Goal: Information Seeking & Learning: Learn about a topic

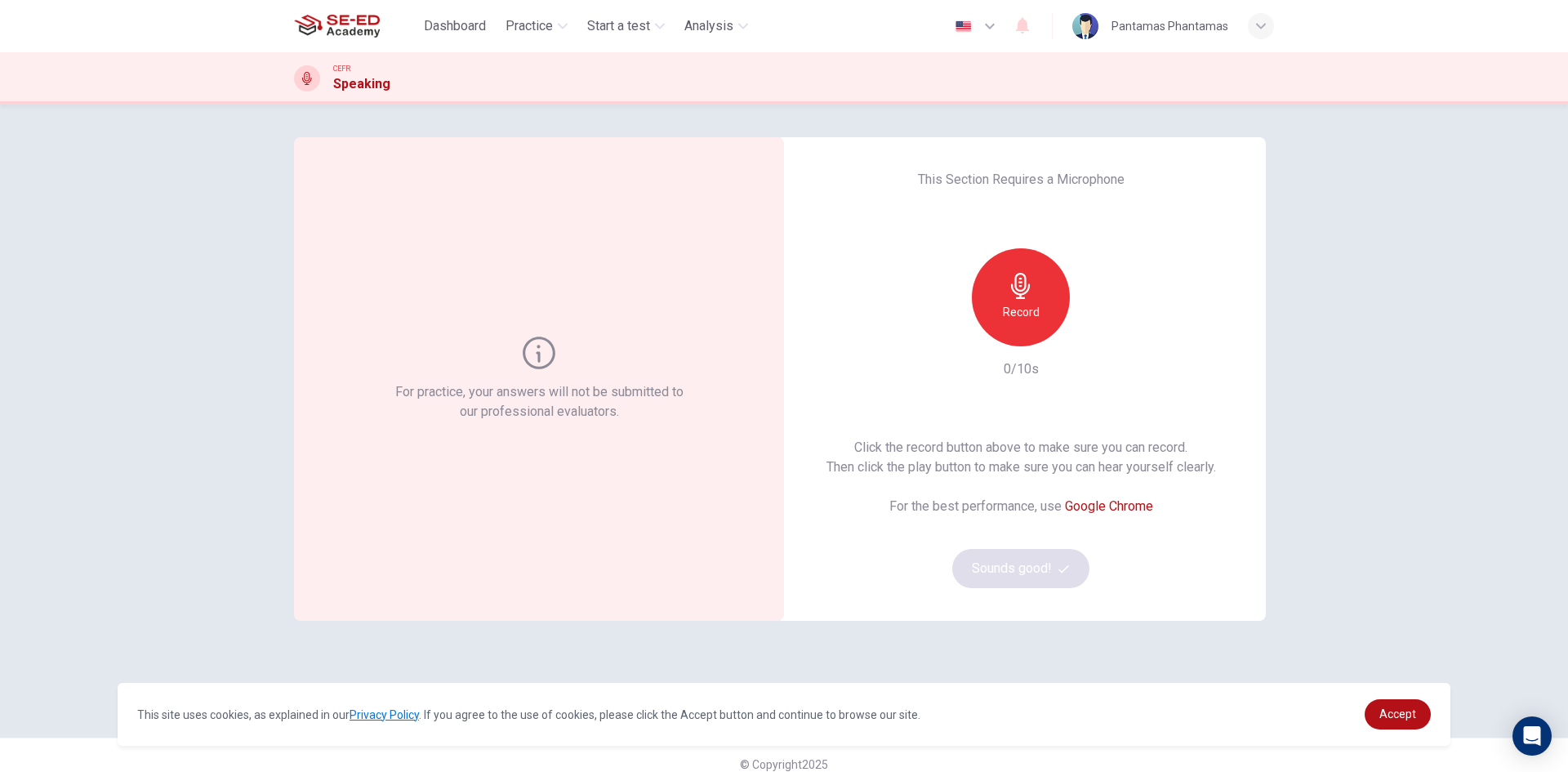
click at [1030, 304] on h6 "Record" at bounding box center [1021, 312] width 36 height 20
click at [1095, 334] on icon "button" at bounding box center [1097, 333] width 7 height 10
click at [1095, 334] on icon "button" at bounding box center [1096, 333] width 12 height 12
click at [1410, 242] on div "For practice, your answers will not be submitted to our professional evaluators…" at bounding box center [784, 439] width 1568 height 668
click at [1094, 344] on div "button" at bounding box center [1096, 334] width 26 height 26
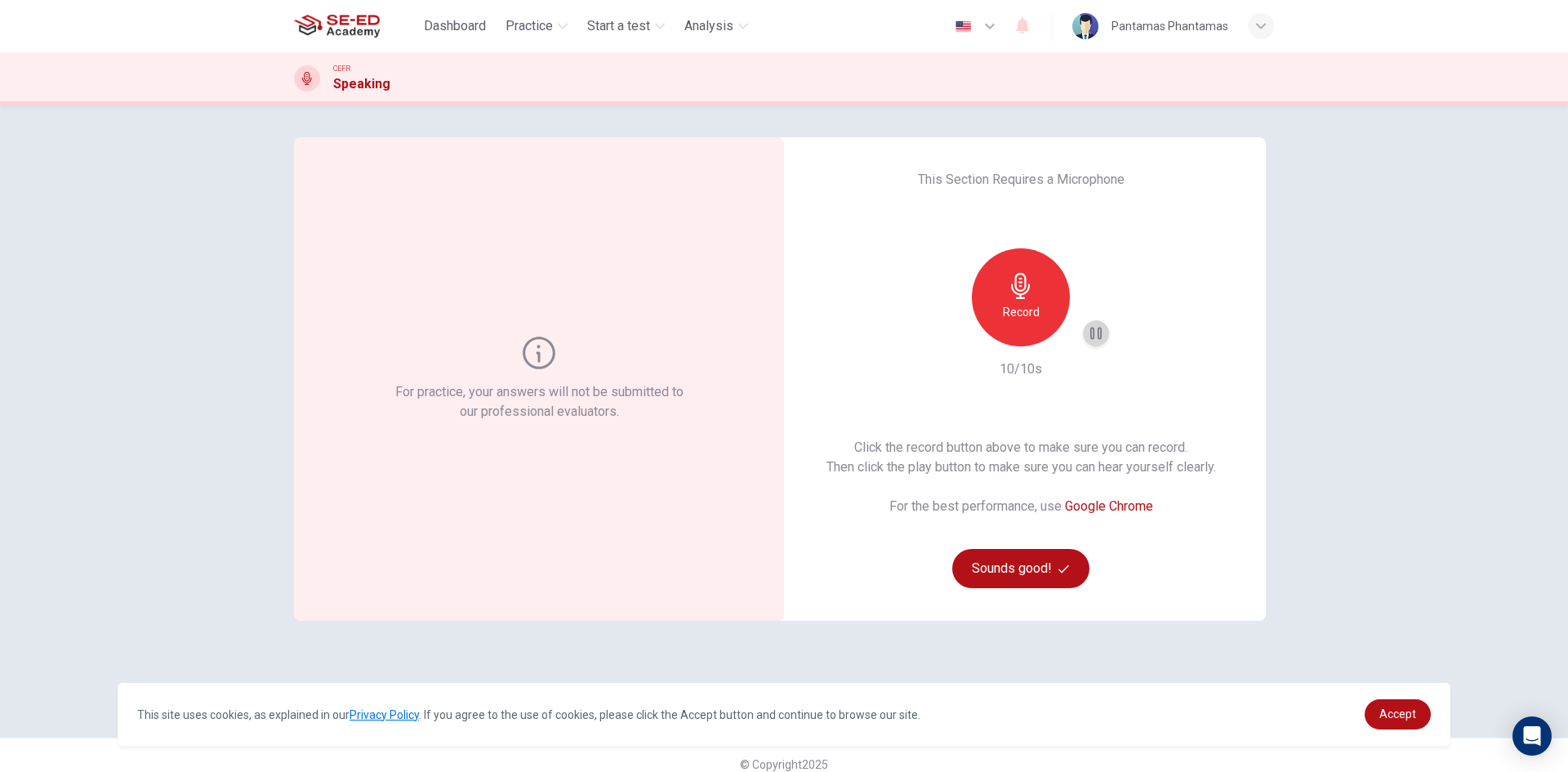
click at [1094, 344] on div "button" at bounding box center [1096, 334] width 26 height 26
click at [1102, 333] on div "button" at bounding box center [1096, 334] width 26 height 26
click at [1418, 714] on link "Accept" at bounding box center [1398, 714] width 66 height 31
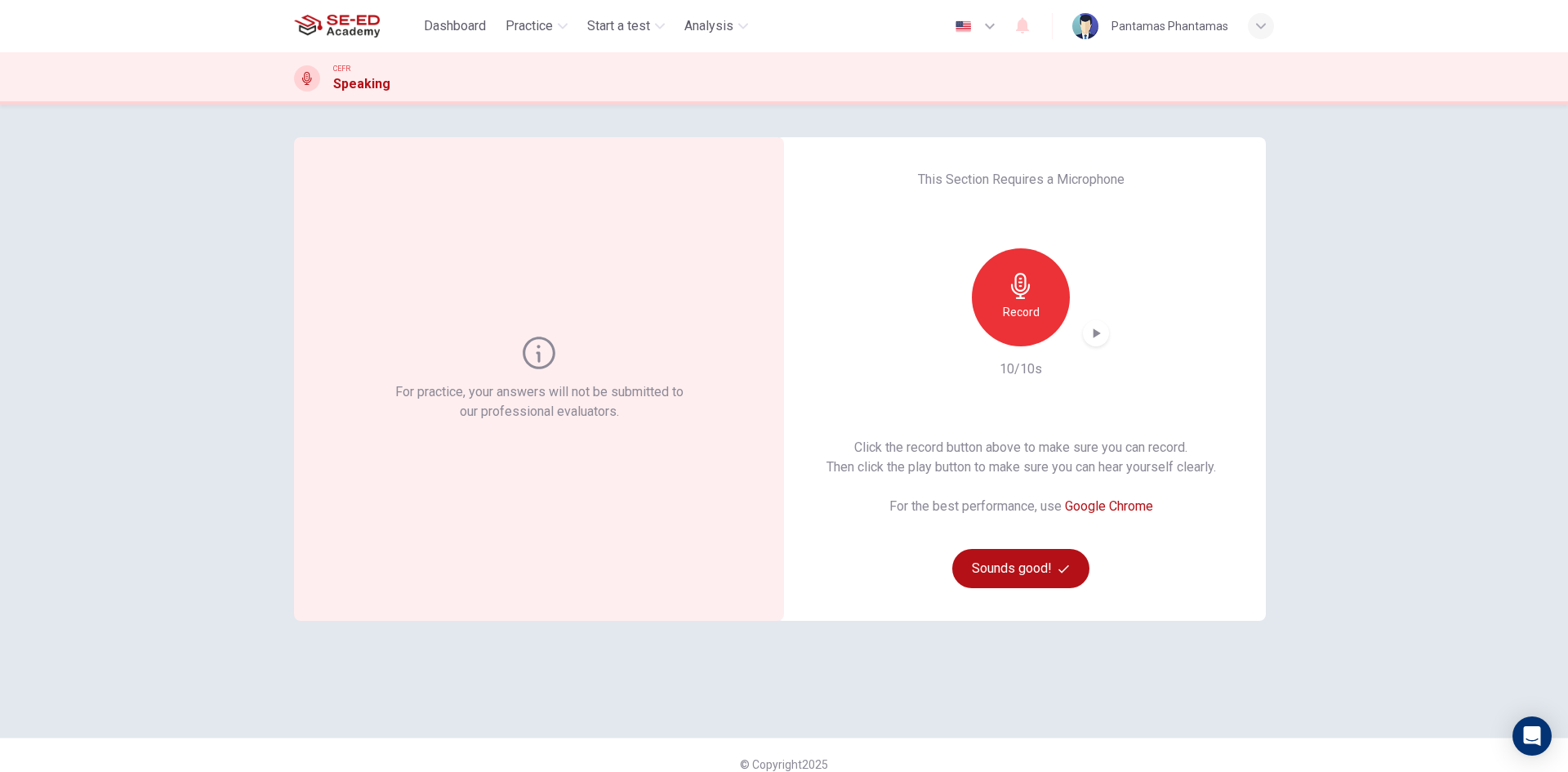
click at [1385, 345] on div "For practice, your answers will not be submitted to our professional evaluators…" at bounding box center [784, 439] width 1568 height 668
click at [1088, 337] on icon "button" at bounding box center [1096, 333] width 17 height 17
click at [986, 552] on button "Sounds good!" at bounding box center [1021, 568] width 137 height 39
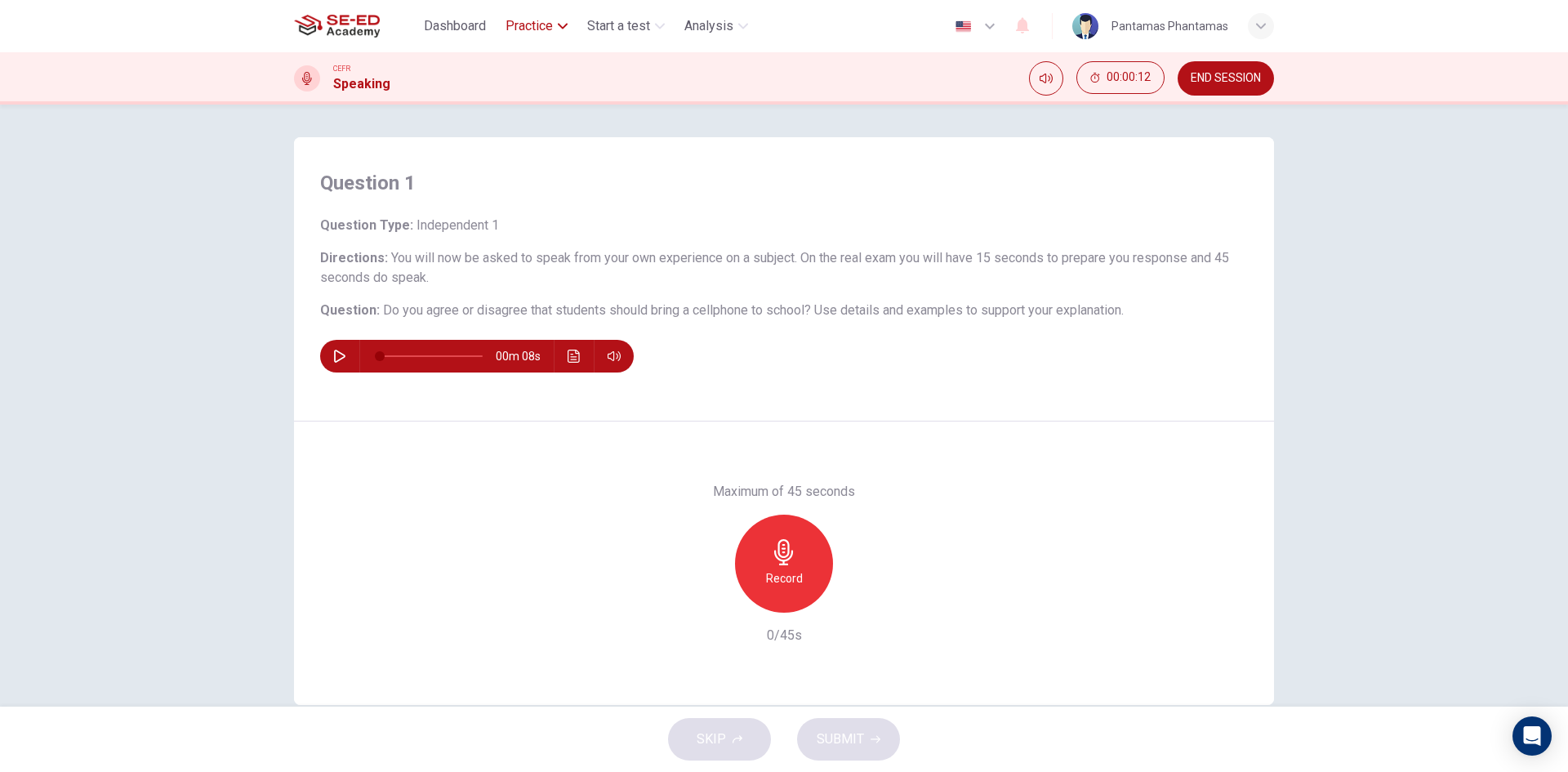
click at [533, 26] on span "Practice" at bounding box center [529, 26] width 47 height 20
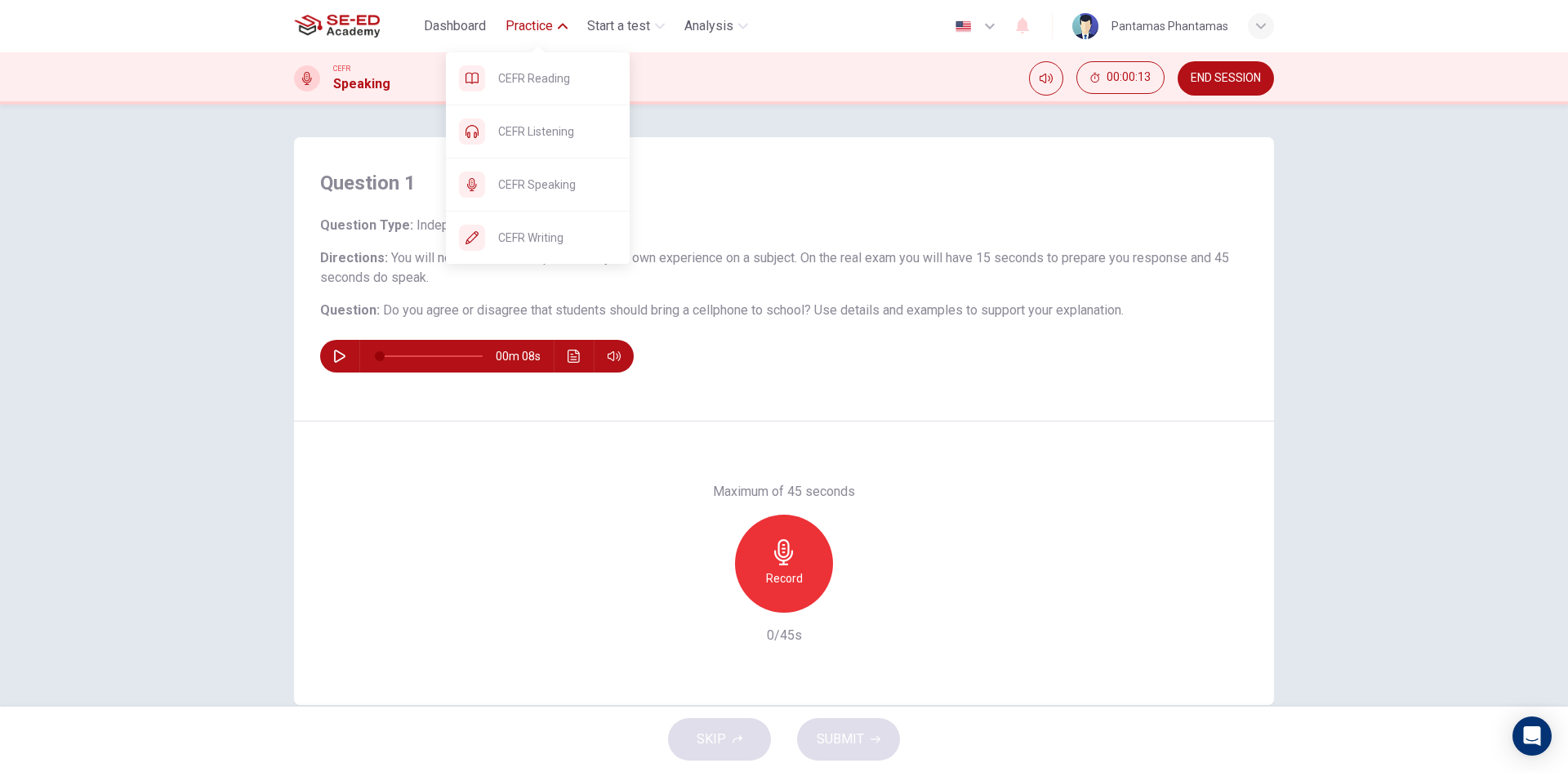
click at [547, 17] on span "Practice" at bounding box center [529, 26] width 47 height 20
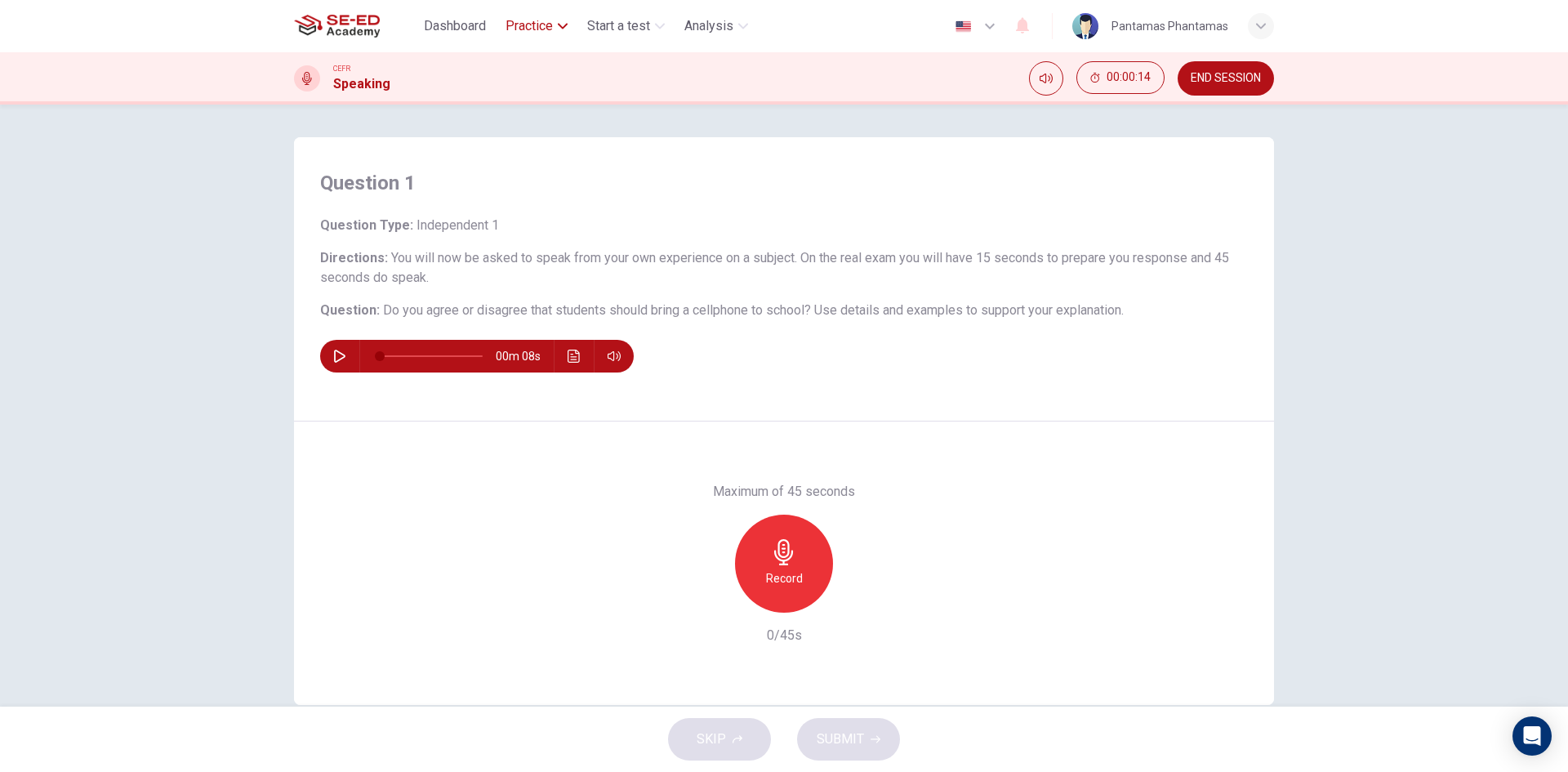
click at [547, 17] on span "Practice" at bounding box center [529, 26] width 47 height 20
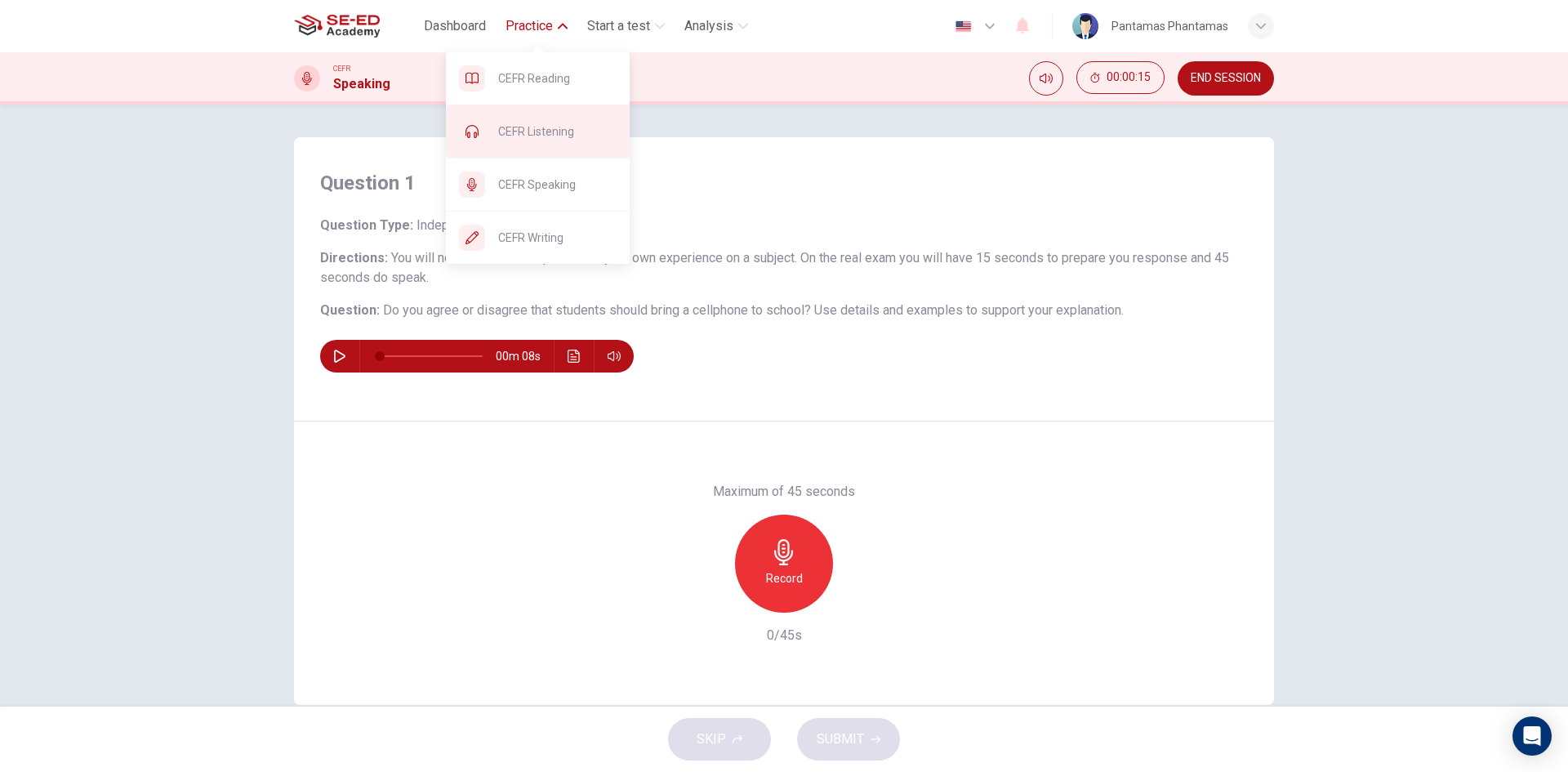
click at [557, 135] on span "CEFR Listening" at bounding box center [557, 131] width 118 height 20
click at [539, 28] on span "Practice" at bounding box center [529, 26] width 47 height 20
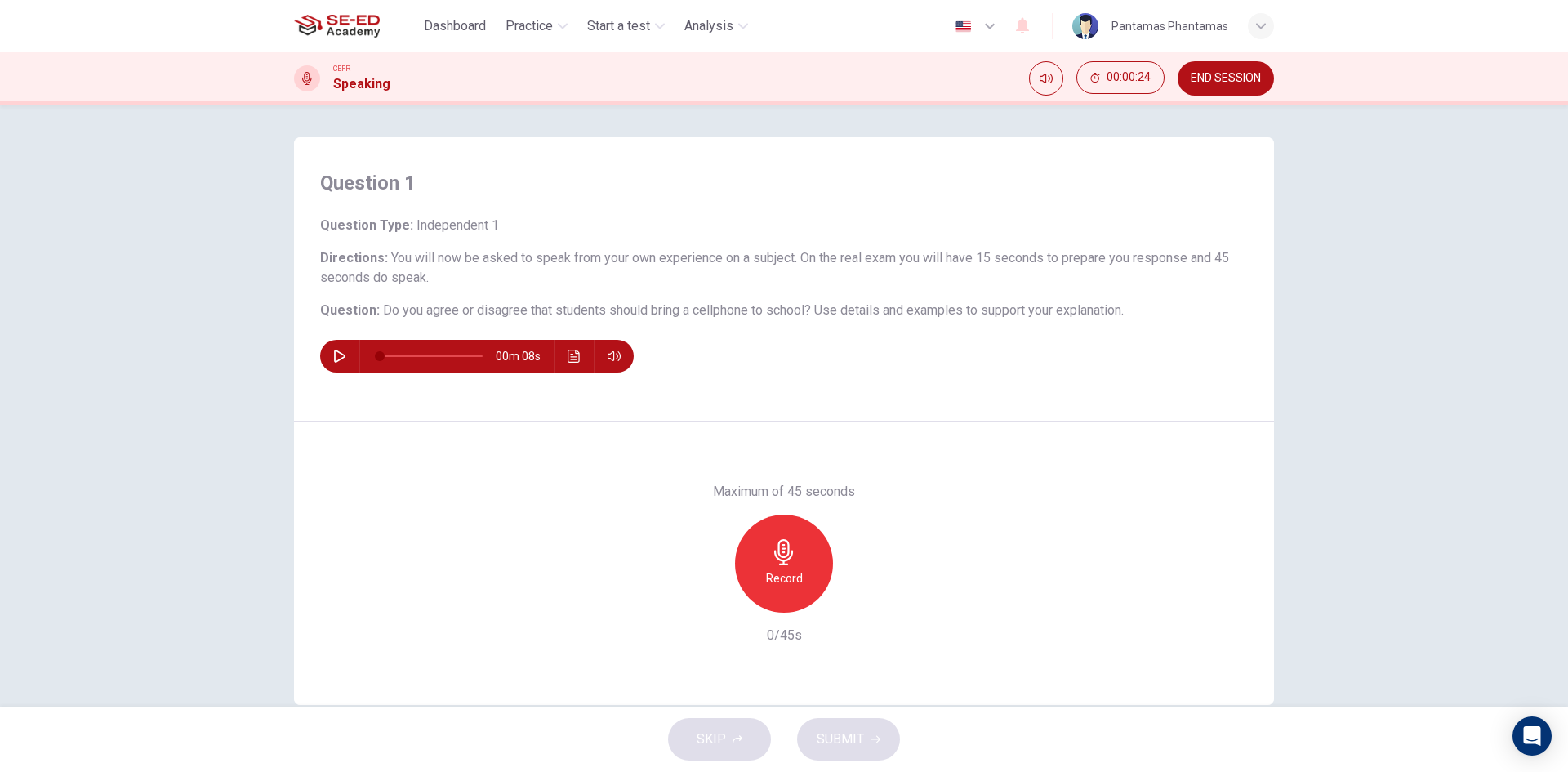
click at [365, 73] on div "CEFR" at bounding box center [361, 69] width 57 height 12
drag, startPoint x: 376, startPoint y: 91, endPoint x: 725, endPoint y: 81, distance: 349.1
click at [383, 88] on h1 "Speaking" at bounding box center [361, 84] width 57 height 20
click at [1243, 84] on span "END SESSION" at bounding box center [1225, 79] width 70 height 13
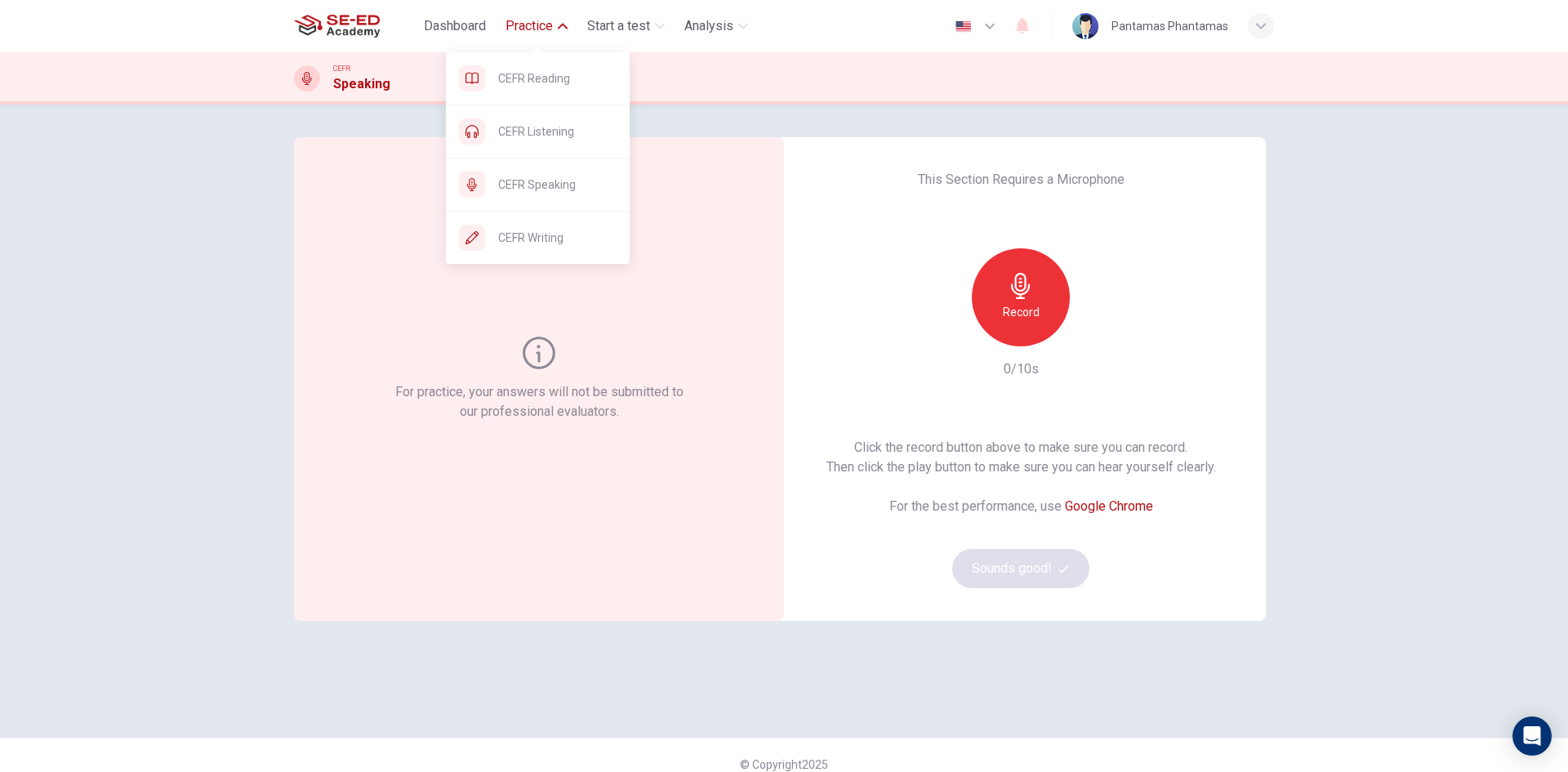
click at [533, 21] on span "Practice" at bounding box center [529, 26] width 47 height 20
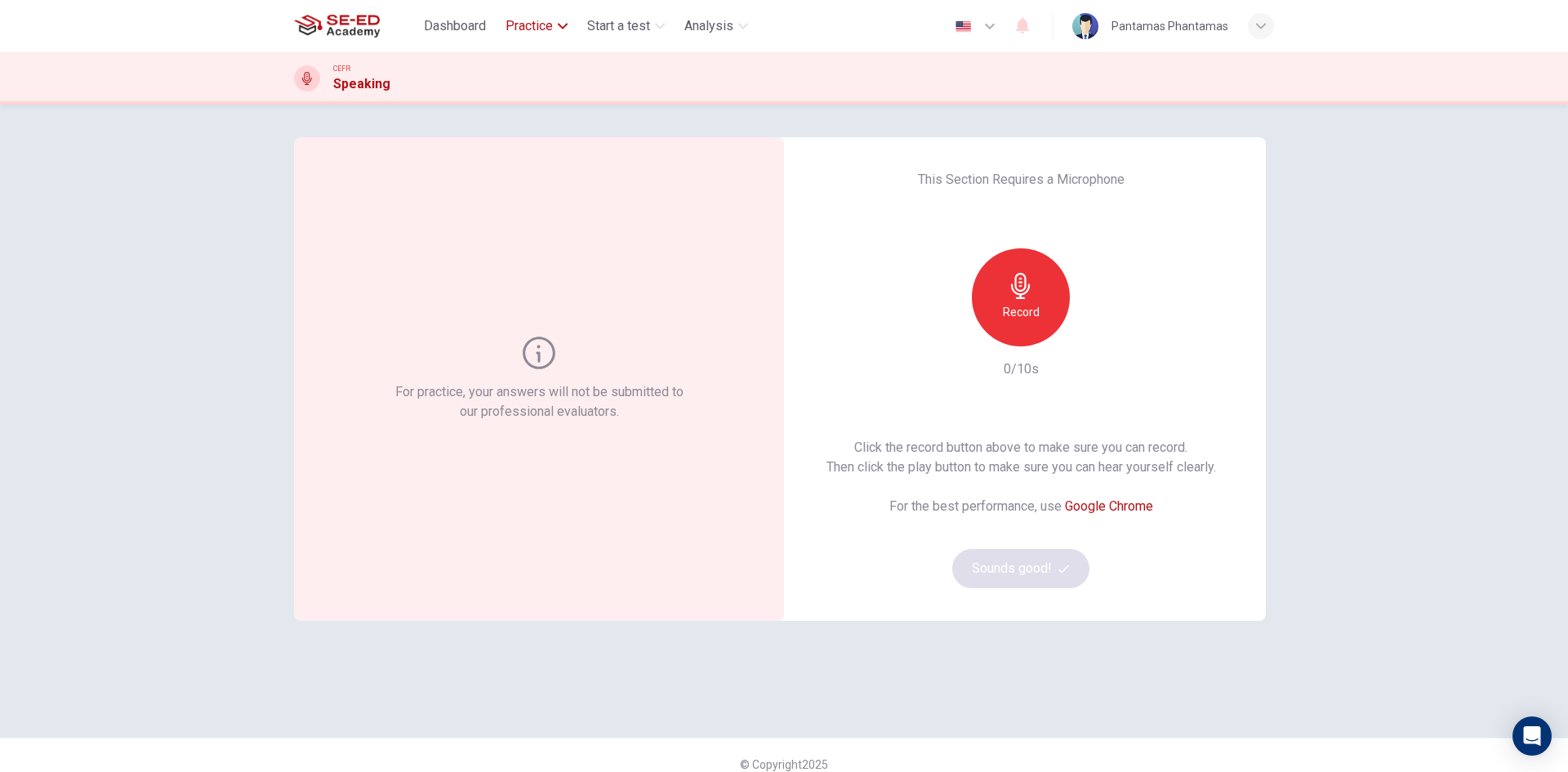
click at [533, 21] on span "Practice" at bounding box center [529, 26] width 47 height 20
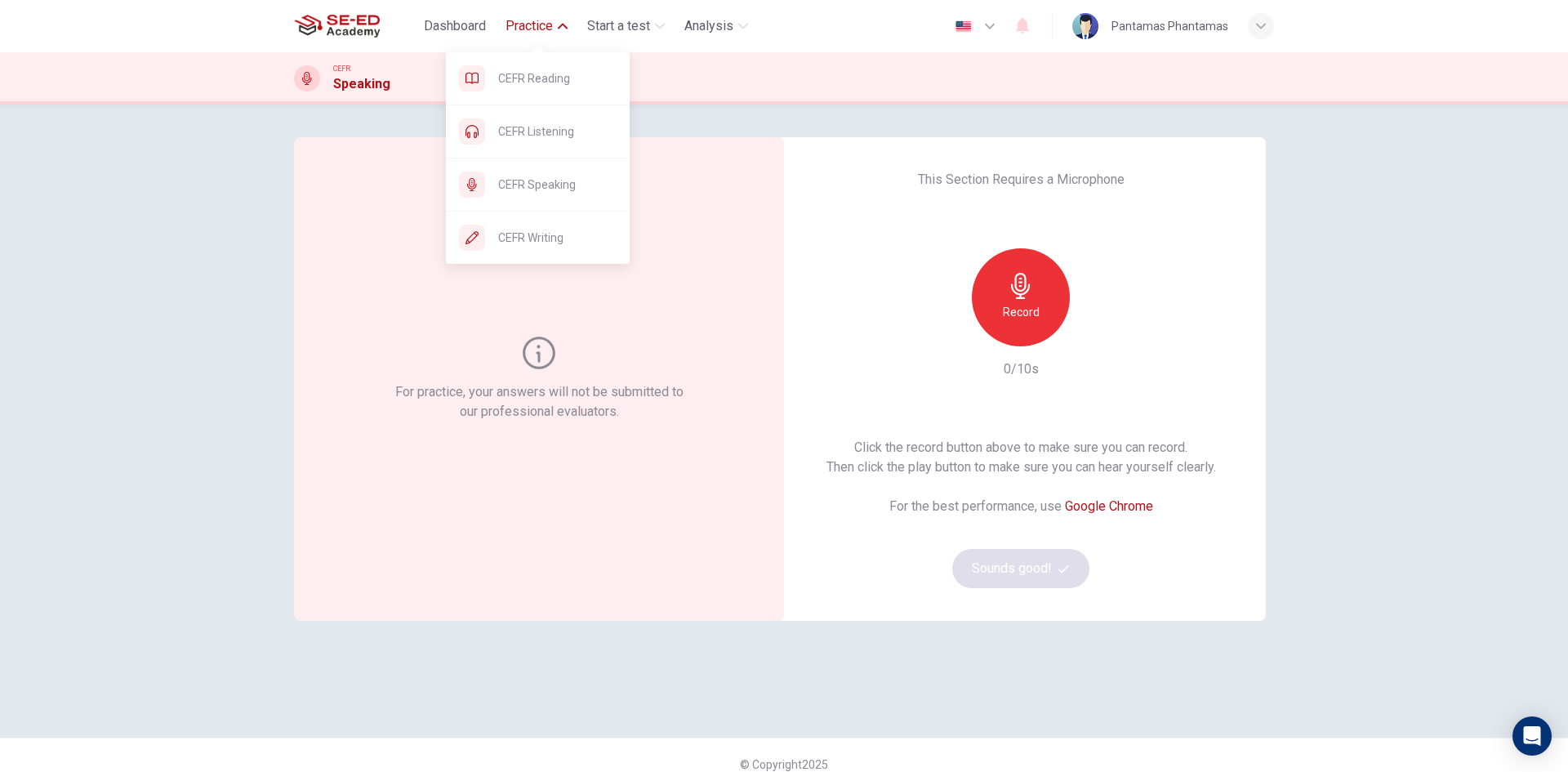
click at [533, 21] on span "Practice" at bounding box center [529, 26] width 47 height 20
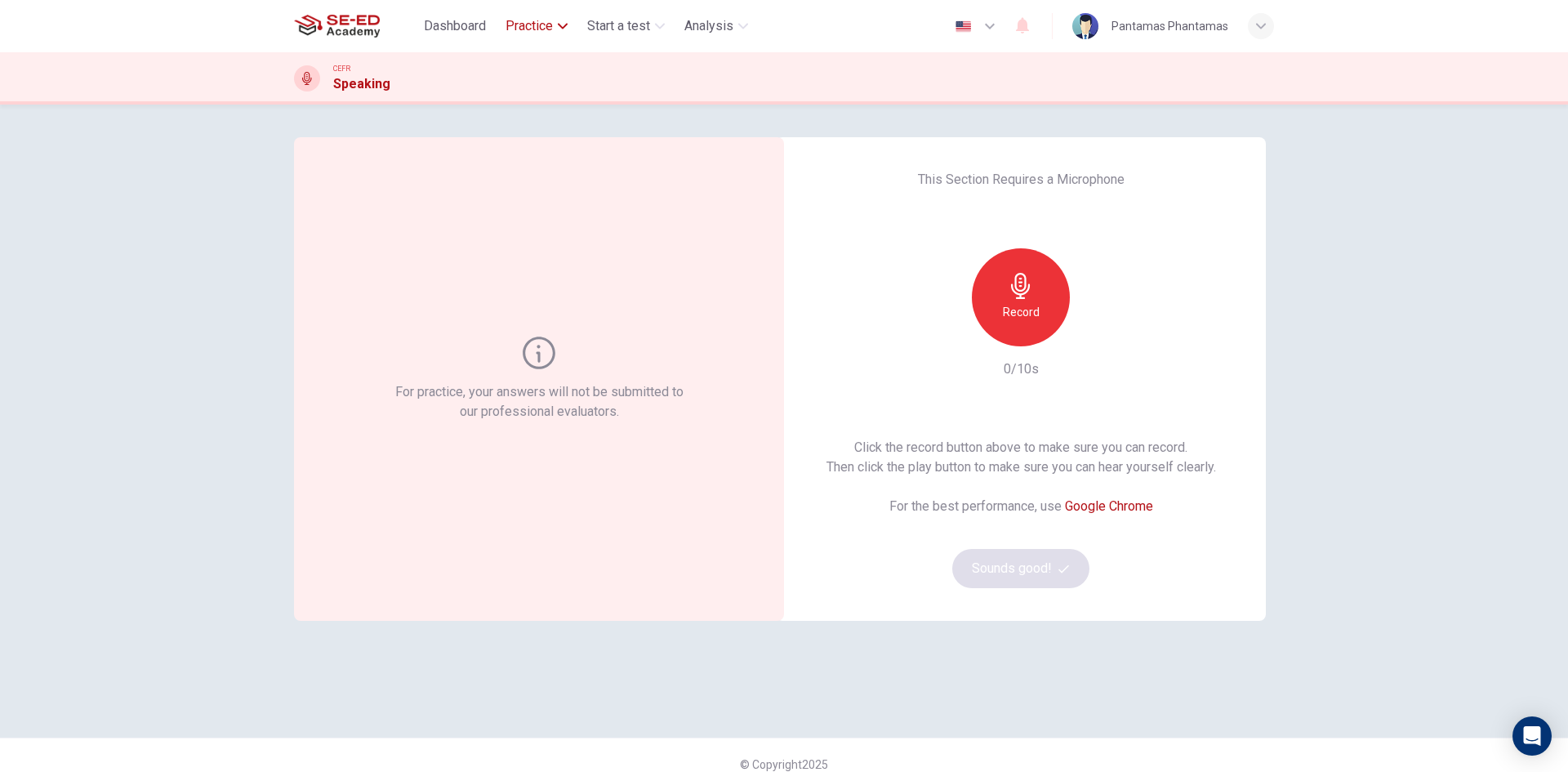
click at [533, 21] on span "Practice" at bounding box center [529, 26] width 47 height 20
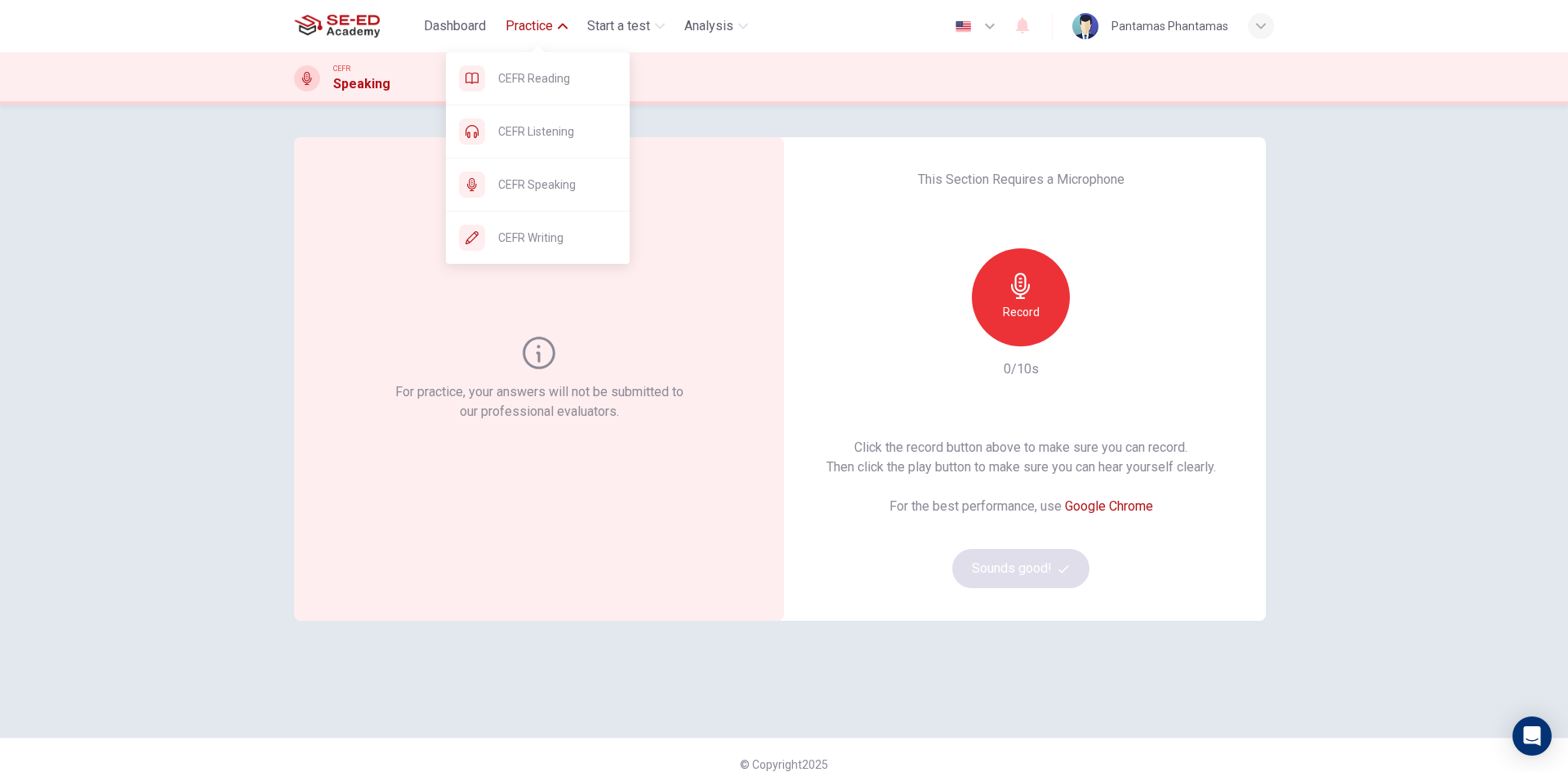
click at [533, 21] on span "Practice" at bounding box center [529, 26] width 47 height 20
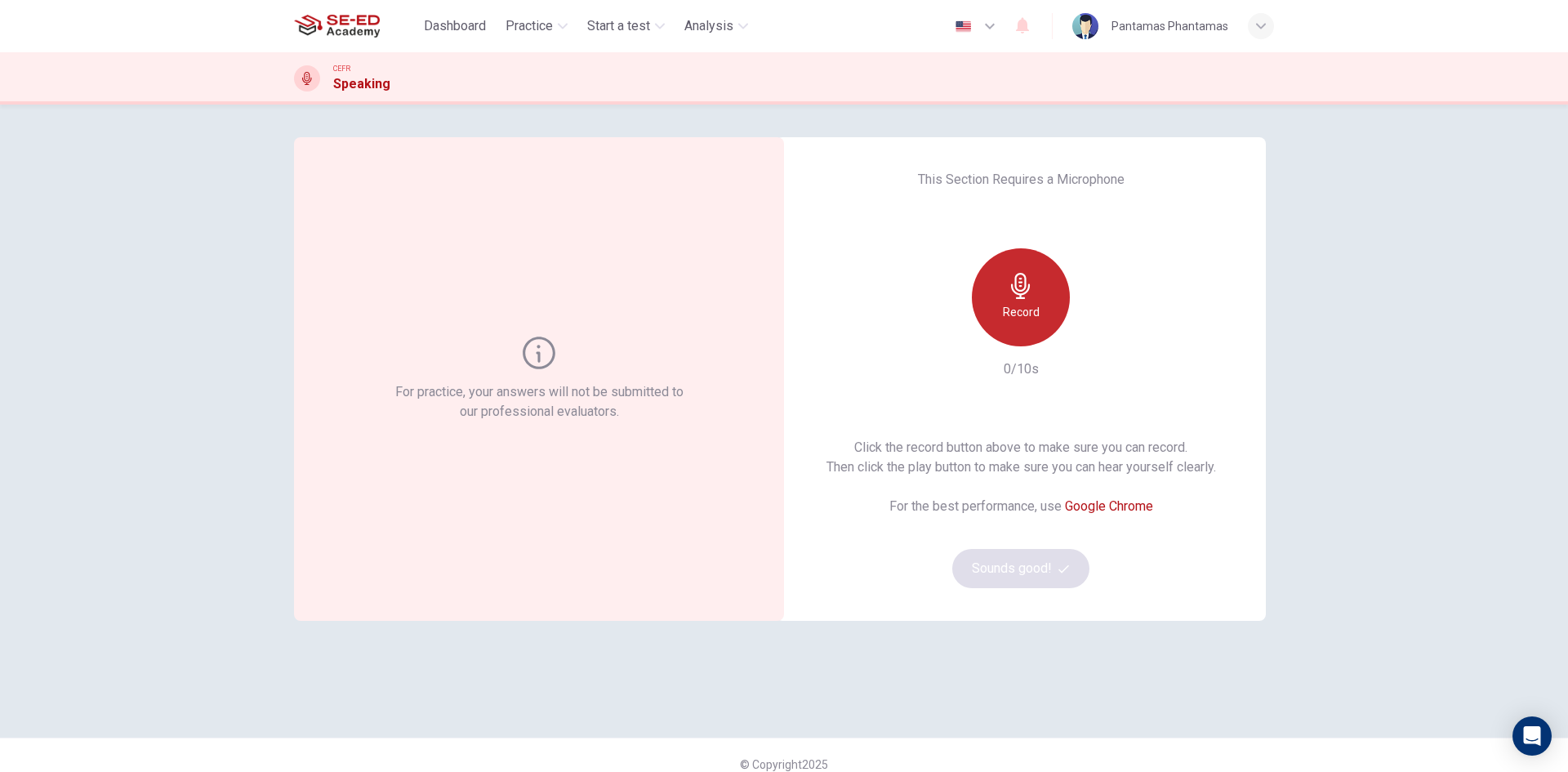
click at [1004, 326] on div "Record" at bounding box center [1020, 298] width 98 height 98
click at [1094, 334] on icon "button" at bounding box center [1097, 333] width 7 height 10
click at [1092, 334] on icon "button" at bounding box center [1096, 333] width 17 height 17
click at [1205, 613] on div "This Section Requires a Microphone Record 10/10s Click the record button above …" at bounding box center [1020, 379] width 490 height 484
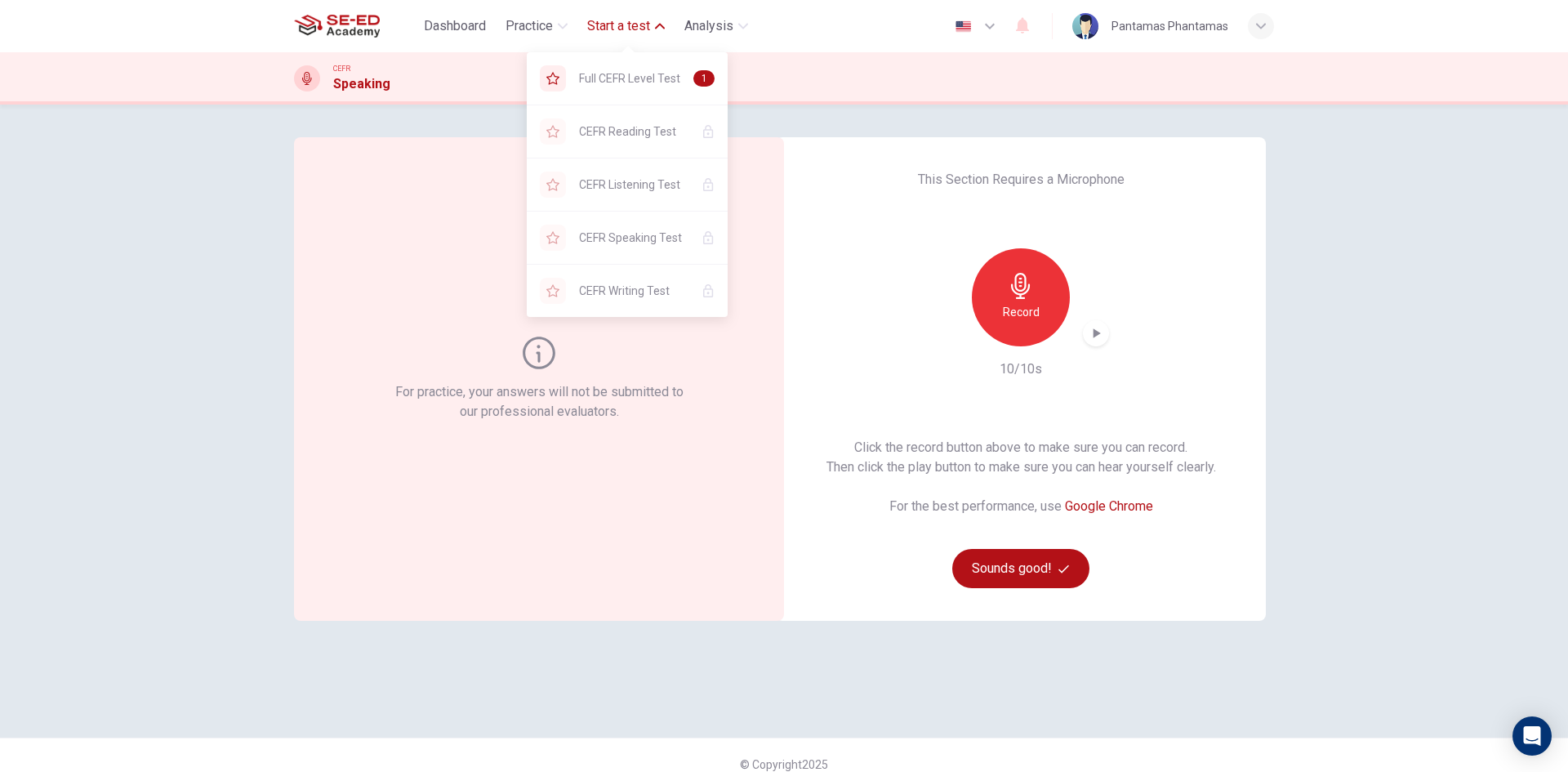
drag, startPoint x: 644, startPoint y: 82, endPoint x: 874, endPoint y: 135, distance: 236.0
click at [644, 82] on span "Full CEFR Level Test" at bounding box center [630, 79] width 102 height 20
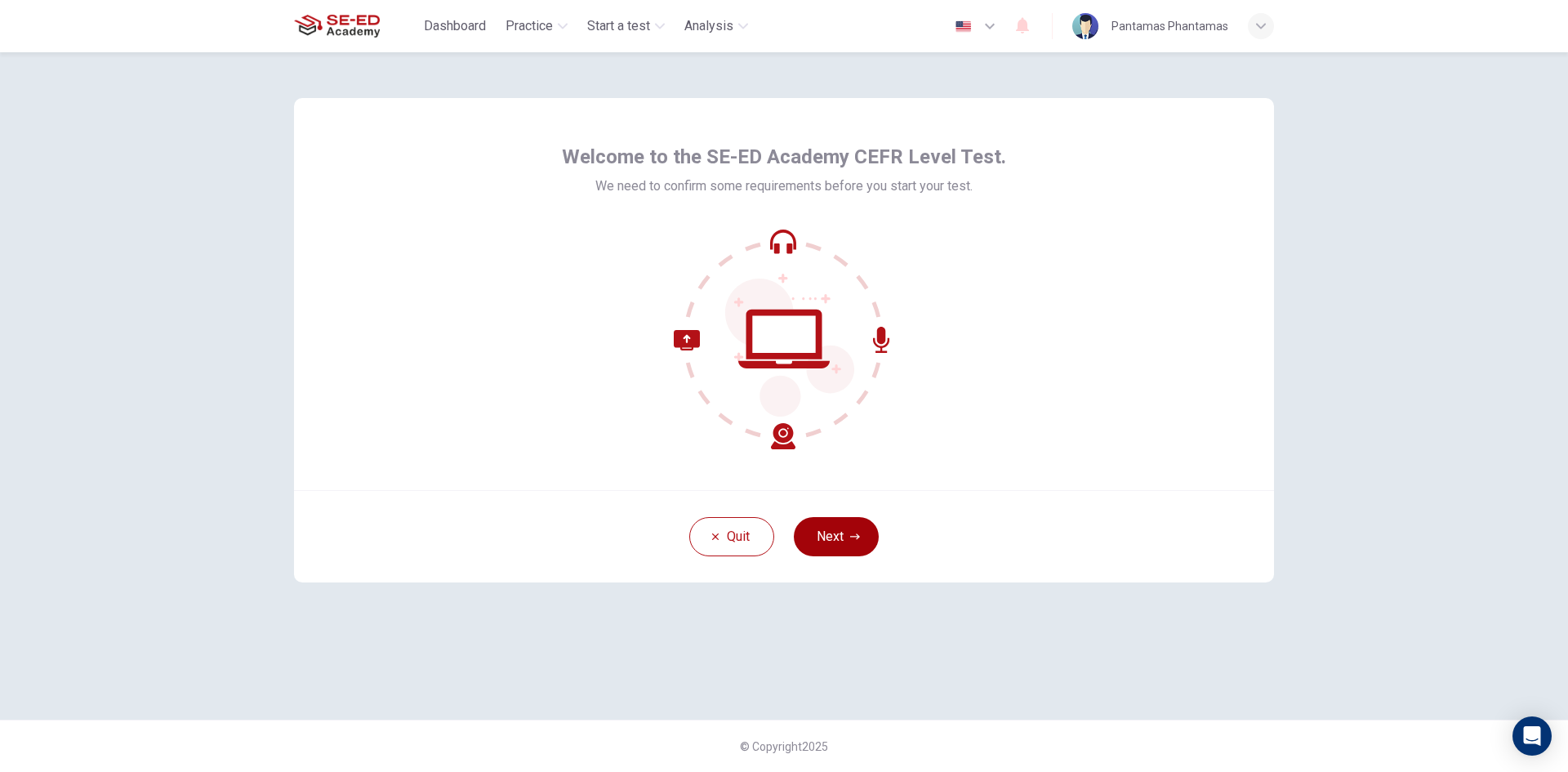
click at [834, 520] on button "Next" at bounding box center [836, 536] width 85 height 39
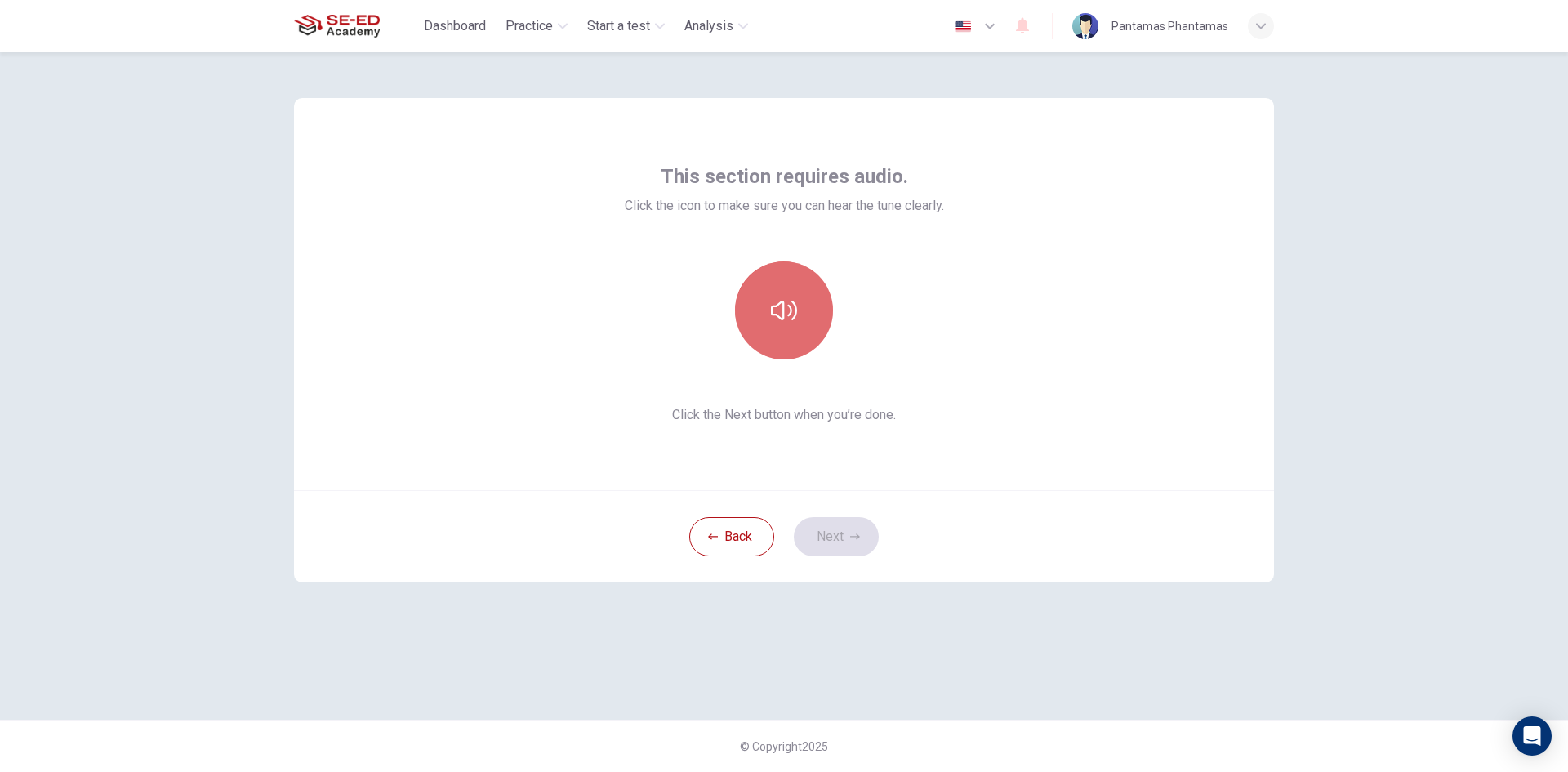
click at [808, 305] on button "button" at bounding box center [784, 310] width 98 height 98
click at [816, 301] on button "button" at bounding box center [784, 310] width 98 height 98
drag, startPoint x: 1065, startPoint y: 446, endPoint x: 904, endPoint y: 377, distance: 175.2
click at [1059, 437] on div "This section requires audio. Click the icon to make sure you can hear the tune …" at bounding box center [784, 294] width 980 height 393
click at [808, 322] on button "button" at bounding box center [784, 310] width 98 height 98
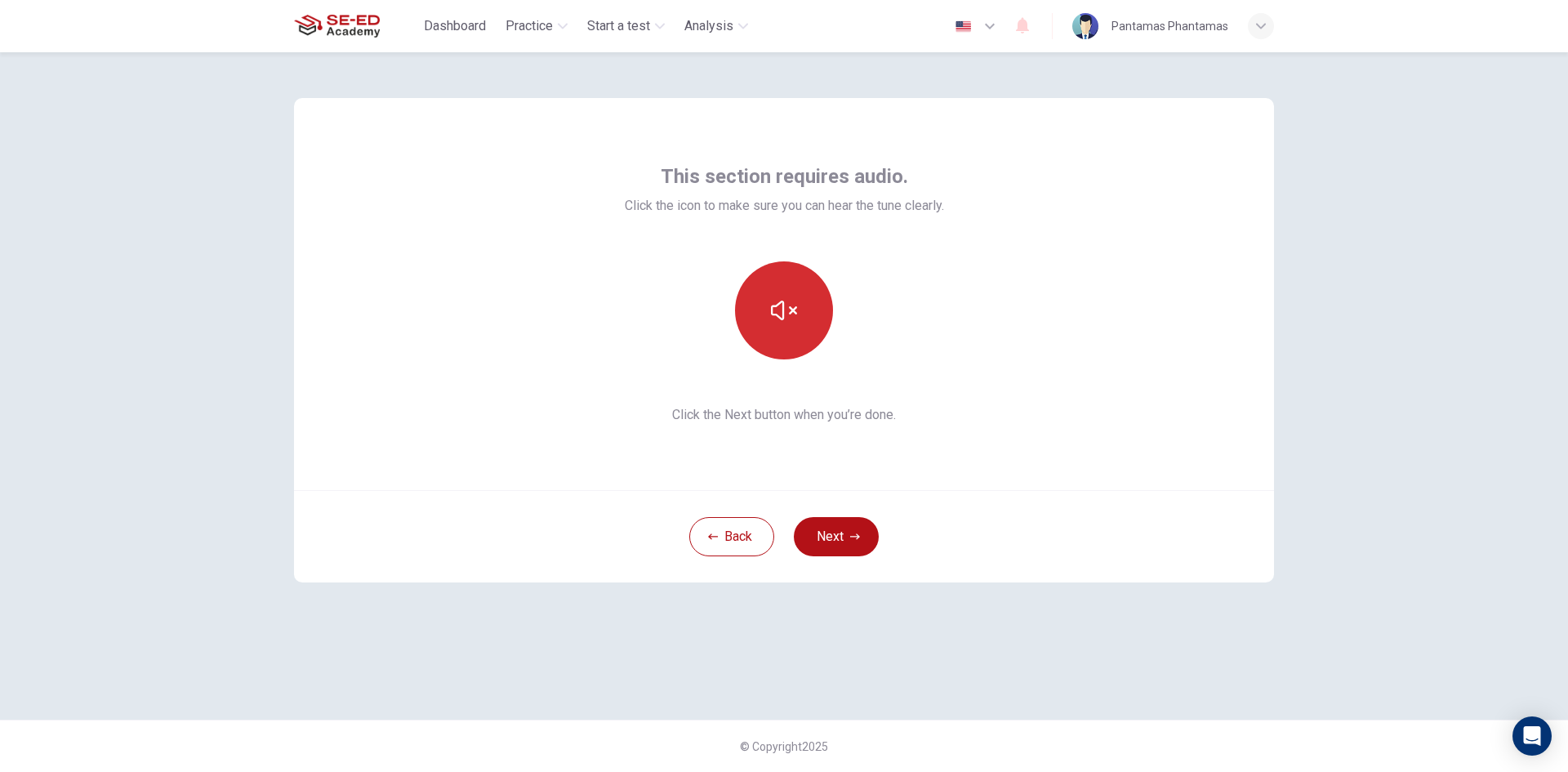
click at [810, 322] on button "button" at bounding box center [784, 310] width 98 height 98
click at [1076, 371] on div "This section requires audio. Click the icon to make sure you can hear the tune …" at bounding box center [784, 294] width 980 height 393
click at [804, 288] on button "button" at bounding box center [784, 310] width 98 height 98
click at [810, 283] on button "button" at bounding box center [784, 310] width 98 height 98
click at [794, 312] on icon "button" at bounding box center [784, 311] width 26 height 26
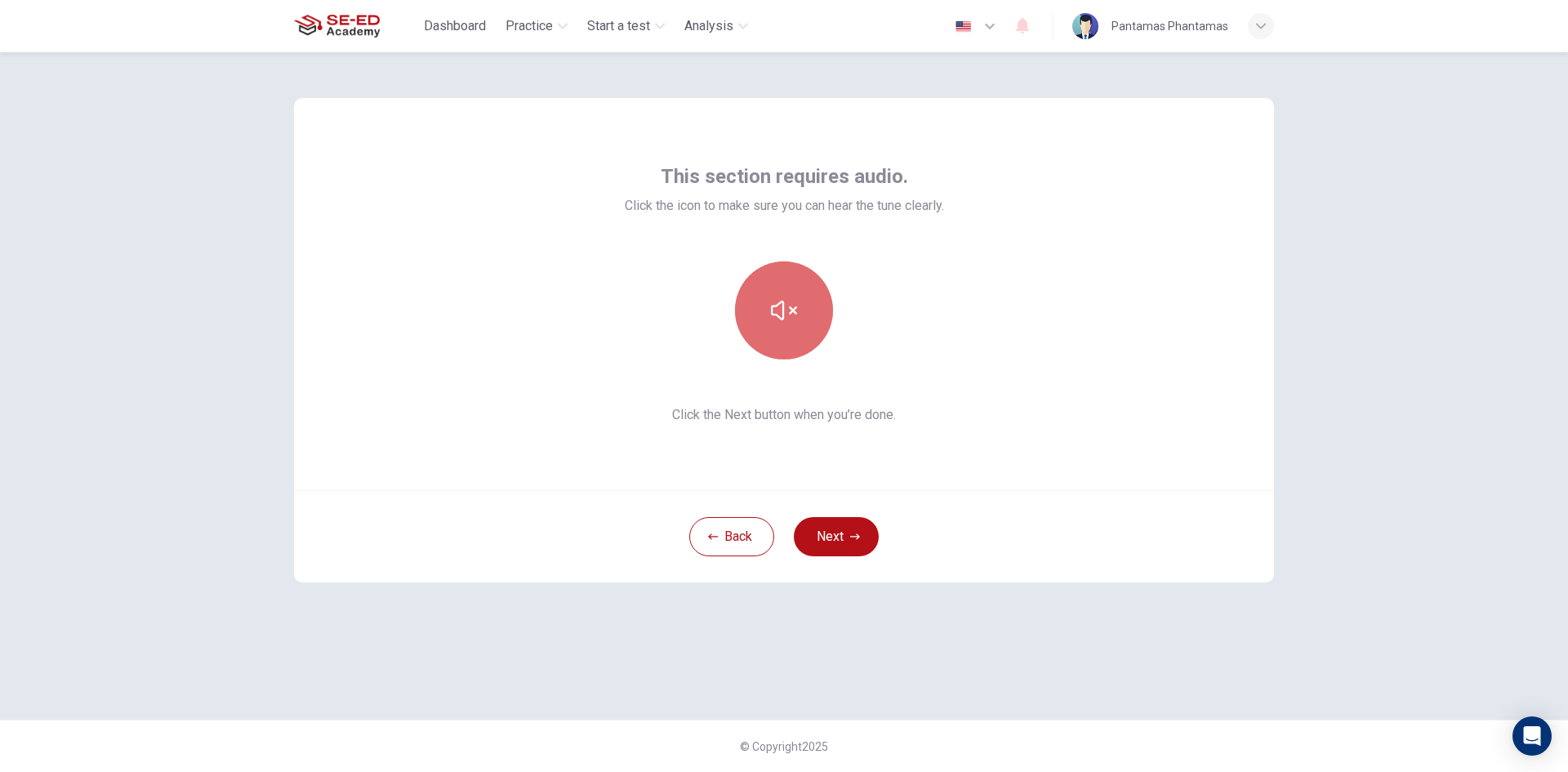
click at [794, 311] on icon "button" at bounding box center [784, 311] width 26 height 20
click at [847, 534] on button "Next" at bounding box center [836, 536] width 85 height 39
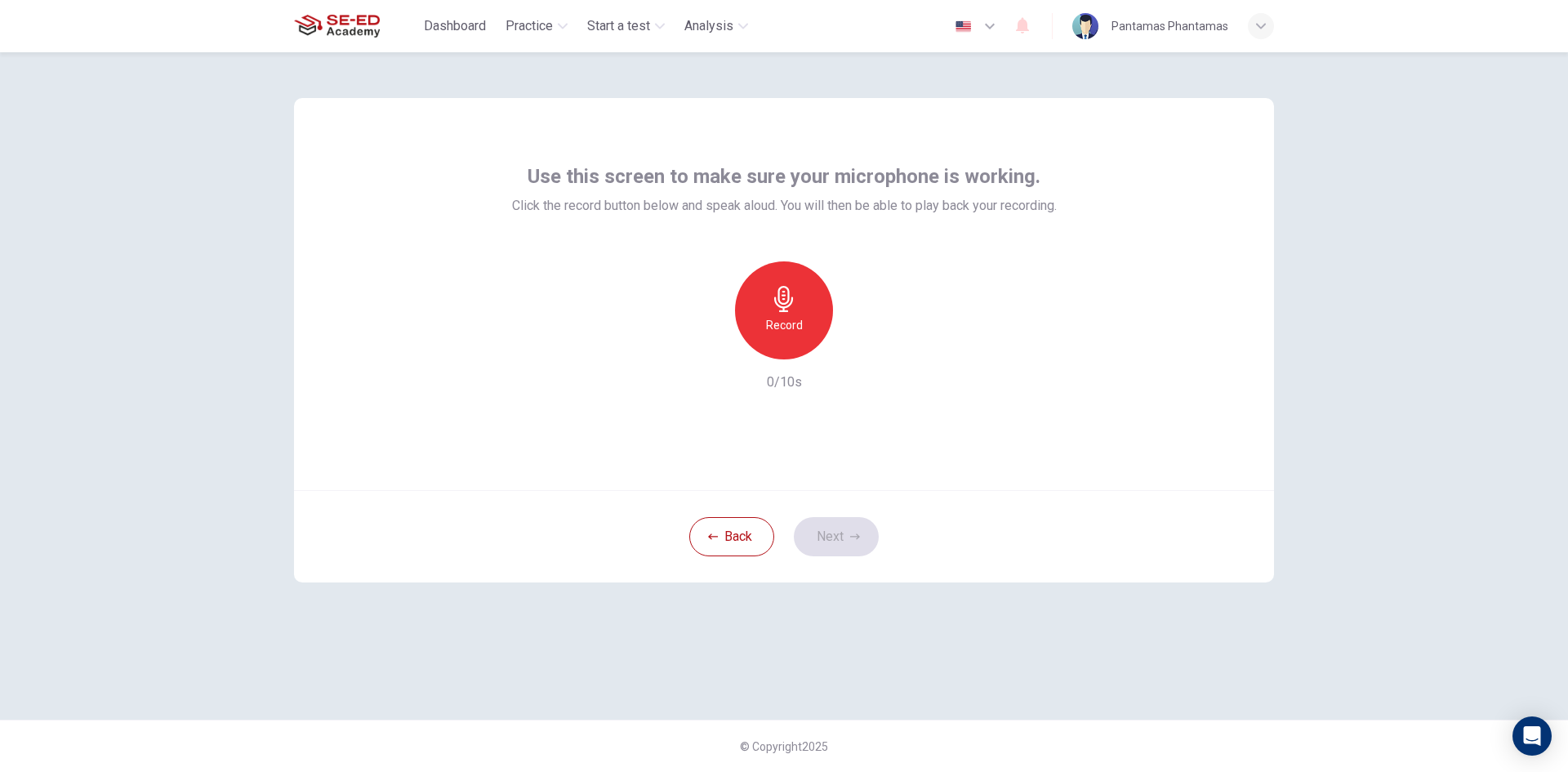
click at [801, 318] on h6 "Record" at bounding box center [784, 326] width 36 height 20
click at [869, 345] on div "button" at bounding box center [859, 346] width 26 height 26
click at [876, 535] on button "Next" at bounding box center [836, 536] width 85 height 39
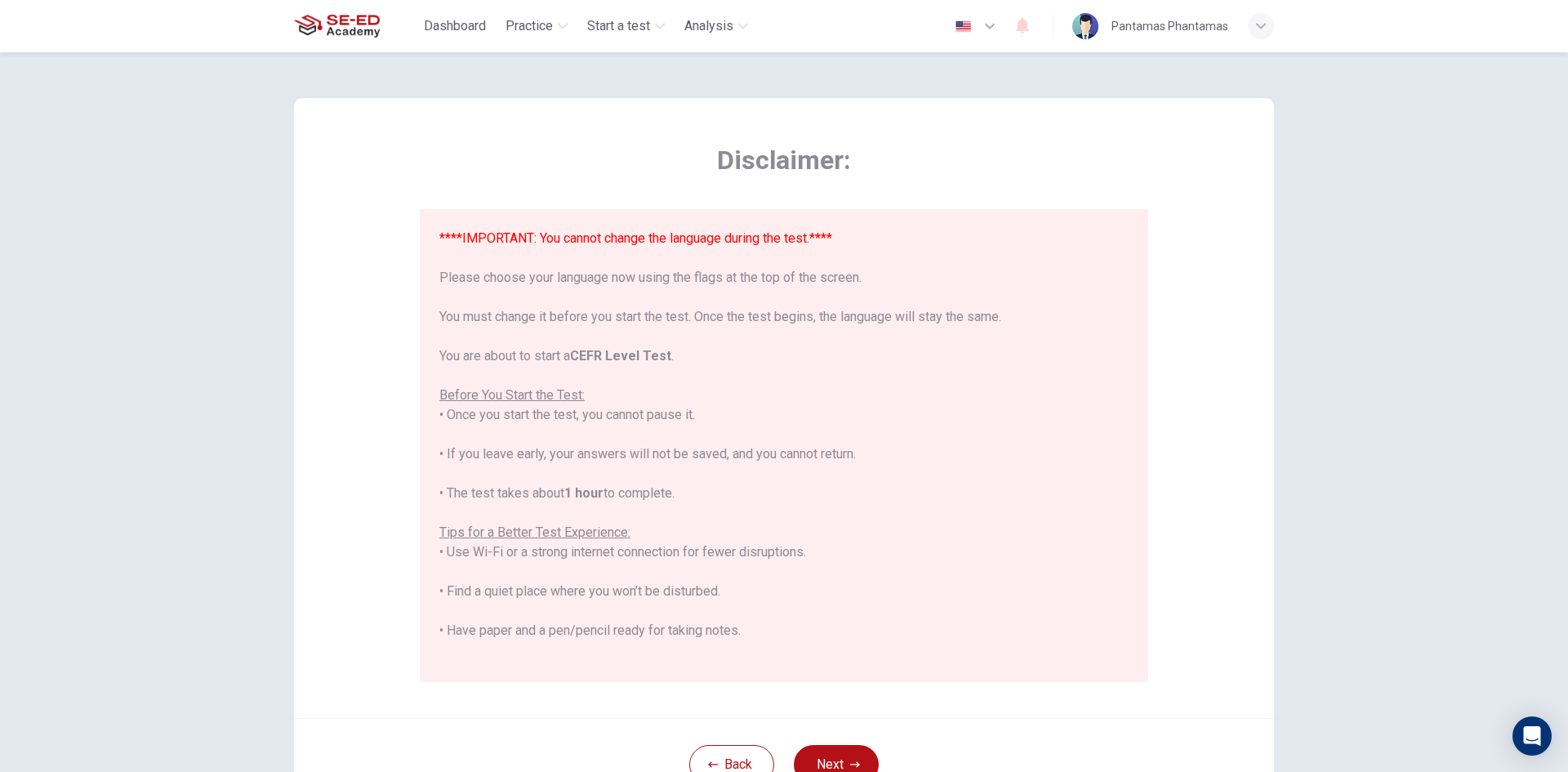
scroll to position [82, 0]
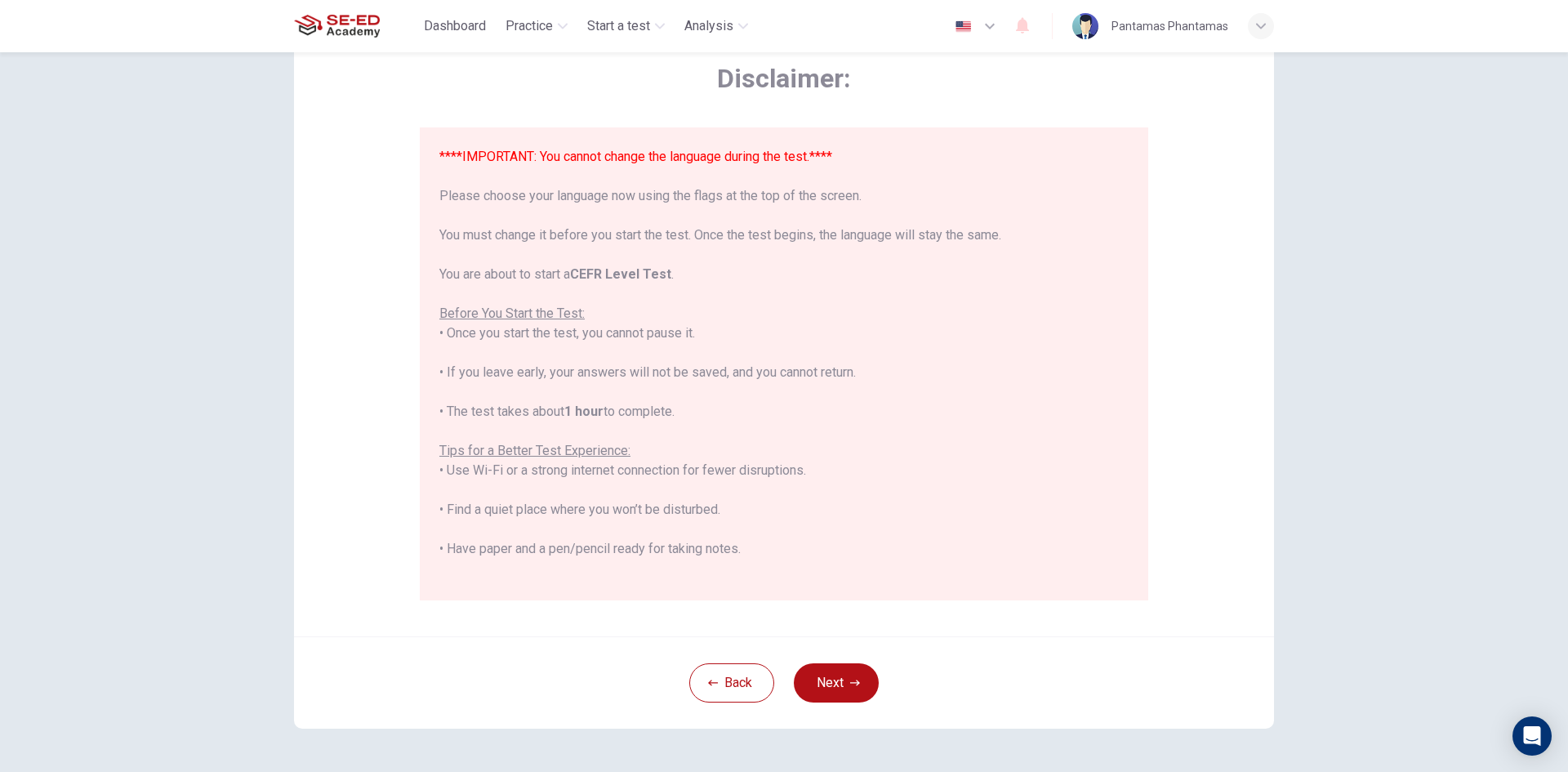
click at [994, 32] on icon "button" at bounding box center [990, 26] width 20 height 20
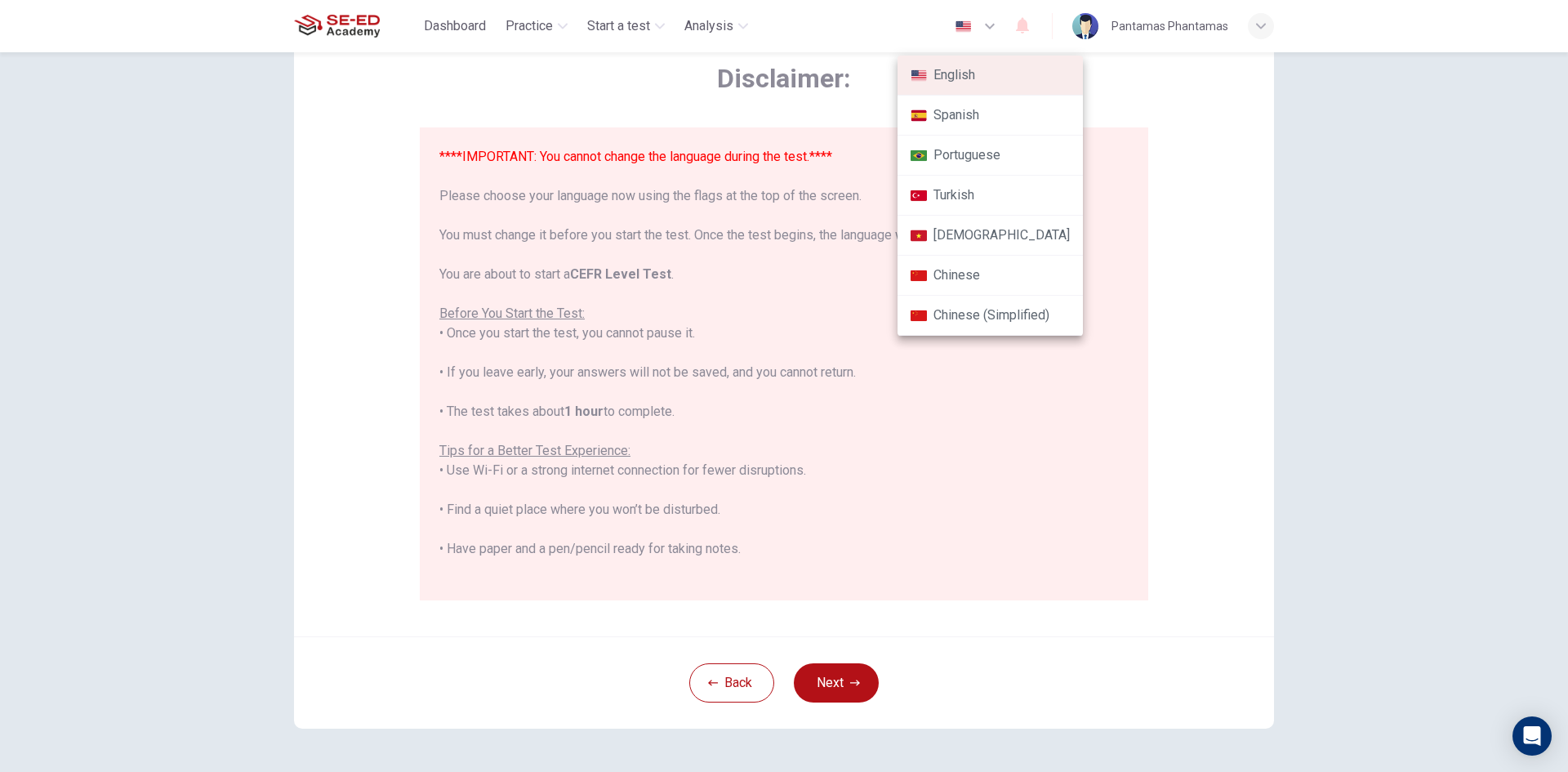
click at [1209, 244] on div at bounding box center [784, 386] width 1568 height 772
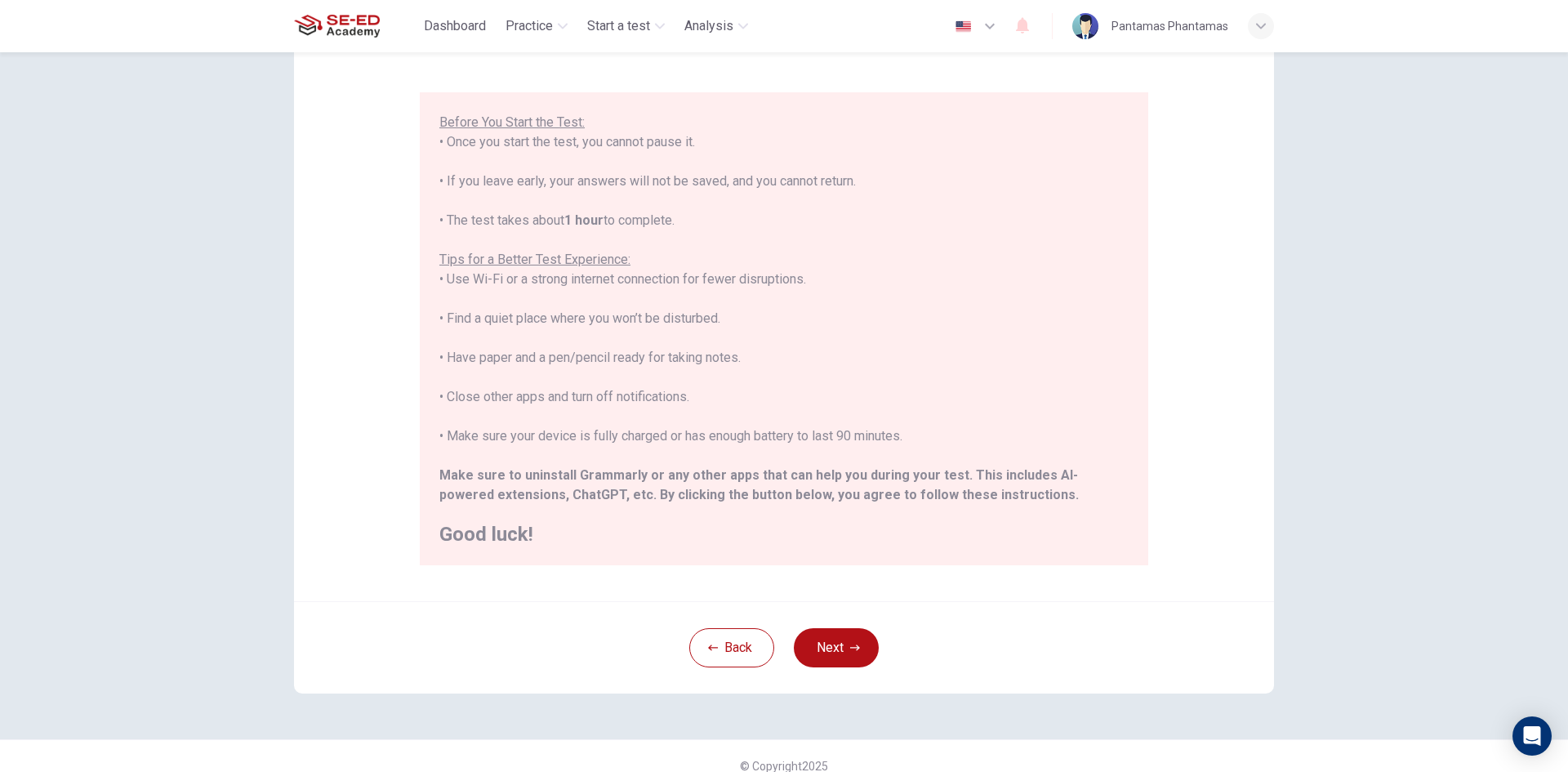
scroll to position [136, 0]
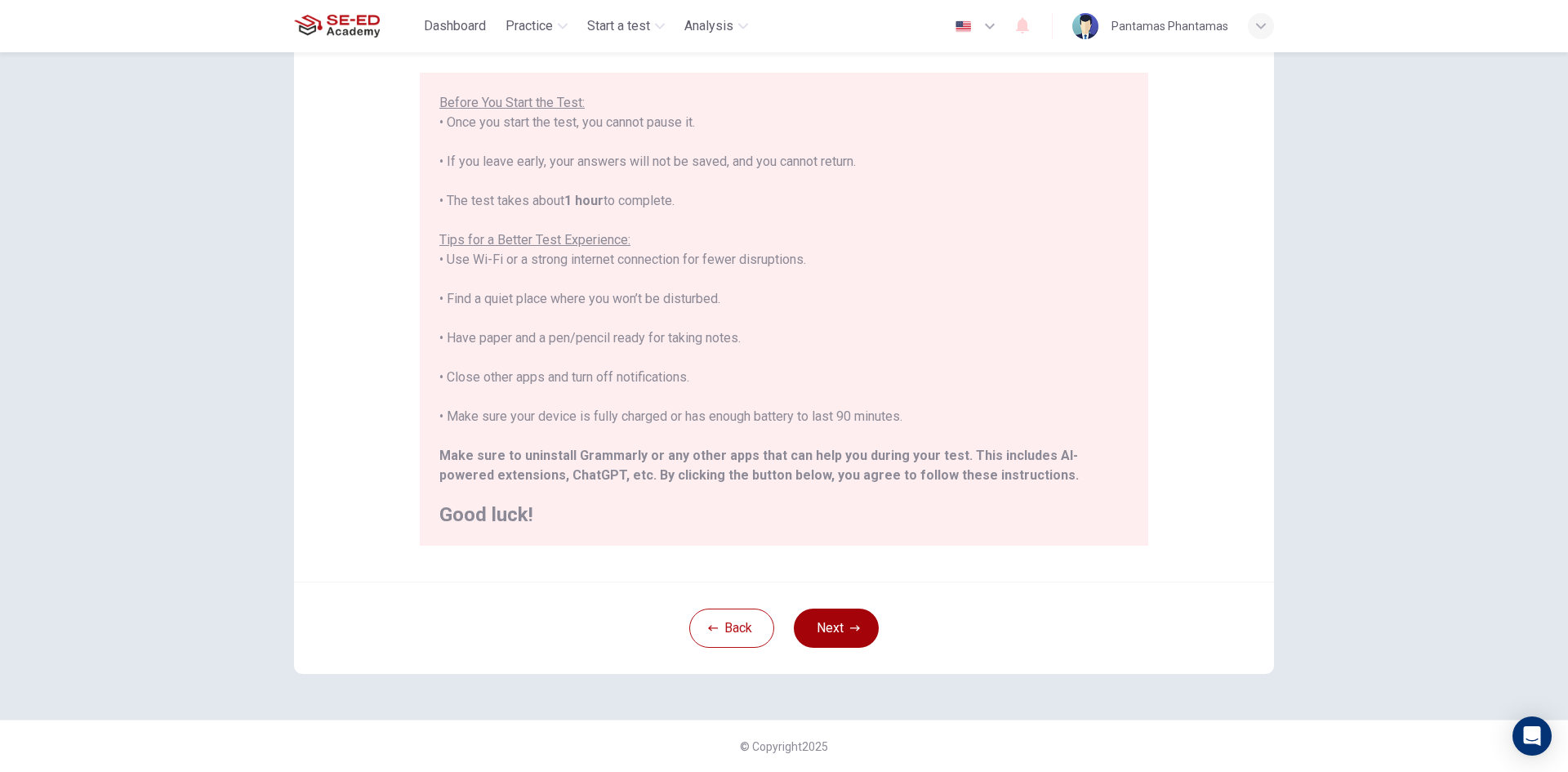
click at [862, 615] on button "Next" at bounding box center [836, 627] width 85 height 39
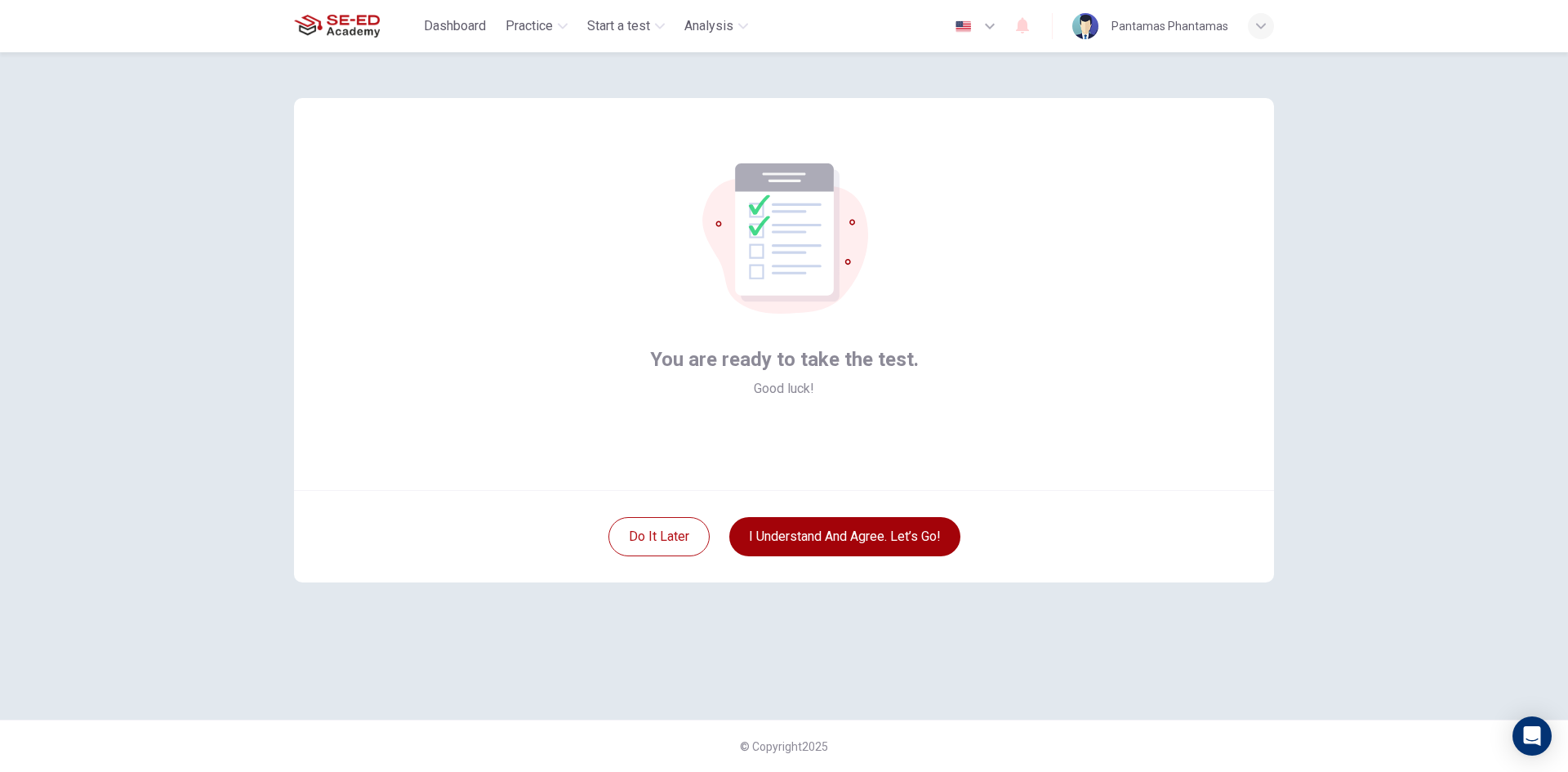
scroll to position [0, 0]
click at [910, 530] on button "I understand and agree. Let’s go!" at bounding box center [845, 536] width 231 height 39
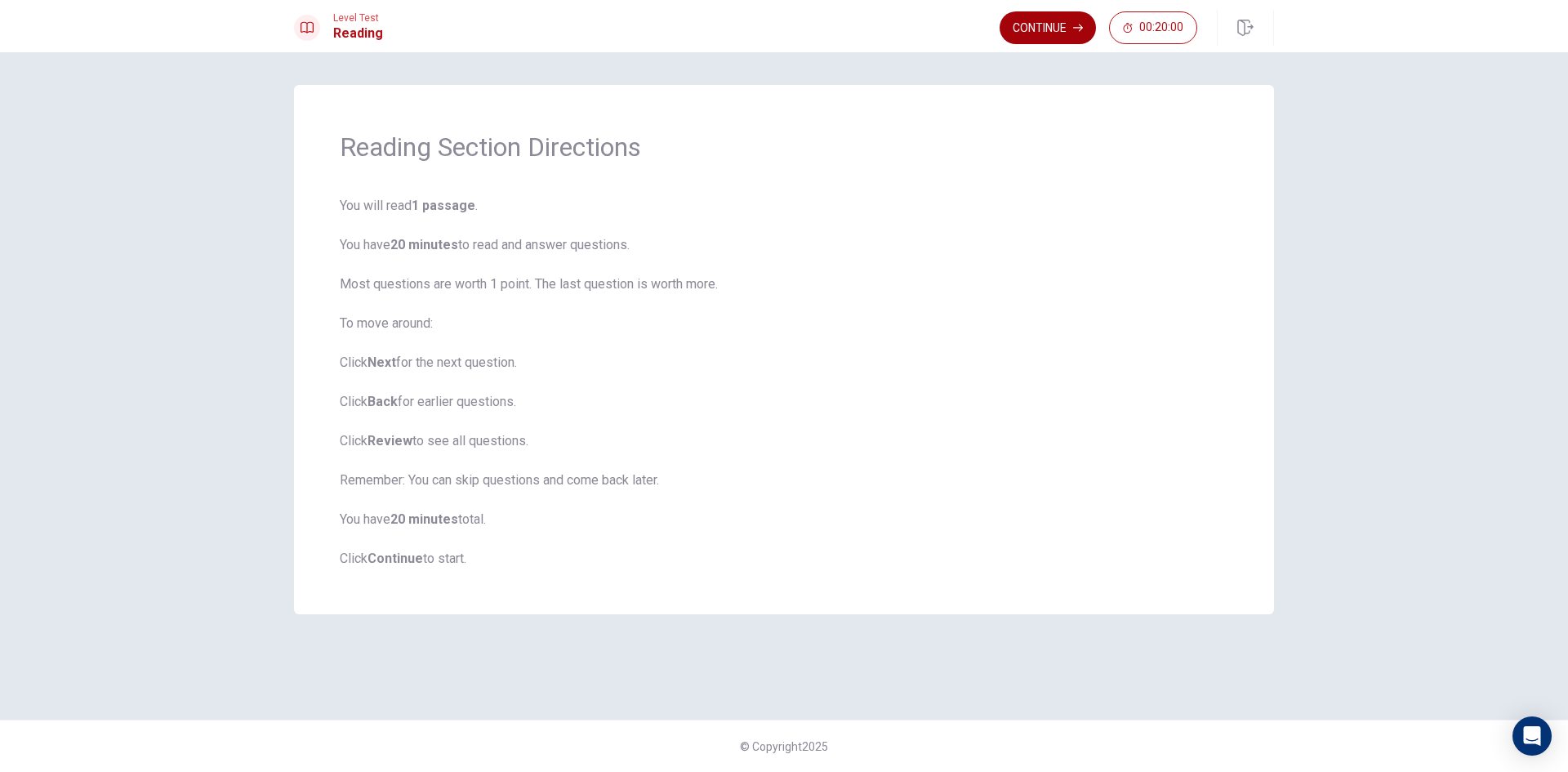
click at [1028, 31] on button "Continue" at bounding box center [1048, 28] width 97 height 33
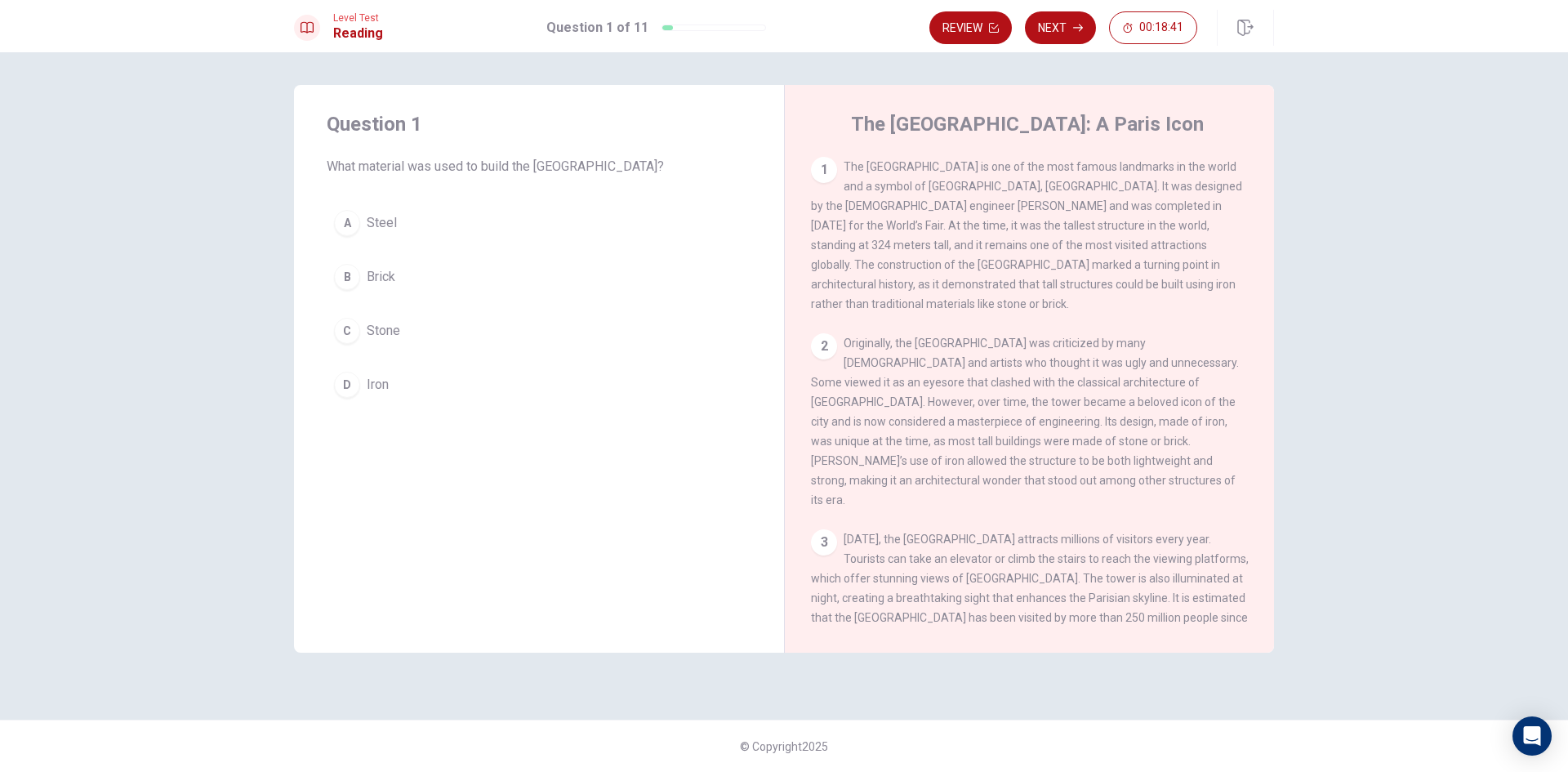
click at [366, 370] on button "D Iron" at bounding box center [539, 384] width 425 height 41
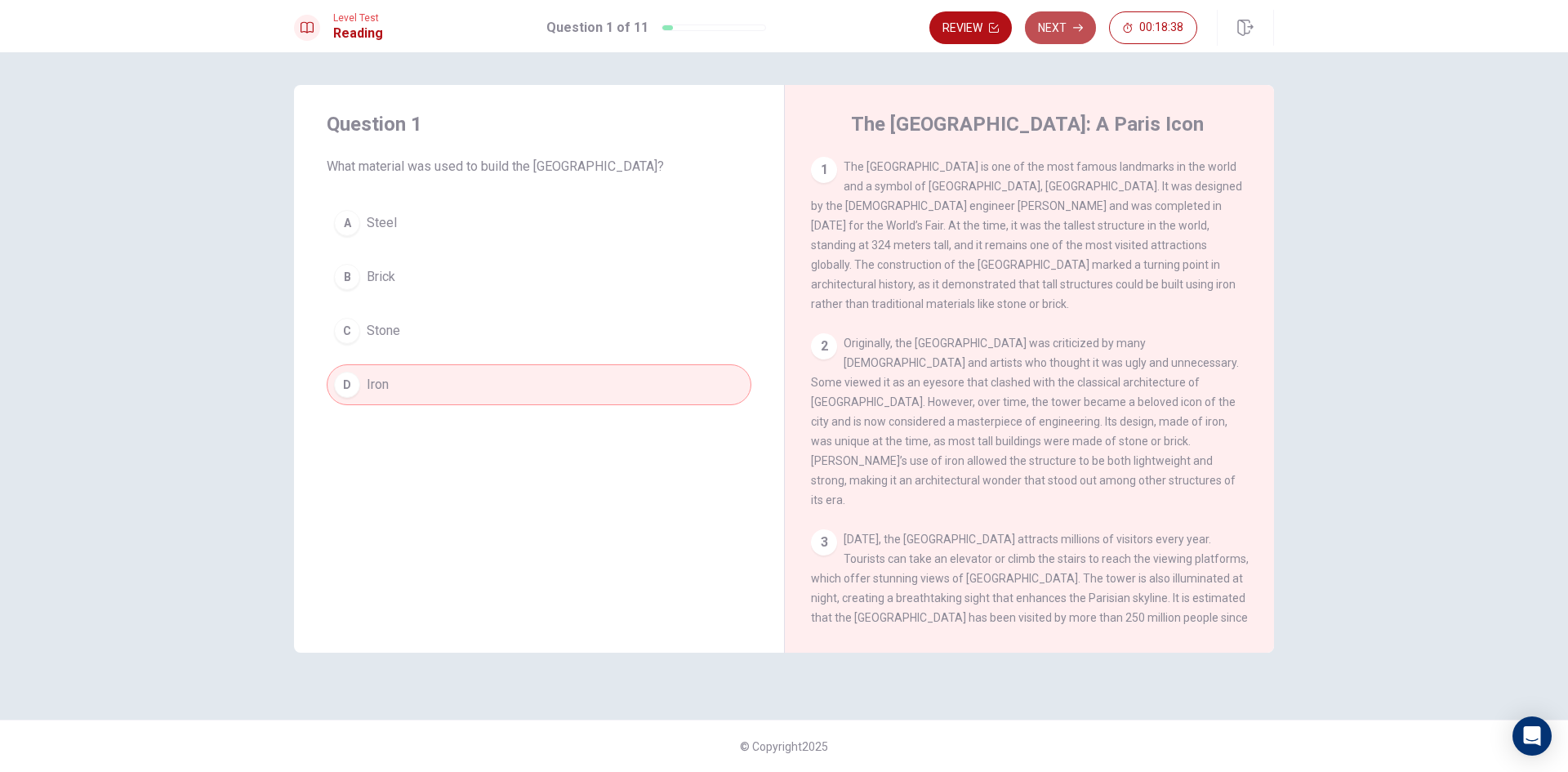
click at [1072, 40] on button "Next" at bounding box center [1061, 28] width 71 height 33
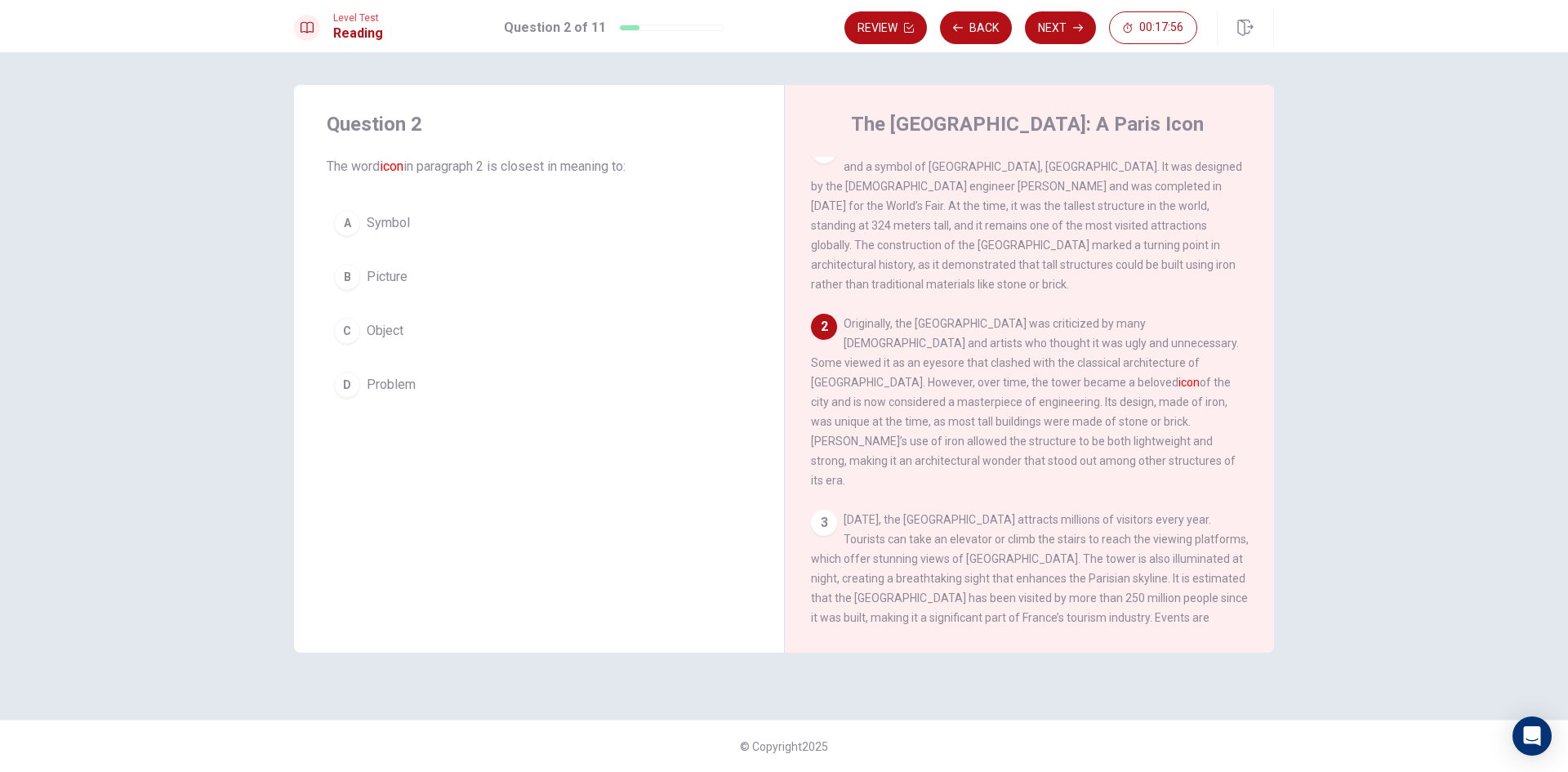
click at [408, 232] on span "Symbol" at bounding box center [388, 223] width 43 height 20
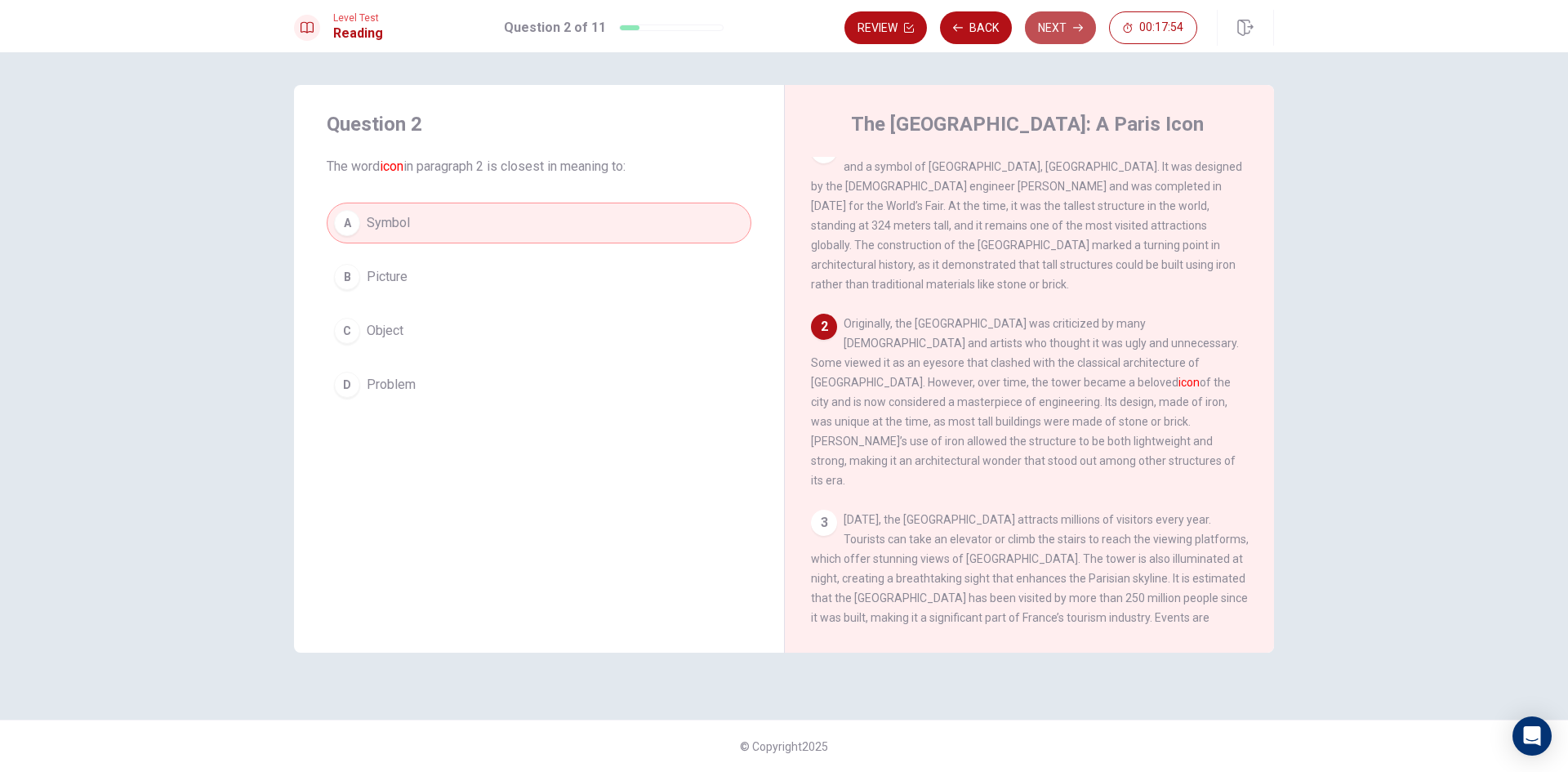
click at [1064, 29] on button "Next" at bounding box center [1061, 28] width 71 height 33
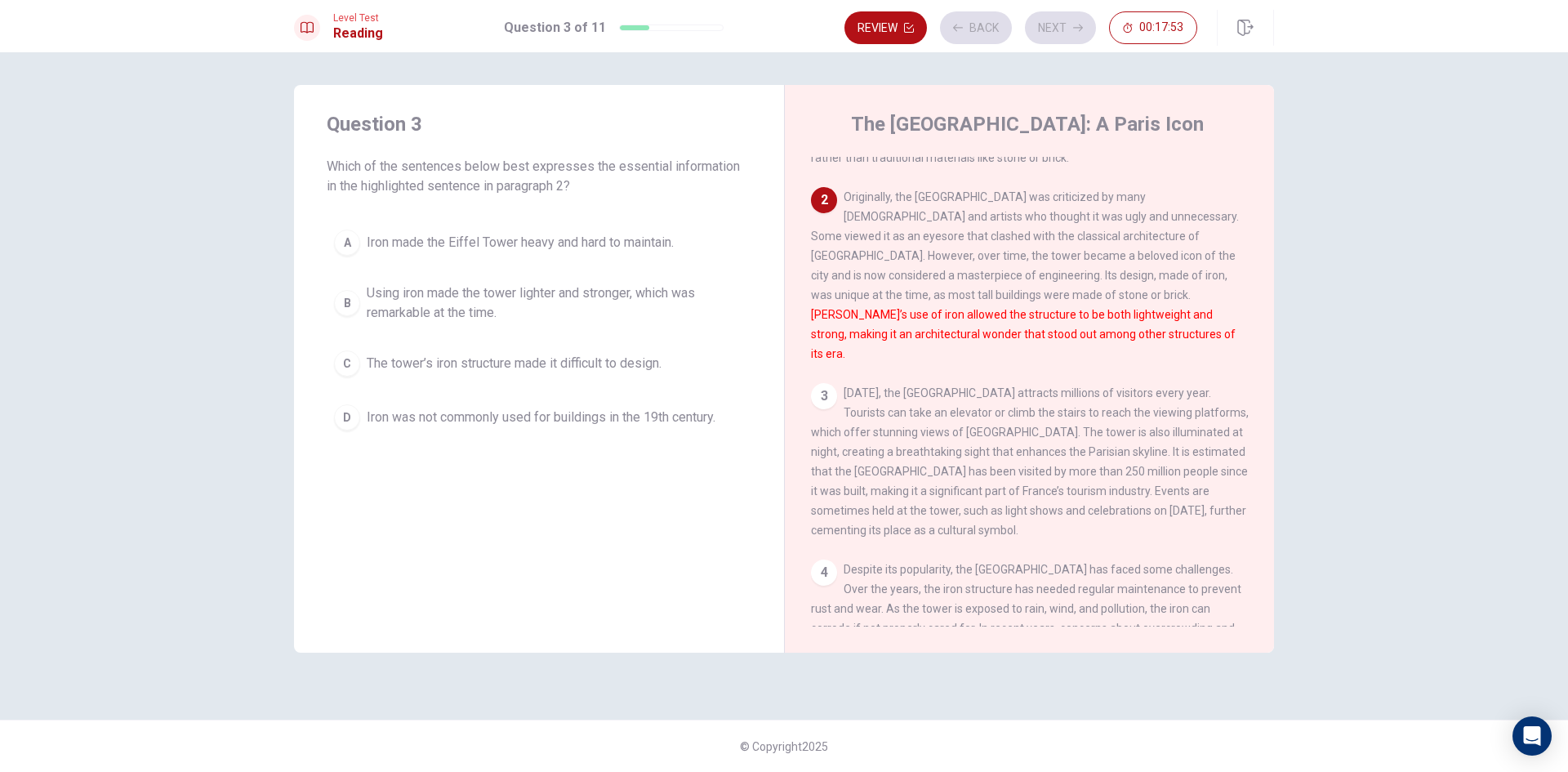
scroll to position [163, 0]
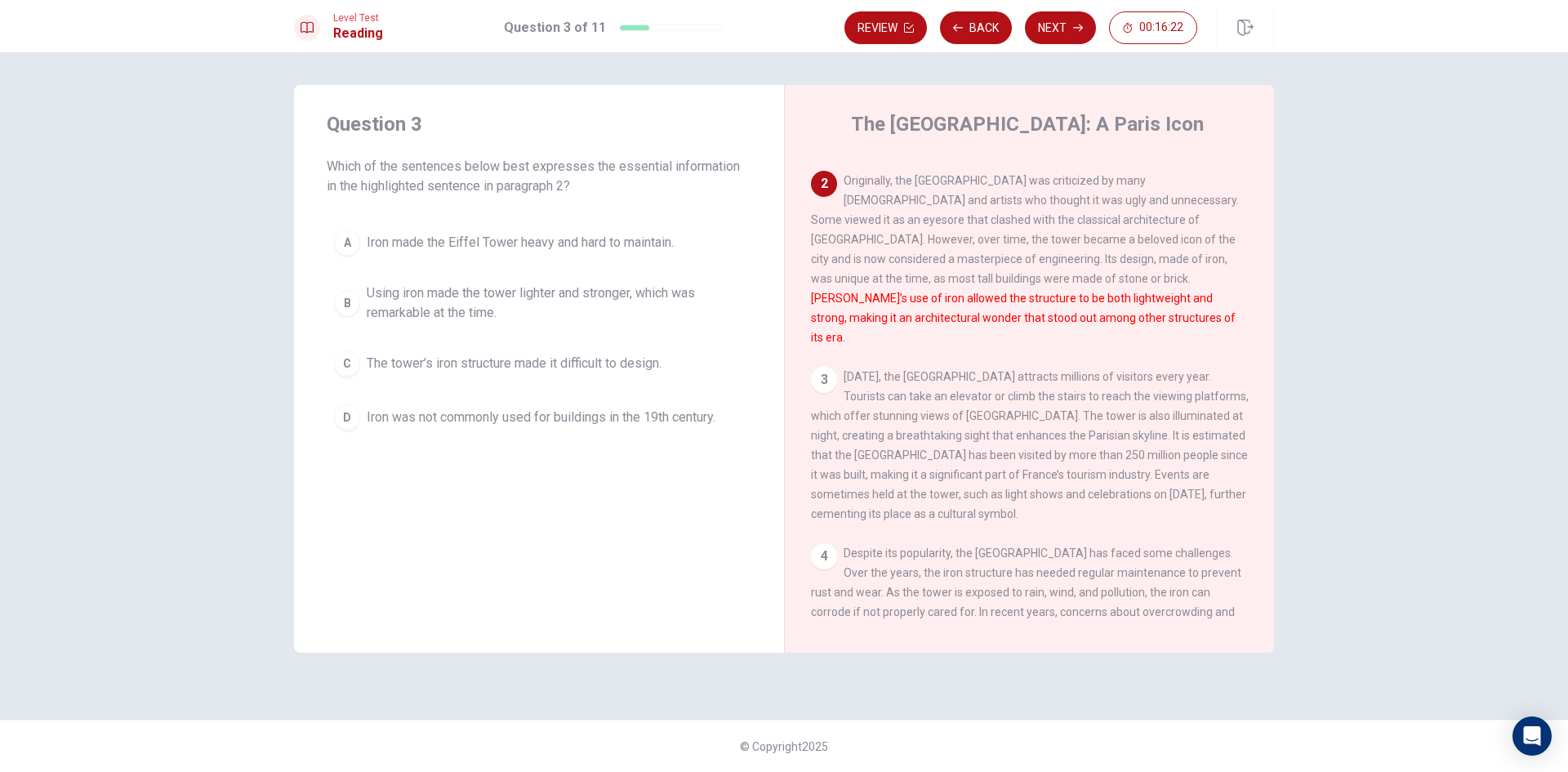
click at [668, 298] on span "Using iron made the tower lighter and stronger, which was remarkable at the tim…" at bounding box center [555, 303] width 378 height 39
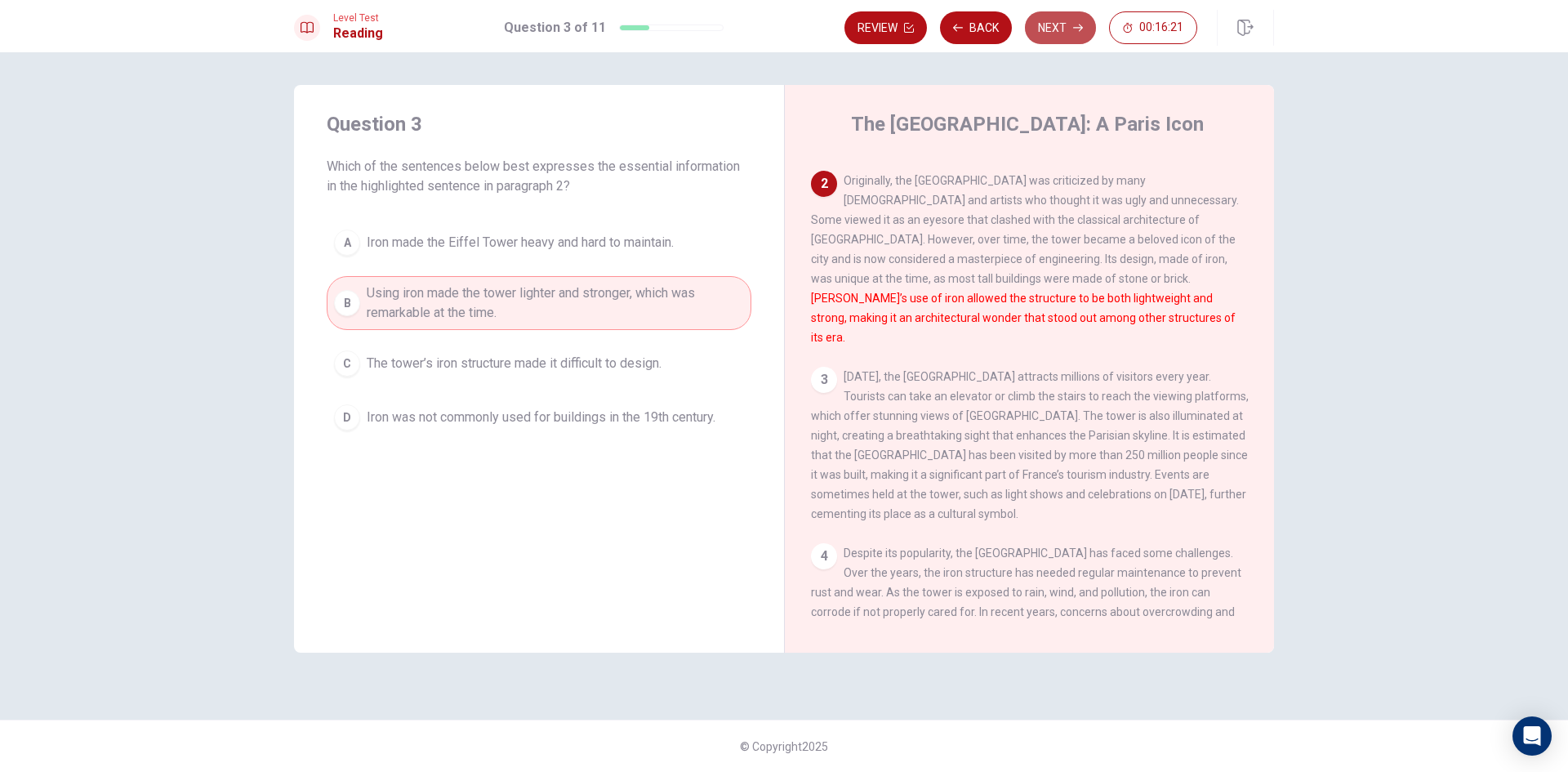
click at [1071, 26] on button "Next" at bounding box center [1061, 28] width 71 height 33
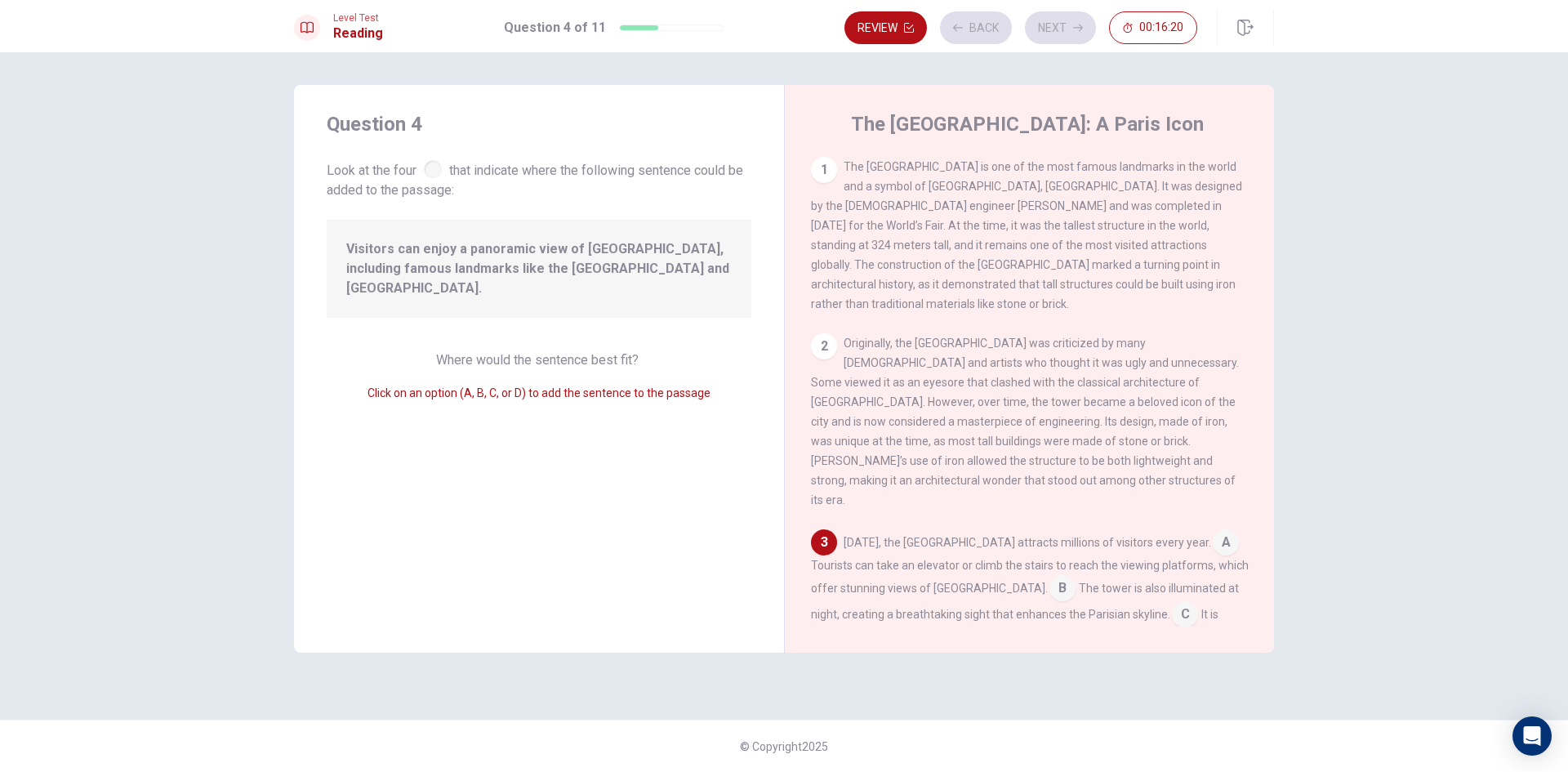
scroll to position [222, 0]
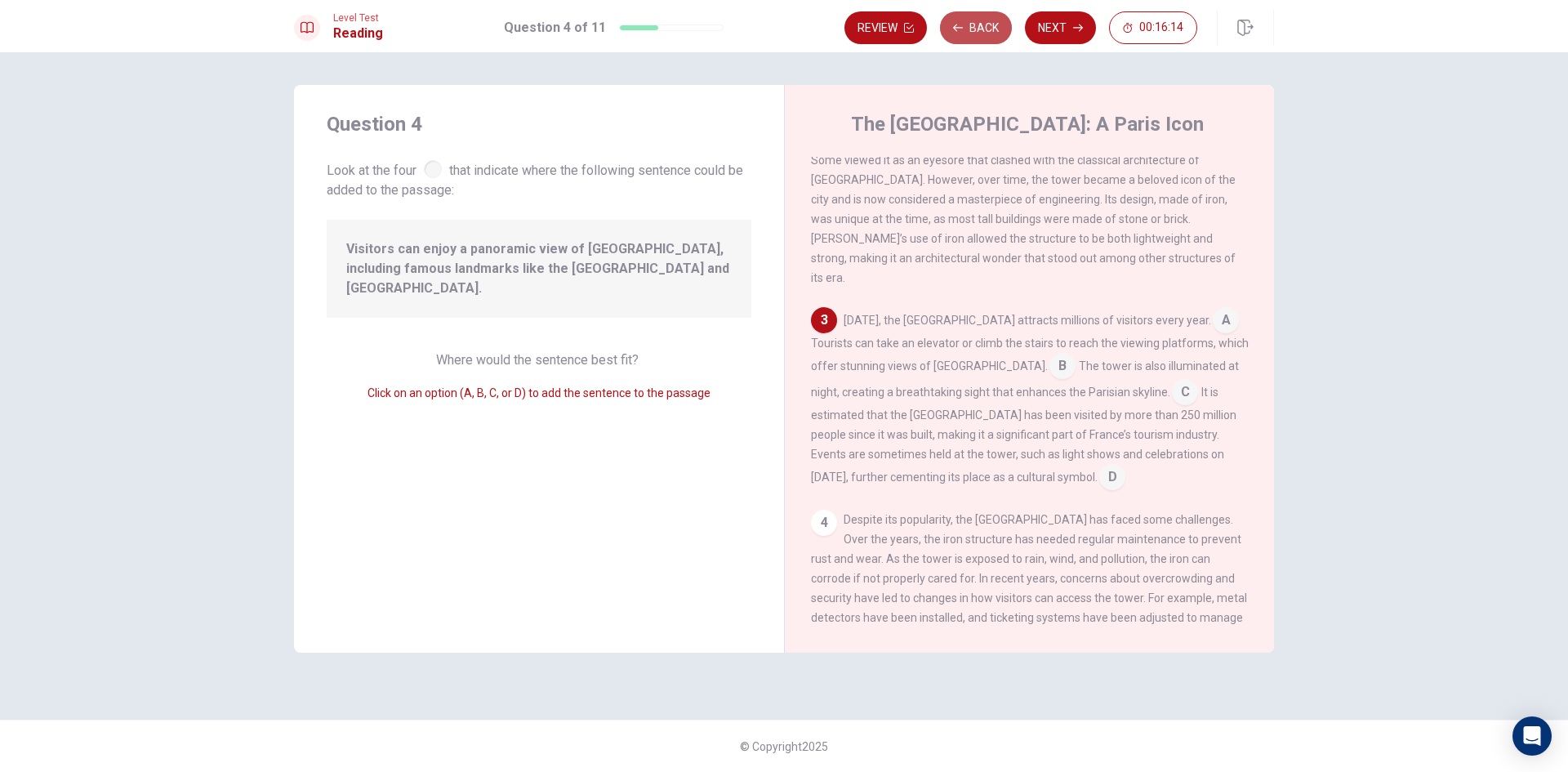
click at [970, 30] on button "Back" at bounding box center [976, 28] width 72 height 33
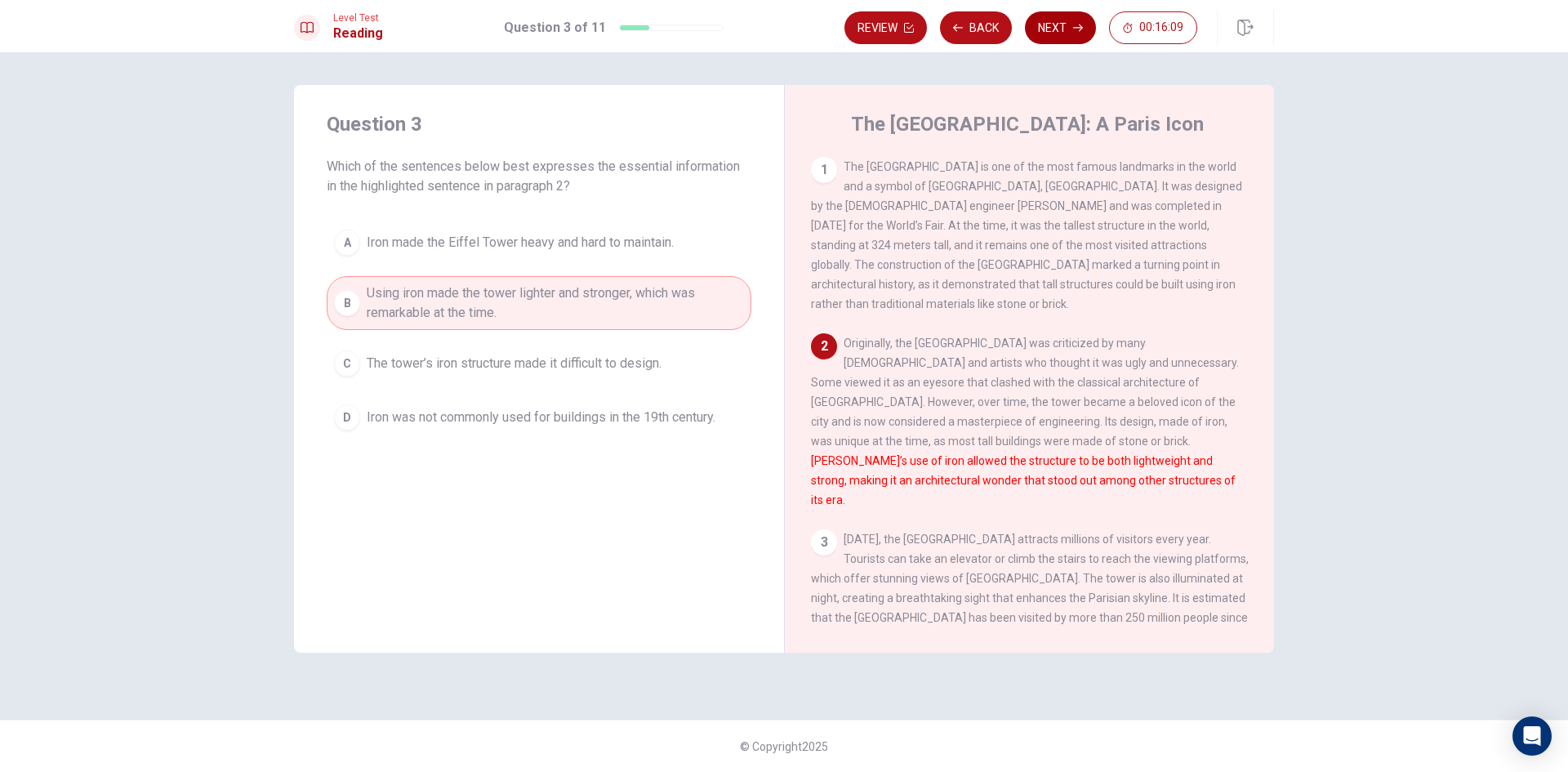
click at [1045, 39] on button "Next" at bounding box center [1061, 28] width 71 height 33
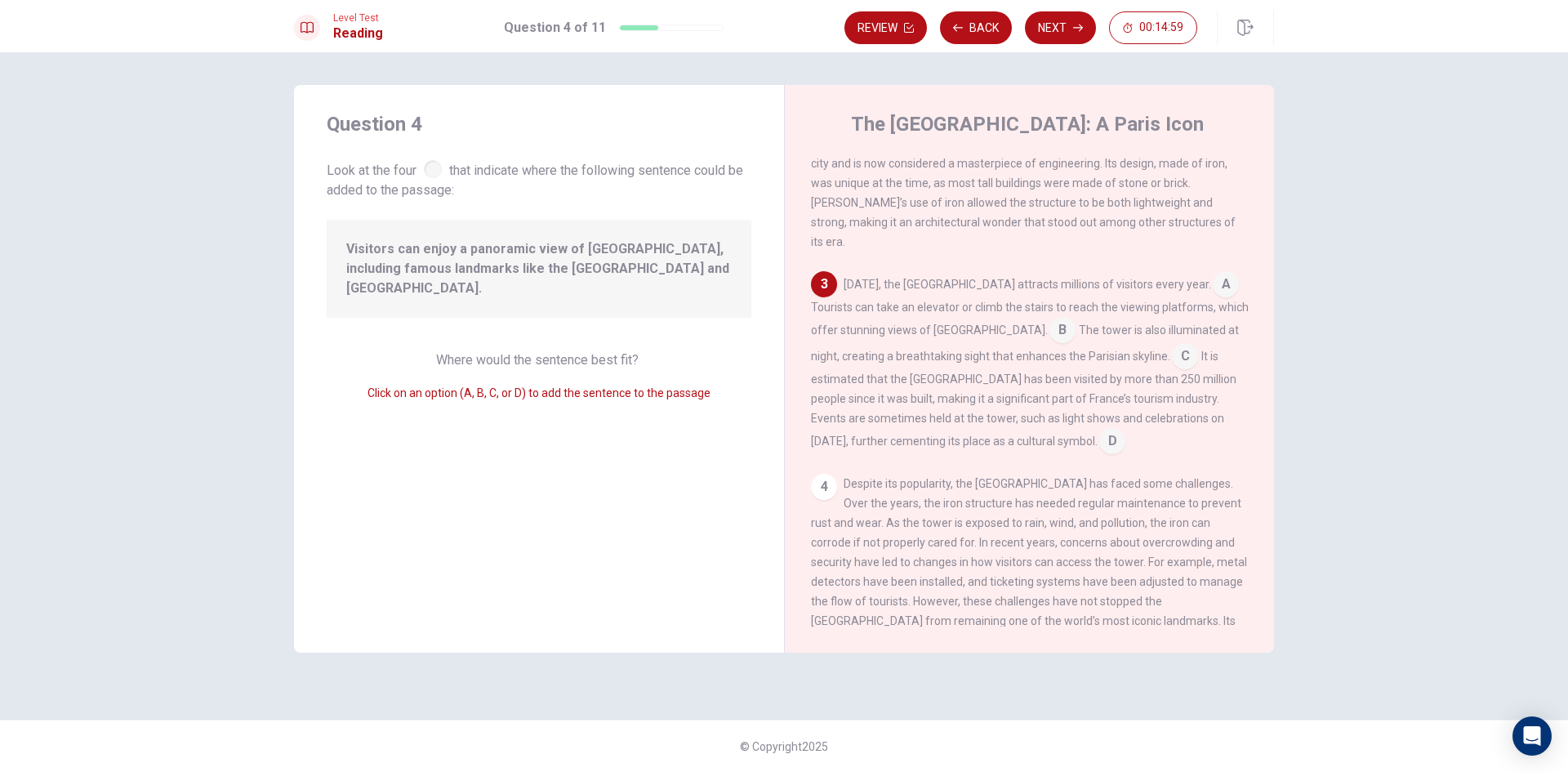
scroll to position [221, 0]
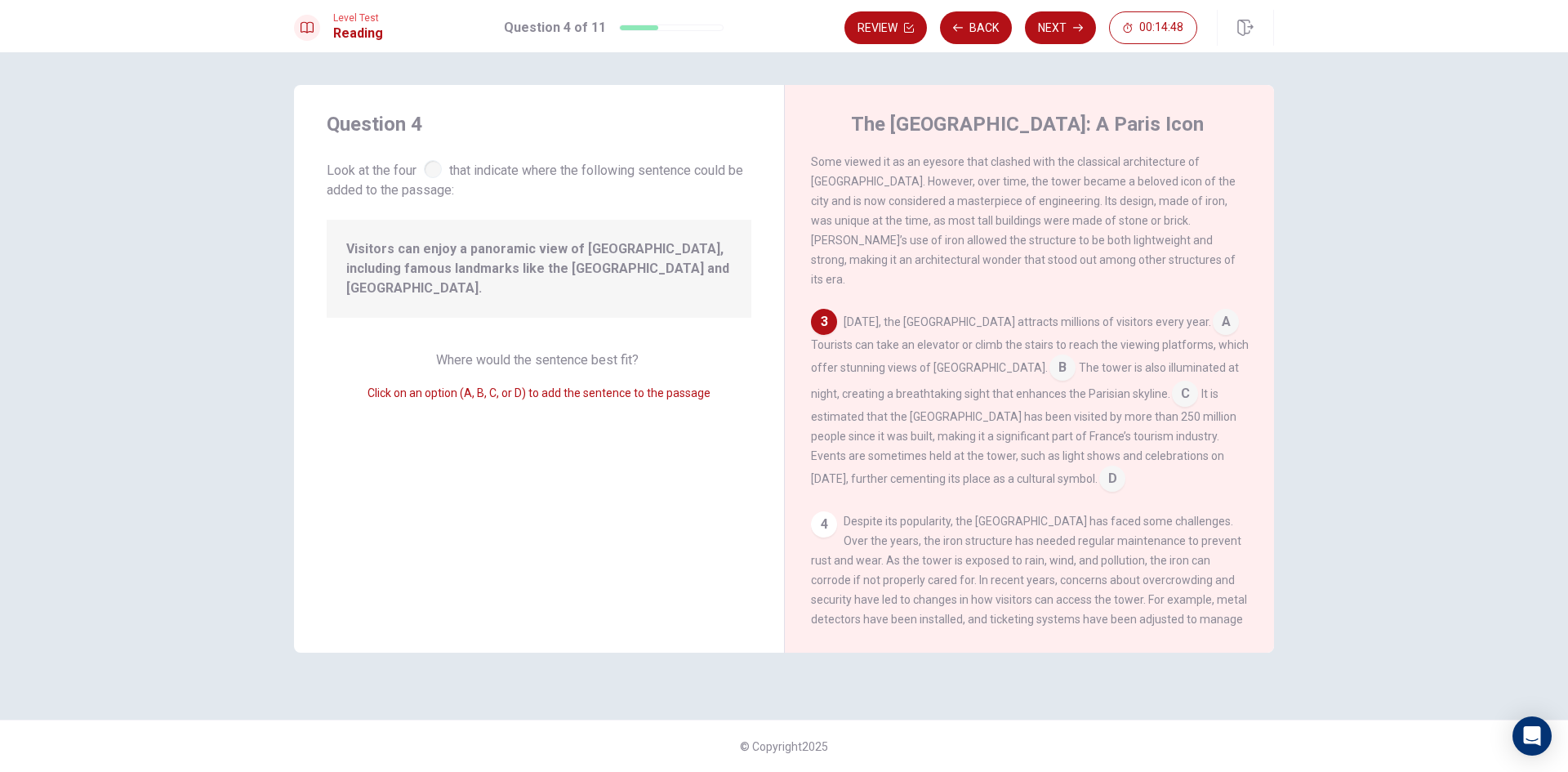
click at [1049, 356] on input at bounding box center [1062, 369] width 26 height 26
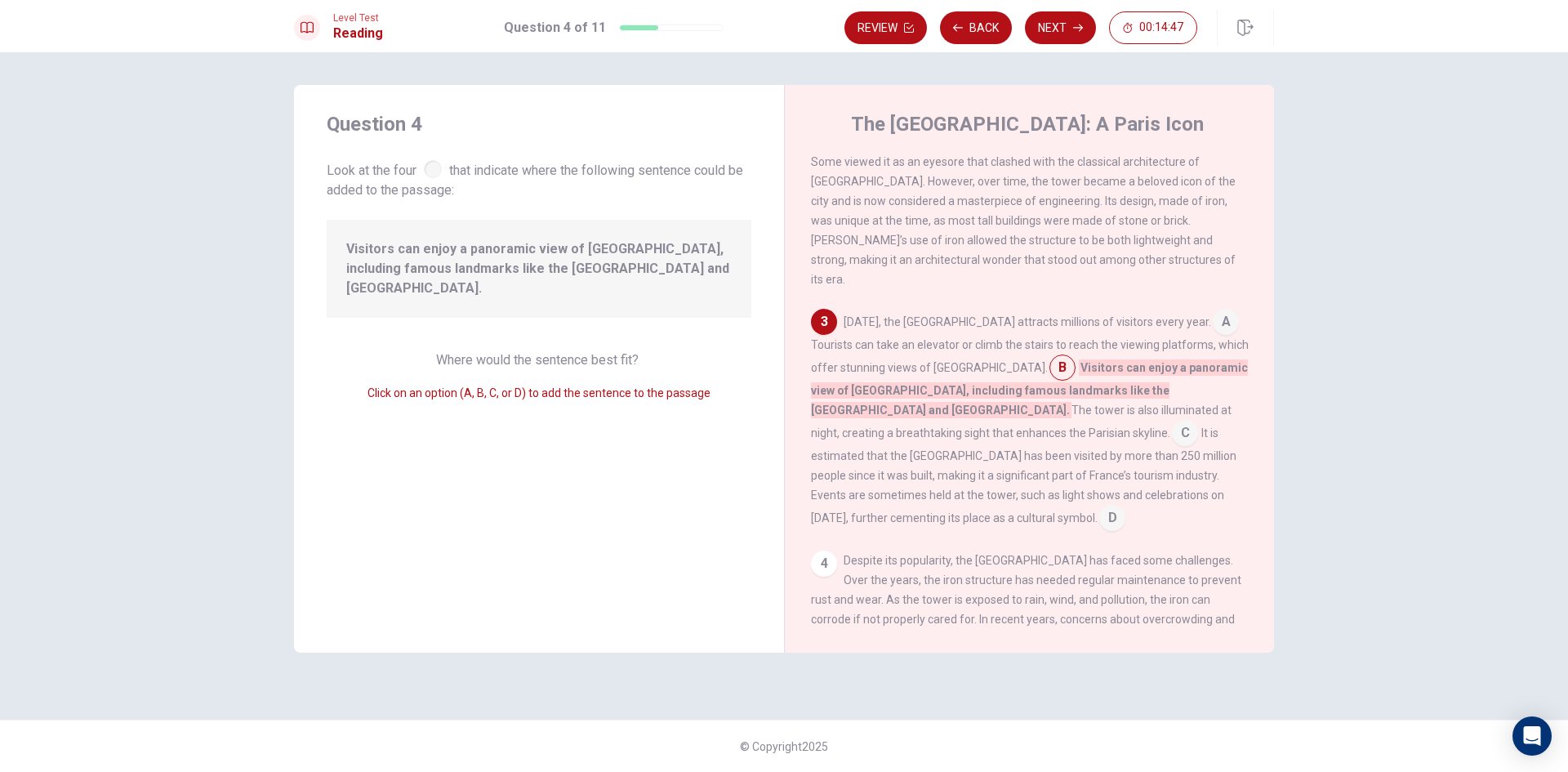
click at [1213, 311] on input at bounding box center [1226, 324] width 26 height 26
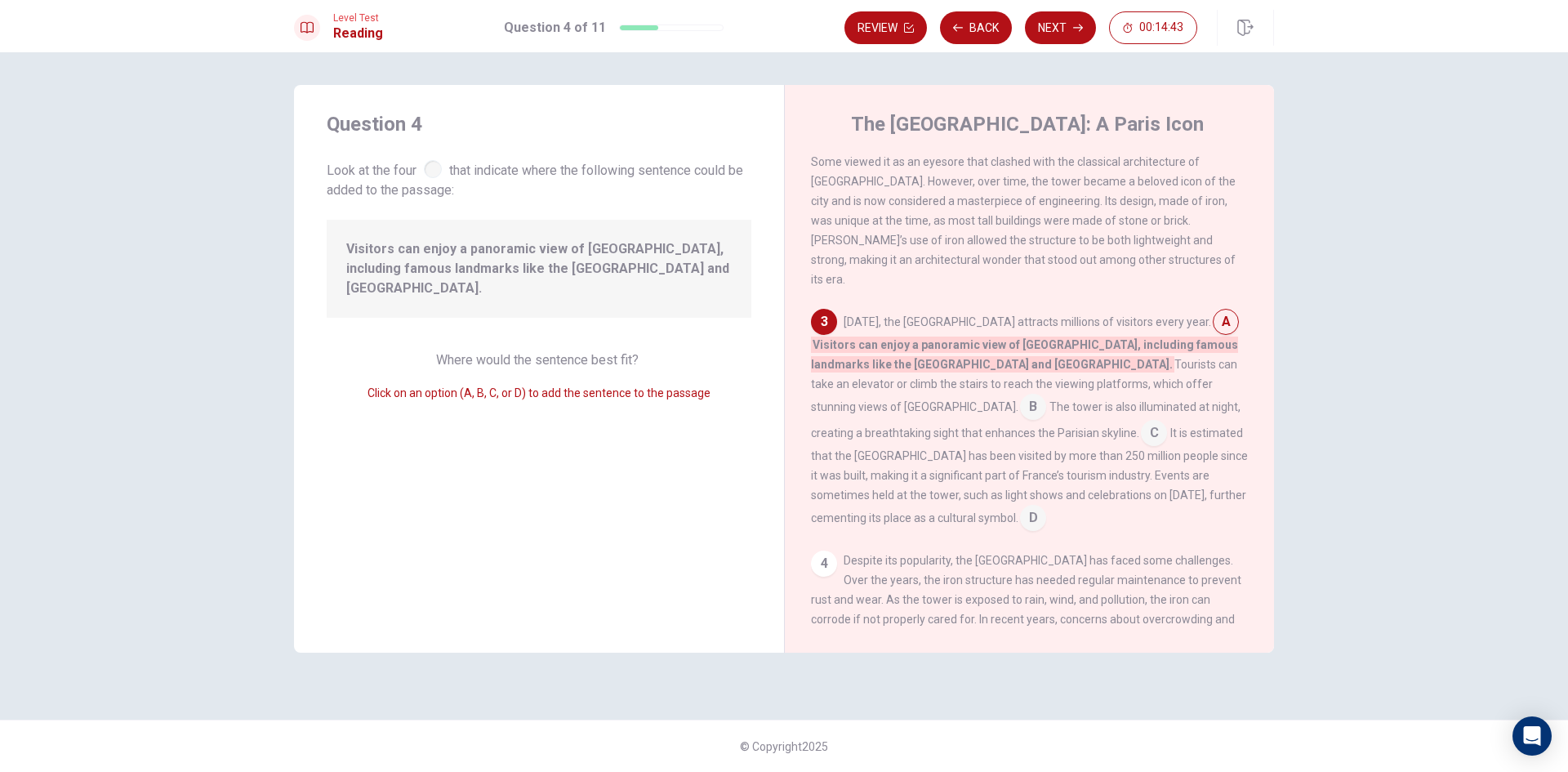
click at [1046, 395] on input at bounding box center [1033, 408] width 26 height 26
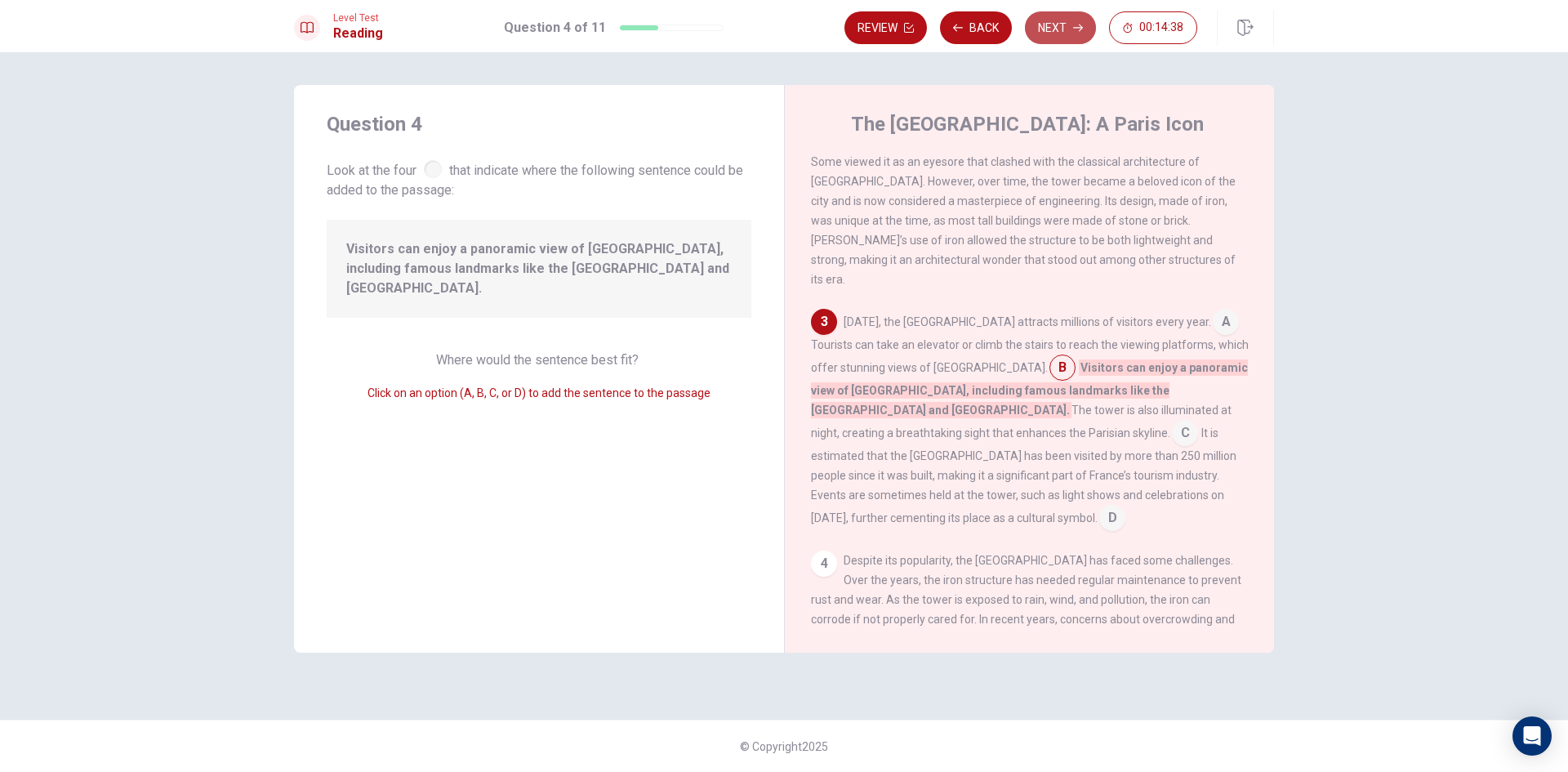
click at [1068, 28] on button "Next" at bounding box center [1061, 28] width 71 height 33
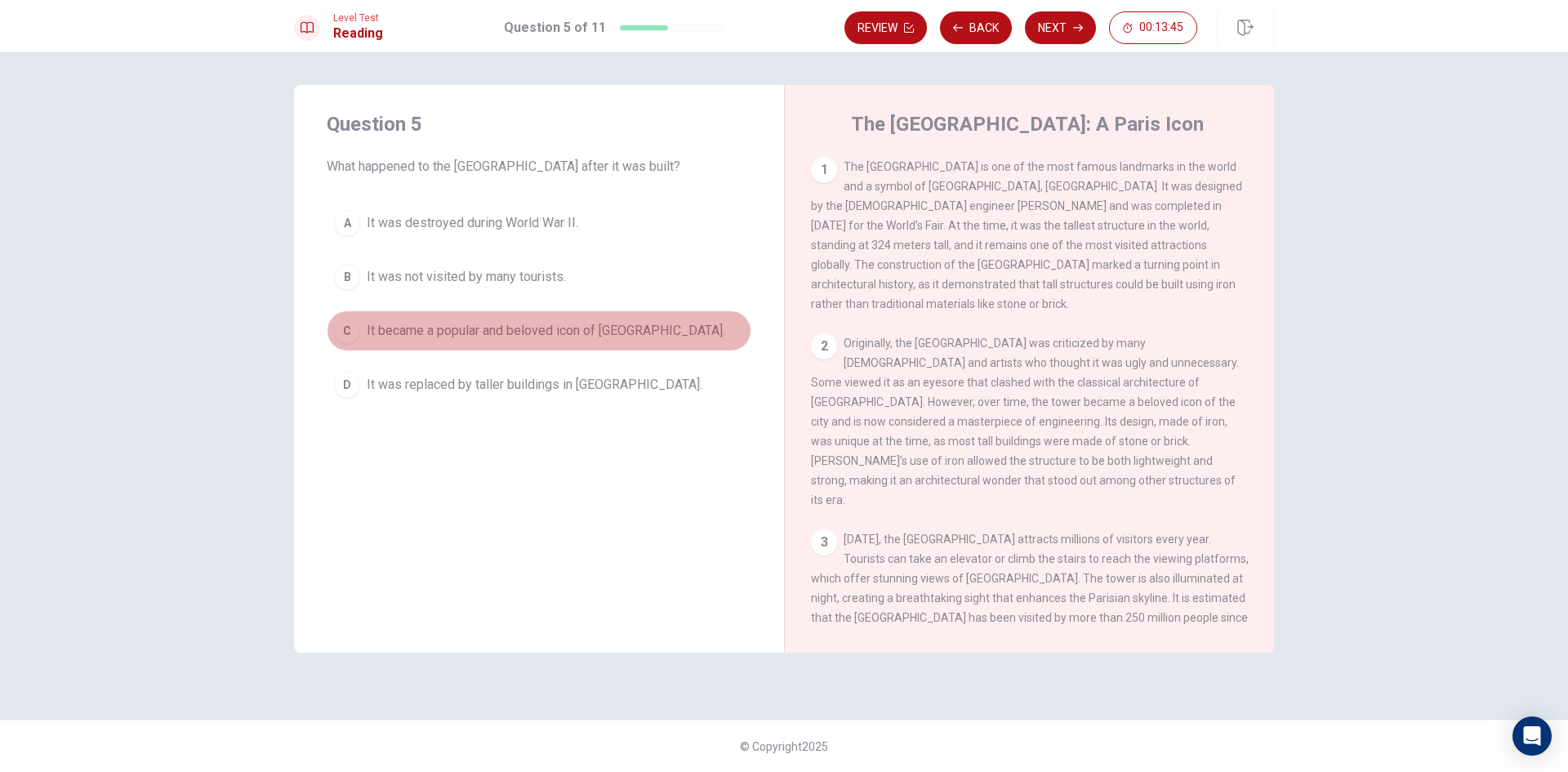
click at [596, 341] on button "C It became a popular and beloved icon of Paris." at bounding box center [539, 331] width 425 height 41
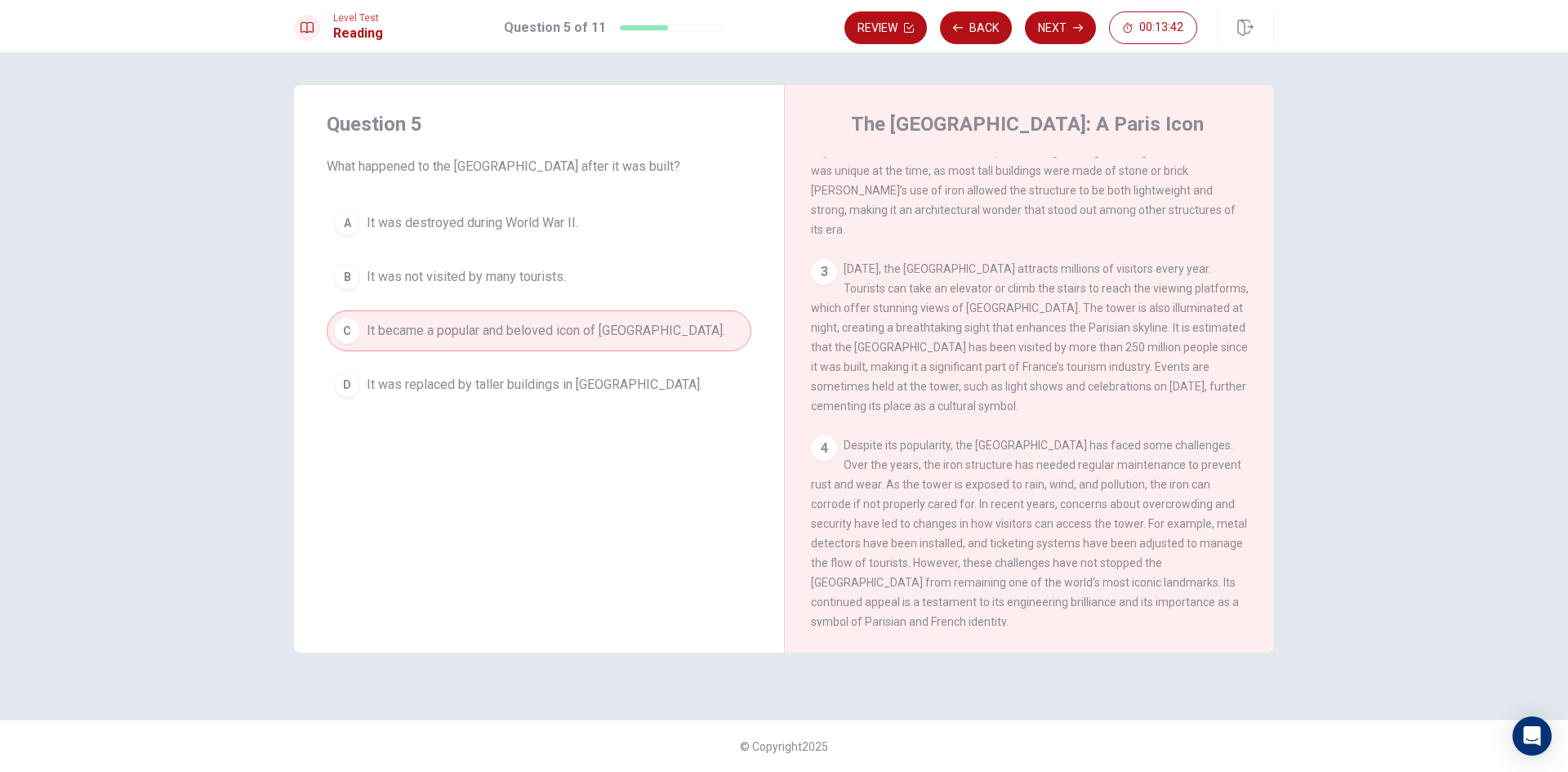
scroll to position [283, 0]
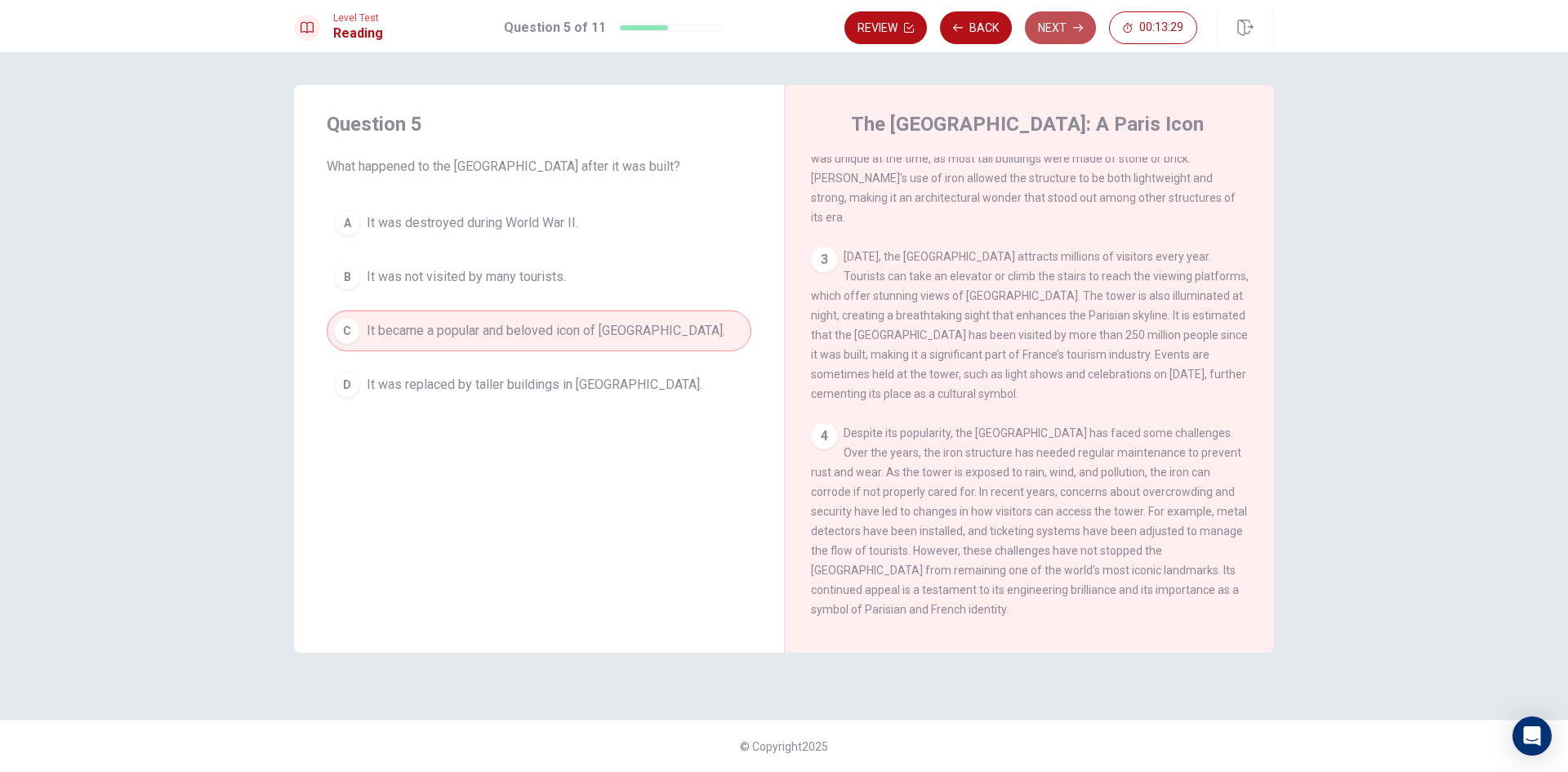
click at [1062, 39] on button "Next" at bounding box center [1061, 28] width 71 height 33
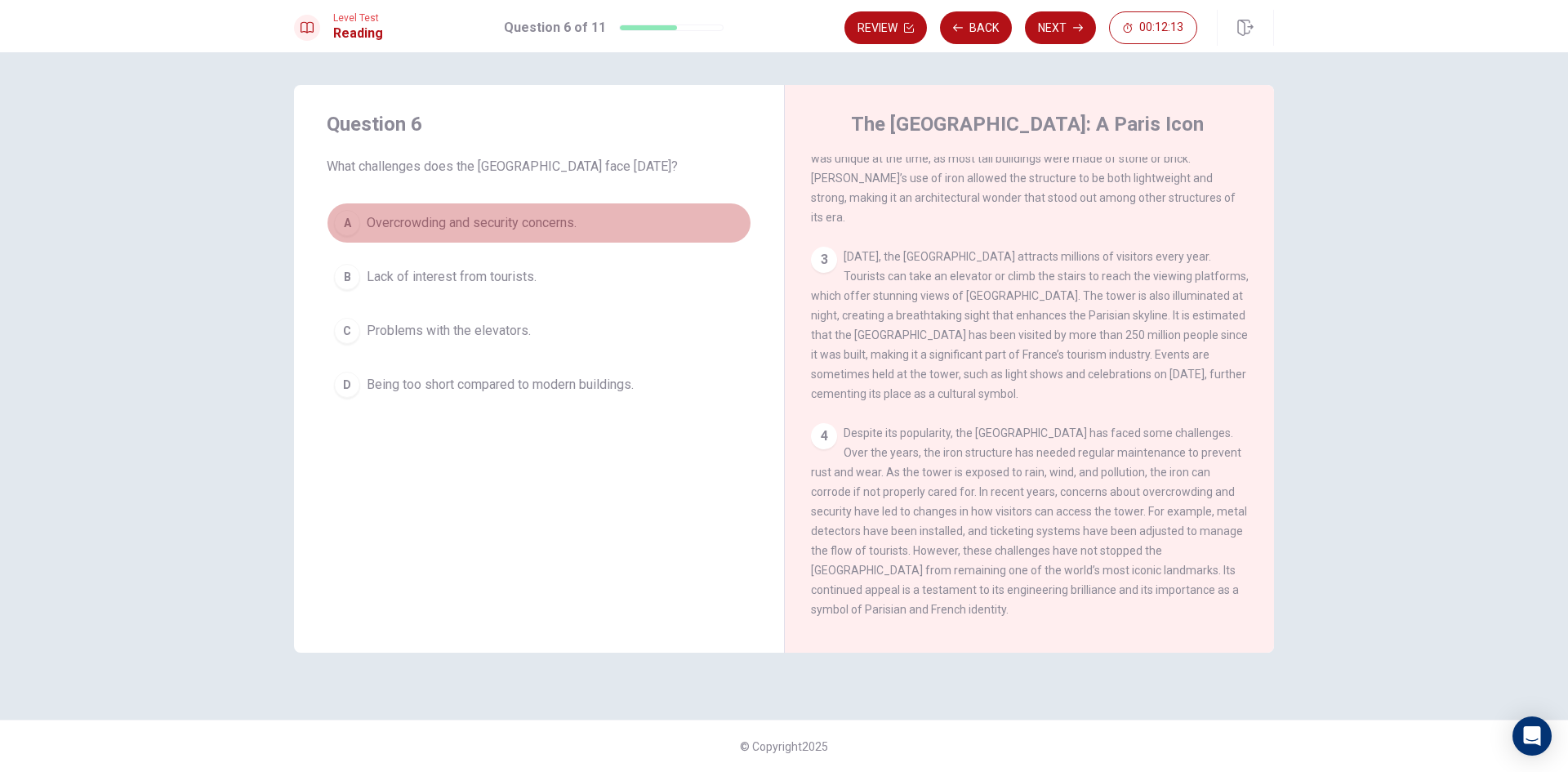
click at [538, 227] on span "Overcrowding and security concerns." at bounding box center [472, 223] width 210 height 20
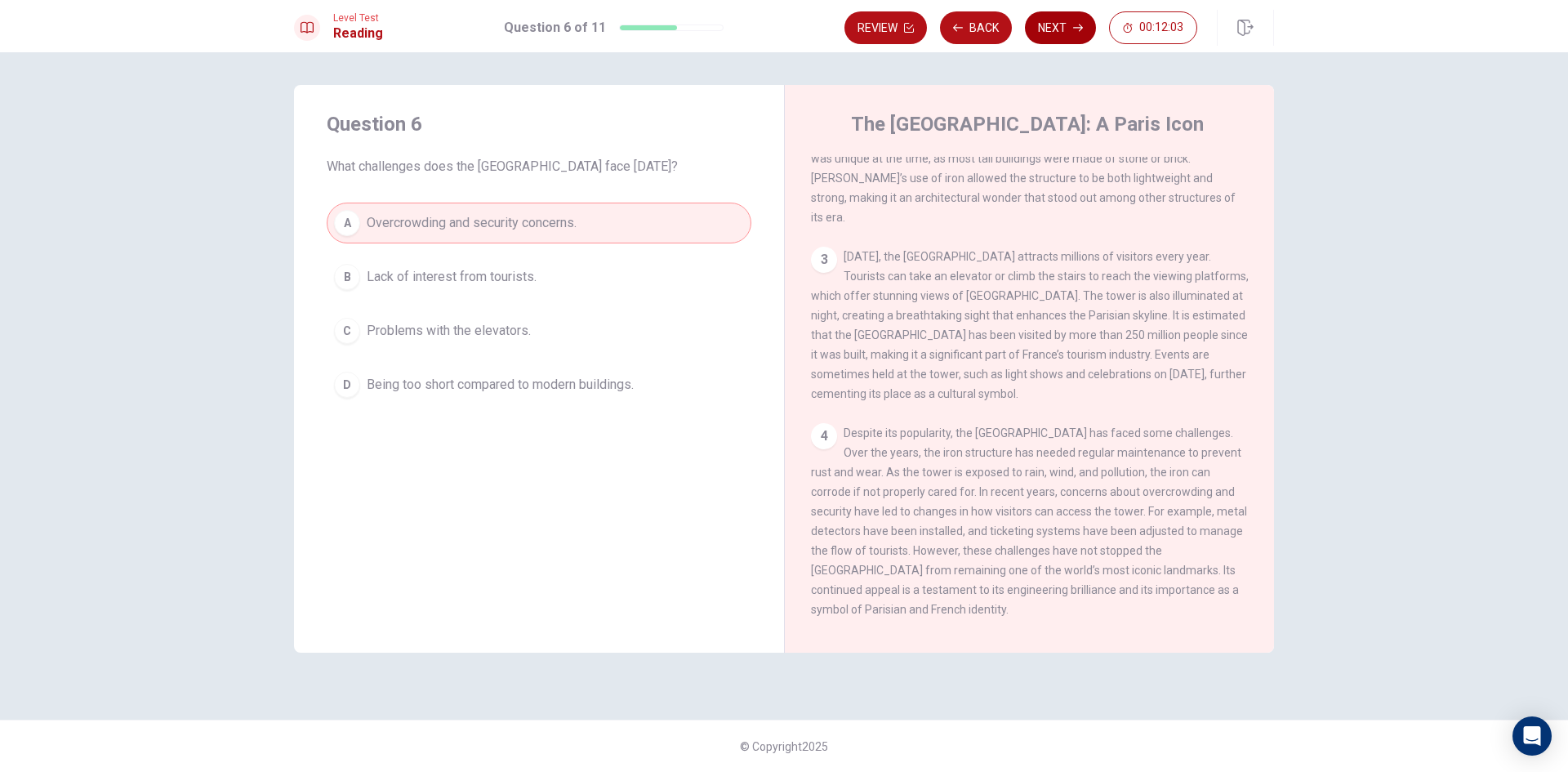
click at [1065, 34] on button "Next" at bounding box center [1061, 28] width 71 height 33
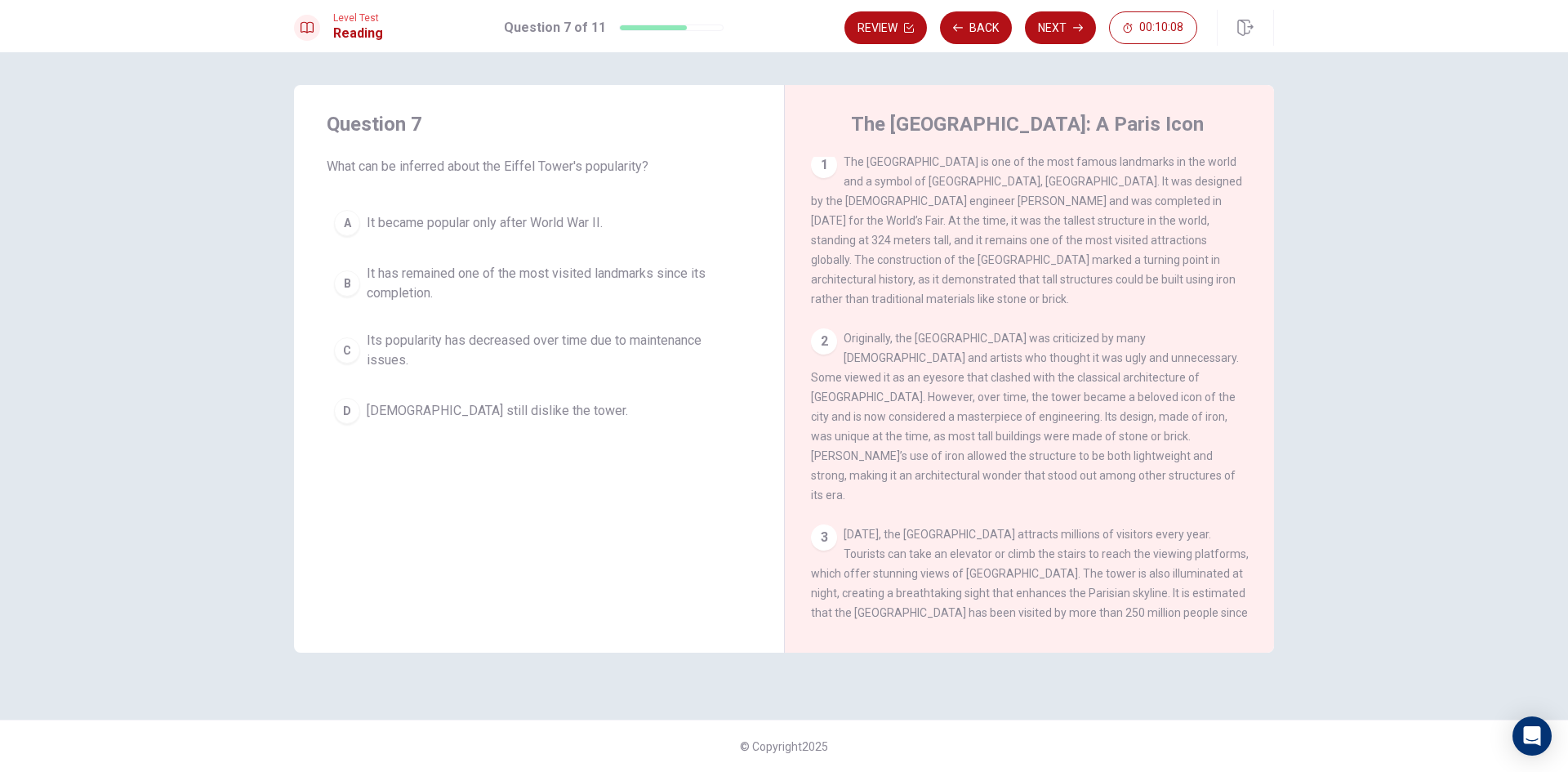
scroll to position [0, 0]
click at [532, 362] on span "Its popularity has decreased over time due to maintenance issues." at bounding box center [555, 350] width 378 height 39
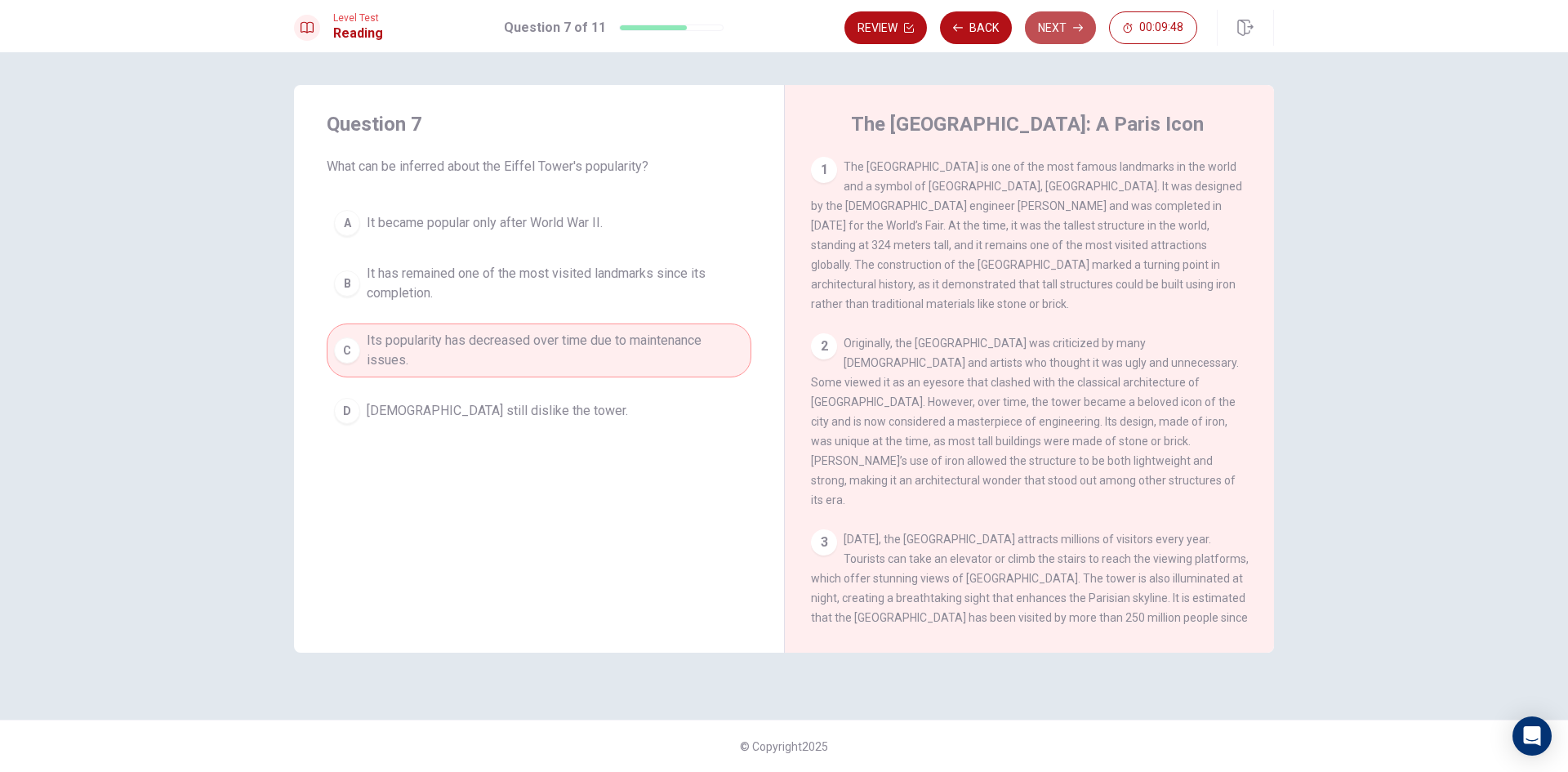
click at [1071, 32] on button "Next" at bounding box center [1061, 28] width 71 height 33
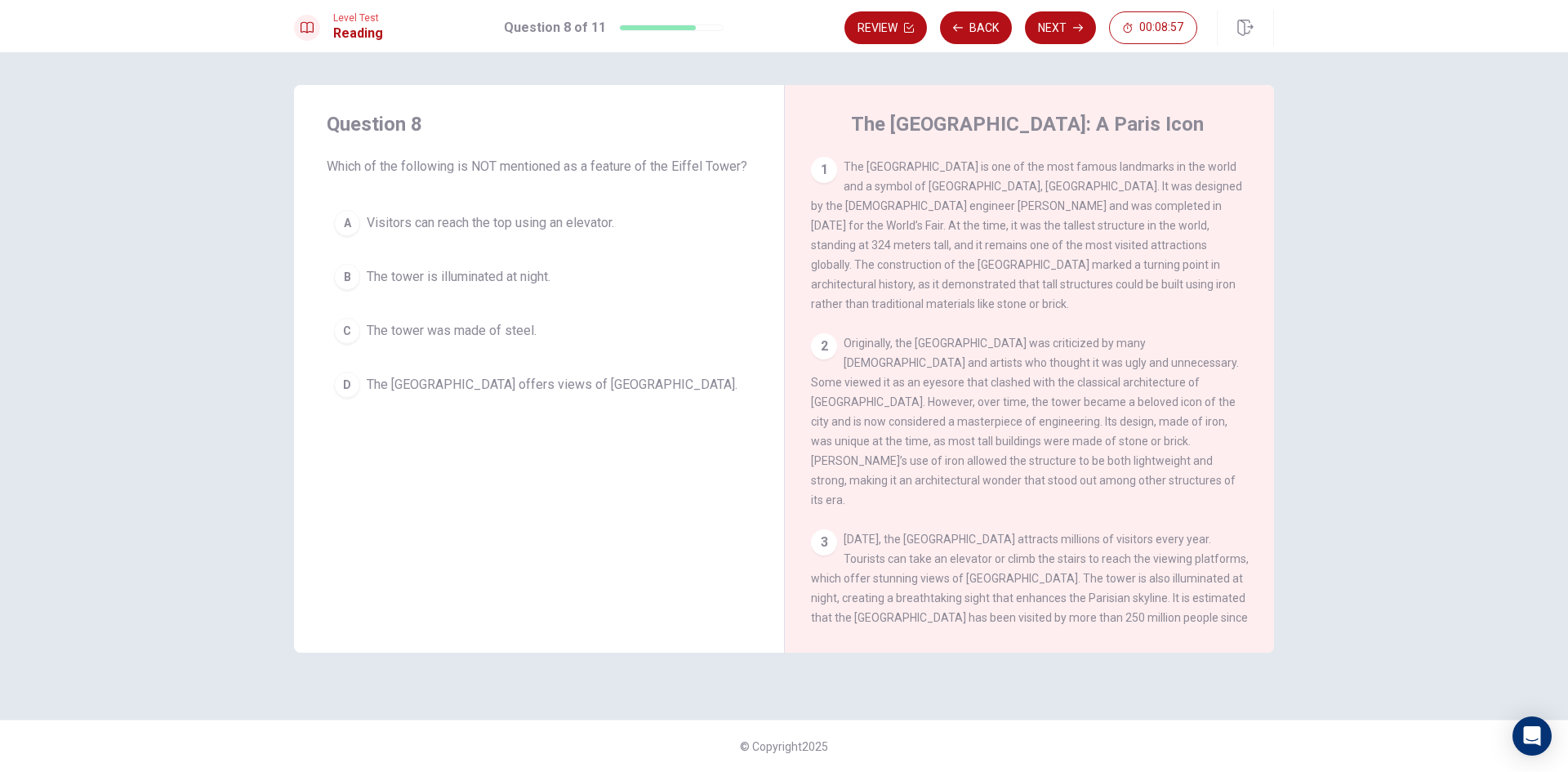
click at [552, 322] on button "C The tower was made of steel." at bounding box center [539, 331] width 425 height 41
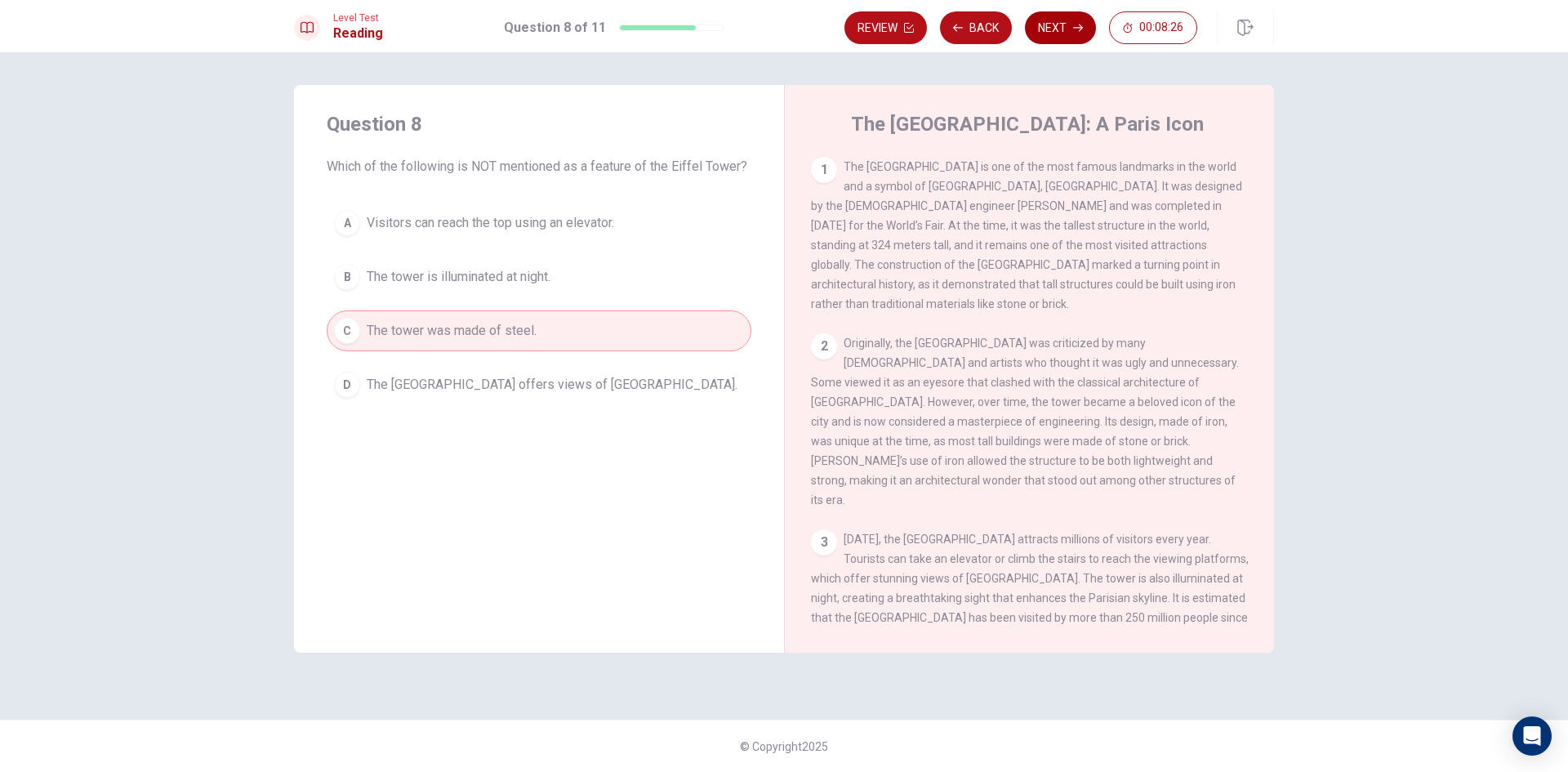
click at [1052, 41] on button "Next" at bounding box center [1061, 28] width 71 height 33
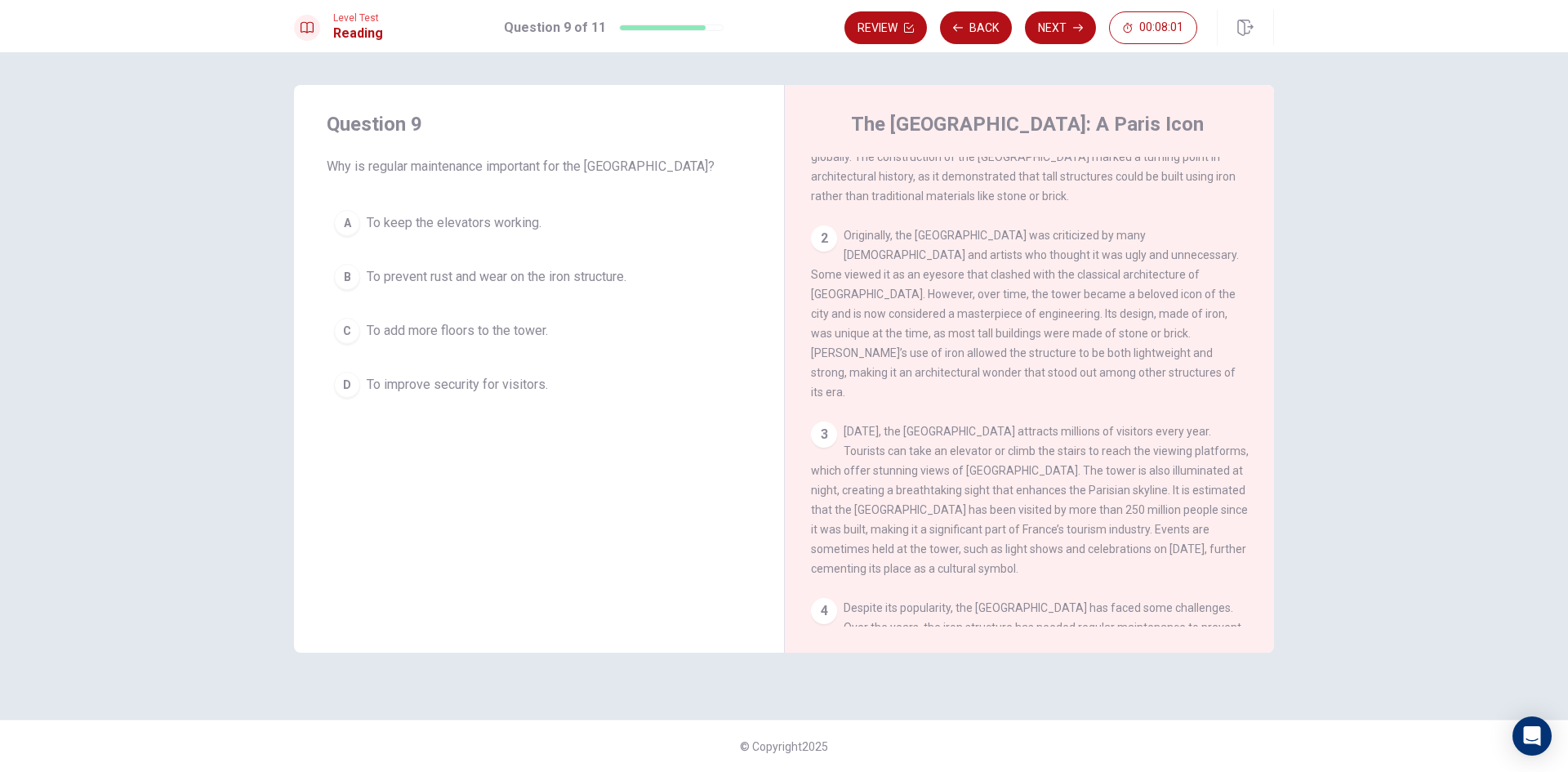
scroll to position [283, 0]
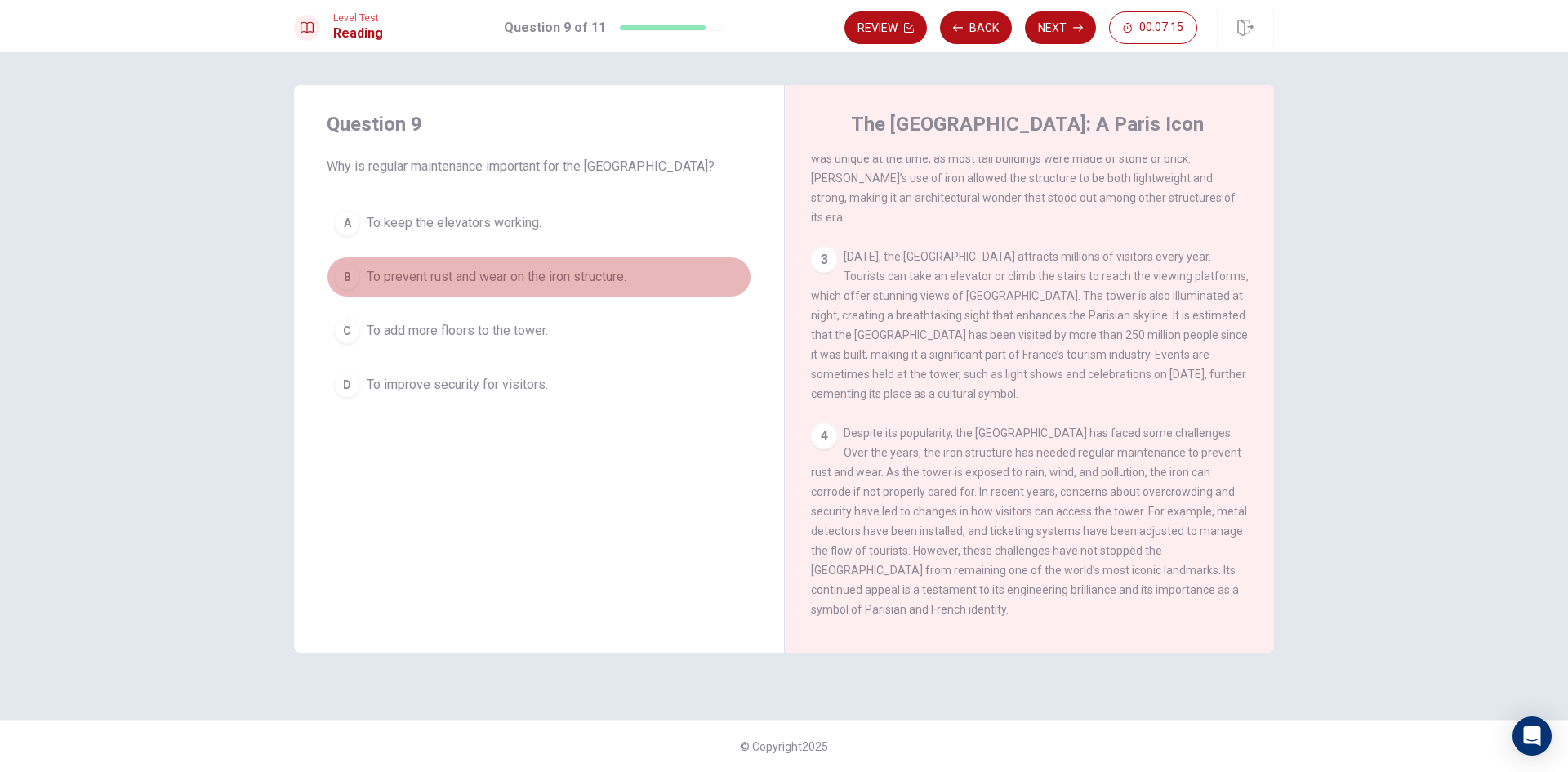
click at [591, 268] on span "To prevent rust and wear on the iron structure." at bounding box center [497, 277] width 259 height 20
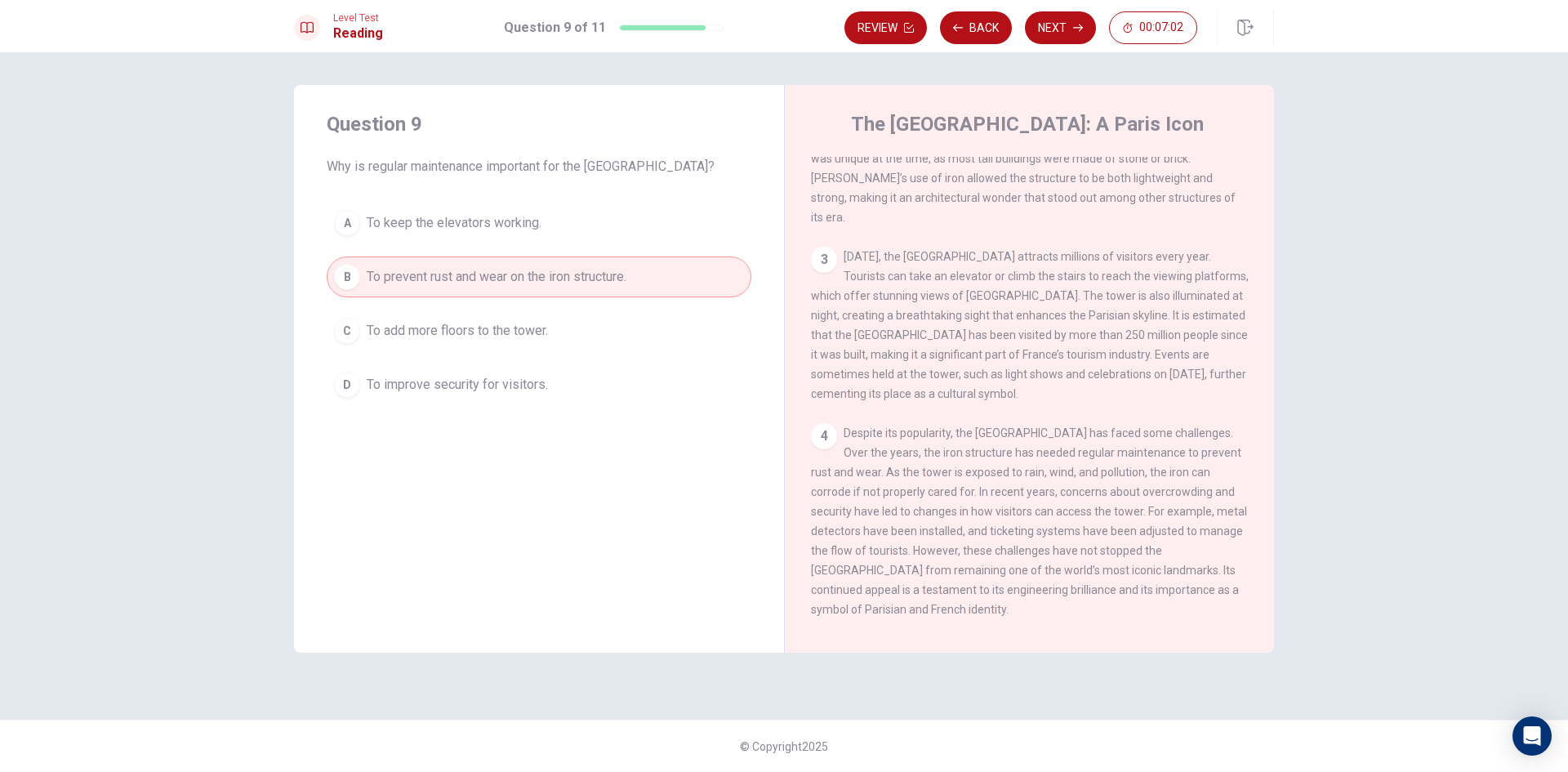
click at [616, 403] on button "D To improve security for visitors." at bounding box center [539, 384] width 425 height 41
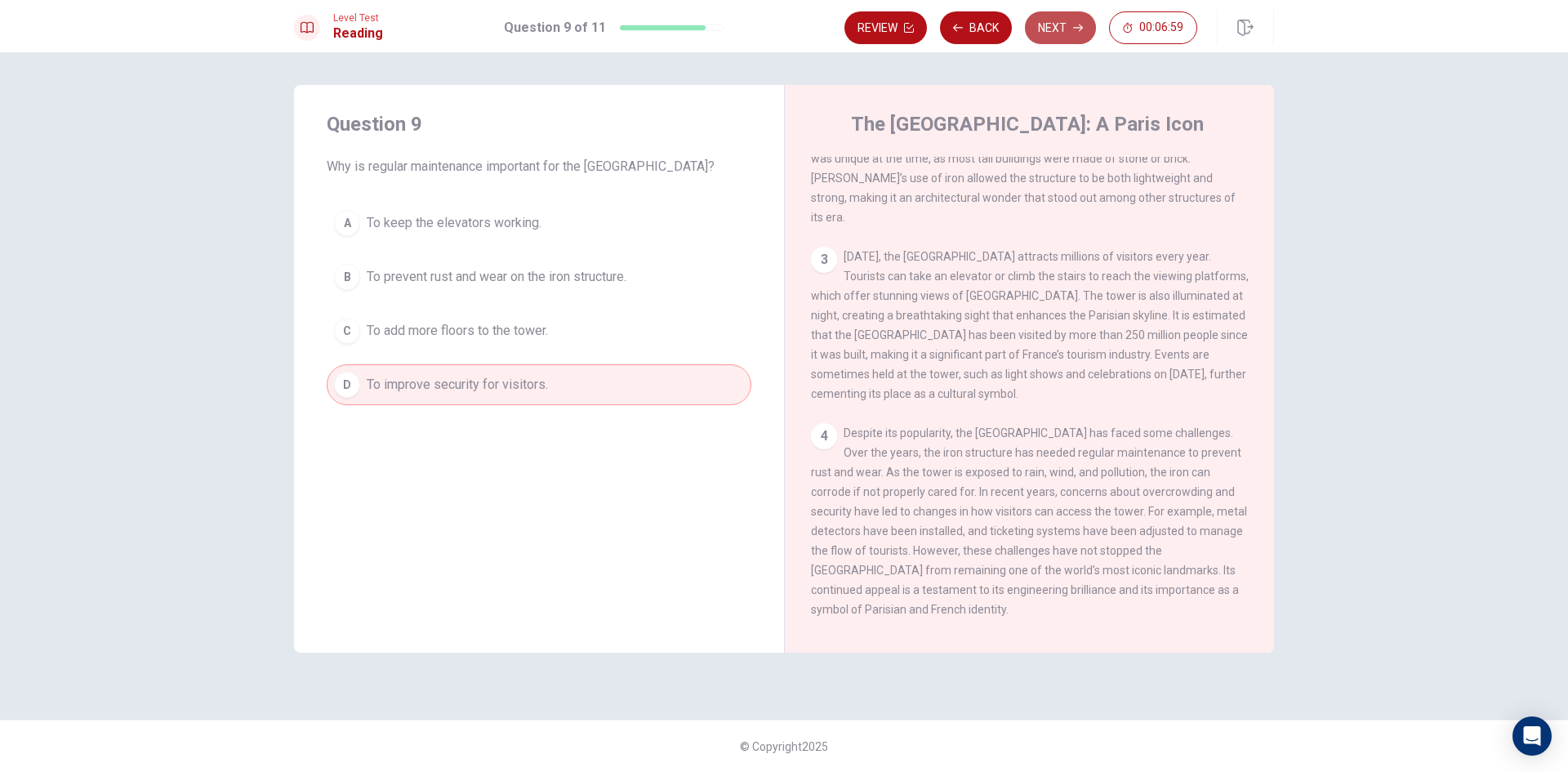
click at [1061, 41] on button "Next" at bounding box center [1061, 28] width 71 height 33
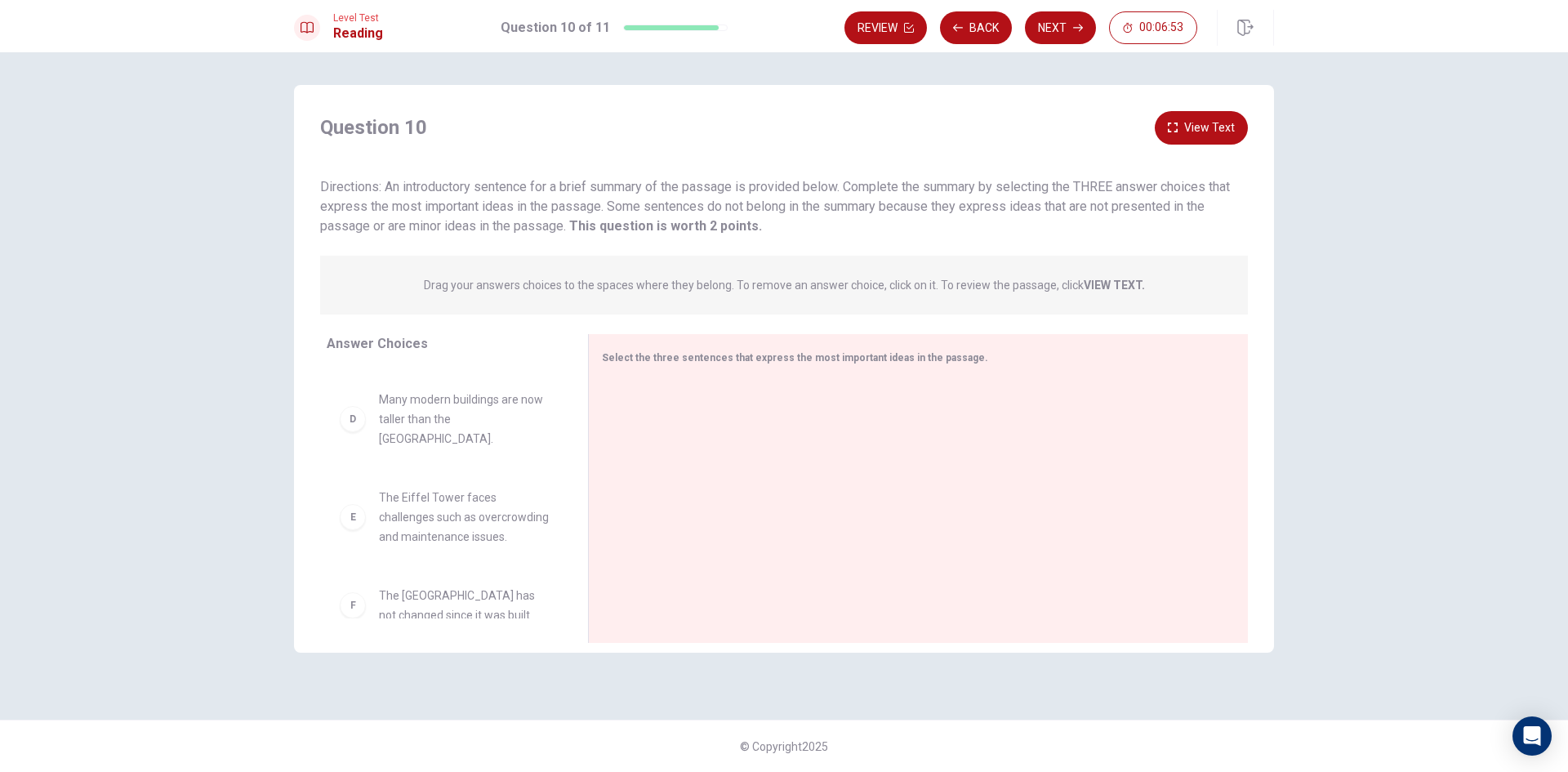
scroll to position [0, 0]
click at [671, 360] on span "Select the three sentences that express the most important ideas in the passage." at bounding box center [796, 358] width 387 height 12
drag, startPoint x: 411, startPoint y: 420, endPoint x: 702, endPoint y: 426, distance: 291.1
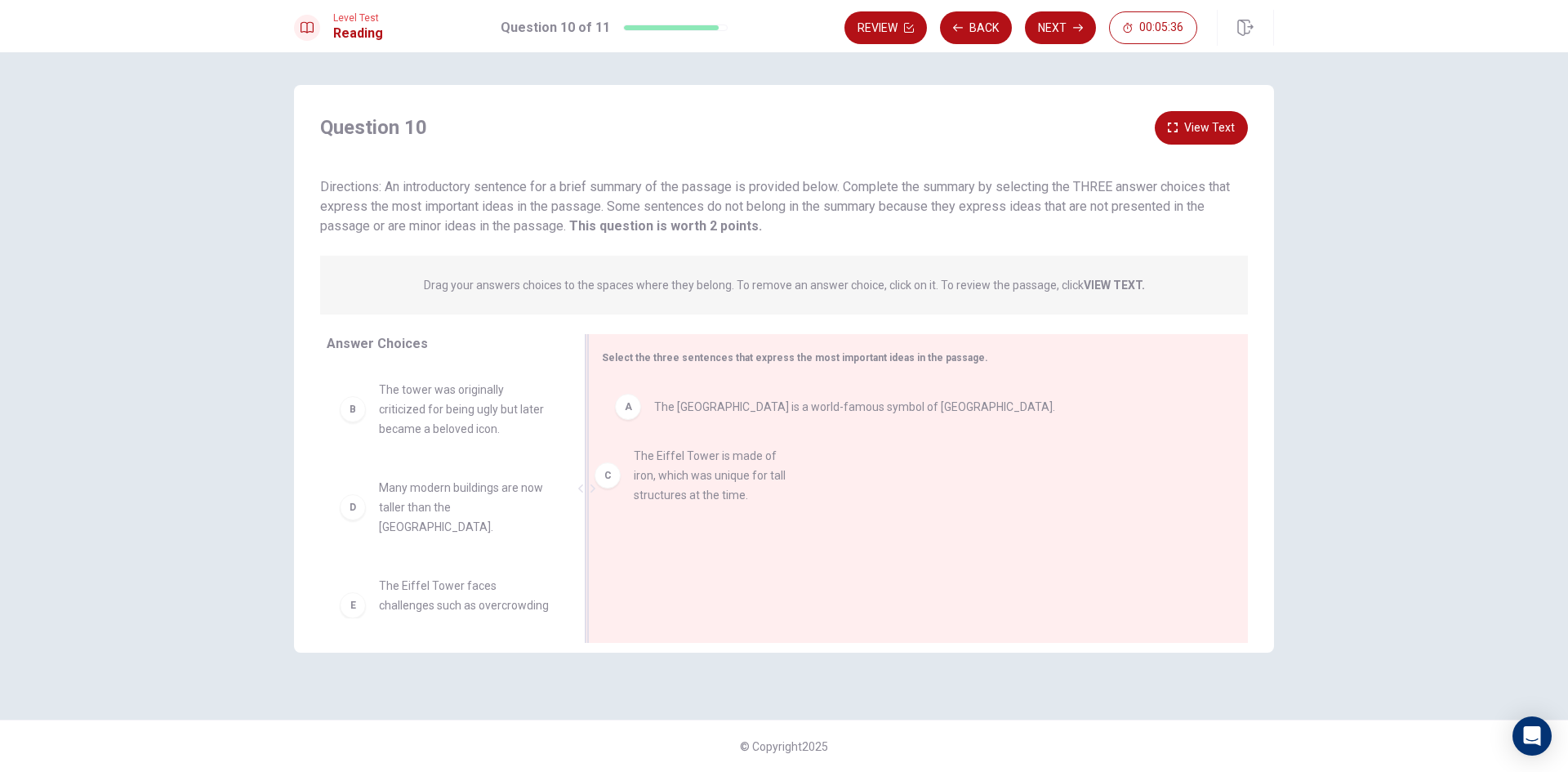
drag, startPoint x: 410, startPoint y: 520, endPoint x: 677, endPoint y: 485, distance: 269.3
drag, startPoint x: 472, startPoint y: 427, endPoint x: 766, endPoint y: 488, distance: 300.3
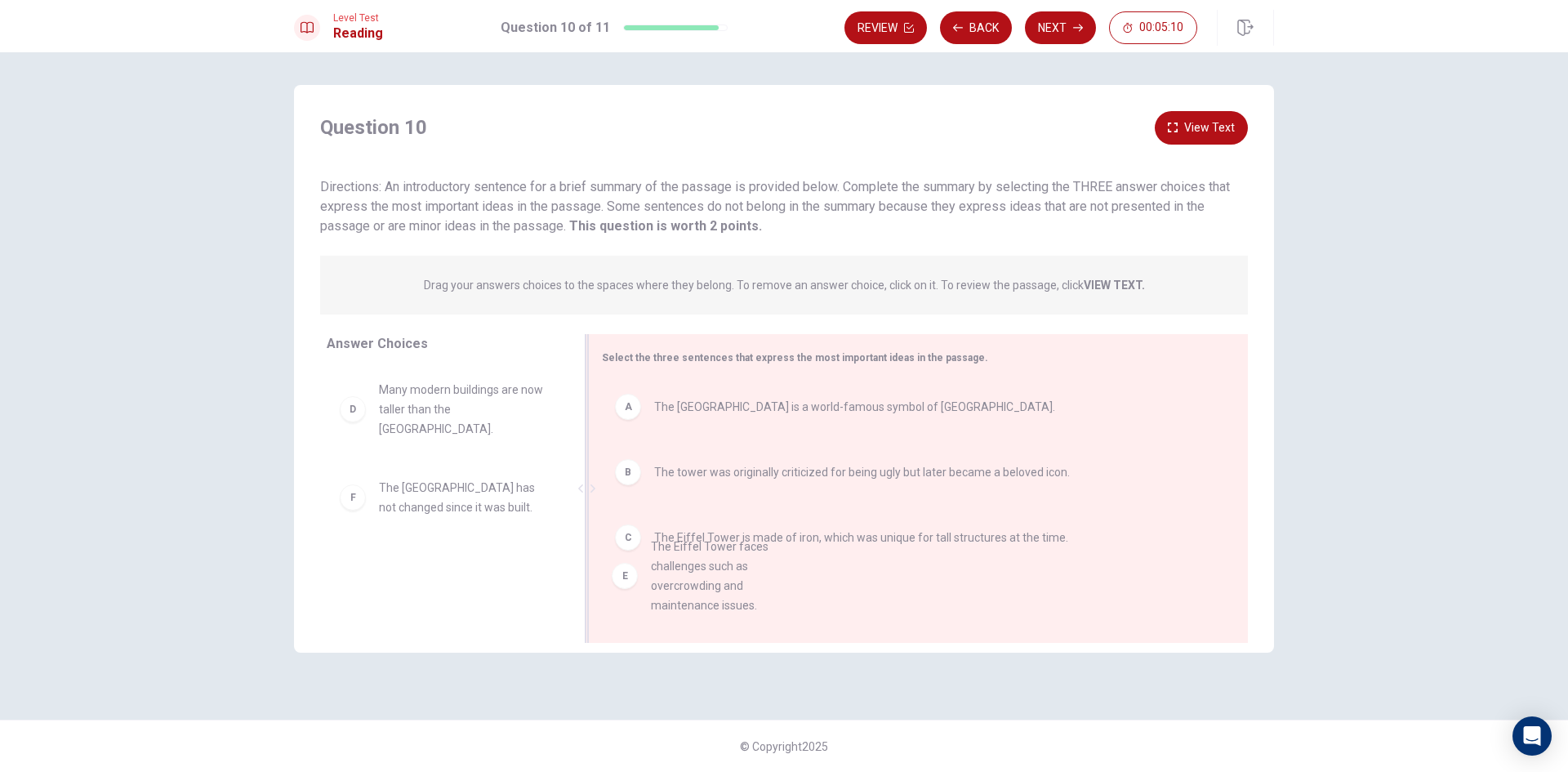
drag, startPoint x: 453, startPoint y: 497, endPoint x: 737, endPoint y: 577, distance: 295.1
click at [1066, 36] on button "Next" at bounding box center [1061, 28] width 71 height 33
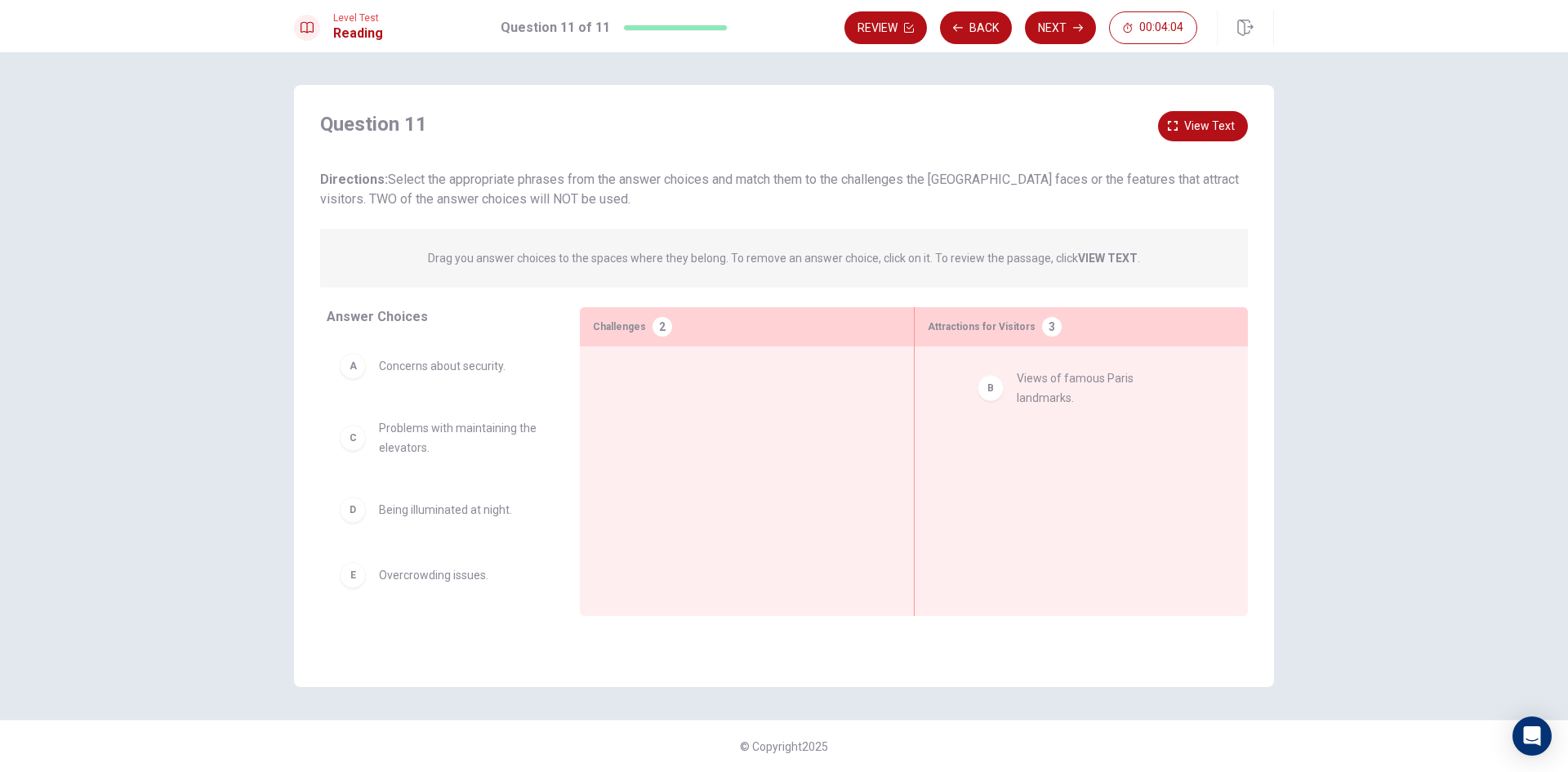
drag, startPoint x: 402, startPoint y: 438, endPoint x: 1044, endPoint y: 388, distance: 643.9
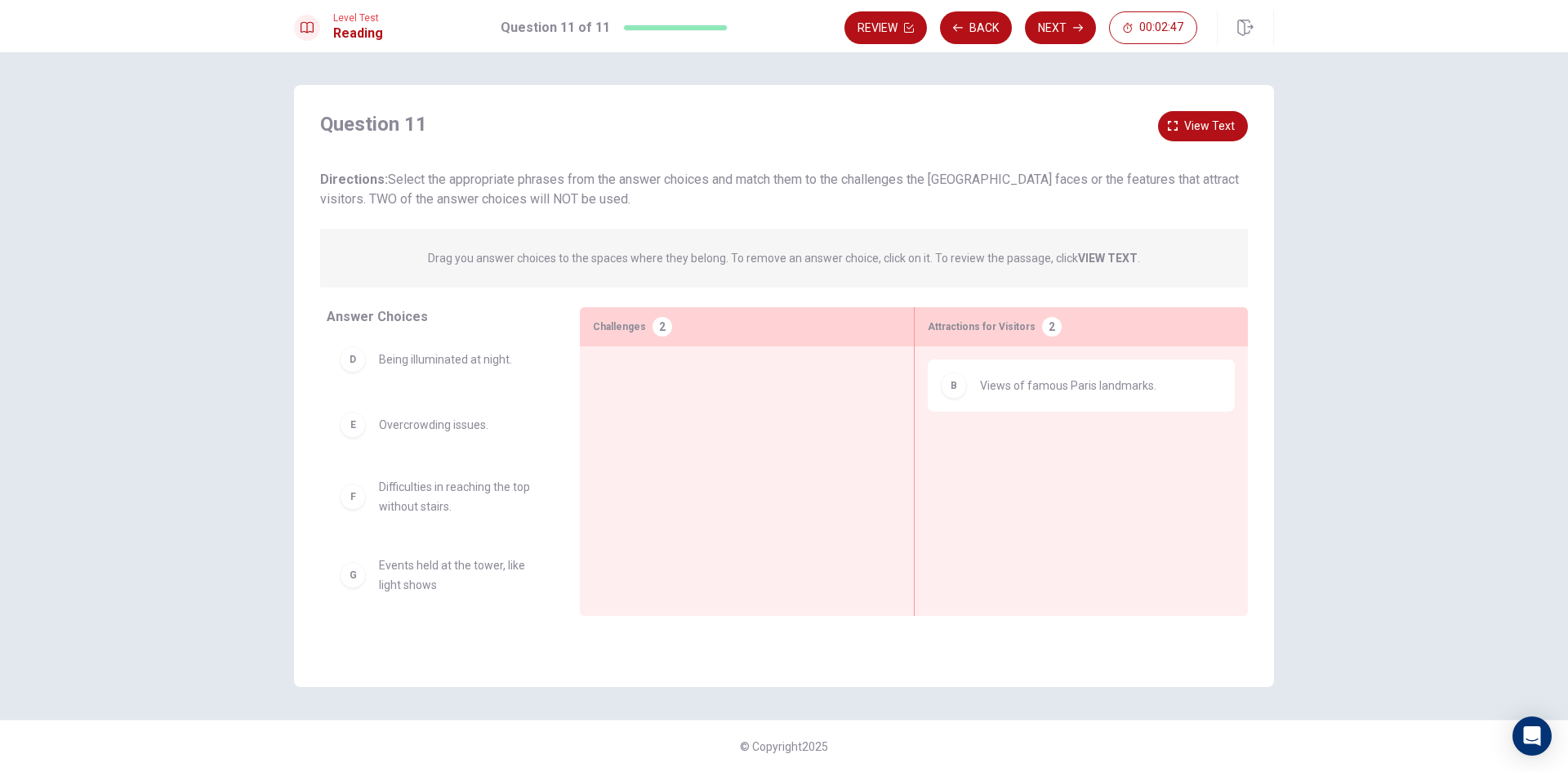
scroll to position [167, 0]
drag, startPoint x: 435, startPoint y: 569, endPoint x: 1078, endPoint y: 465, distance: 651.4
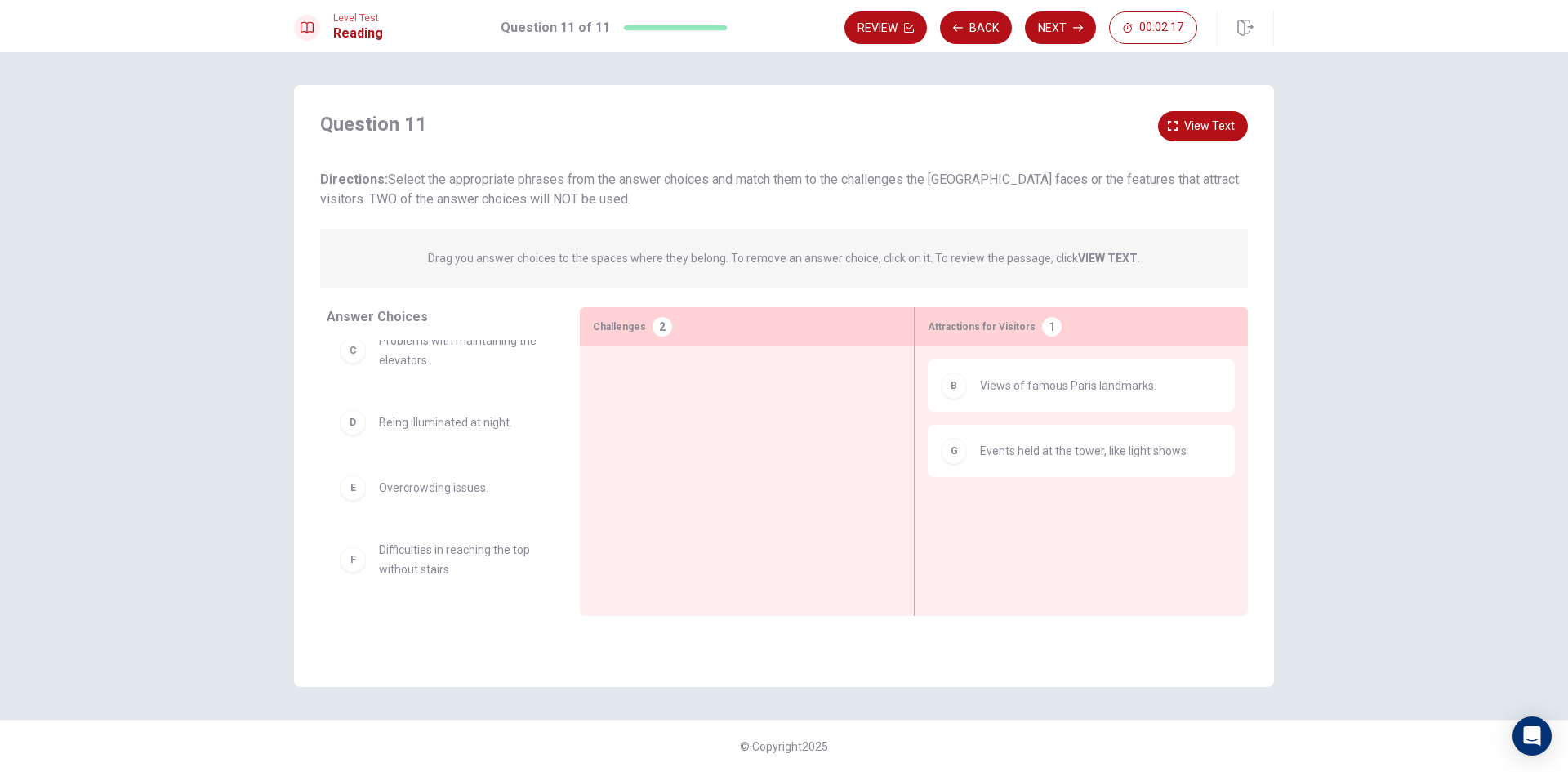
scroll to position [88, 0]
drag, startPoint x: 432, startPoint y: 432, endPoint x: 1062, endPoint y: 530, distance: 637.6
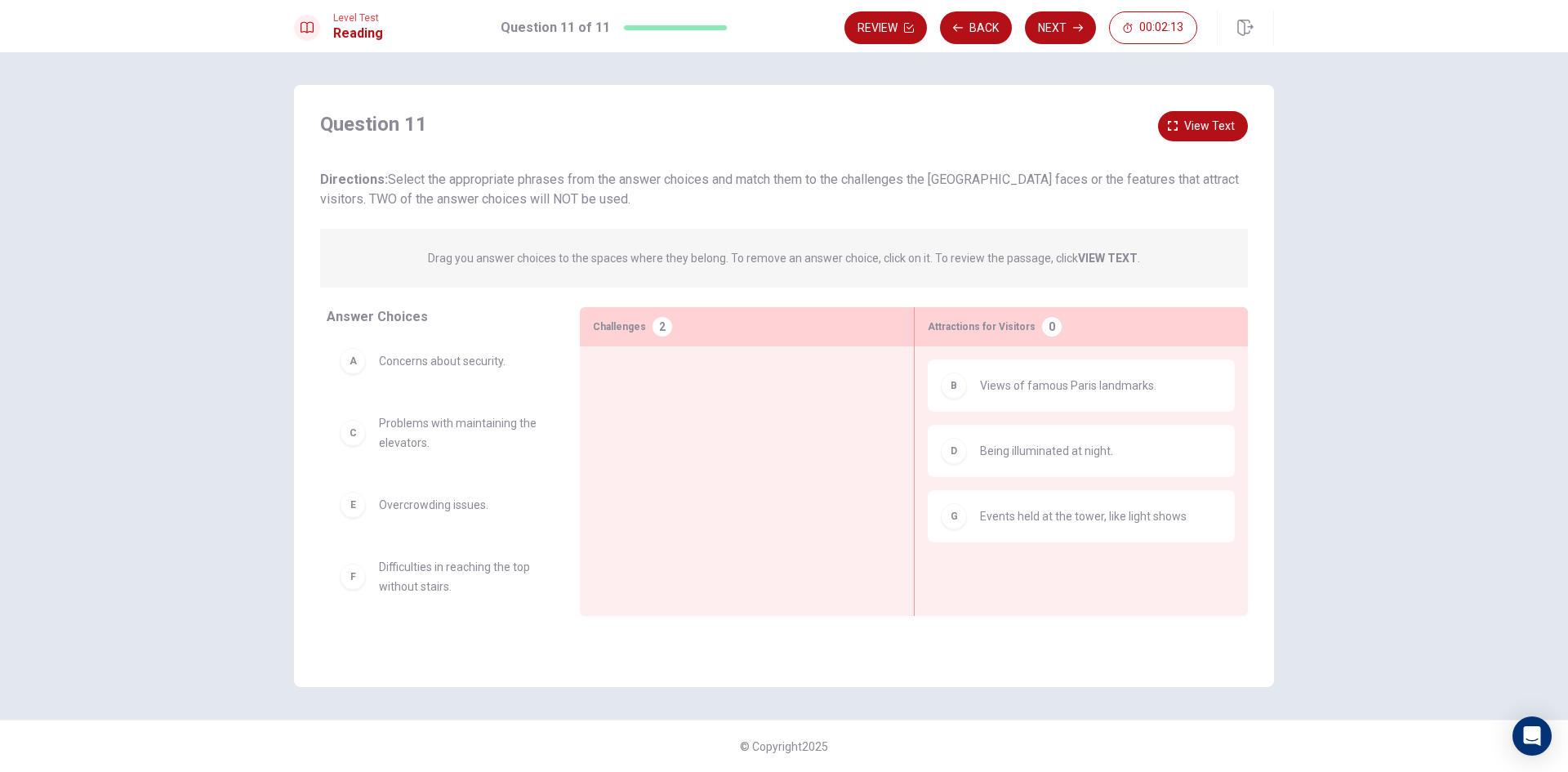
scroll to position [0, 0]
drag, startPoint x: 459, startPoint y: 369, endPoint x: 741, endPoint y: 409, distance: 284.8
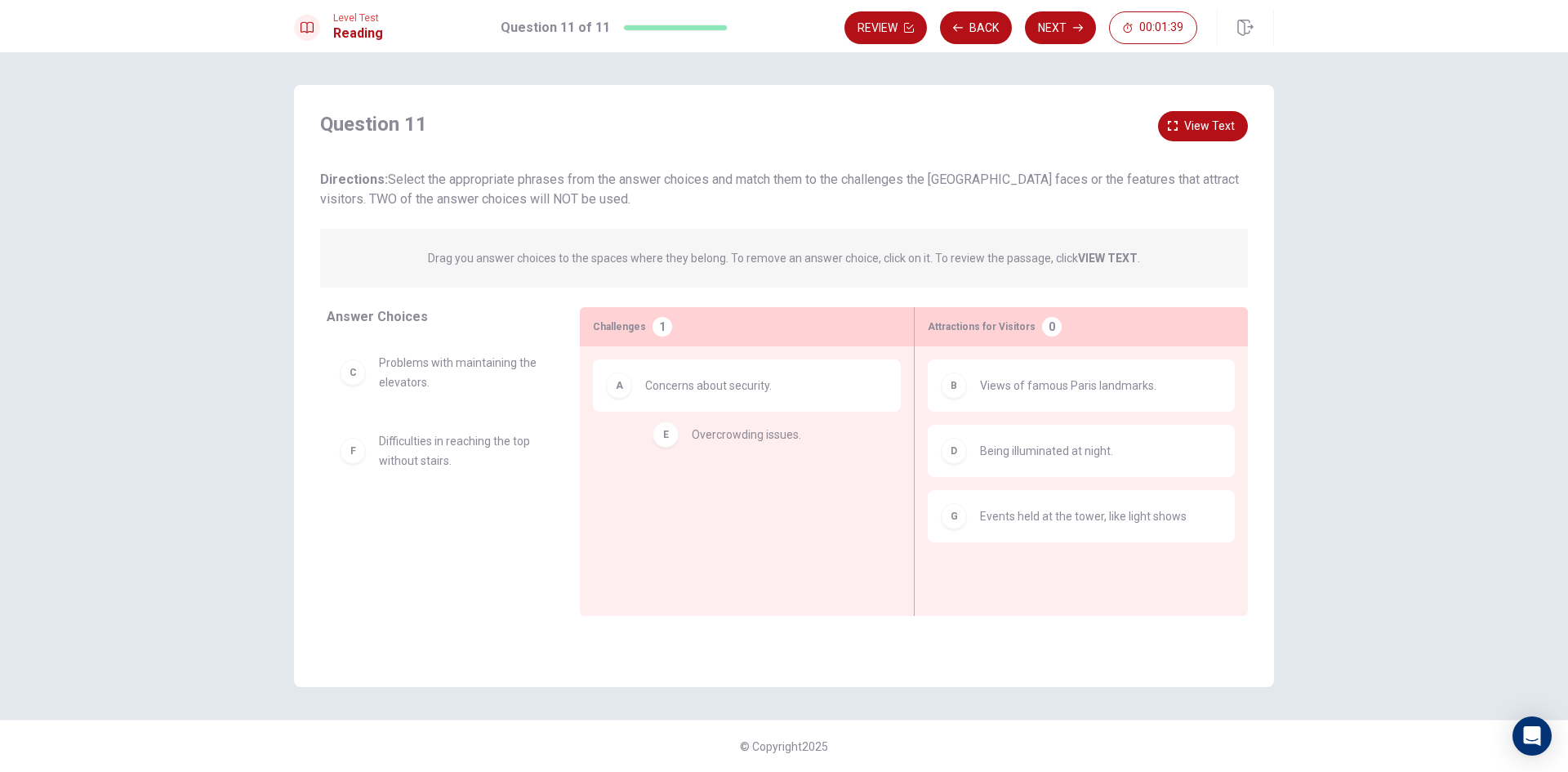
drag, startPoint x: 421, startPoint y: 460, endPoint x: 744, endPoint y: 450, distance: 323.2
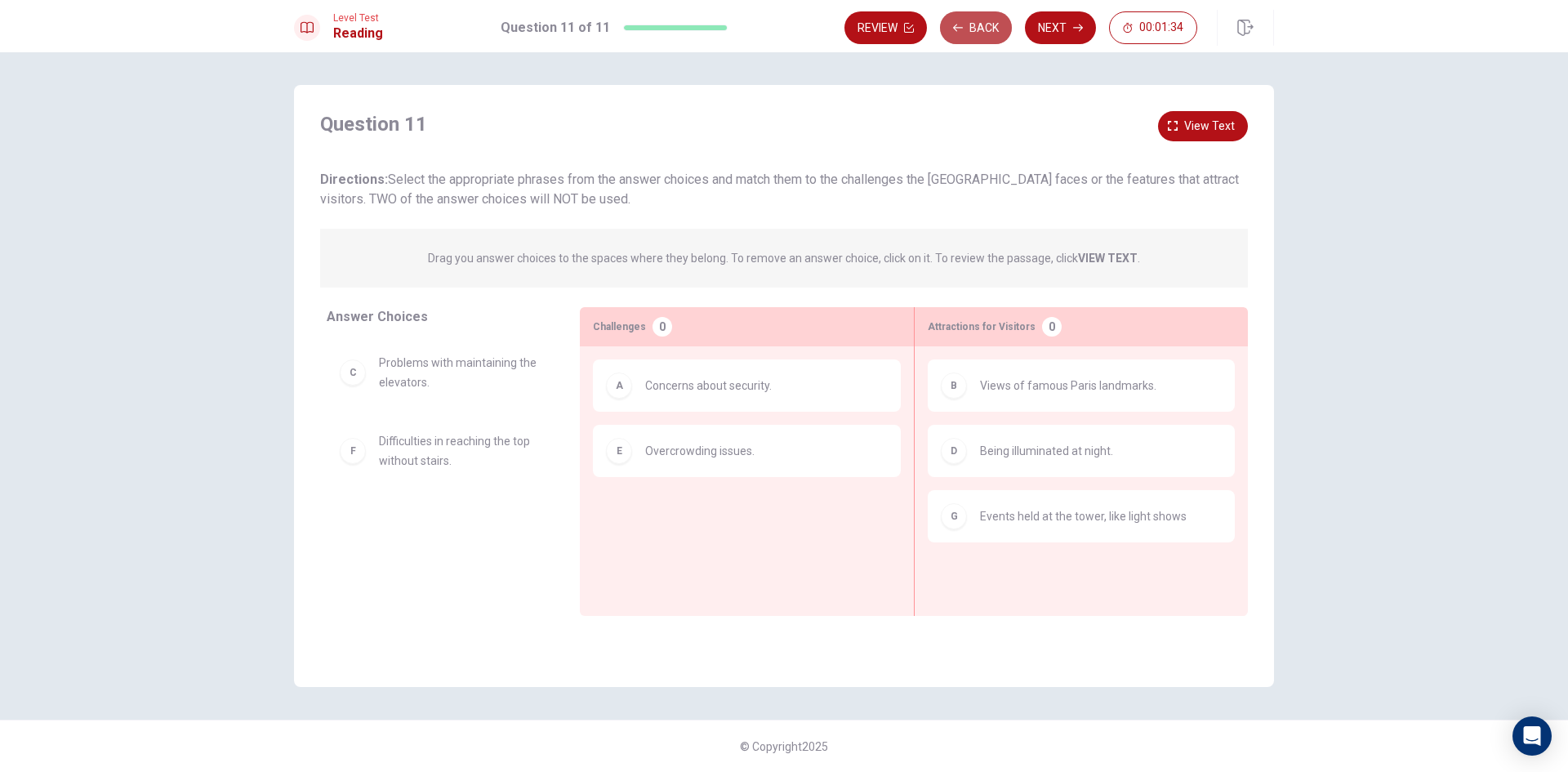
click at [981, 36] on button "Back" at bounding box center [976, 28] width 72 height 33
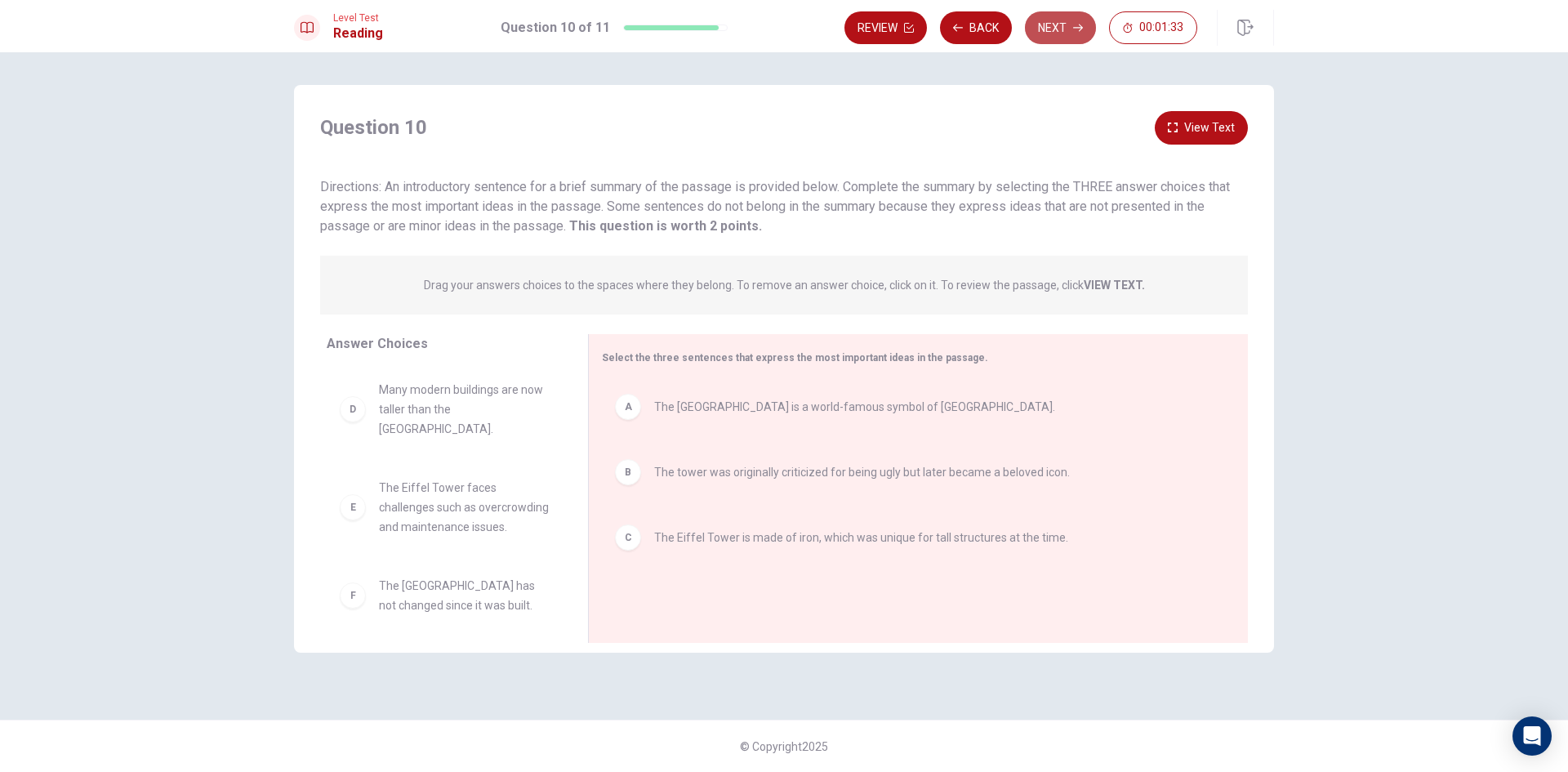
click at [1050, 30] on button "Next" at bounding box center [1061, 28] width 71 height 33
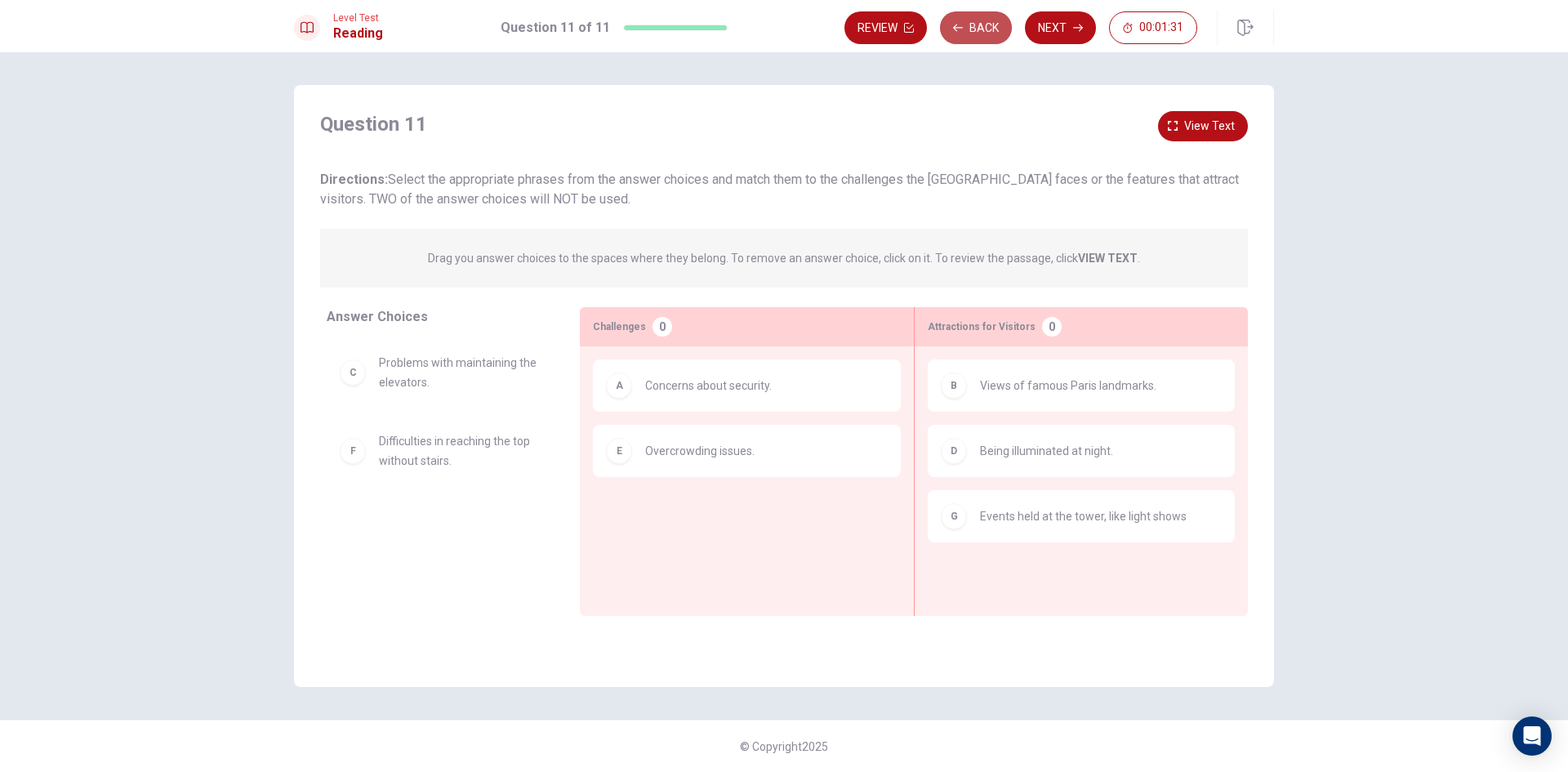
click at [963, 33] on button "Back" at bounding box center [976, 28] width 72 height 33
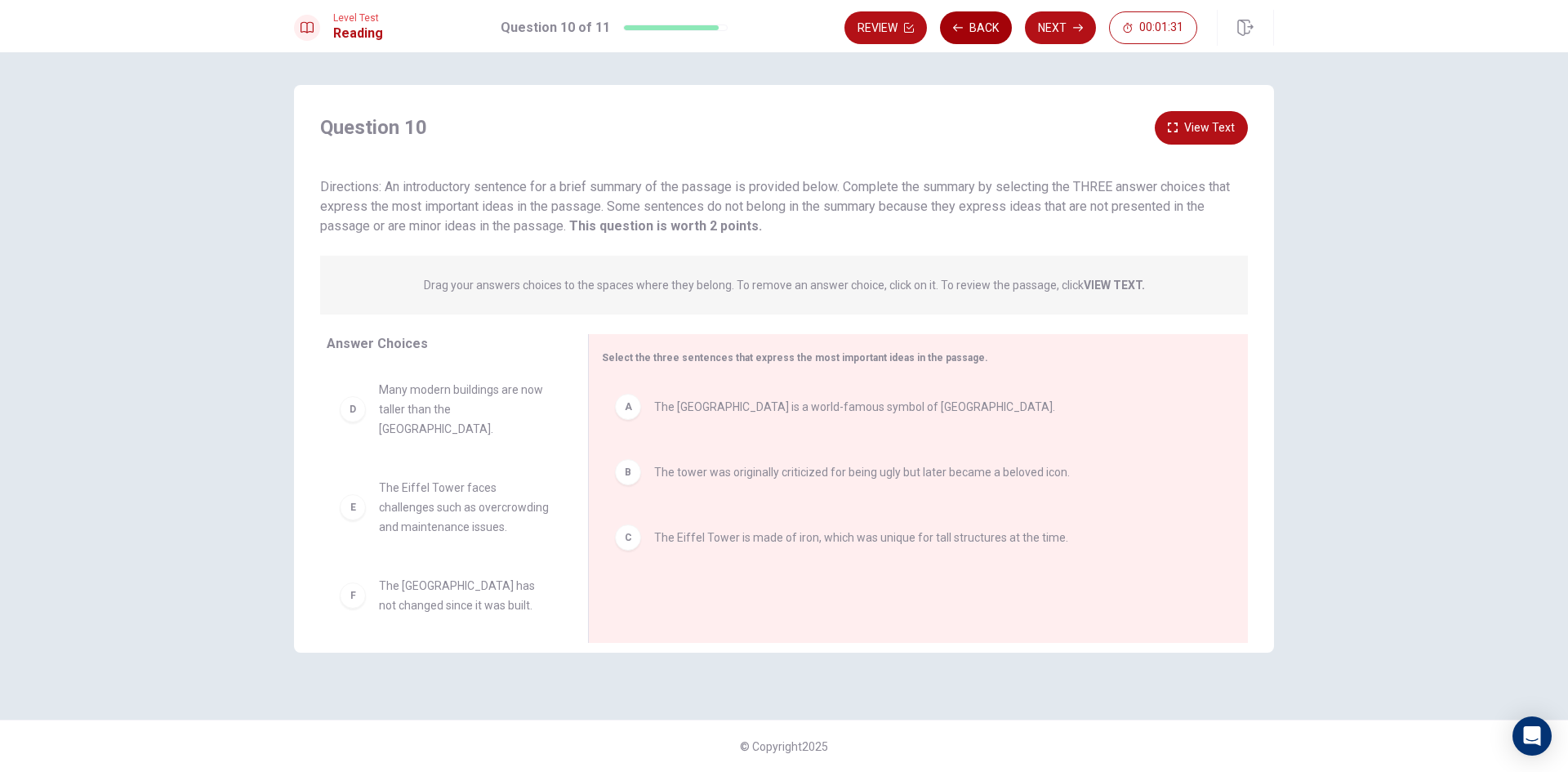
click at [963, 33] on button "Back" at bounding box center [976, 28] width 72 height 33
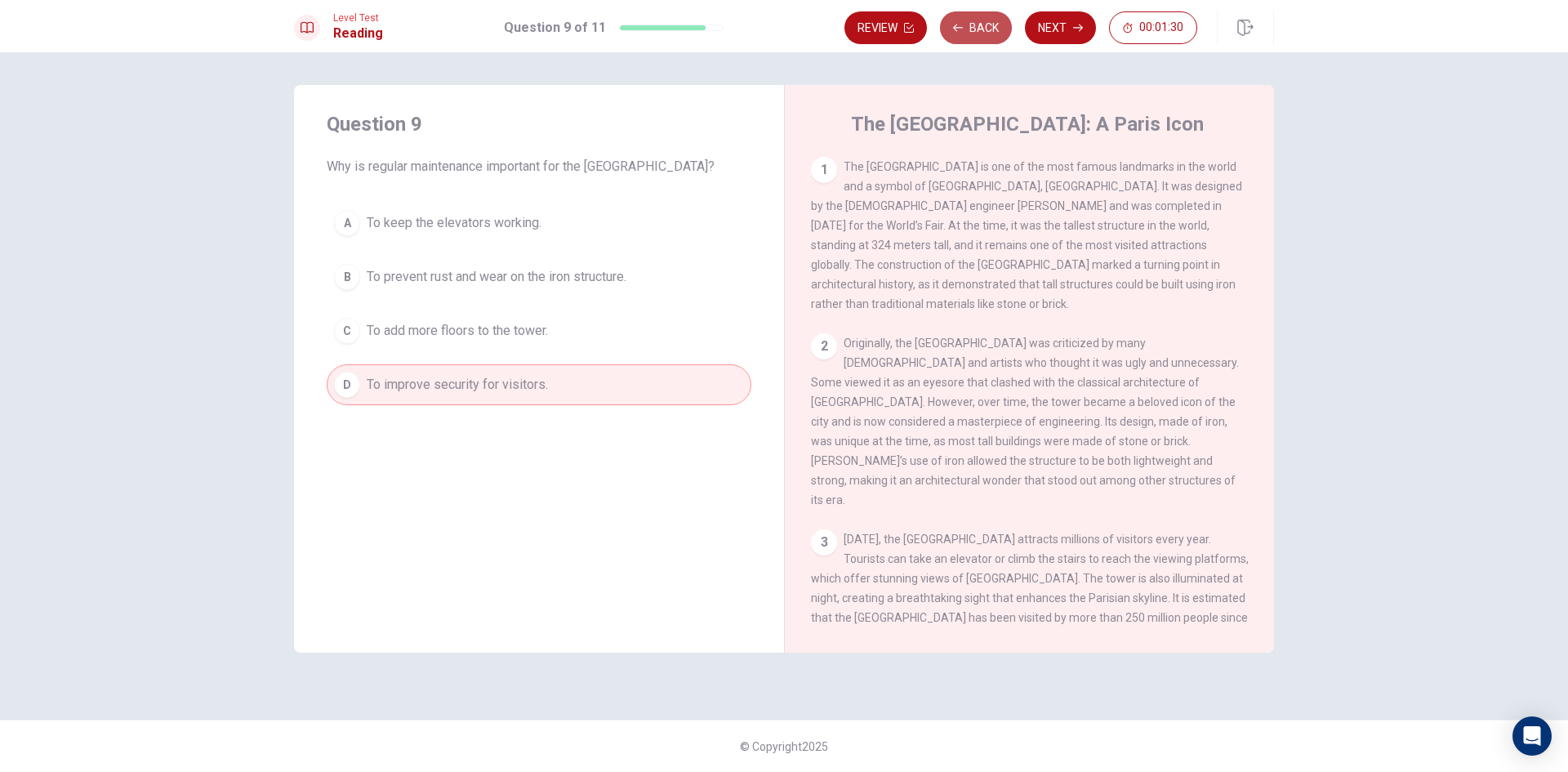
click at [963, 33] on button "Back" at bounding box center [976, 28] width 72 height 33
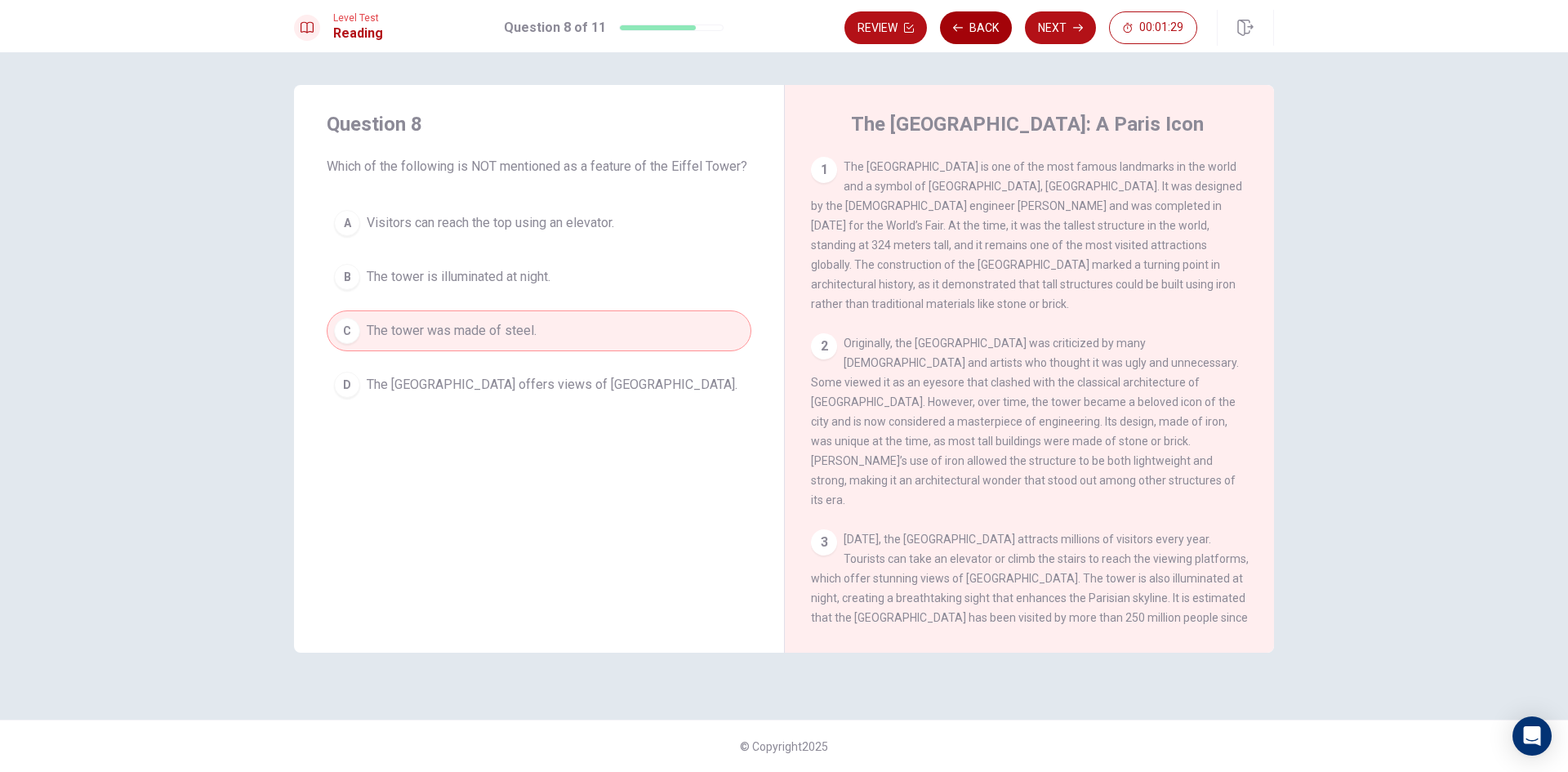
click at [963, 33] on button "Back" at bounding box center [976, 28] width 72 height 33
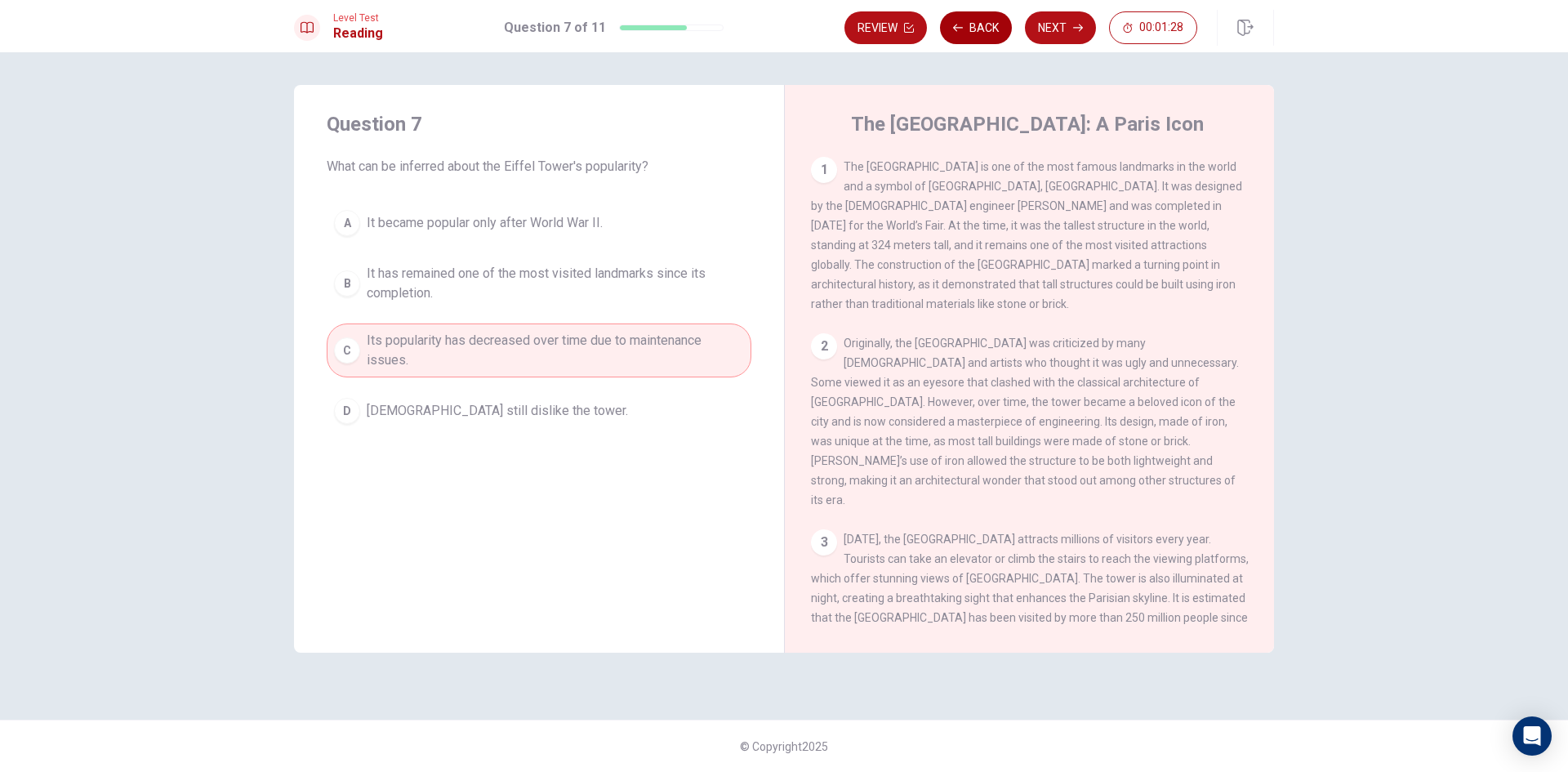
click at [963, 33] on button "Back" at bounding box center [976, 28] width 72 height 33
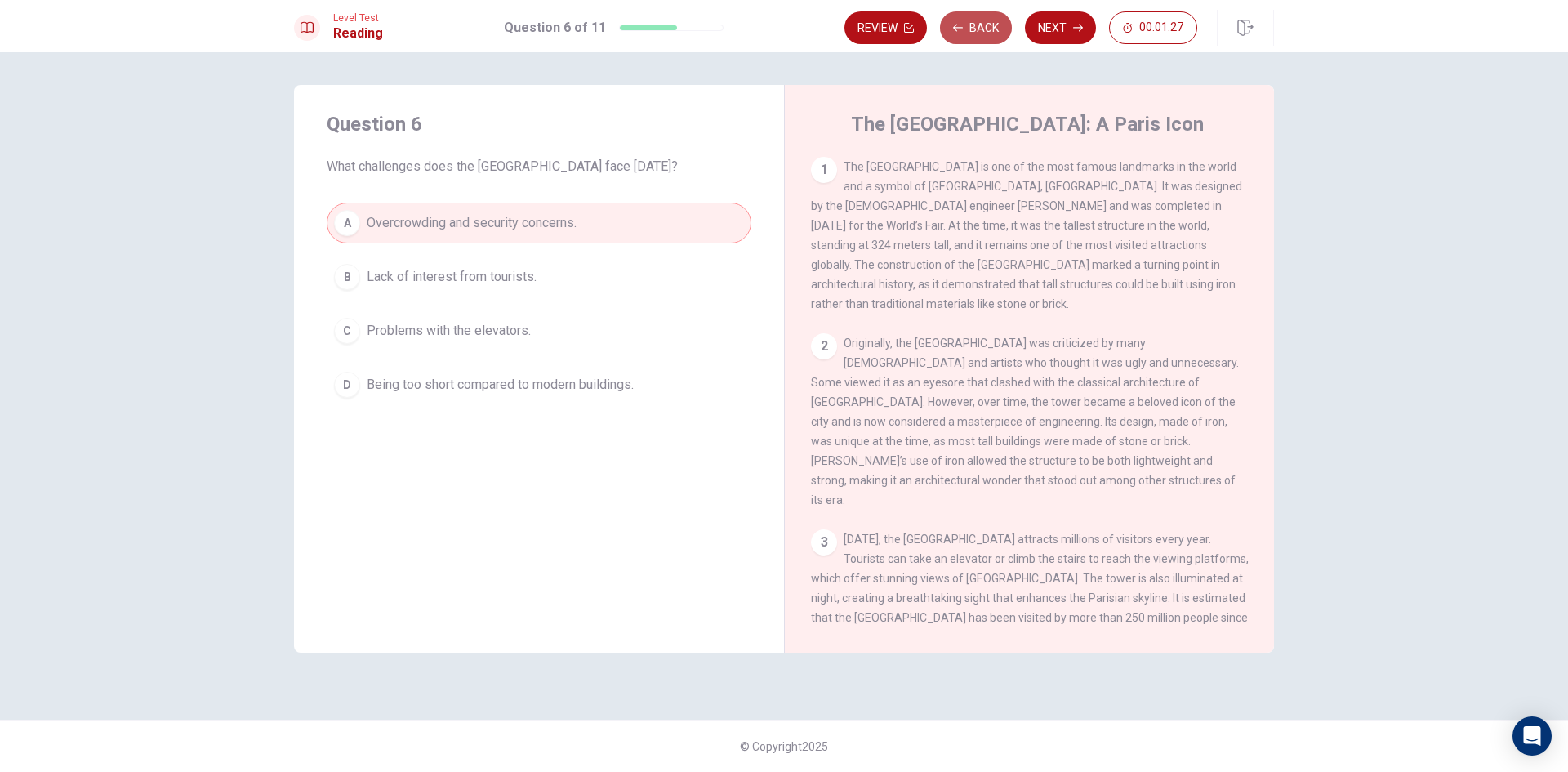
click at [963, 33] on button "Back" at bounding box center [976, 28] width 72 height 33
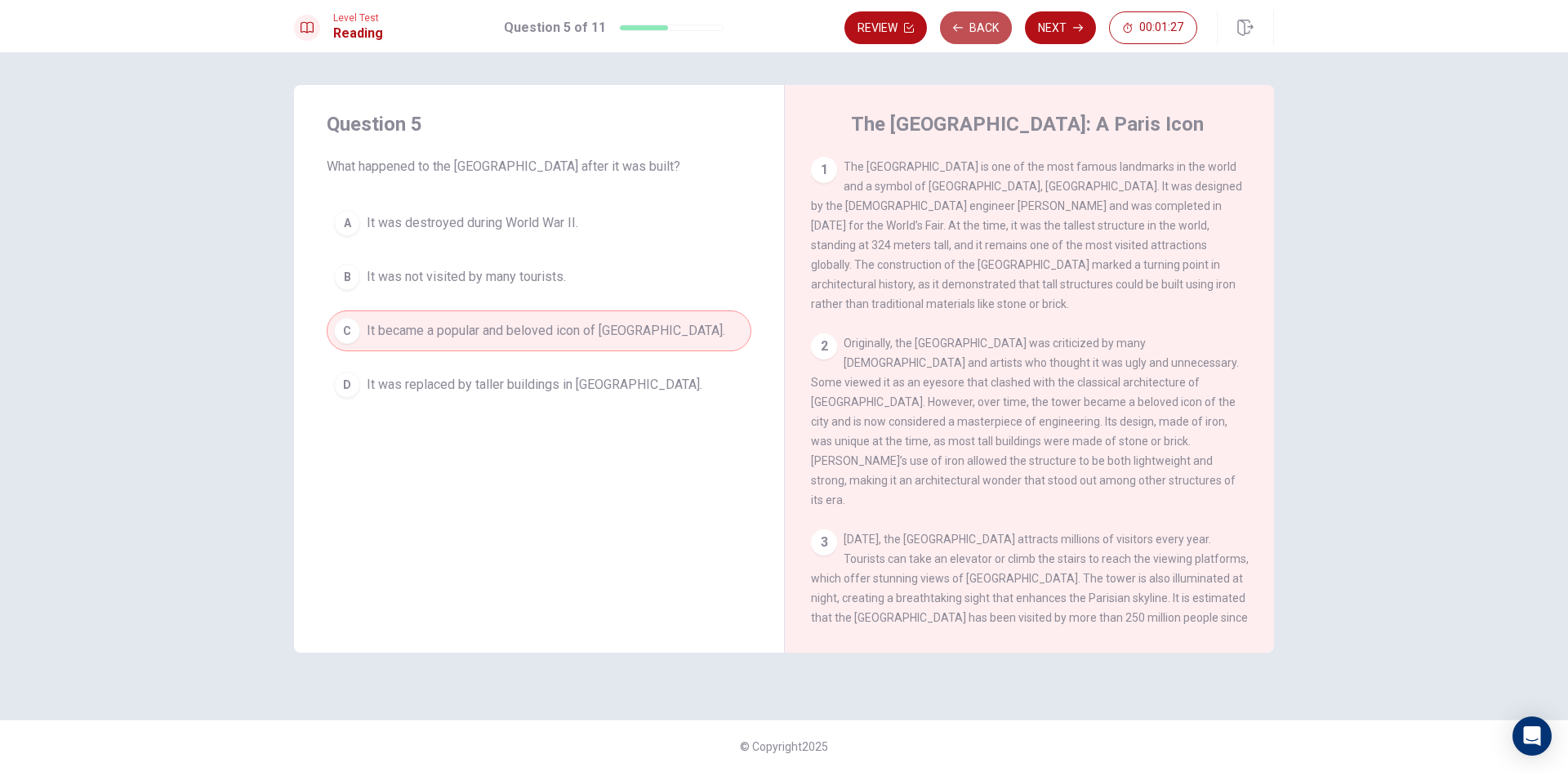
click at [963, 33] on button "Back" at bounding box center [976, 28] width 72 height 33
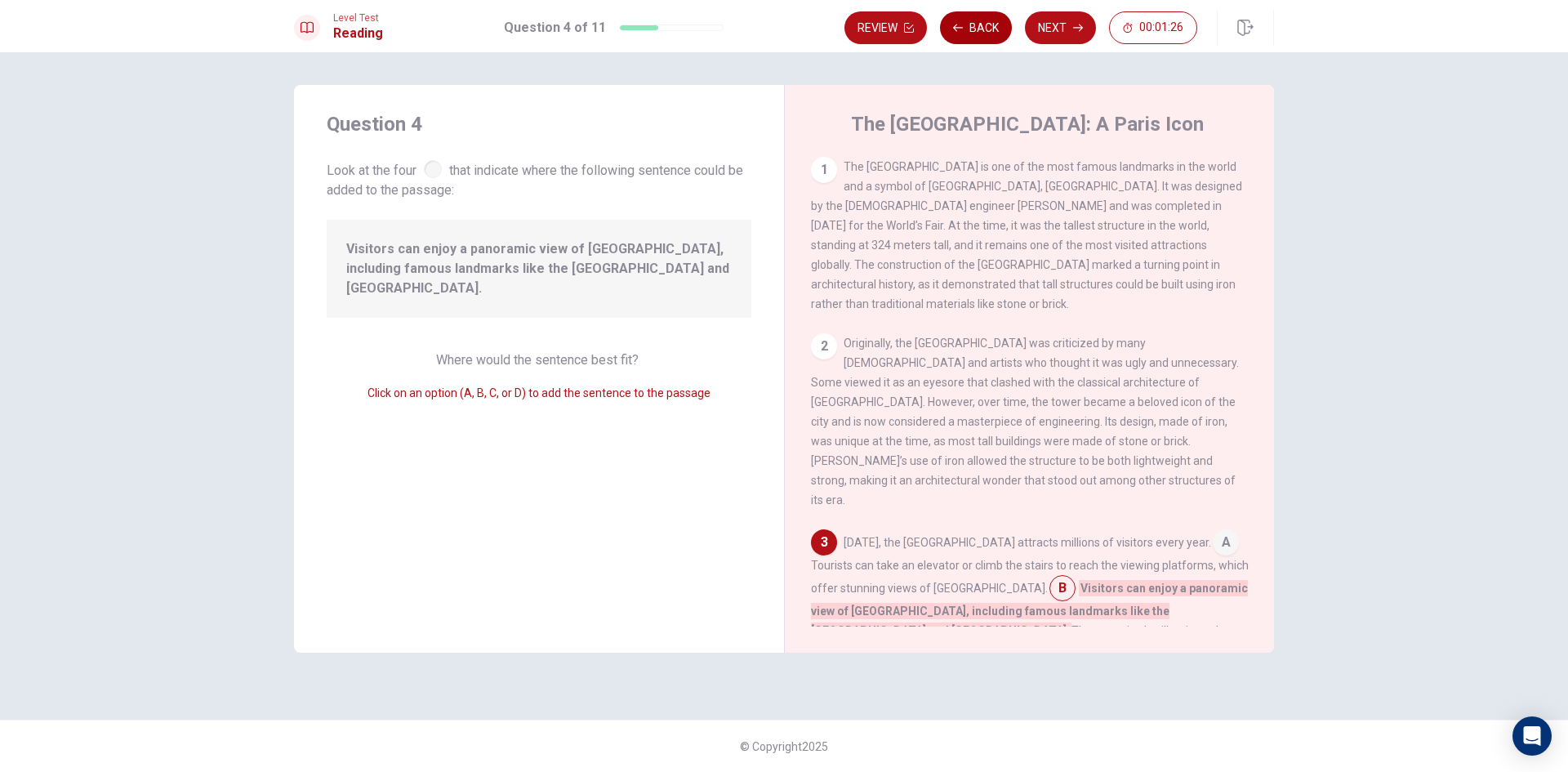
scroll to position [242, 0]
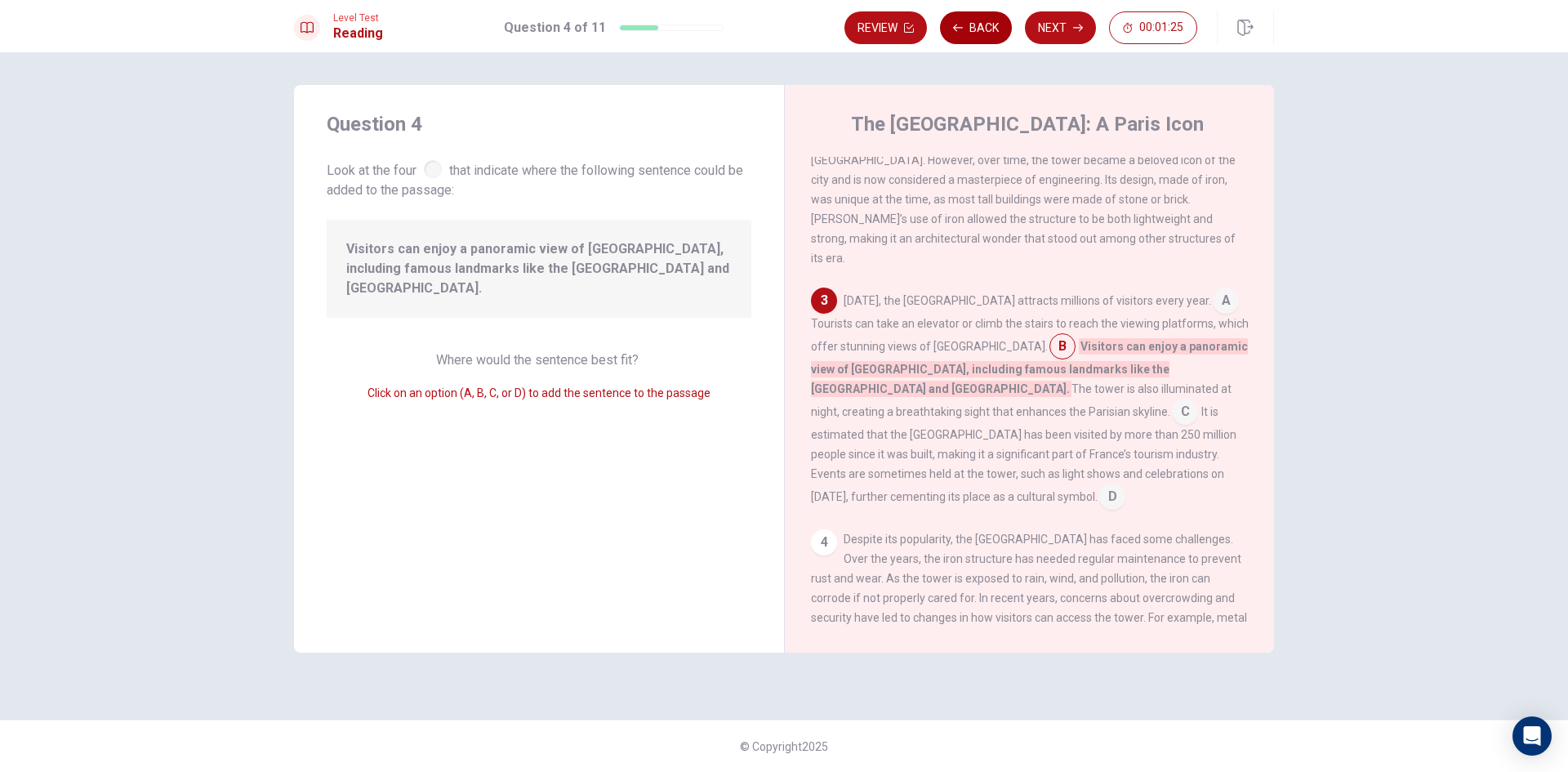
click at [983, 32] on button "Back" at bounding box center [976, 28] width 72 height 33
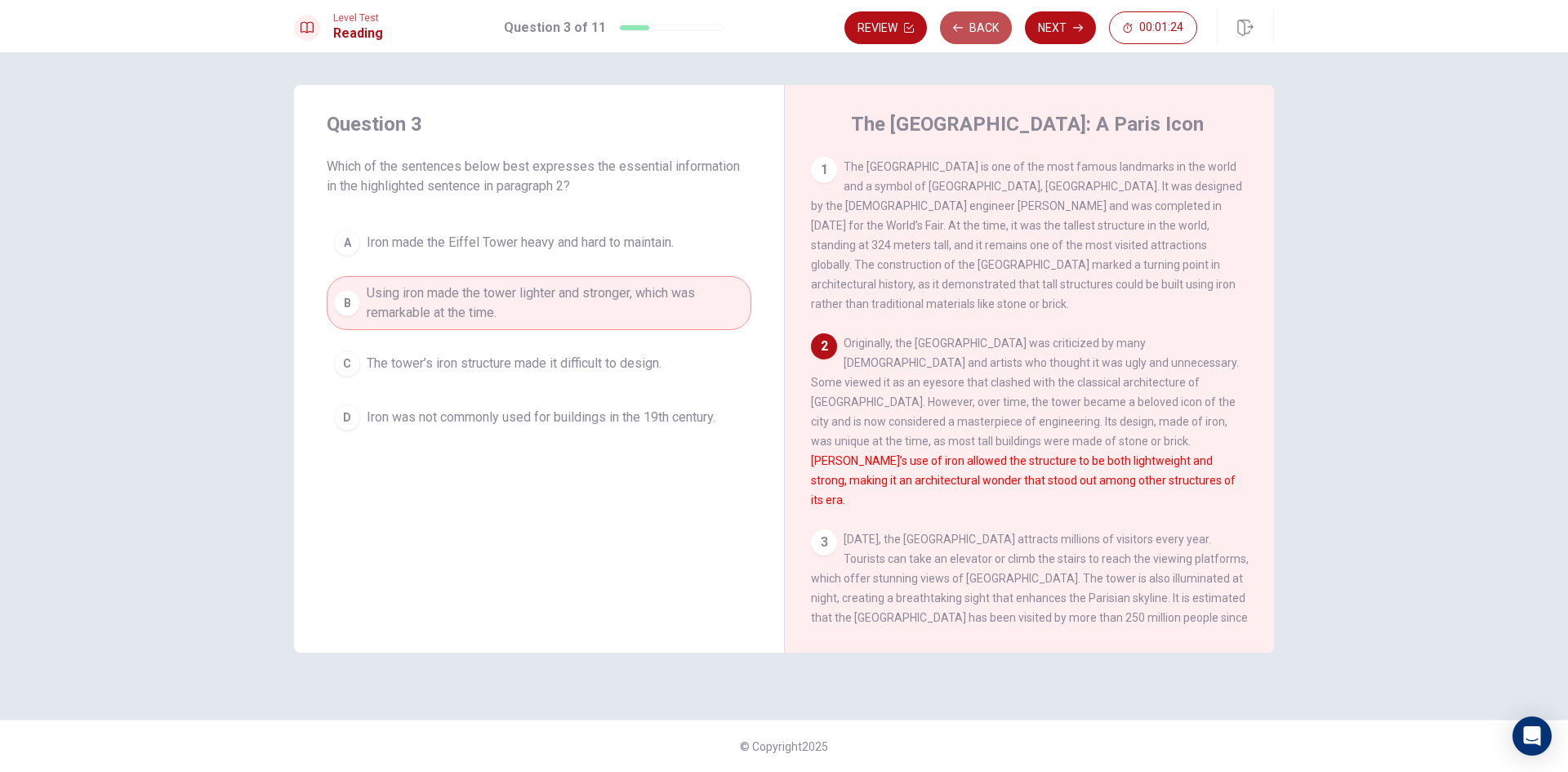
click at [980, 32] on button "Back" at bounding box center [976, 28] width 72 height 33
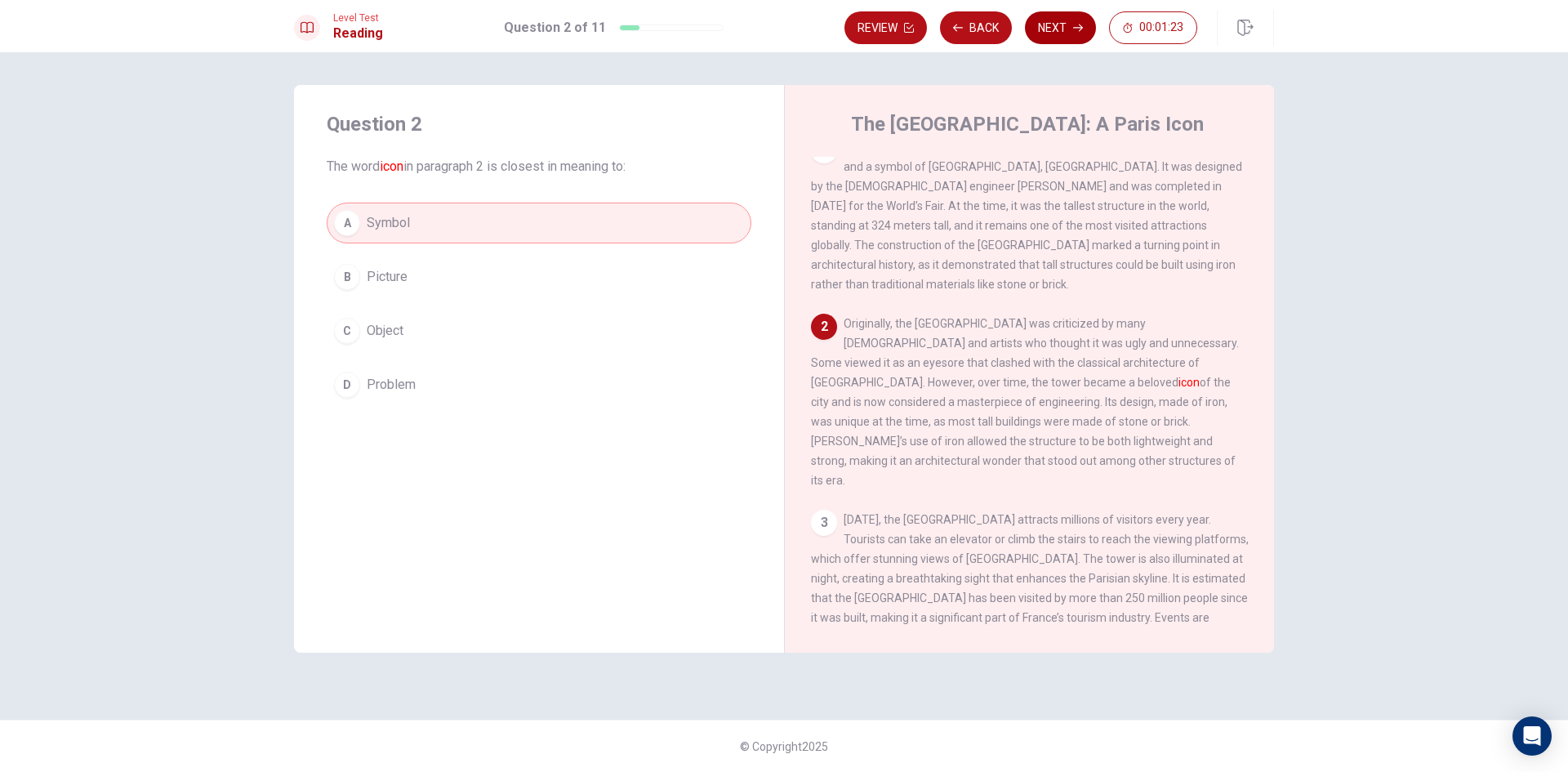
click at [1038, 31] on button "Next" at bounding box center [1061, 28] width 71 height 33
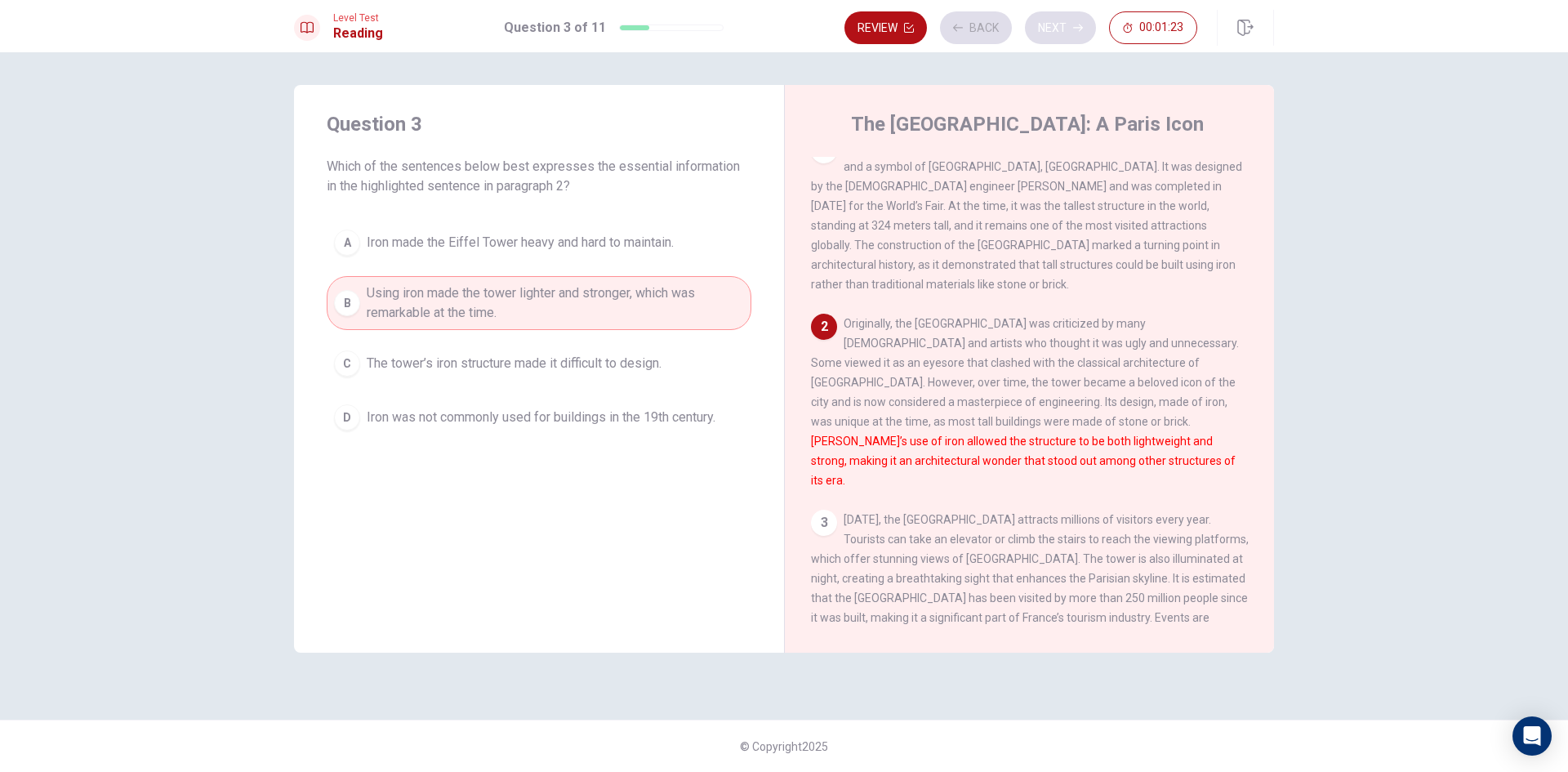
scroll to position [163, 0]
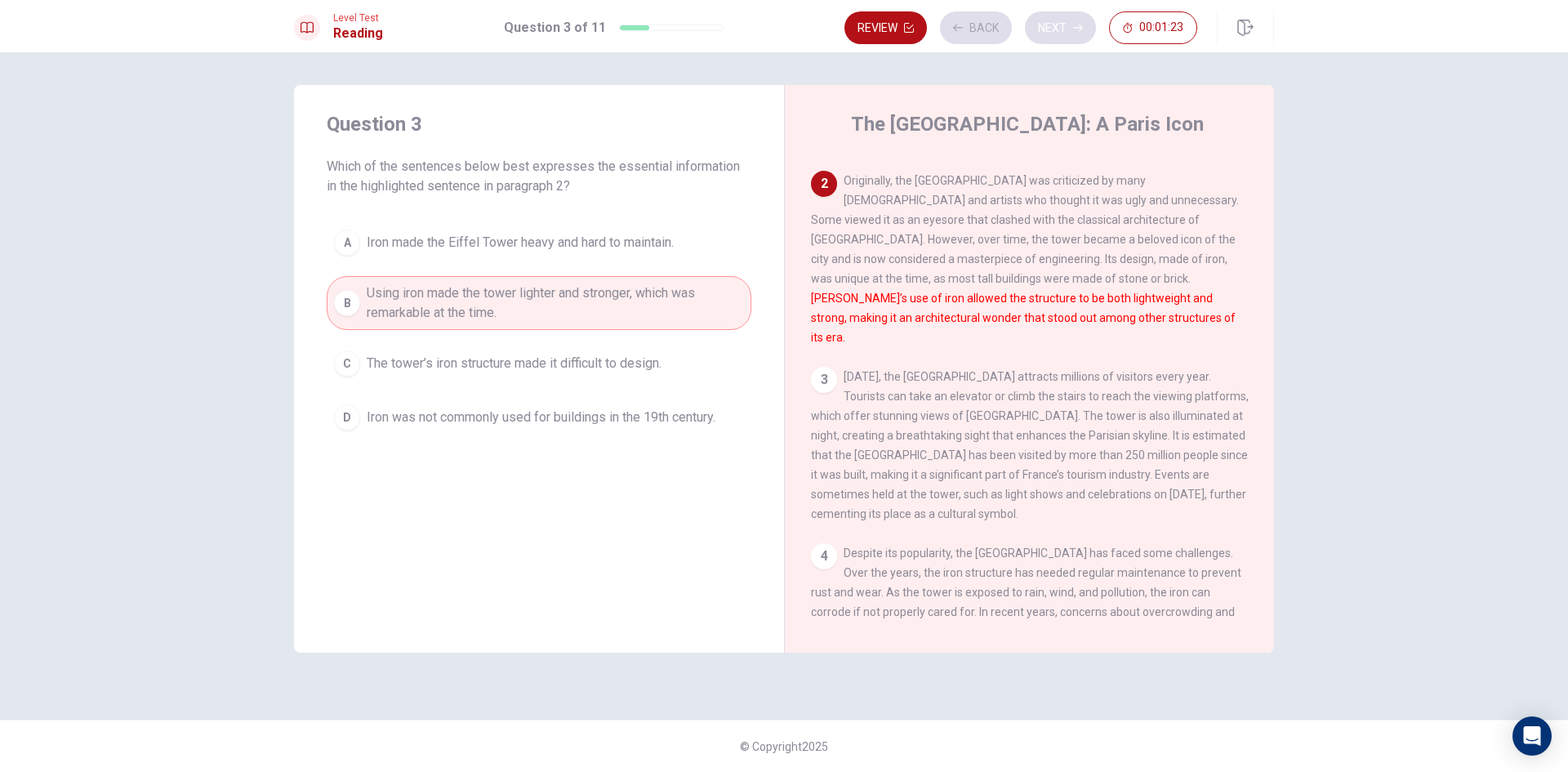
click at [1038, 31] on div "Review Back Next 00:01:23" at bounding box center [1020, 28] width 353 height 33
click at [1044, 37] on button "Next" at bounding box center [1061, 28] width 71 height 33
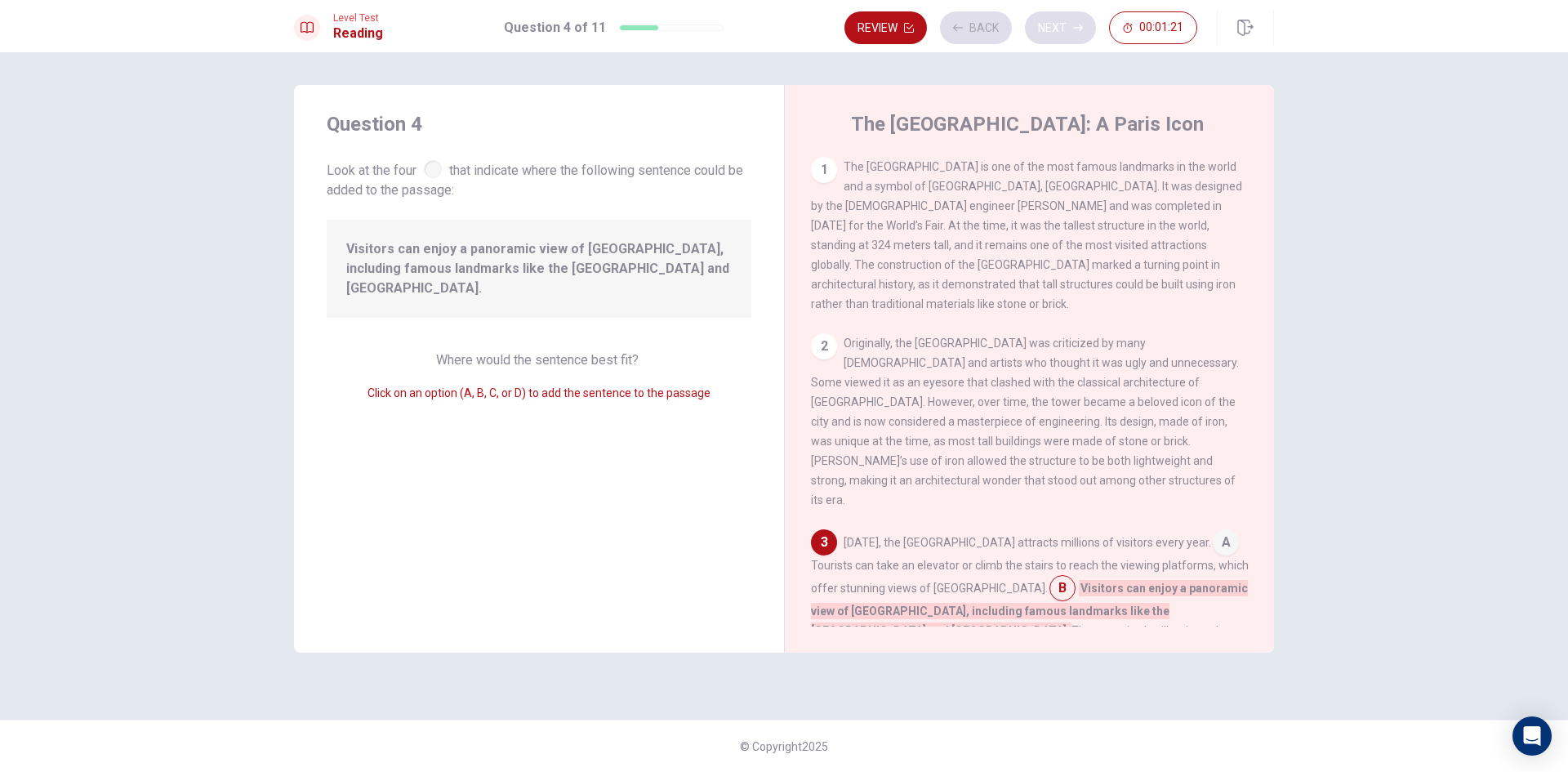
scroll to position [242, 0]
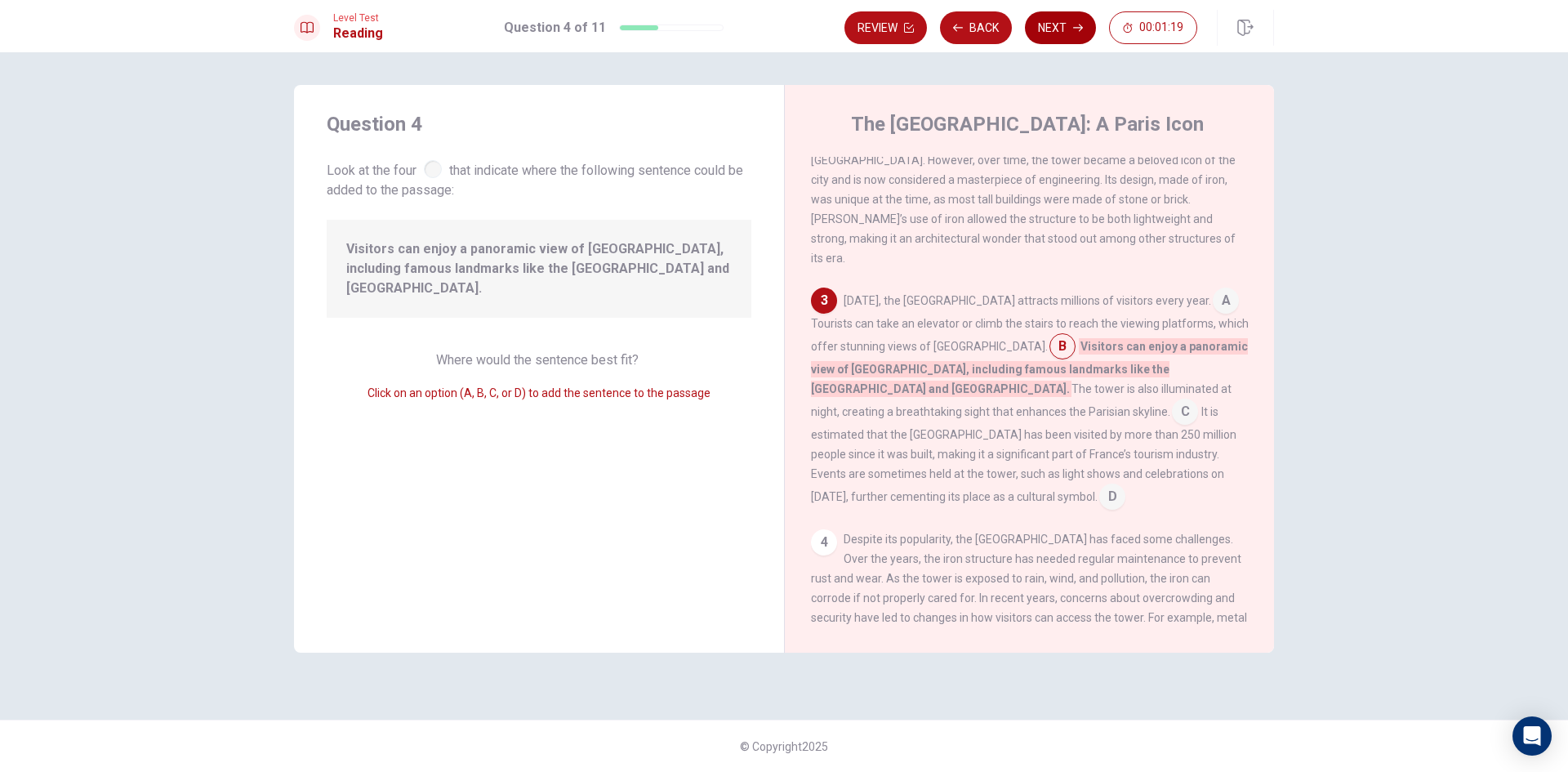
click at [1052, 28] on button "Next" at bounding box center [1061, 28] width 71 height 33
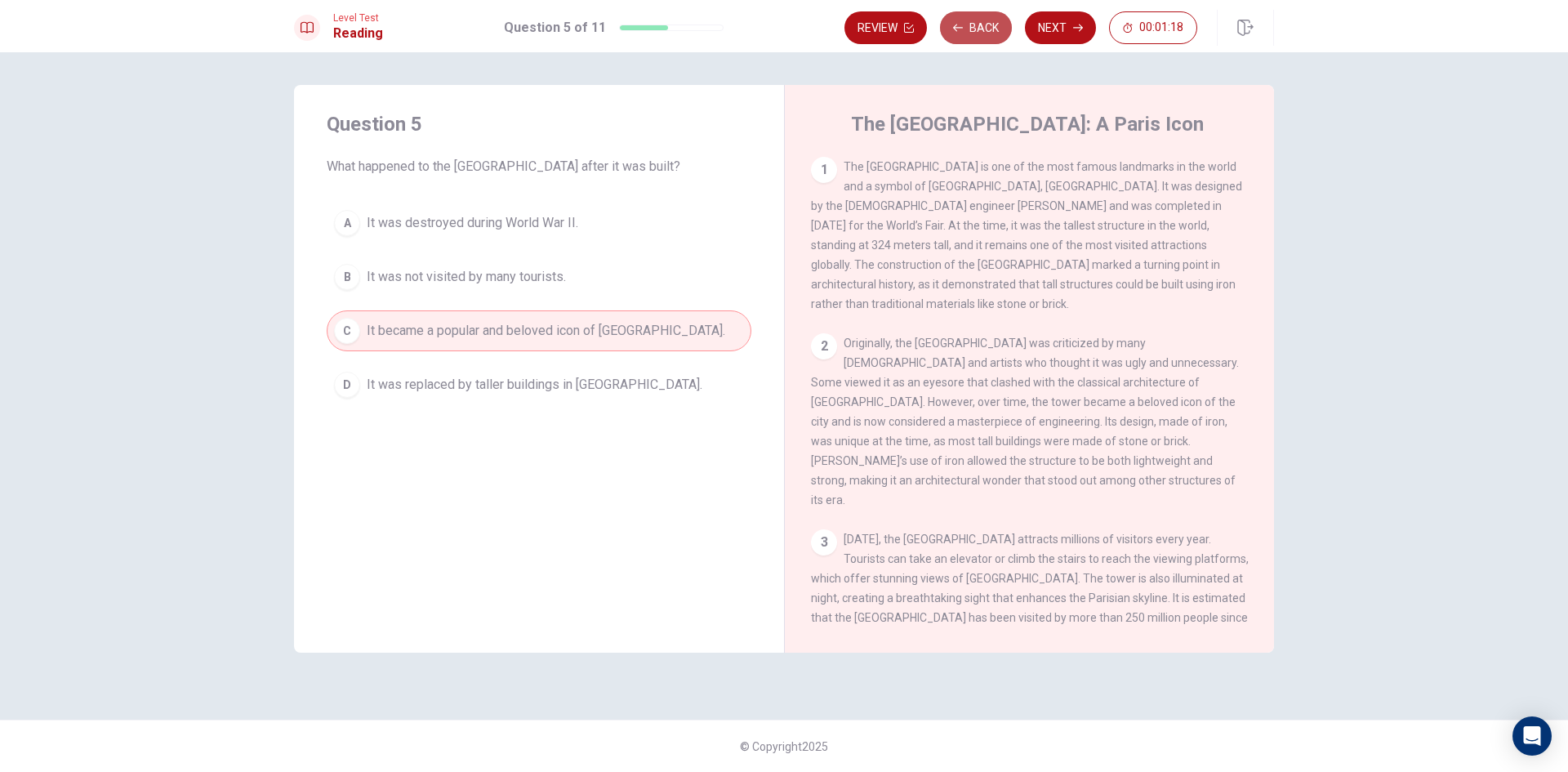
click at [979, 31] on button "Back" at bounding box center [976, 28] width 72 height 33
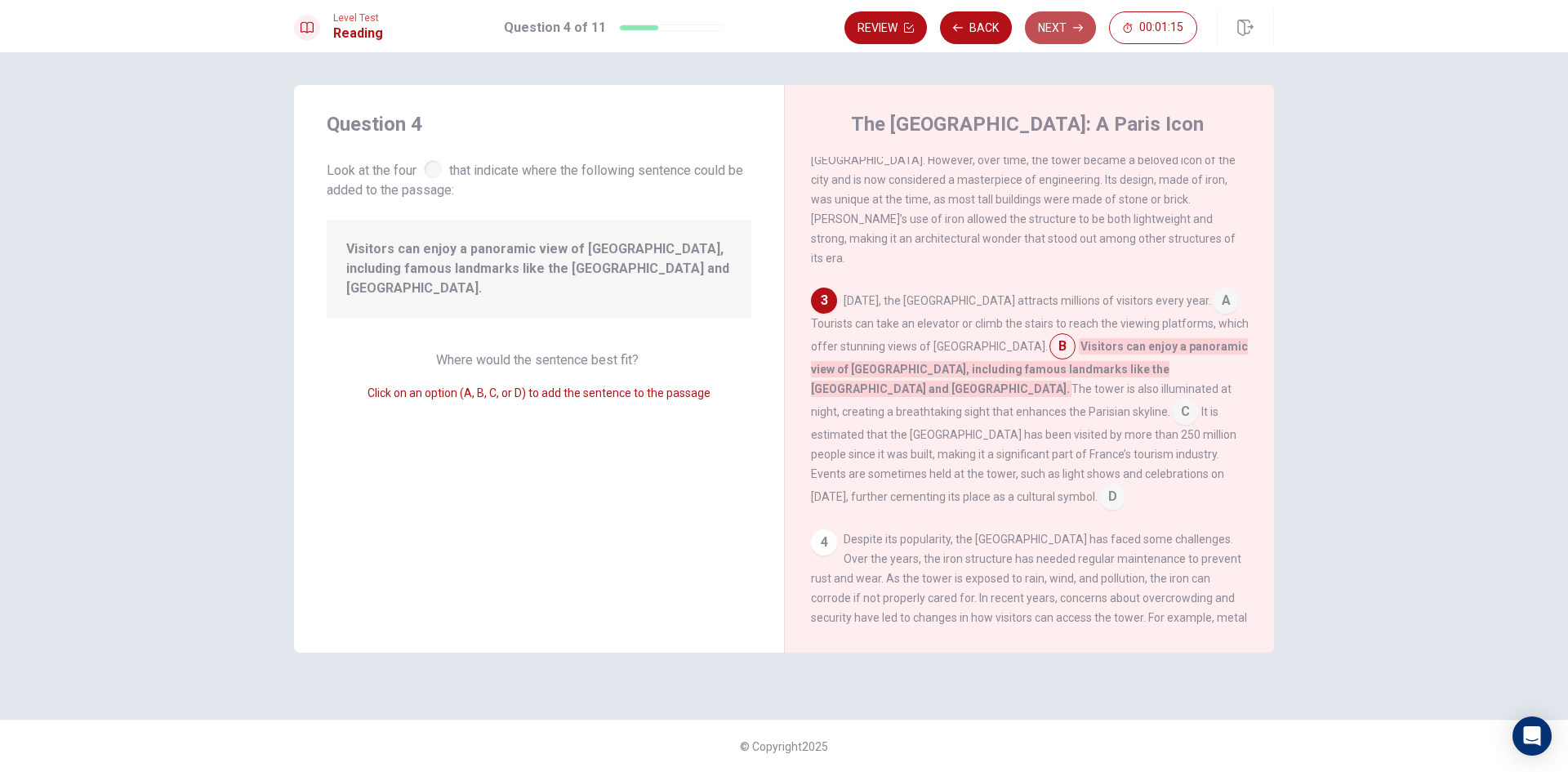
click at [1050, 39] on button "Next" at bounding box center [1061, 28] width 71 height 33
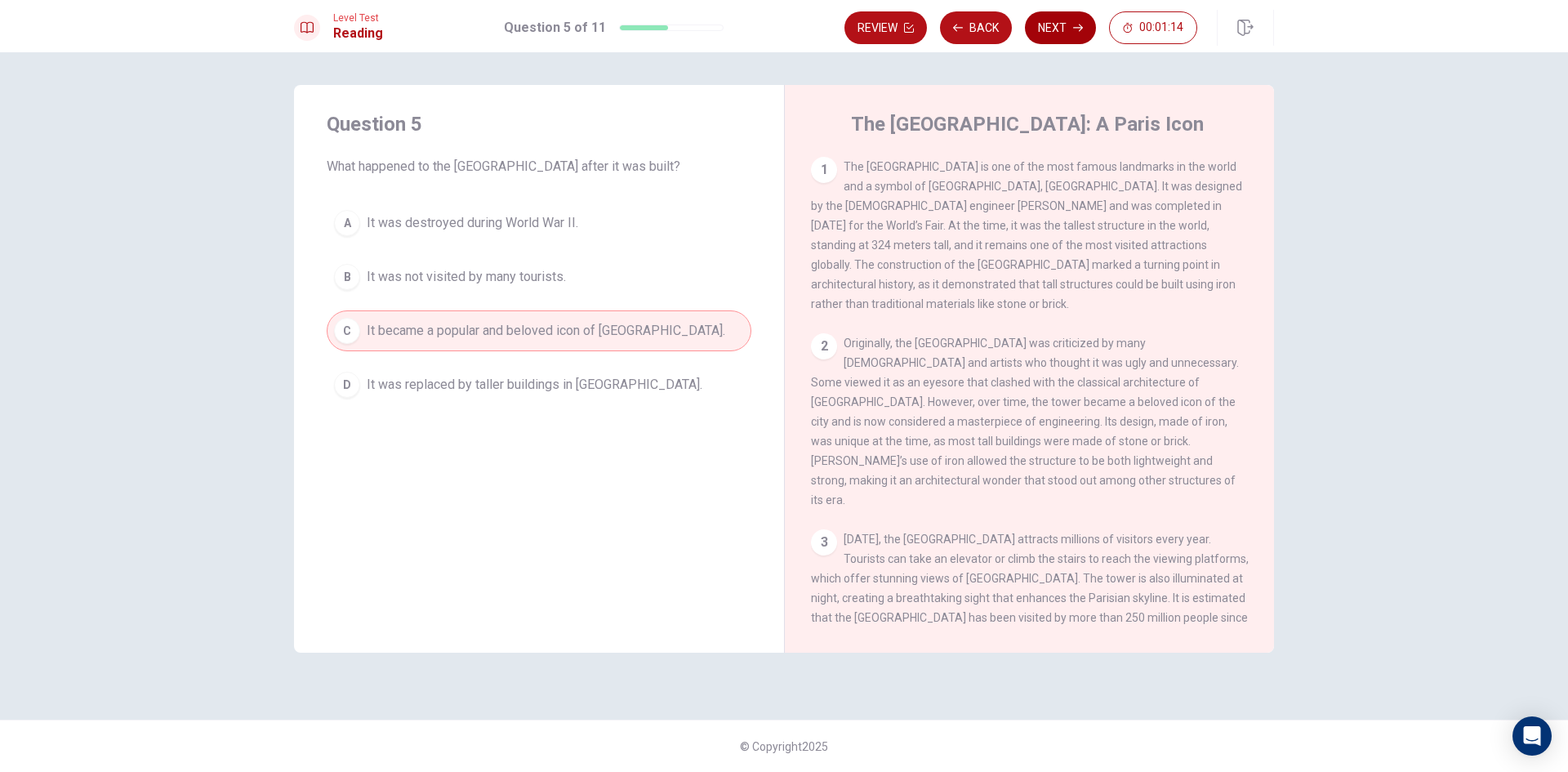
click at [1048, 36] on button "Next" at bounding box center [1061, 28] width 71 height 33
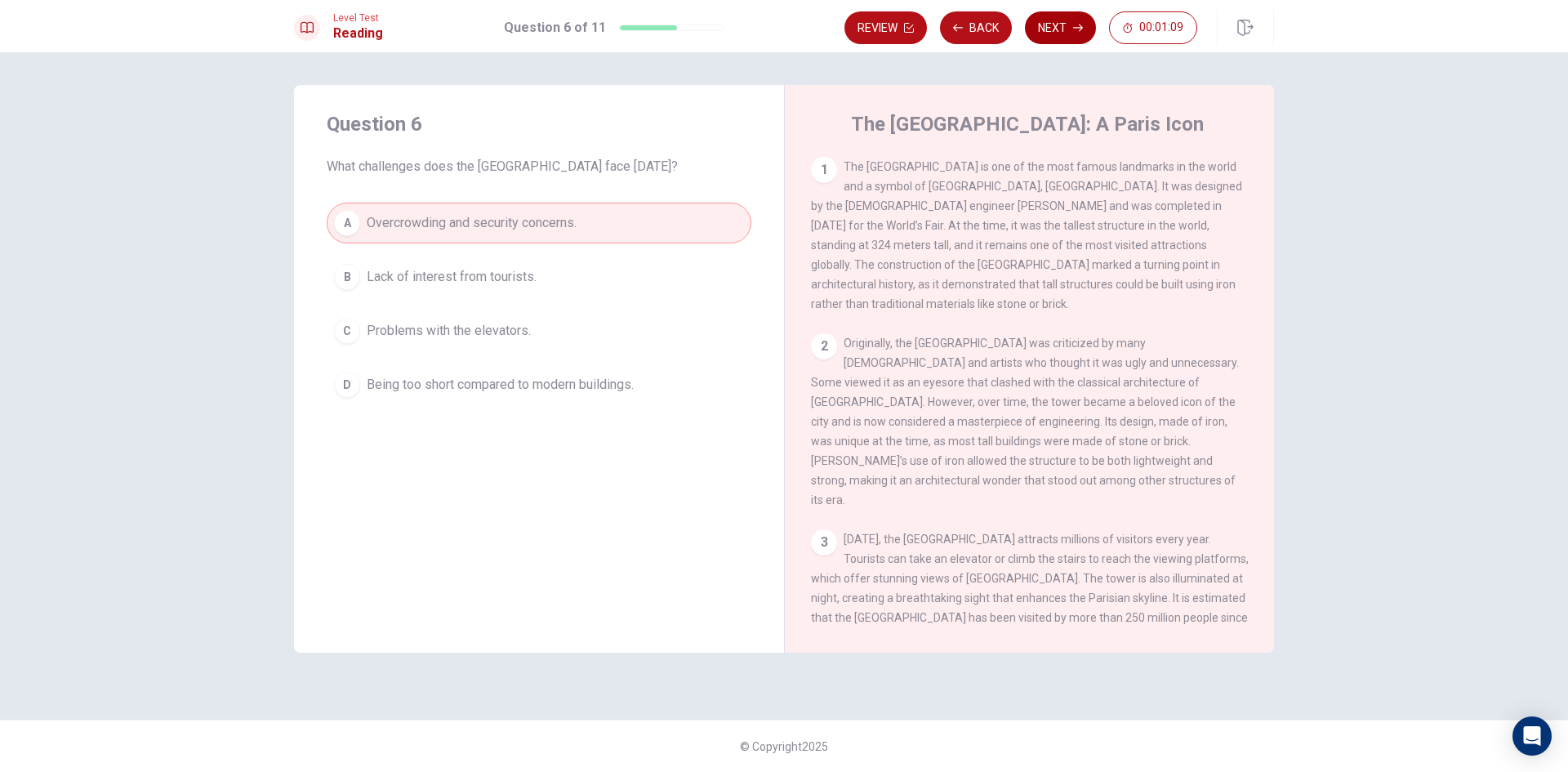
click at [1058, 29] on button "Next" at bounding box center [1061, 28] width 71 height 33
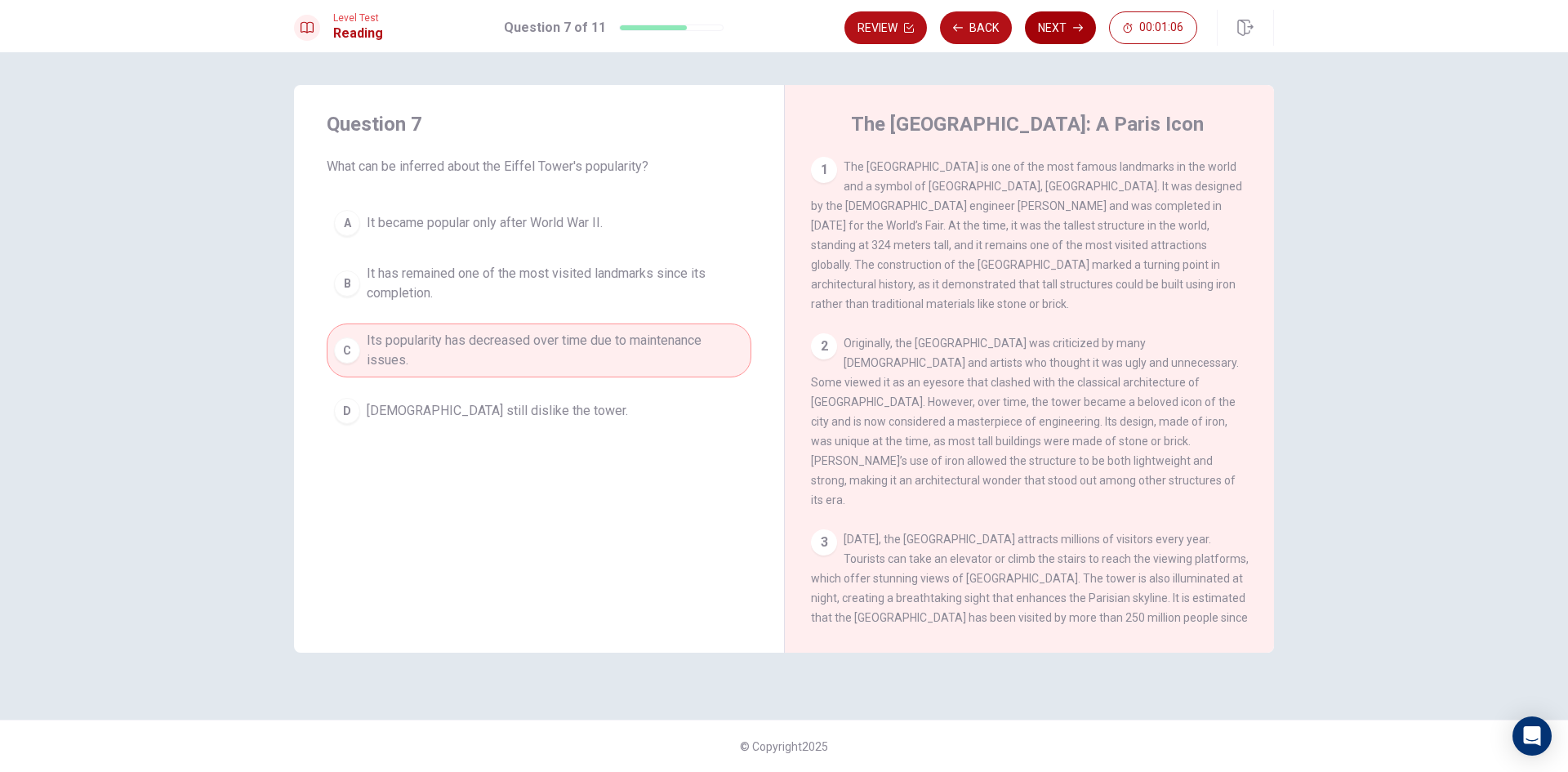
click at [1039, 29] on button "Next" at bounding box center [1061, 28] width 71 height 33
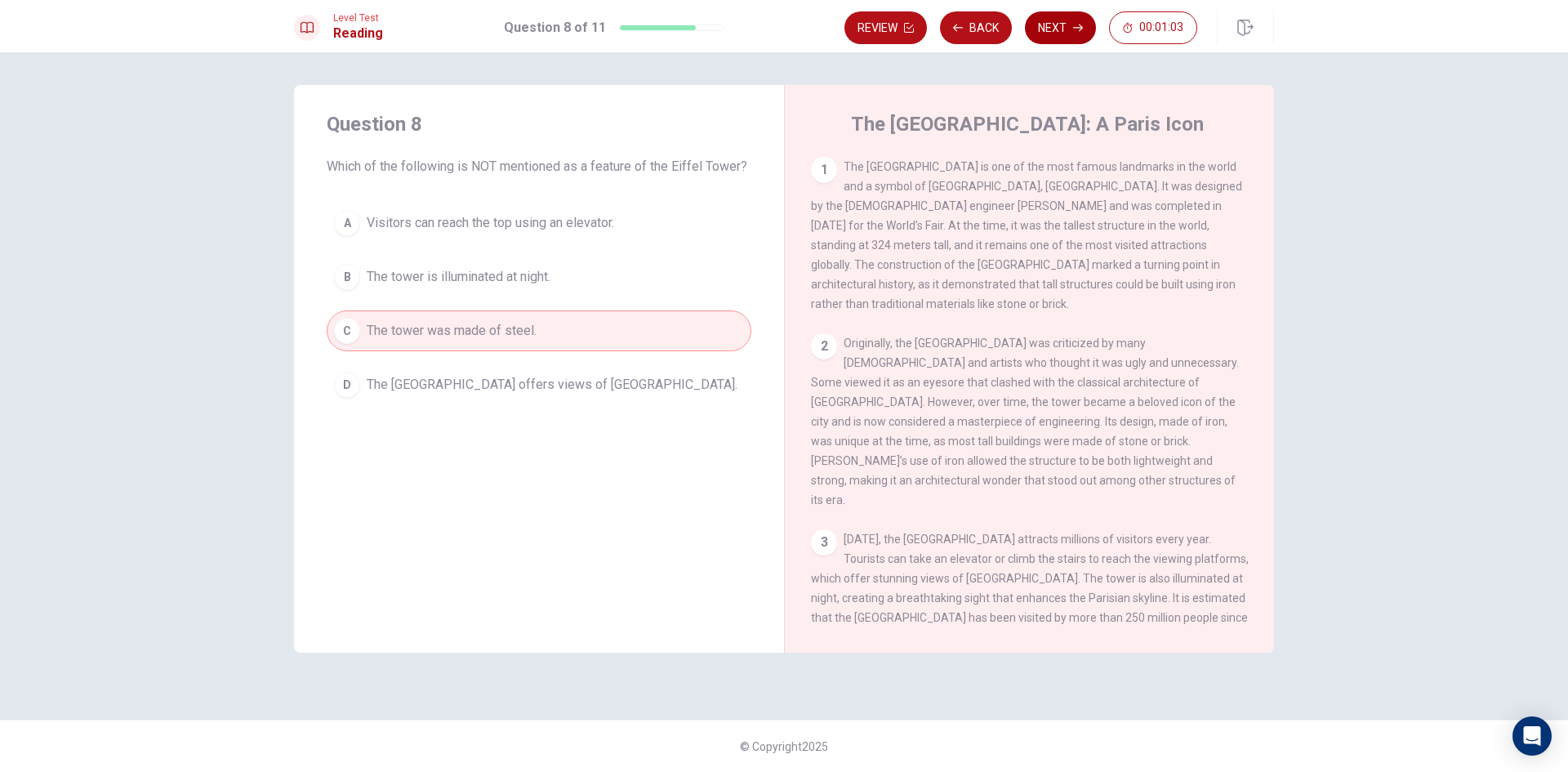
click at [1054, 29] on button "Next" at bounding box center [1061, 28] width 71 height 33
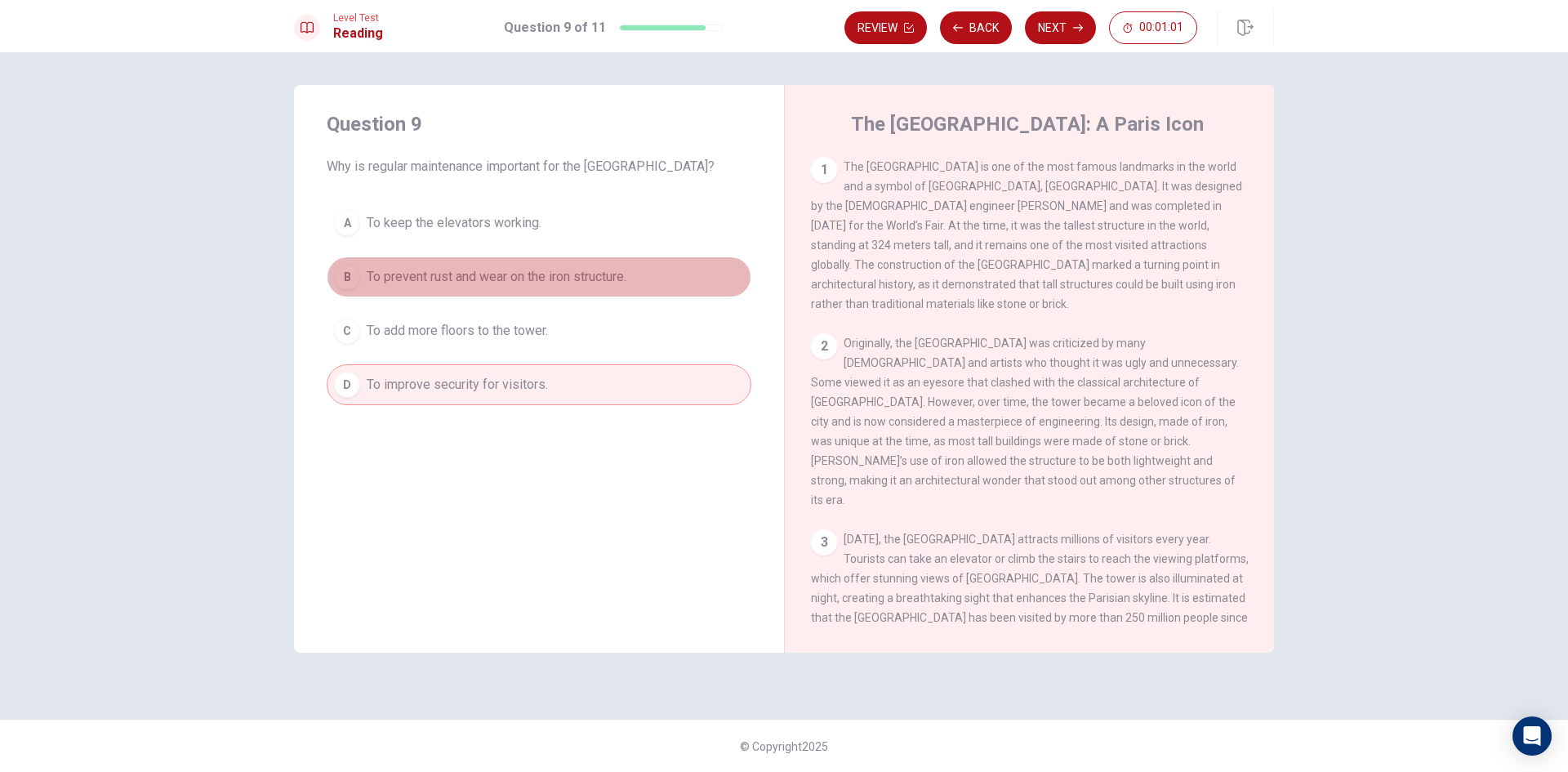
click at [554, 278] on span "To prevent rust and wear on the iron structure." at bounding box center [497, 277] width 259 height 20
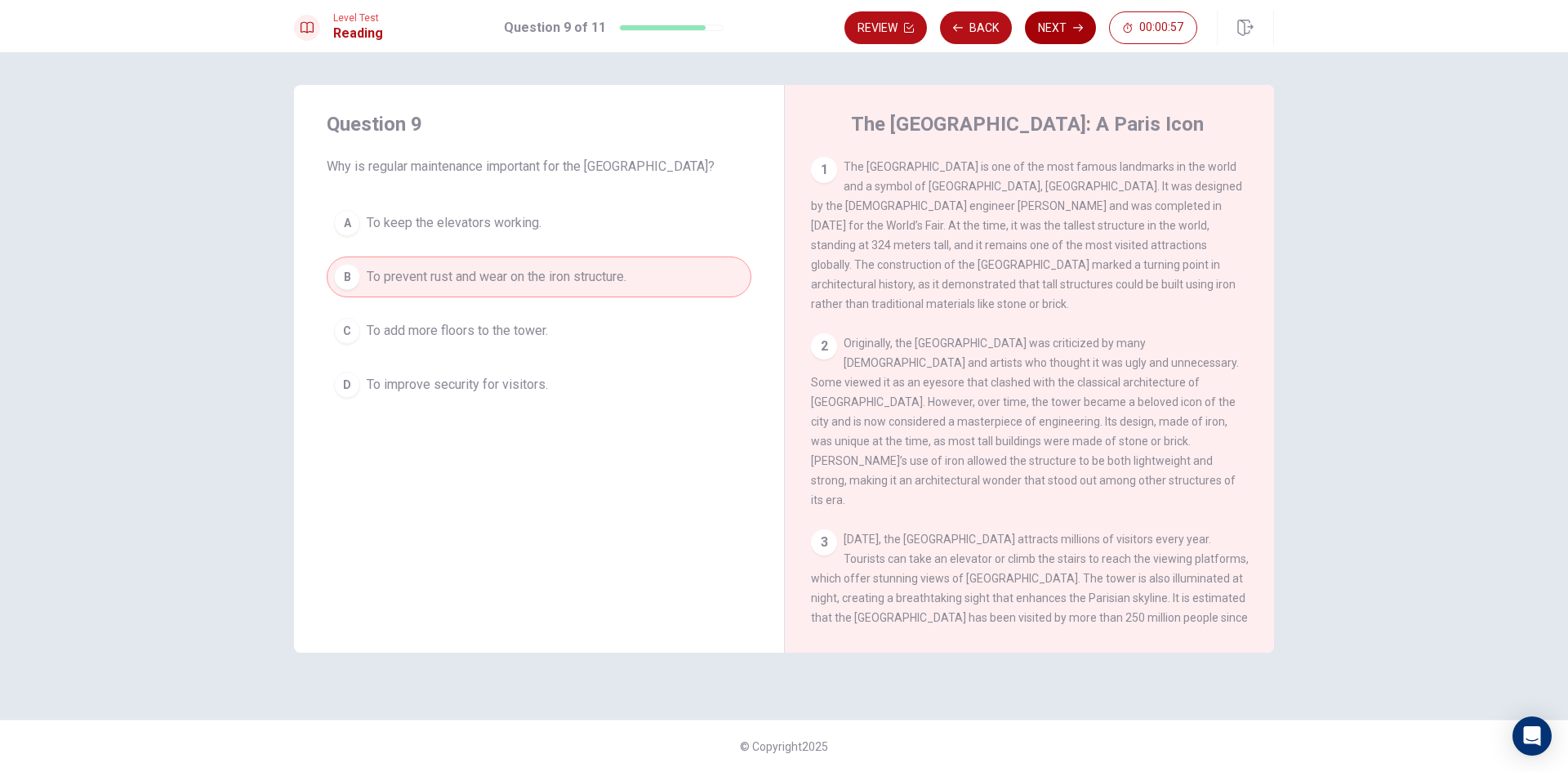
click at [1048, 35] on button "Next" at bounding box center [1061, 28] width 71 height 33
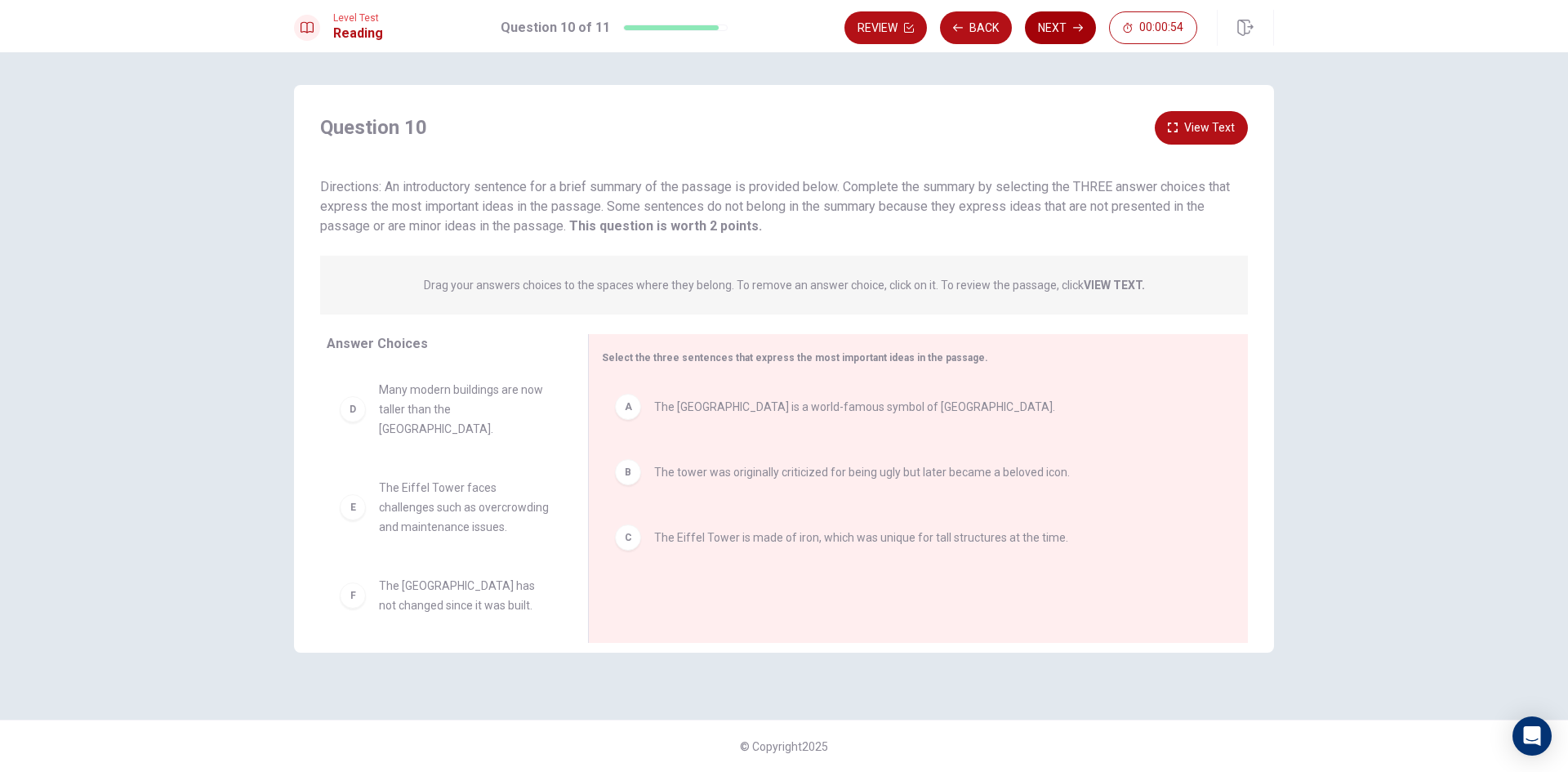
click at [1050, 30] on button "Next" at bounding box center [1061, 28] width 71 height 33
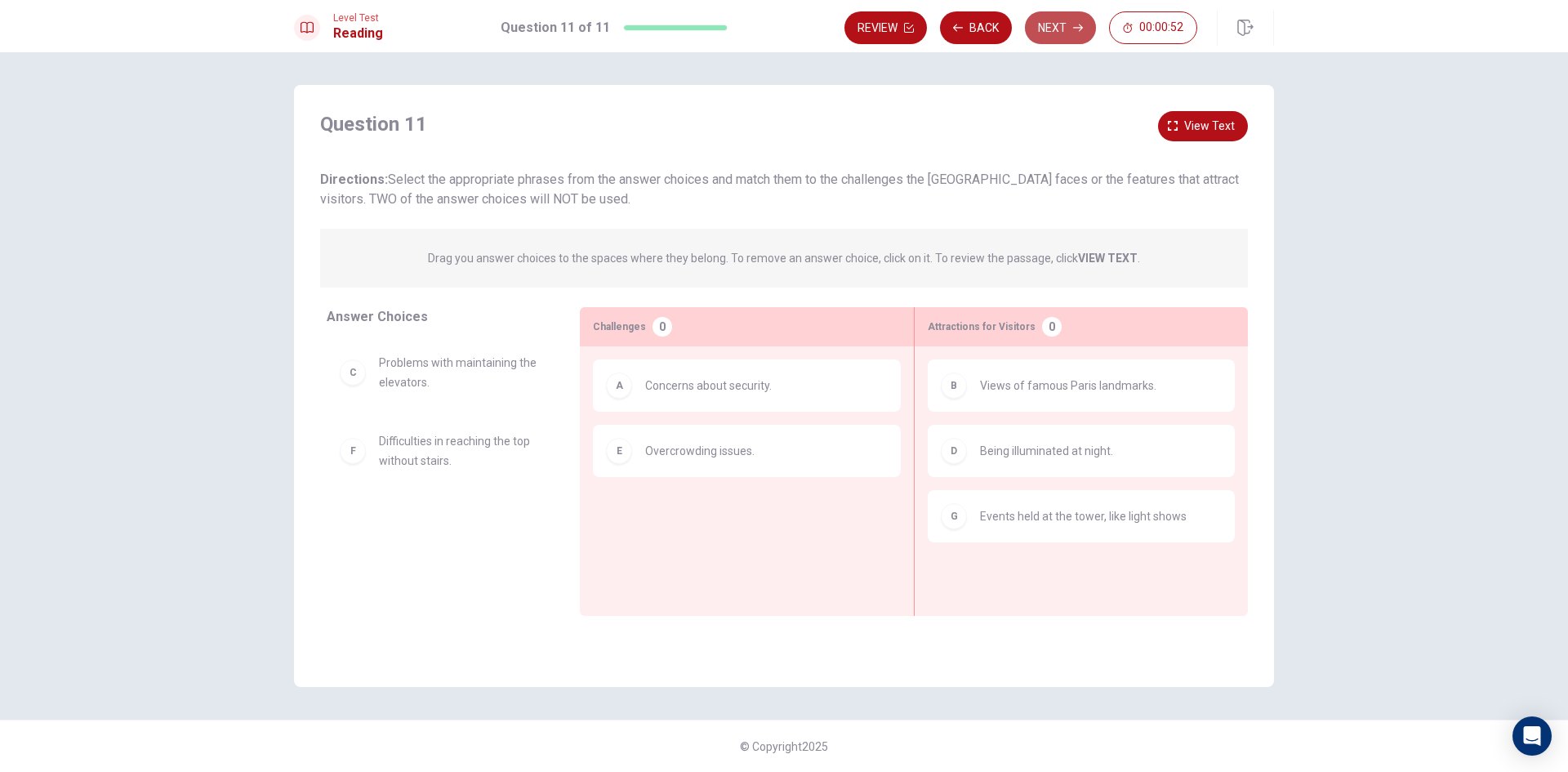
click at [1052, 30] on button "Next" at bounding box center [1061, 28] width 71 height 33
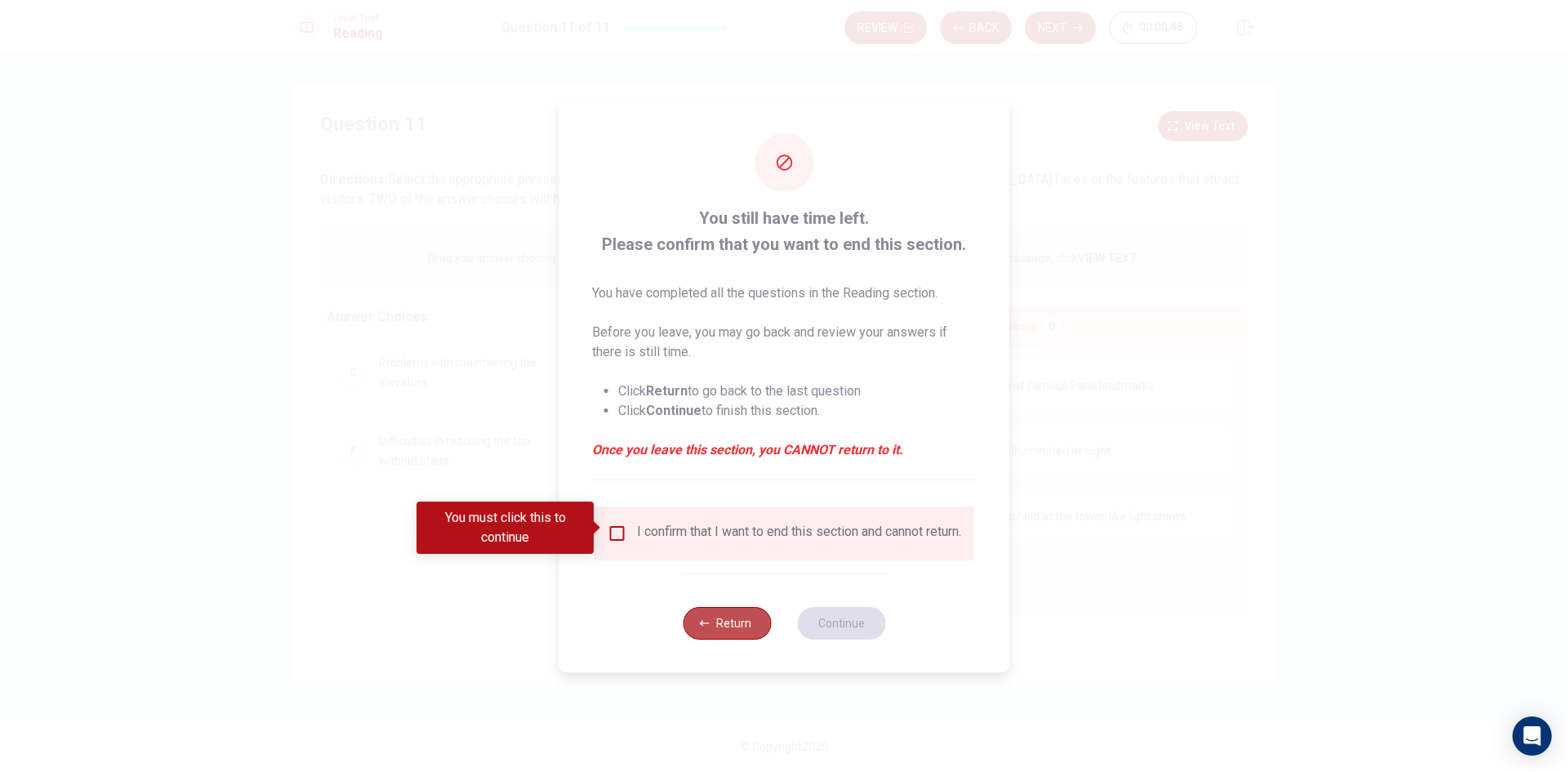
click at [750, 616] on button "Return" at bounding box center [726, 624] width 88 height 33
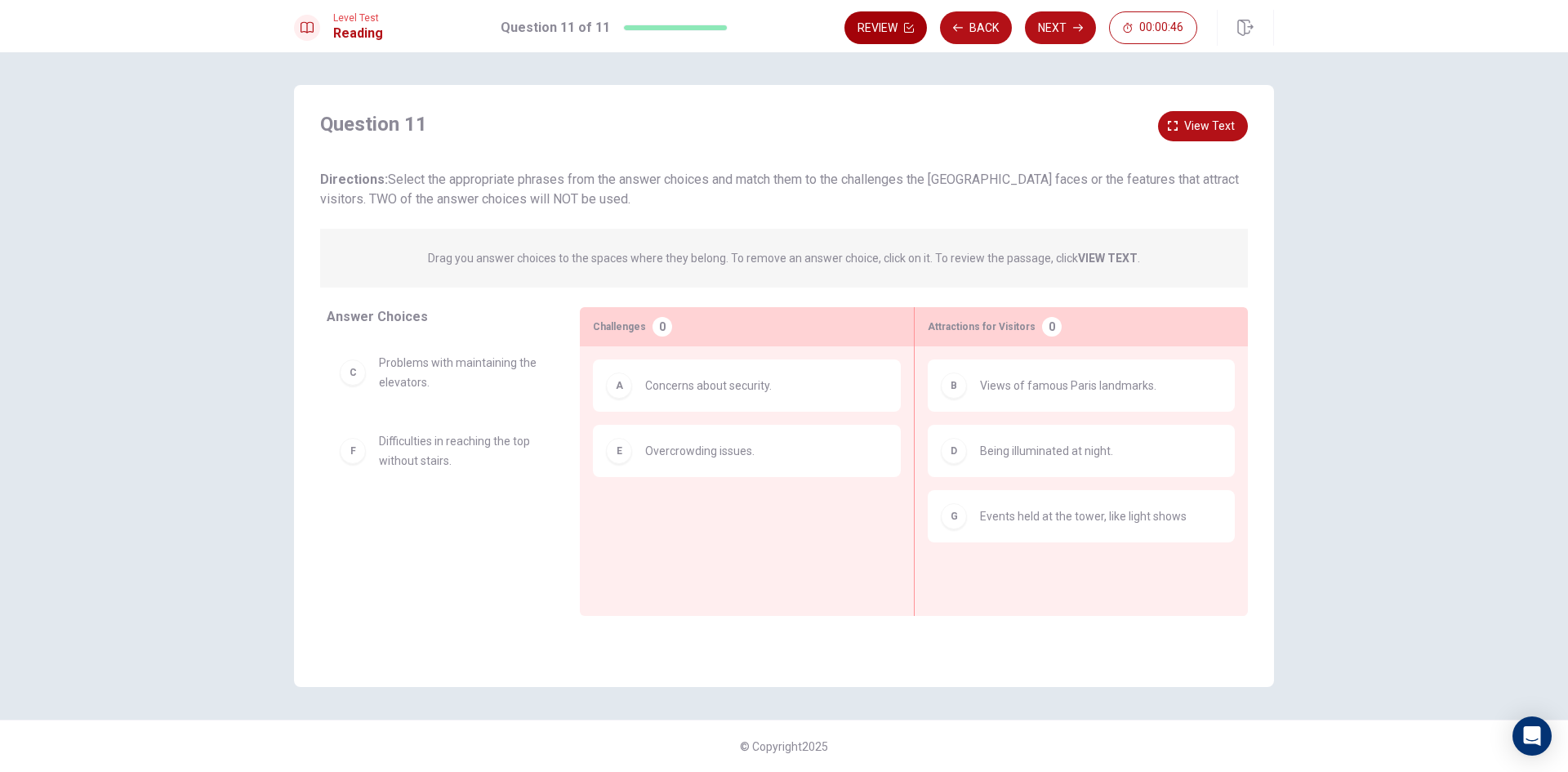
click at [877, 30] on button "Review" at bounding box center [886, 28] width 83 height 33
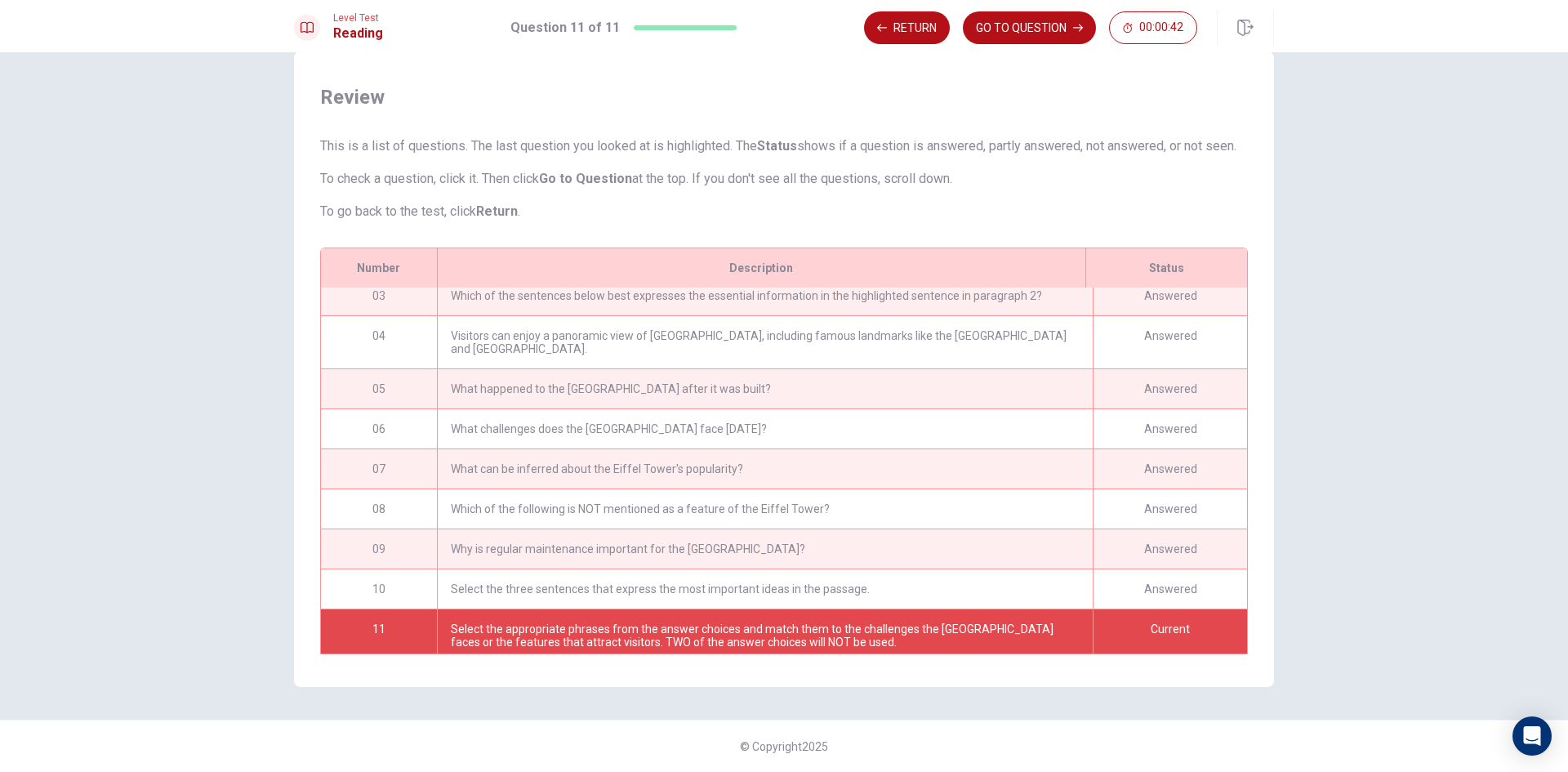
scroll to position [95, 0]
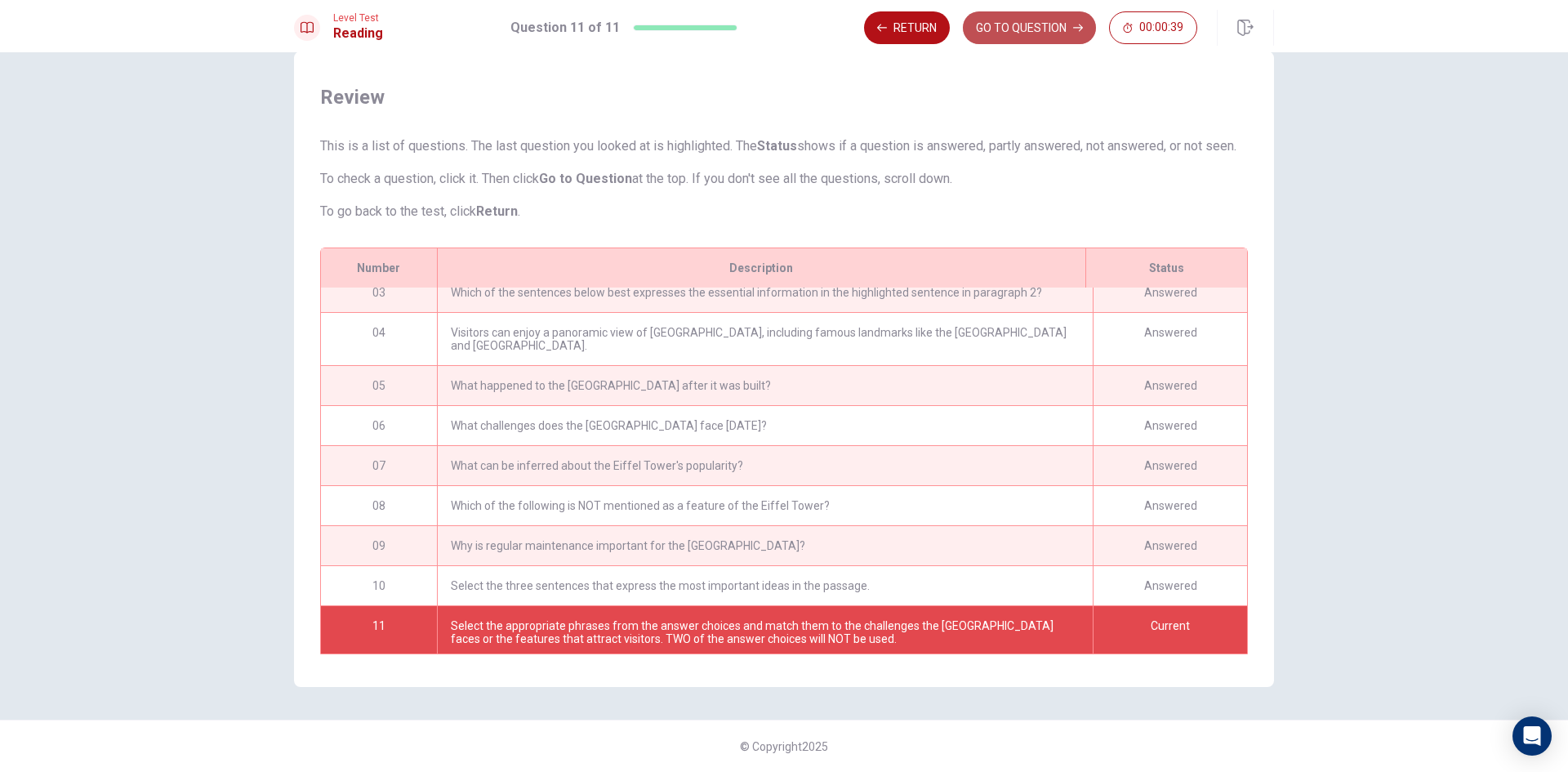
click at [1009, 33] on button "GO TO QUESTION" at bounding box center [1029, 28] width 133 height 33
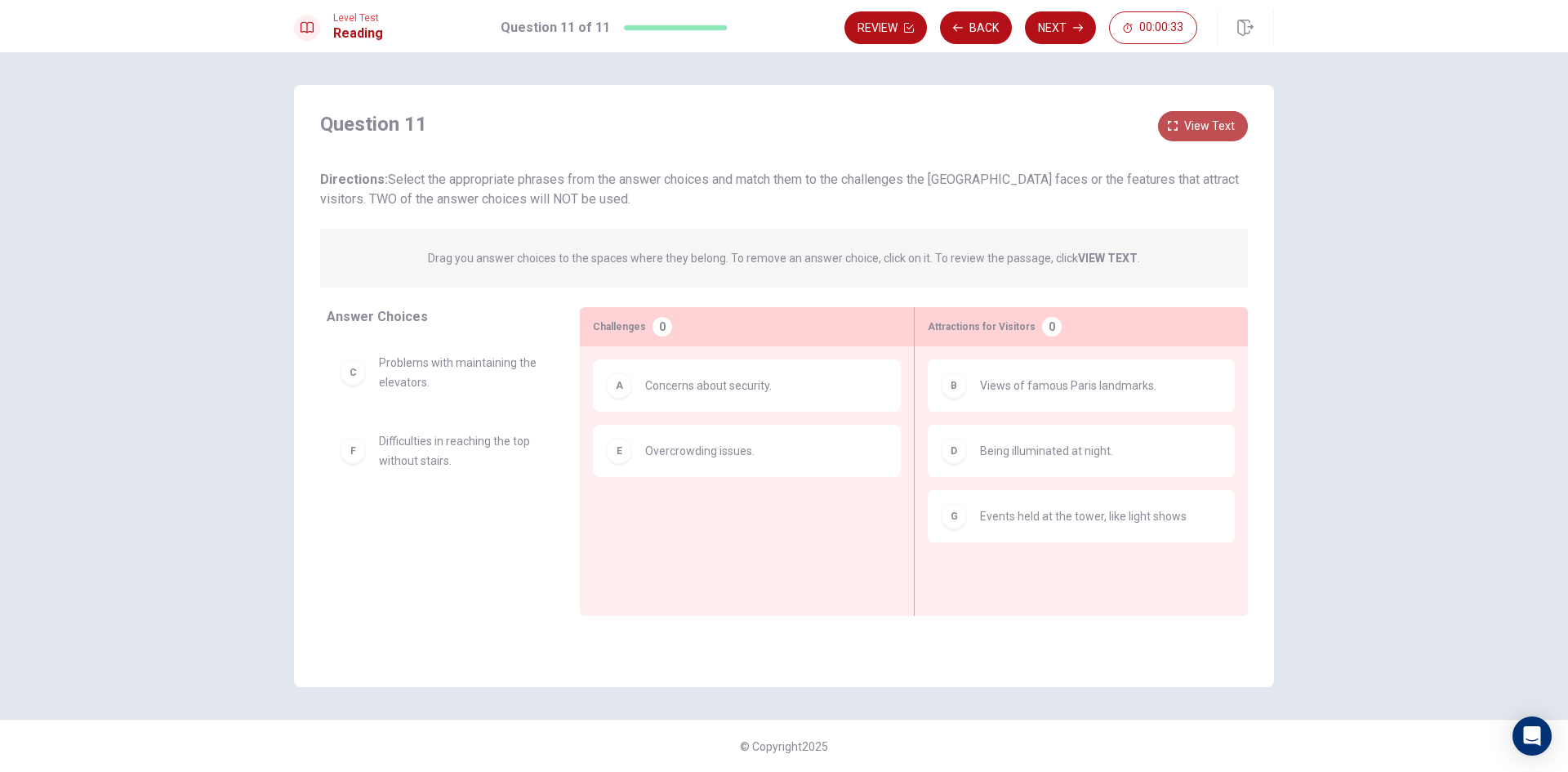
click at [1166, 127] on button "View text" at bounding box center [1203, 126] width 90 height 31
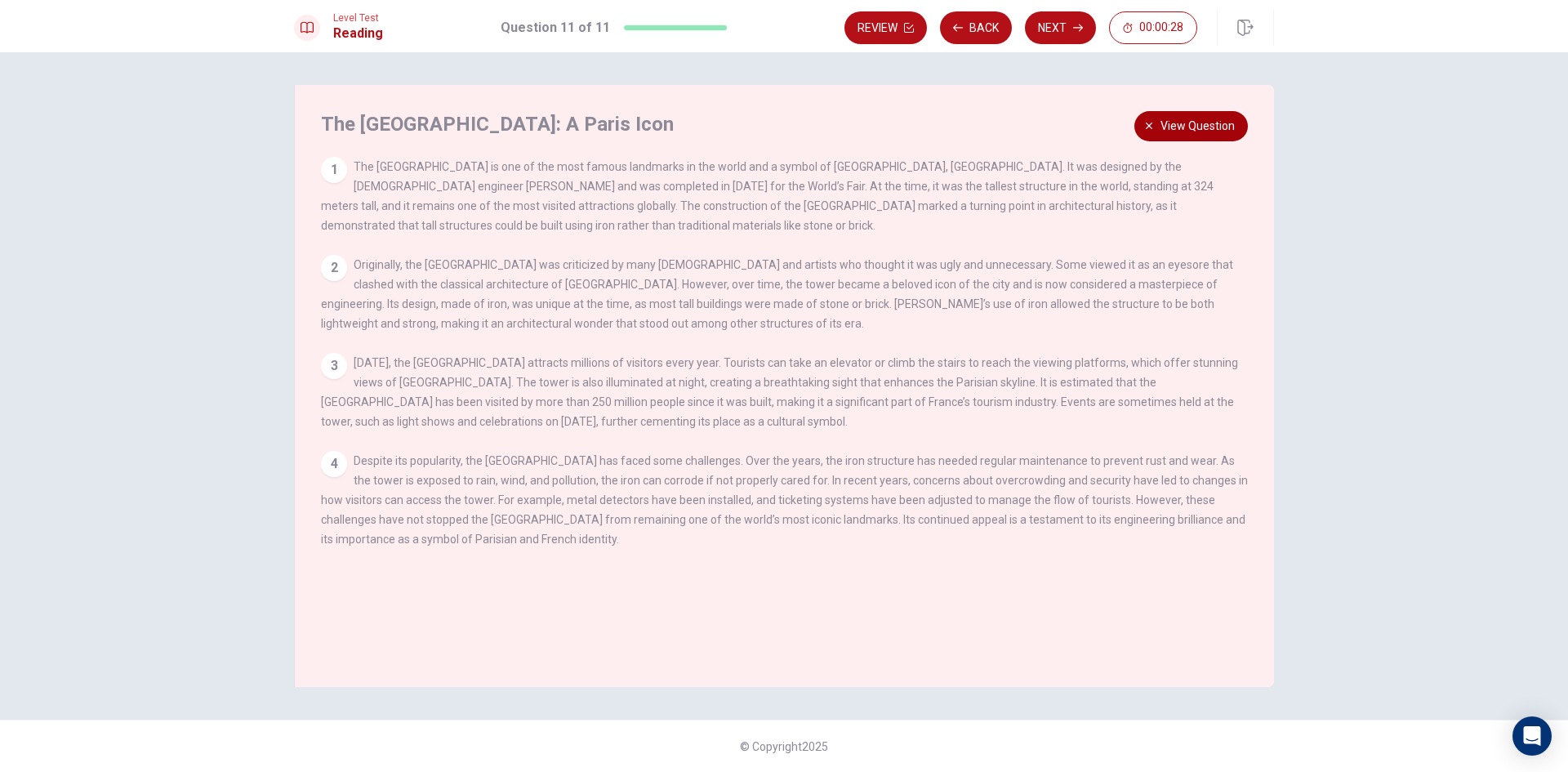
click at [1166, 134] on span "View question" at bounding box center [1198, 126] width 74 height 21
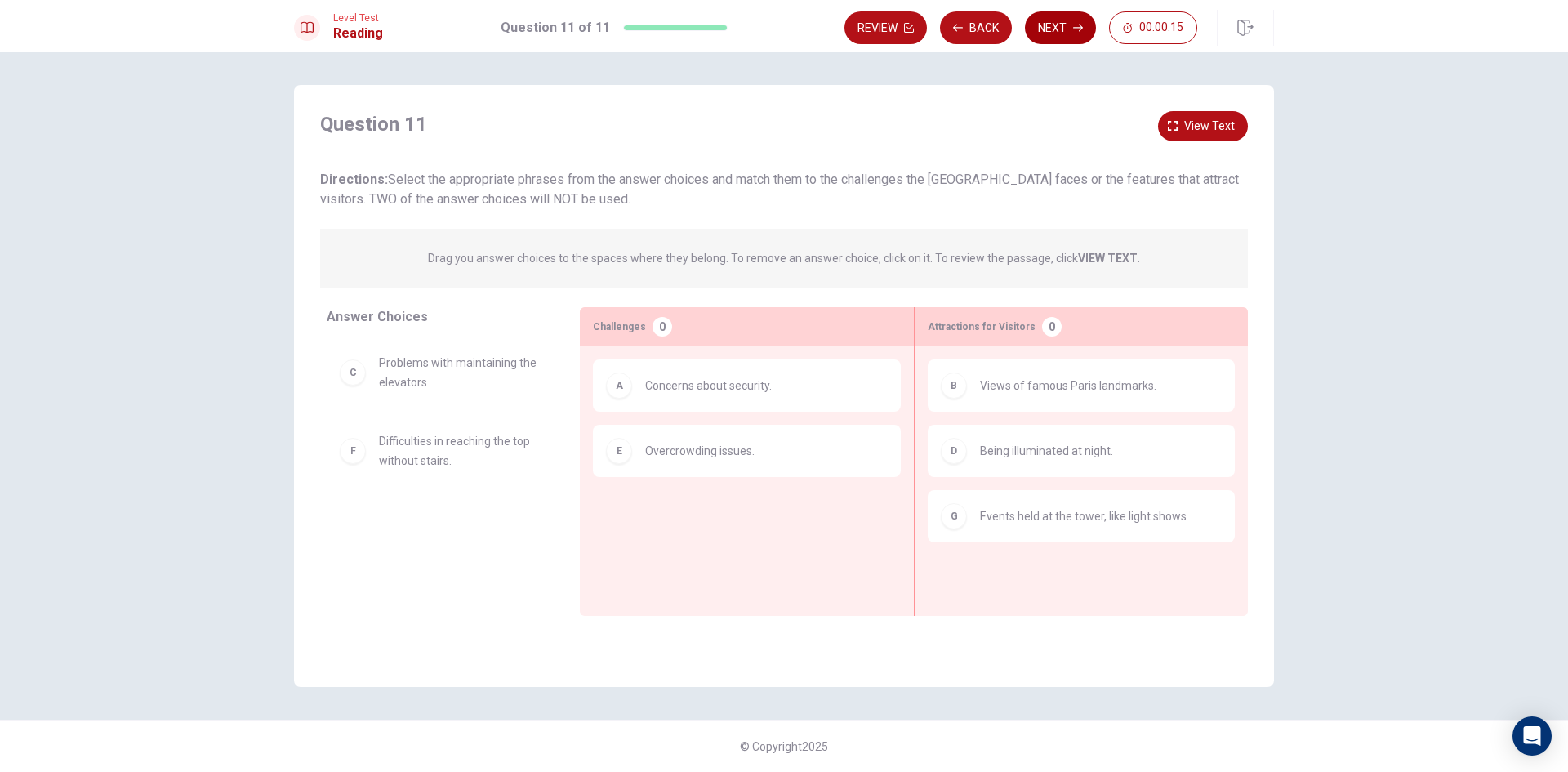
click at [1058, 41] on button "Next" at bounding box center [1061, 28] width 71 height 33
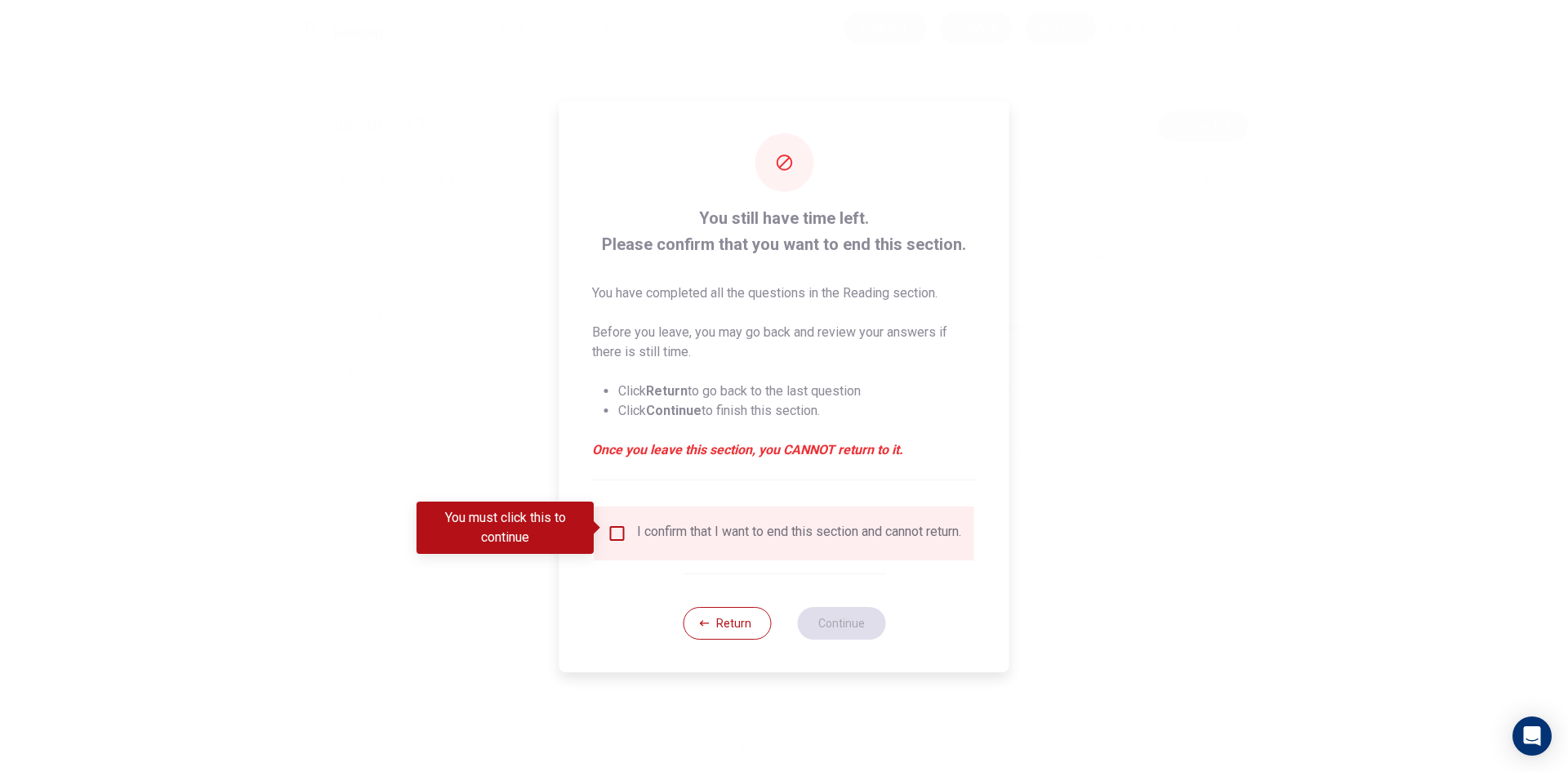
click at [619, 532] on input "You must click this to continue" at bounding box center [617, 534] width 20 height 20
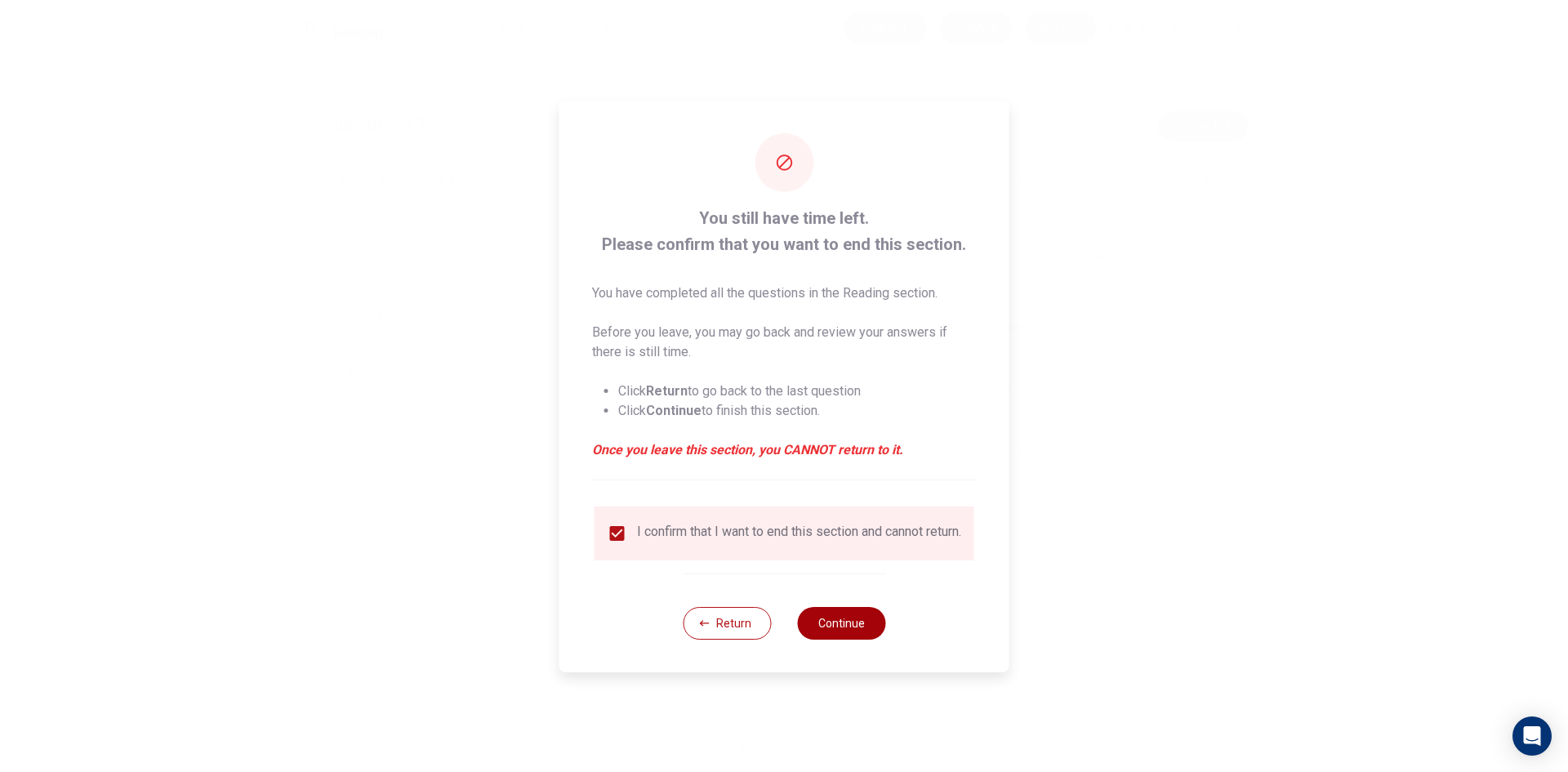
click at [857, 622] on button "Continue" at bounding box center [841, 624] width 88 height 33
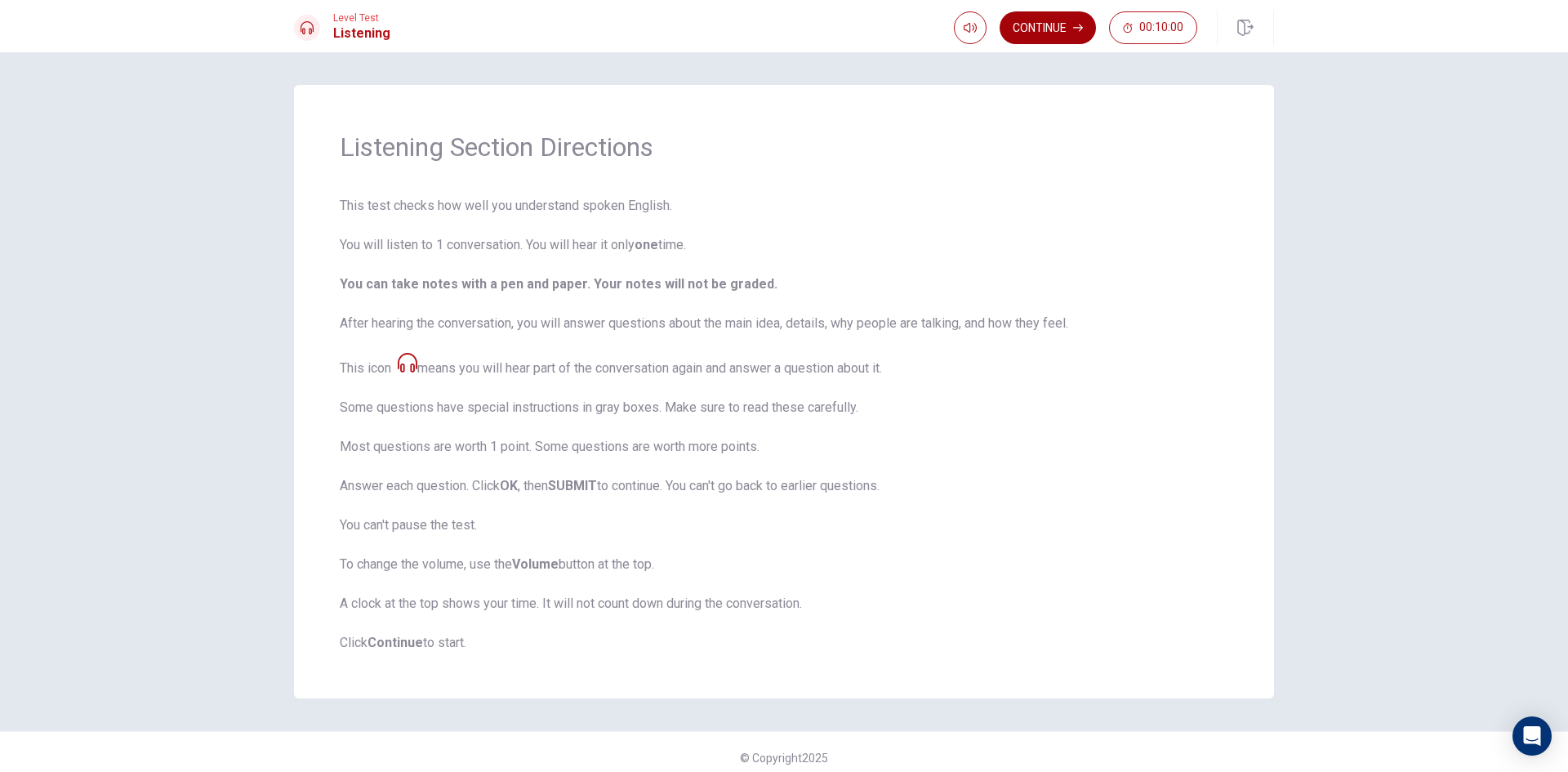
click at [1064, 31] on button "Continue" at bounding box center [1048, 28] width 97 height 33
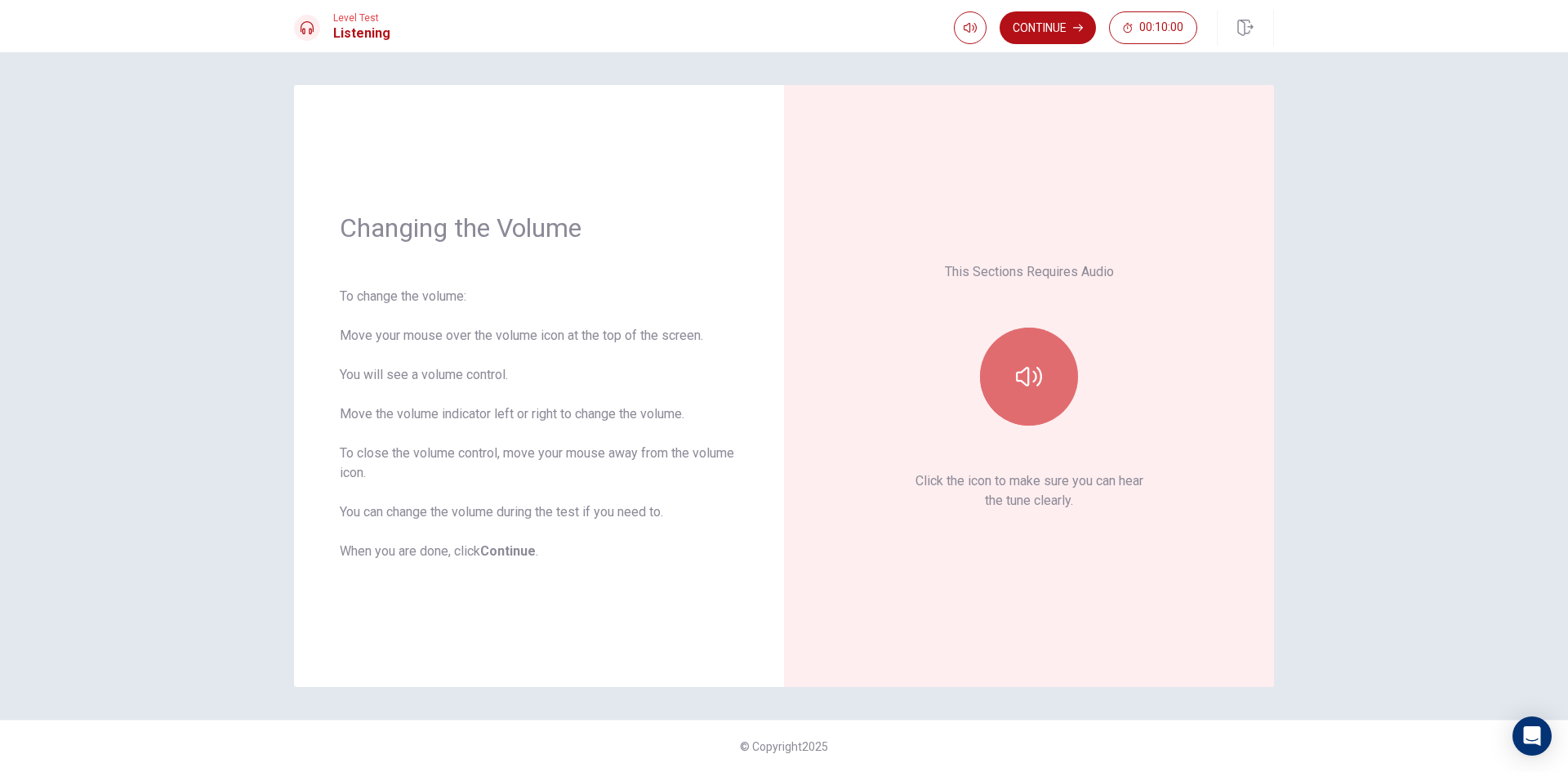
click at [1036, 379] on icon "button" at bounding box center [1029, 377] width 26 height 20
click at [1043, 22] on button "Continue" at bounding box center [1048, 28] width 97 height 33
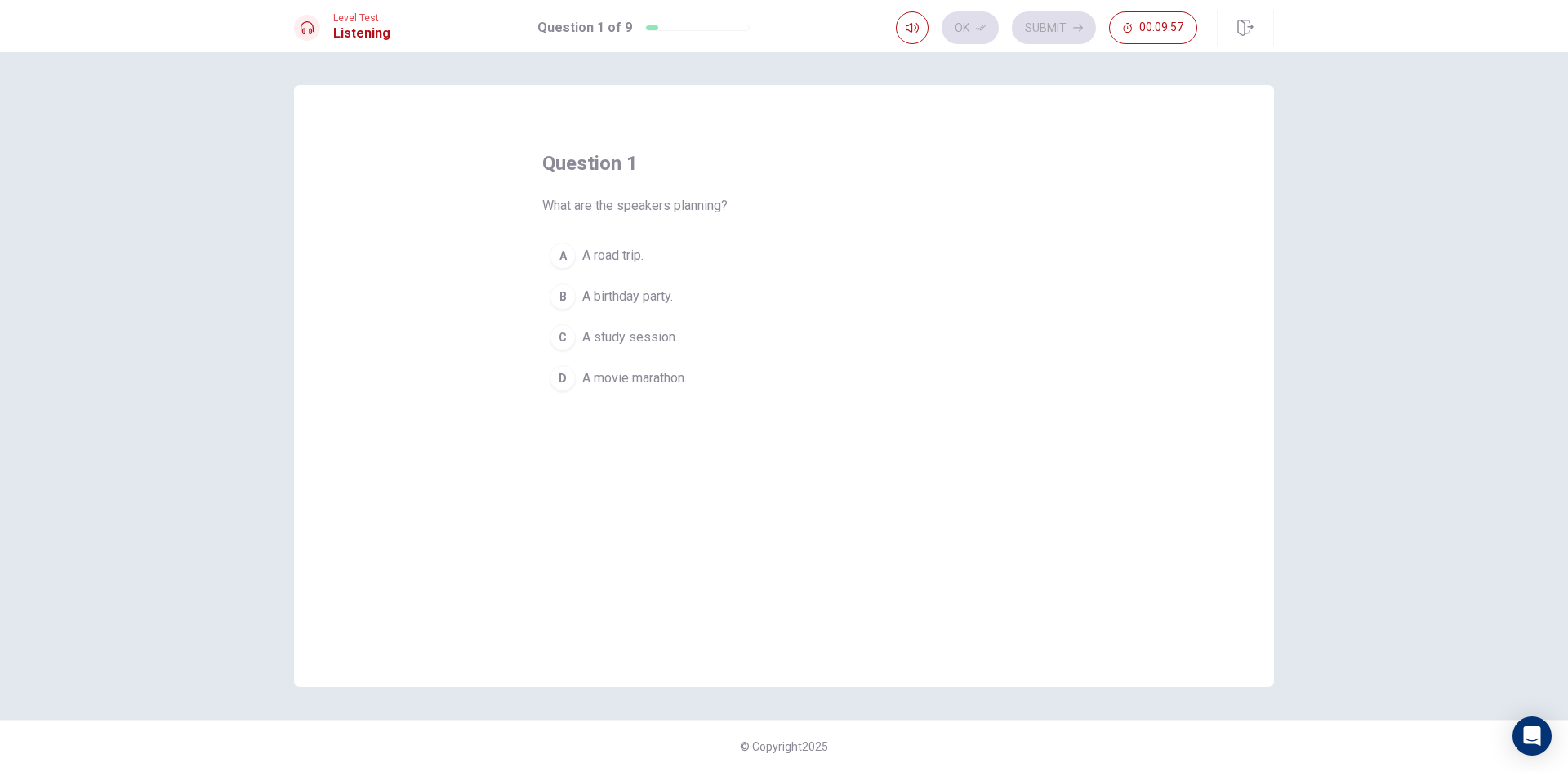
click at [622, 260] on span "A road trip." at bounding box center [613, 256] width 61 height 20
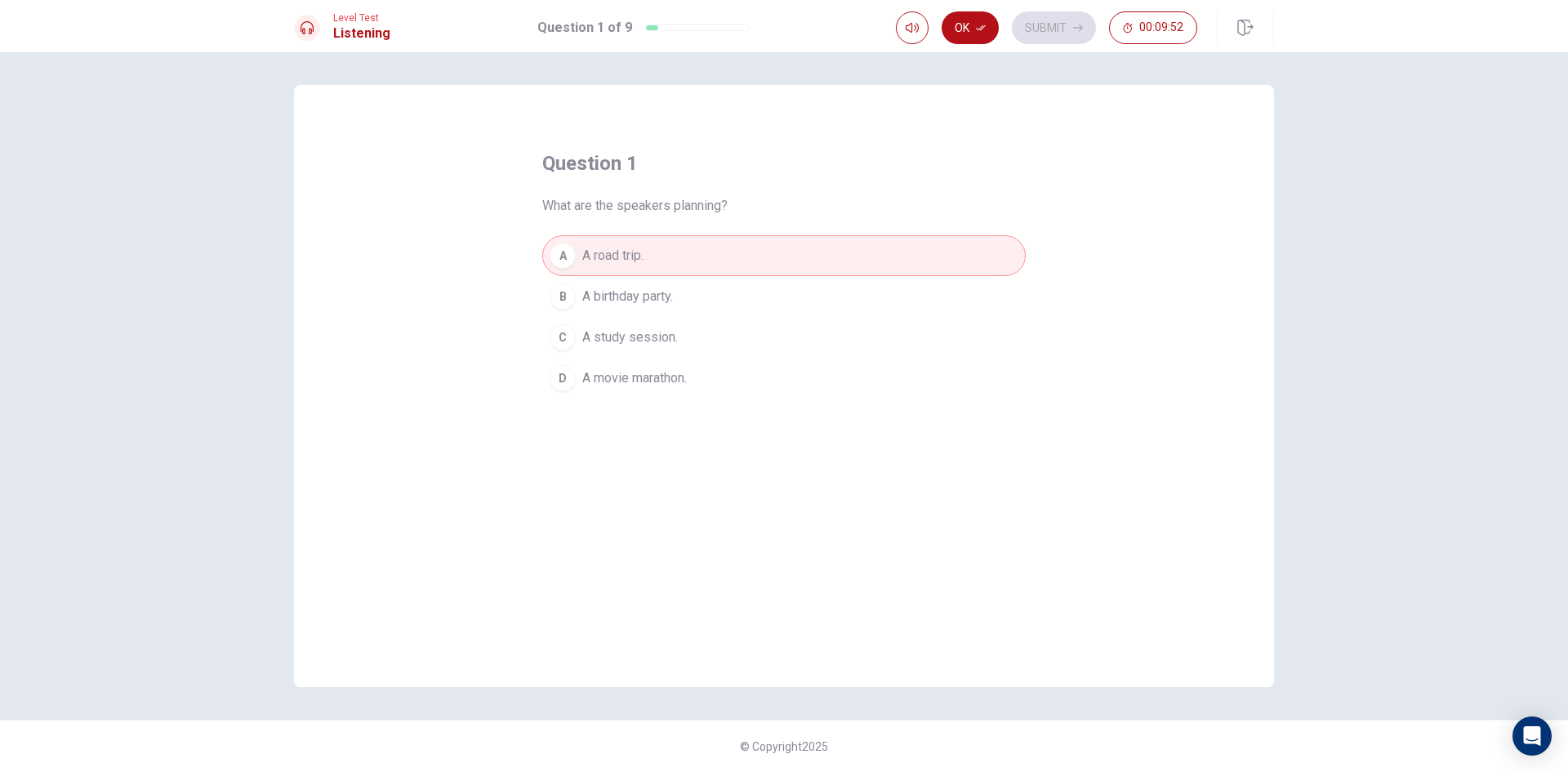
click at [702, 246] on button "A A road trip." at bounding box center [783, 255] width 483 height 41
click at [961, 41] on button "Ok" at bounding box center [970, 28] width 57 height 33
click at [631, 250] on span "A road trip." at bounding box center [613, 256] width 61 height 20
click at [961, 24] on button "Ok" at bounding box center [970, 28] width 57 height 33
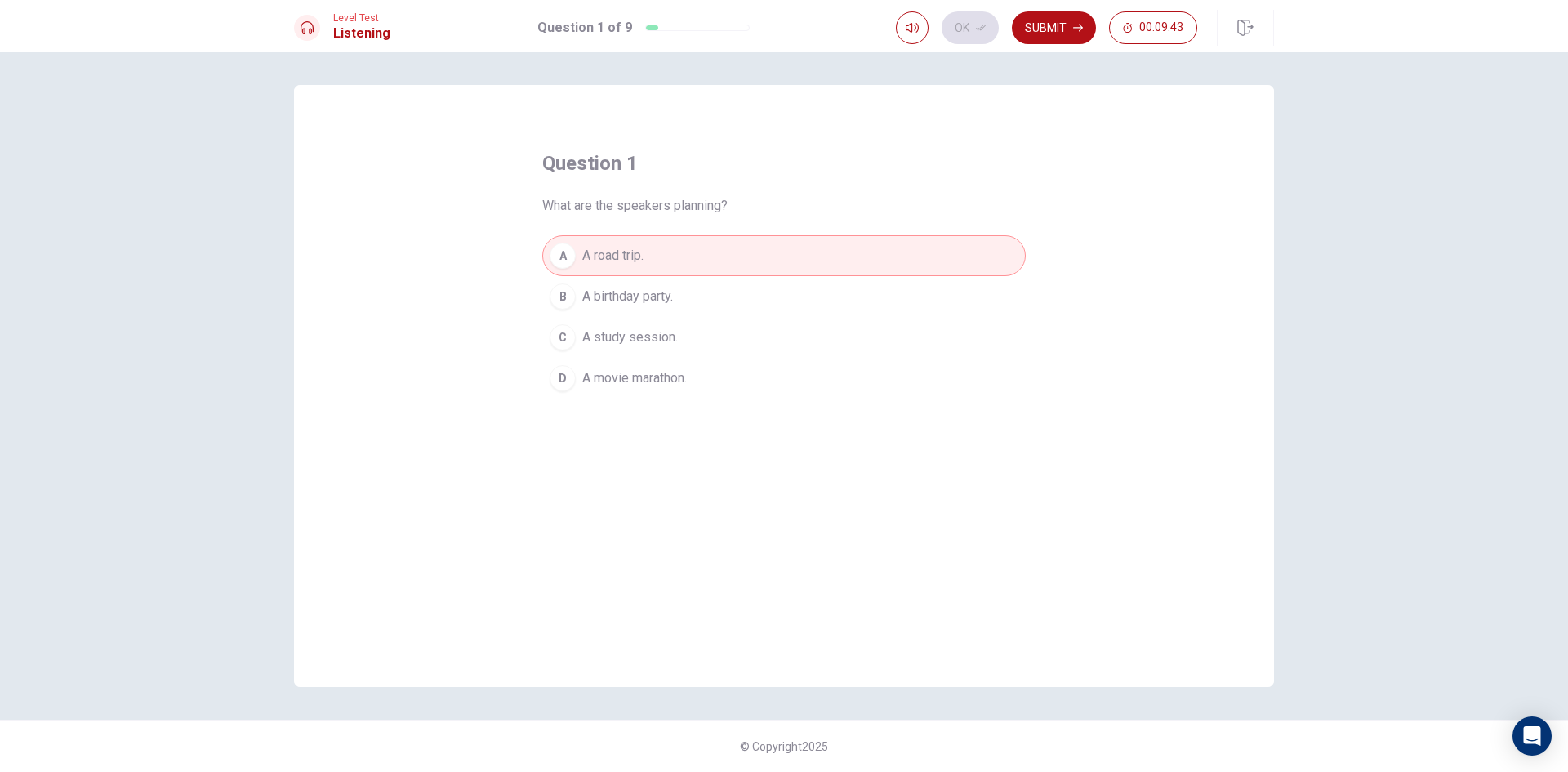
click at [1011, 34] on div "Ok Submit 00:09:43" at bounding box center [1046, 28] width 302 height 33
click at [1019, 31] on button "Submit" at bounding box center [1054, 28] width 84 height 33
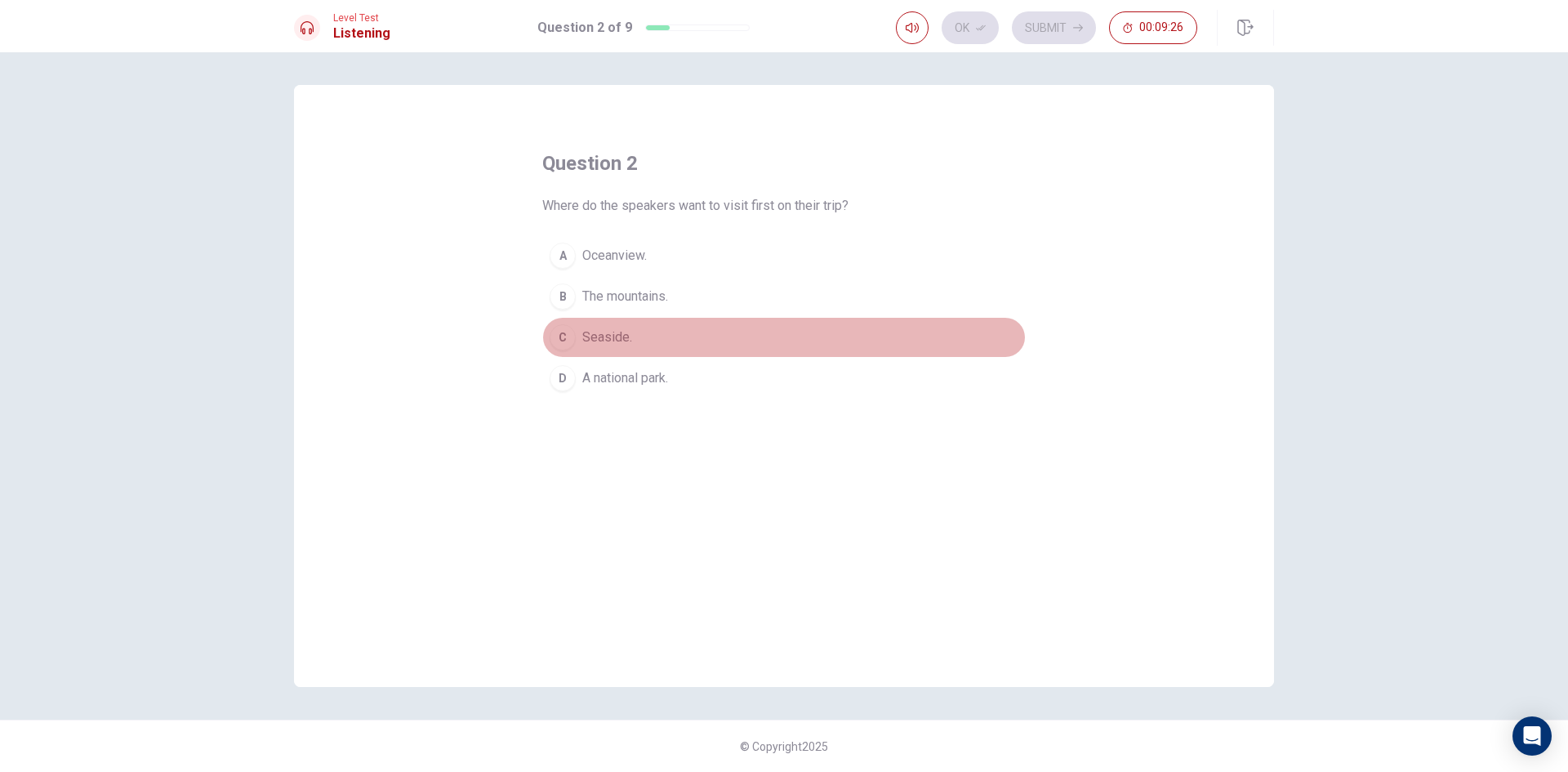
click at [625, 342] on span "Seaside." at bounding box center [607, 337] width 50 height 20
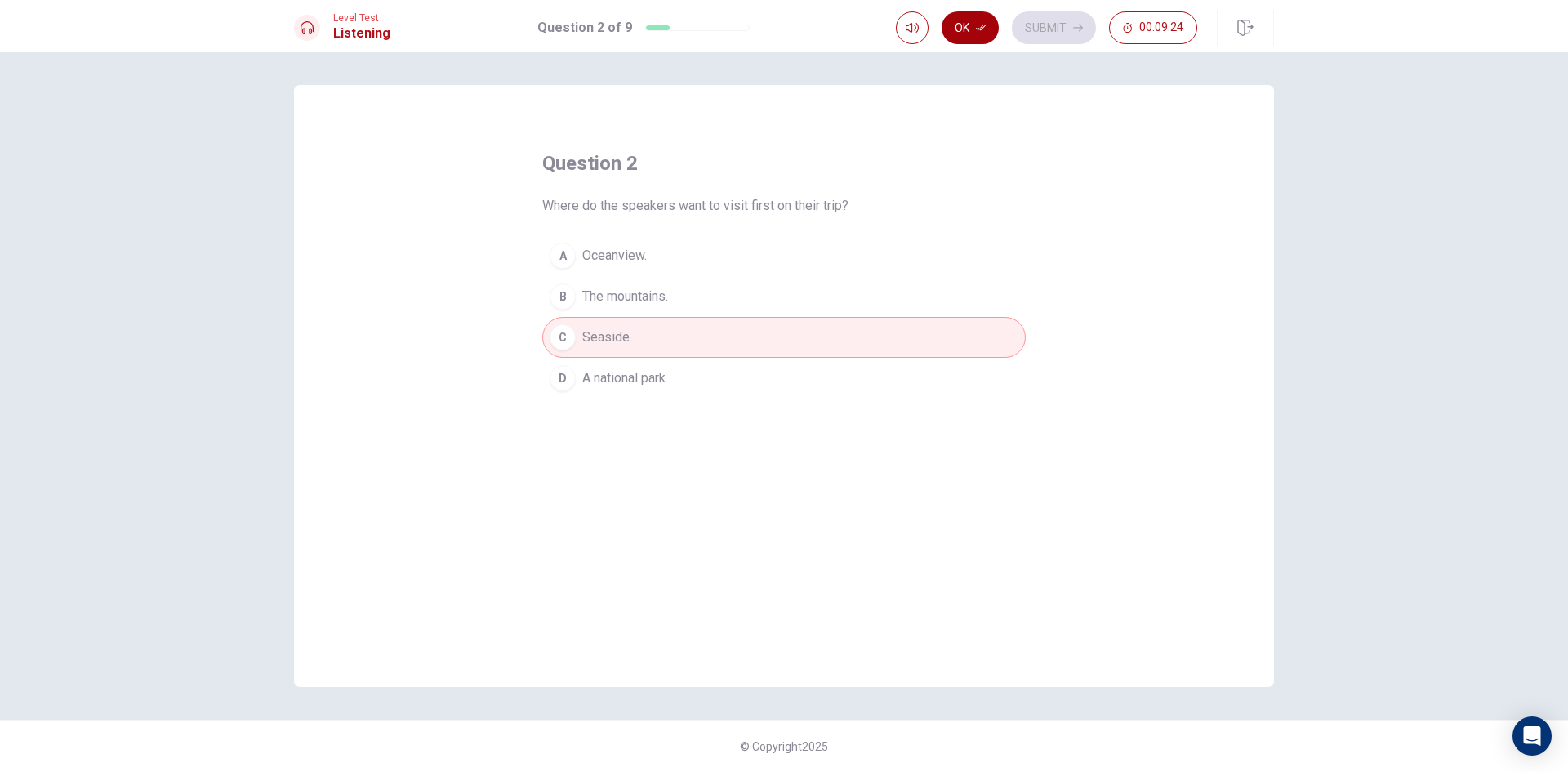
click at [971, 26] on button "Ok" at bounding box center [970, 28] width 57 height 33
click at [1047, 25] on button "Submit" at bounding box center [1054, 28] width 84 height 33
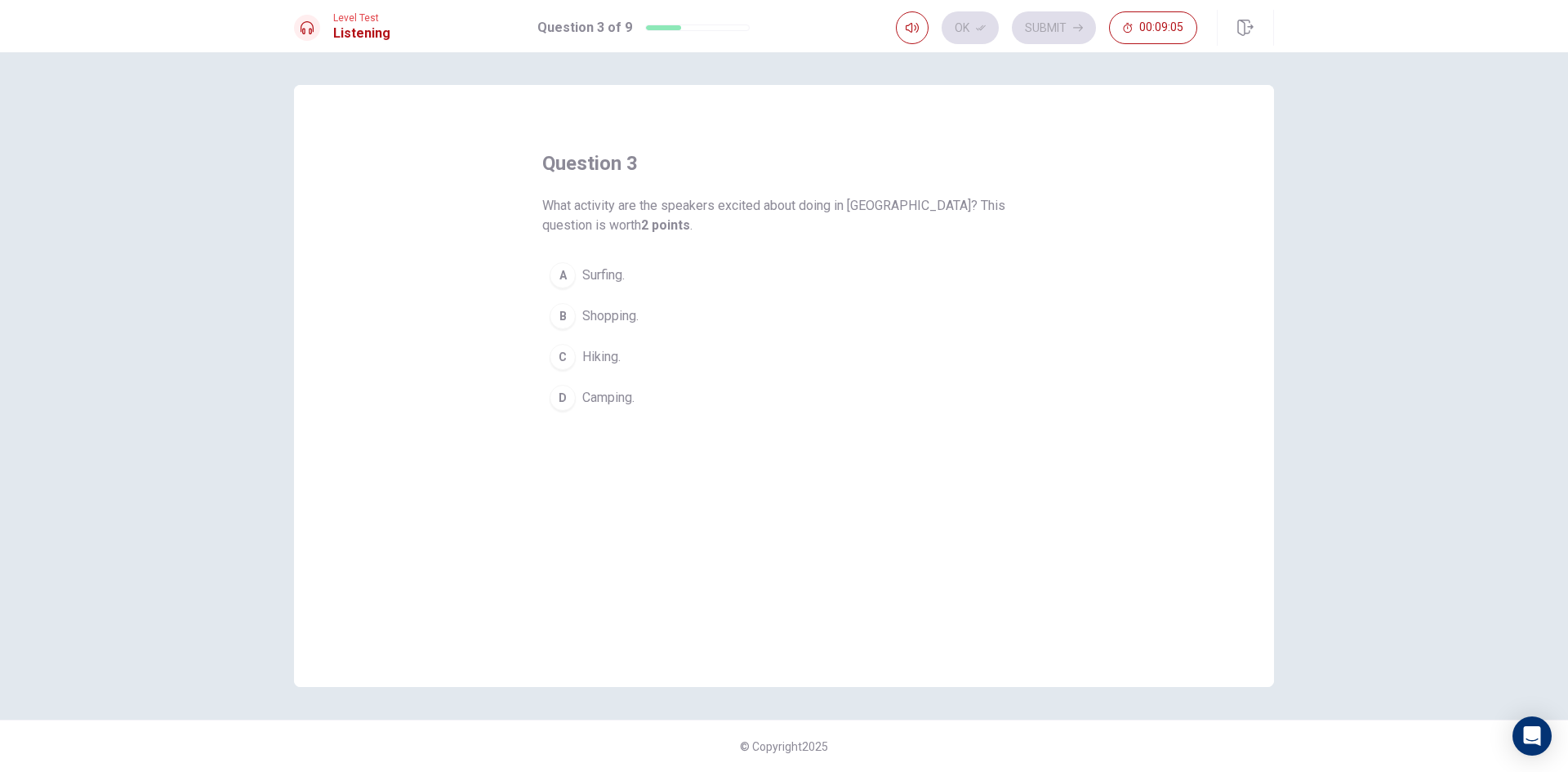
click at [653, 403] on button "D Camping." at bounding box center [783, 398] width 483 height 41
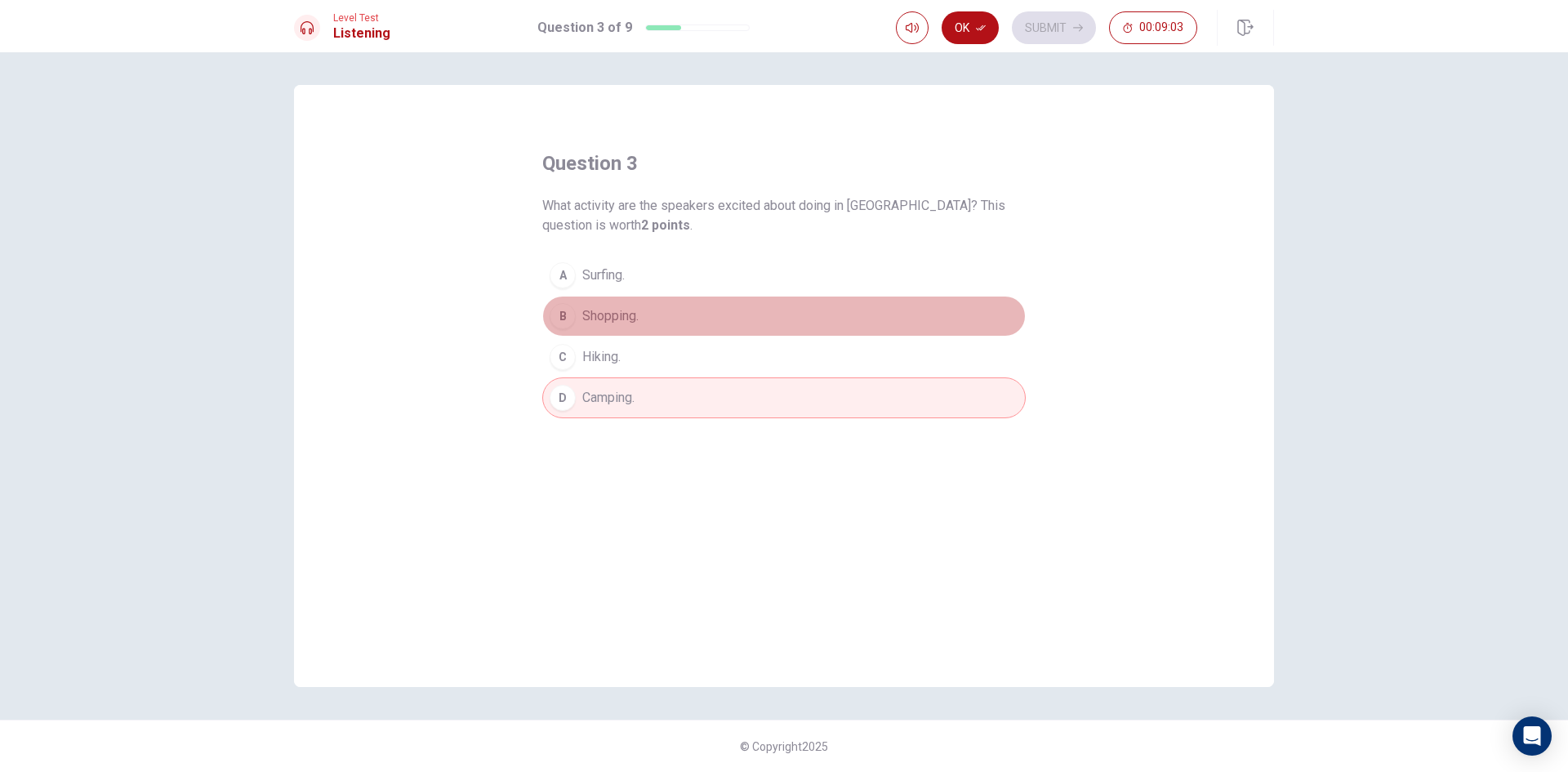
click at [678, 322] on button "B Shopping." at bounding box center [783, 316] width 483 height 41
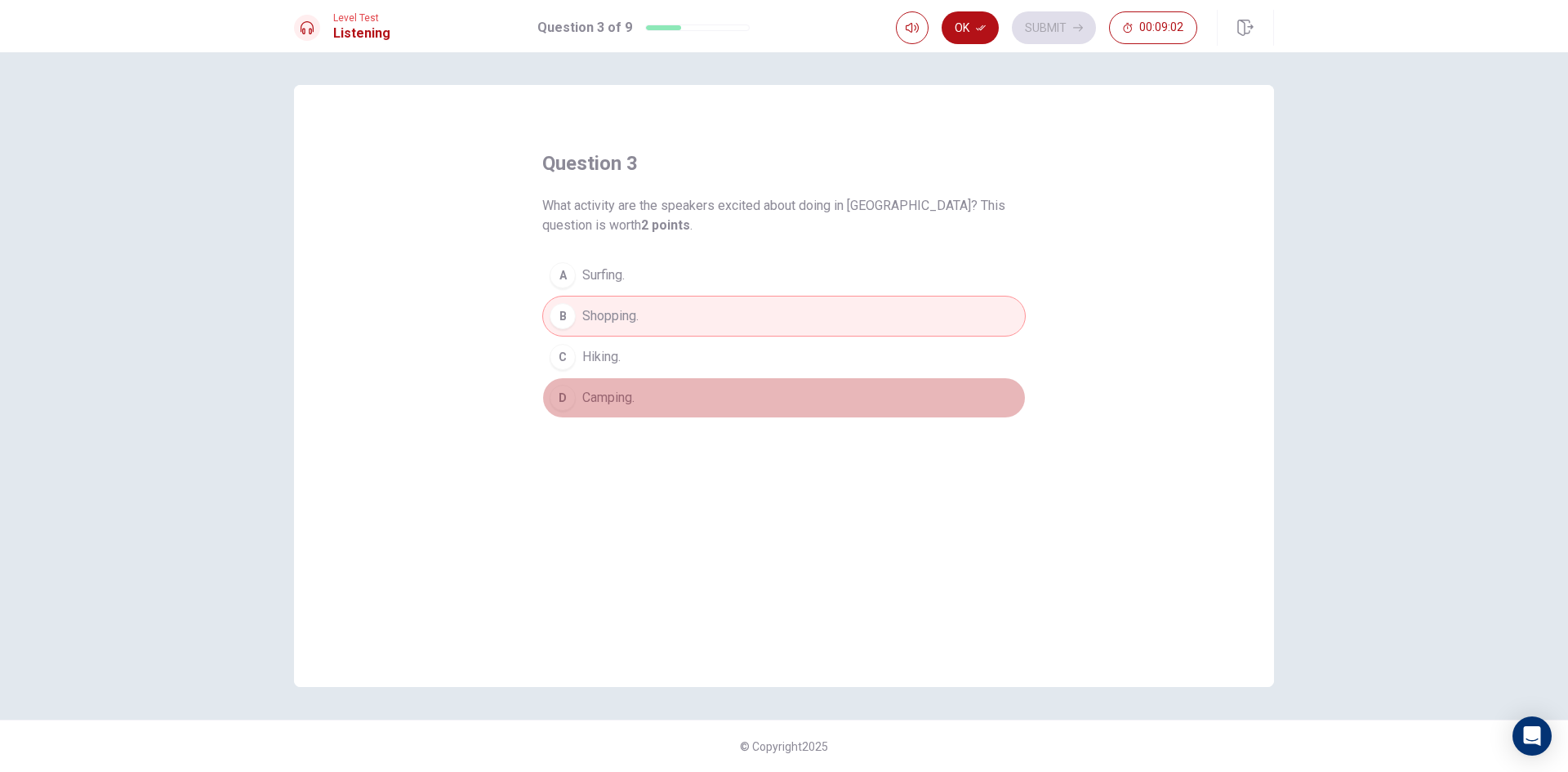
click at [650, 403] on button "D Camping." at bounding box center [783, 398] width 483 height 41
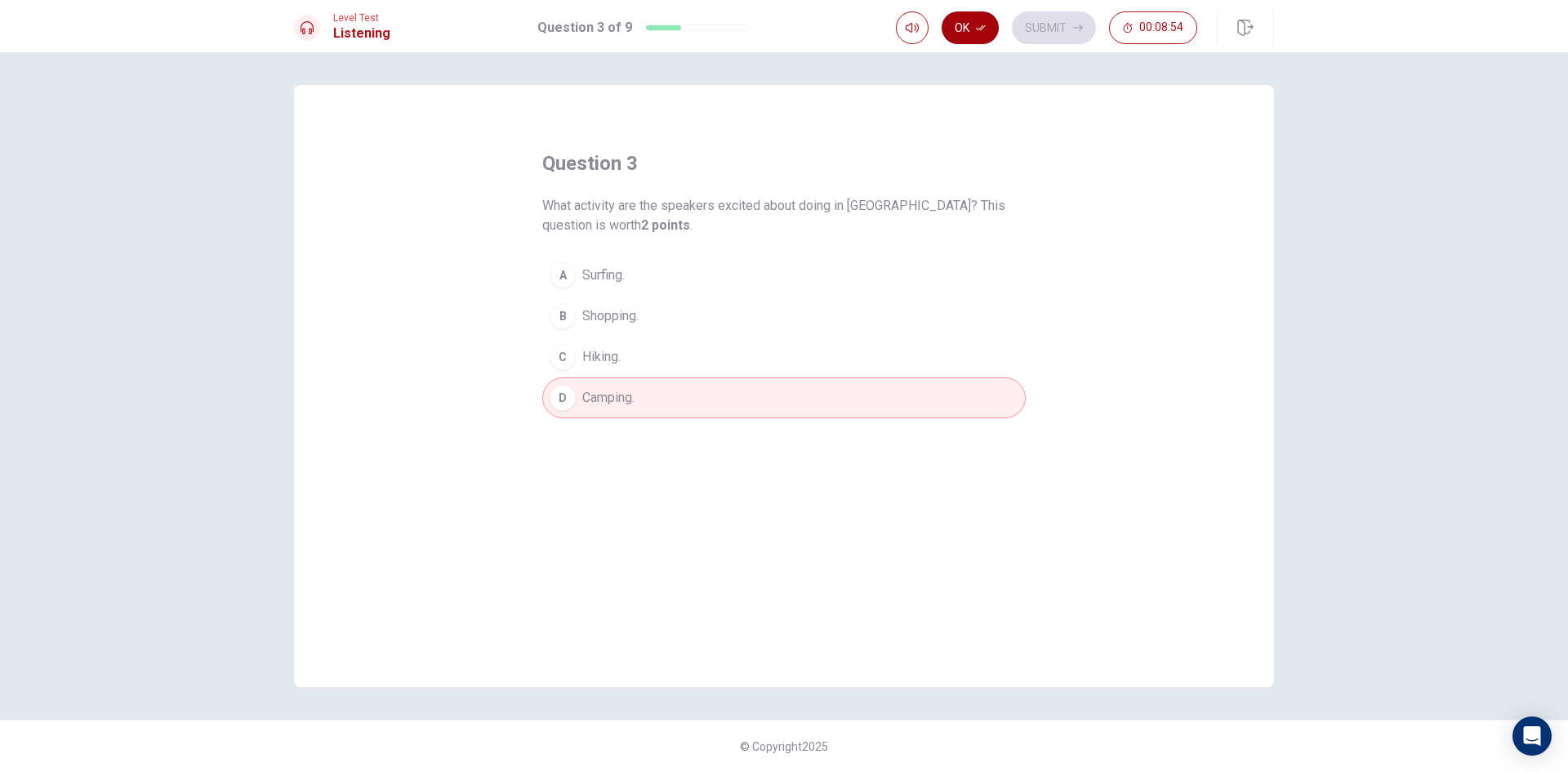
click at [967, 33] on button "Ok" at bounding box center [970, 28] width 57 height 33
click at [1025, 37] on button "Submit" at bounding box center [1054, 28] width 84 height 33
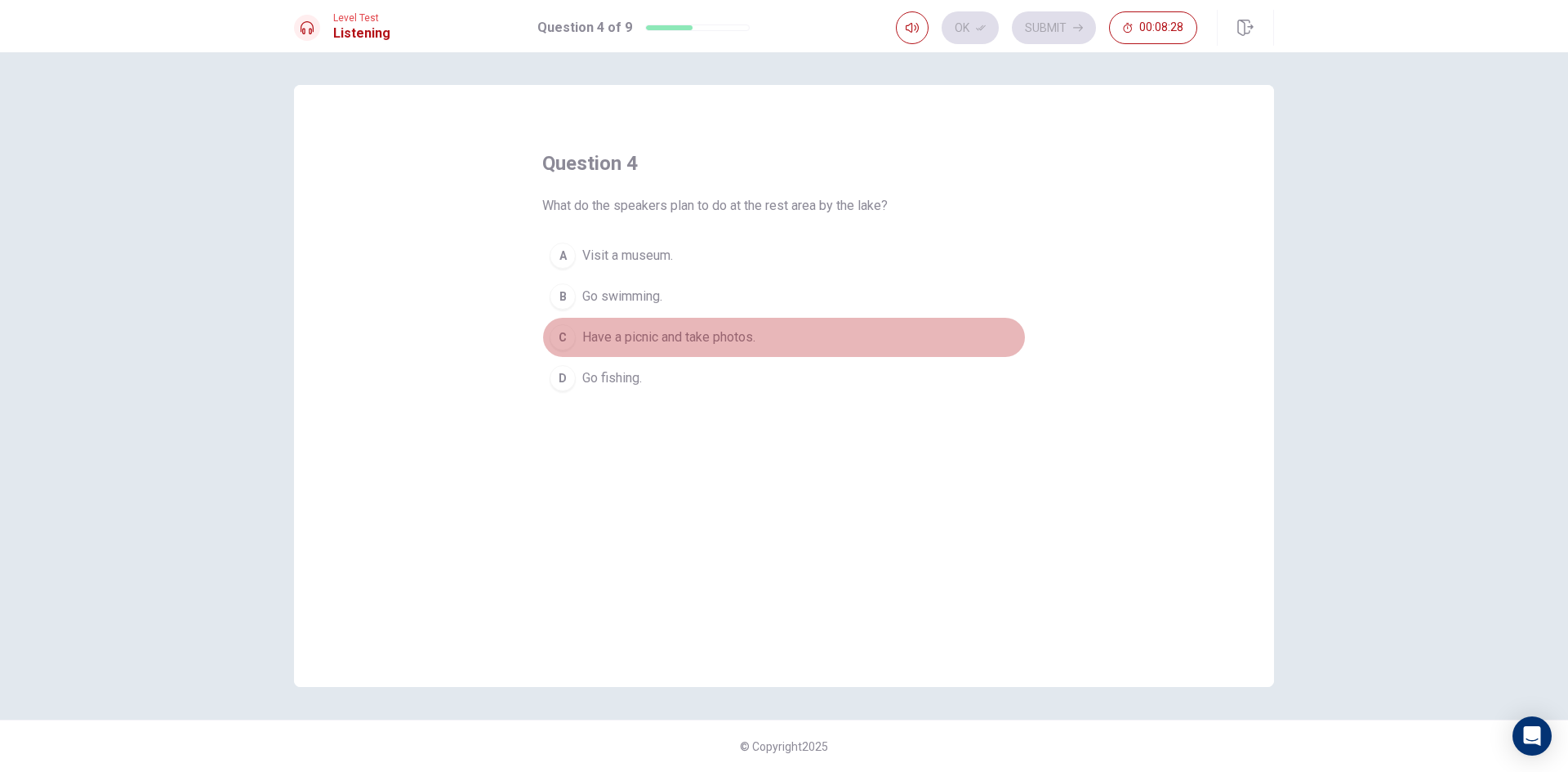
click at [747, 343] on span "Have a picnic and take photos." at bounding box center [669, 337] width 173 height 20
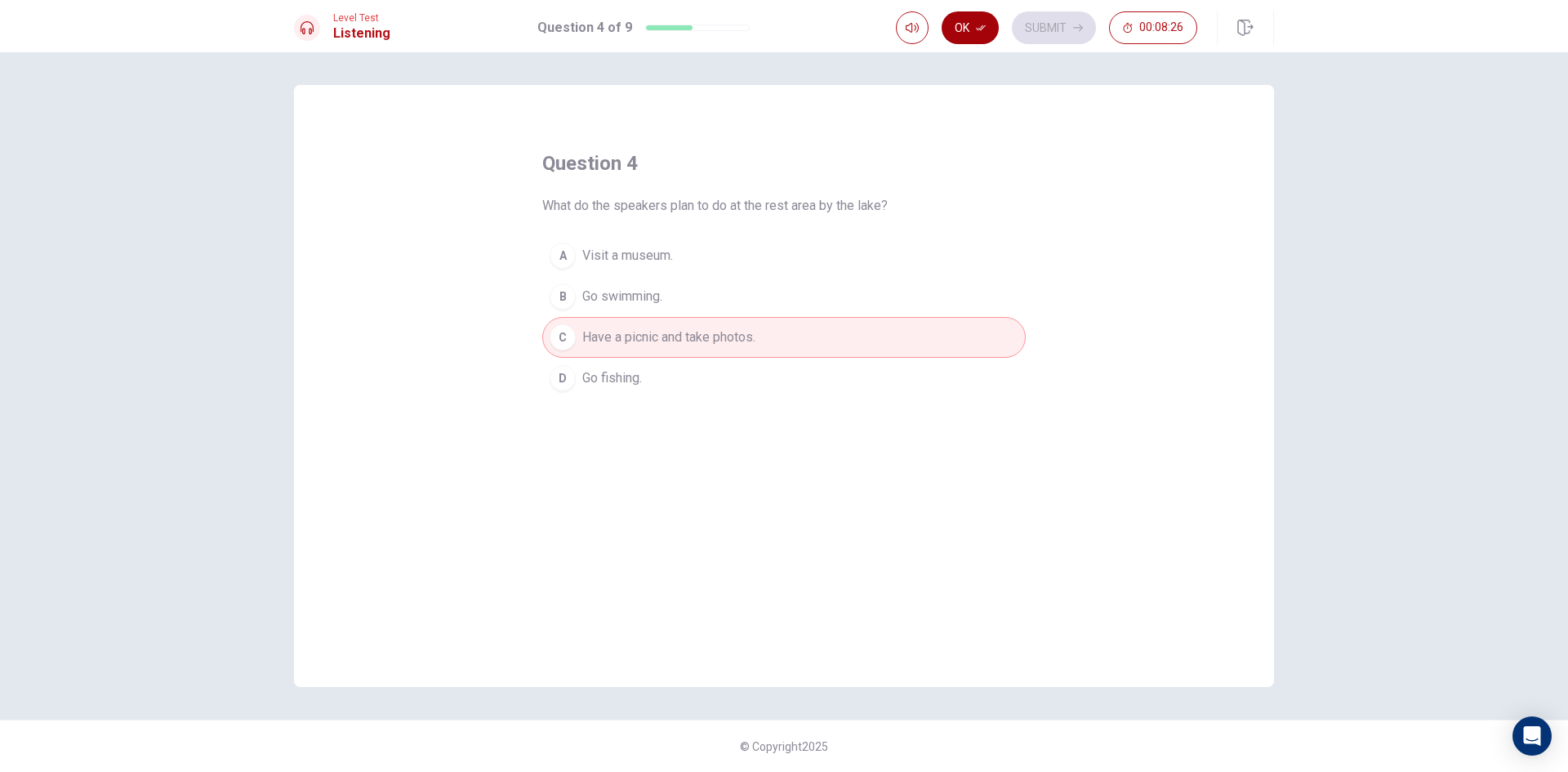
click at [969, 35] on button "Ok" at bounding box center [970, 28] width 57 height 33
click at [1032, 36] on button "Submit" at bounding box center [1054, 28] width 84 height 33
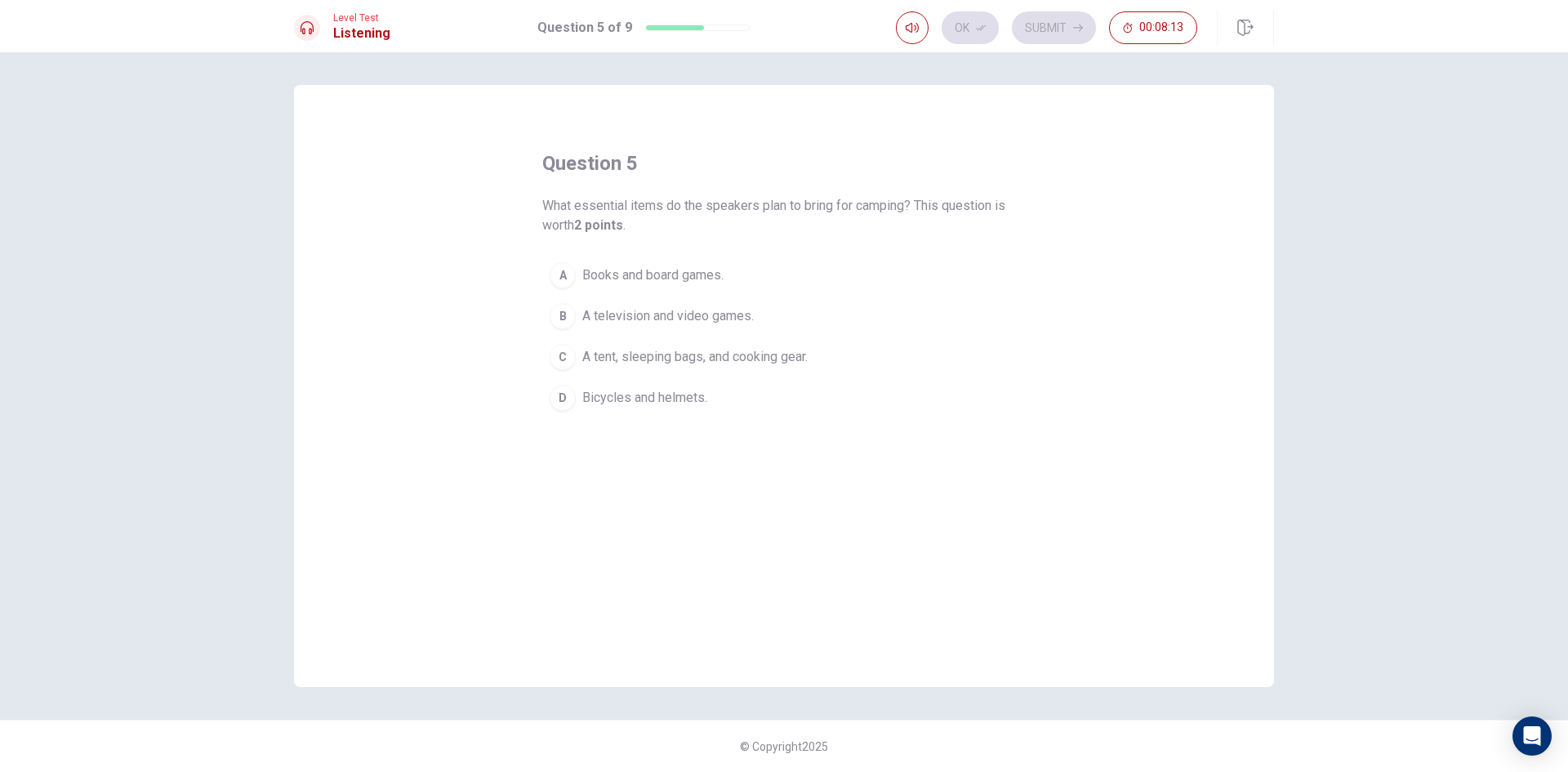
click at [772, 357] on span "A tent, sleeping bags, and cooking gear." at bounding box center [695, 357] width 226 height 20
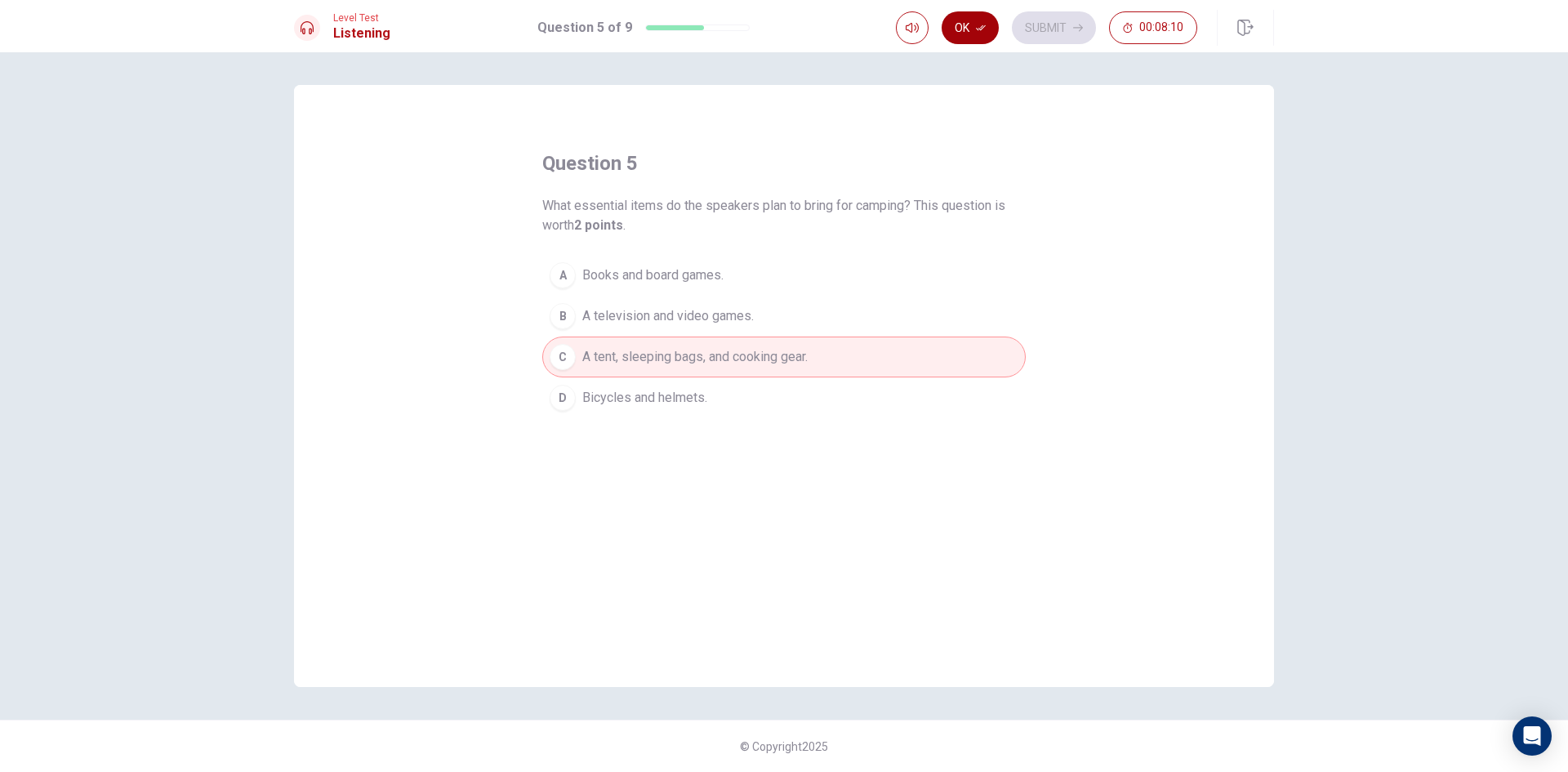
click at [973, 35] on button "Ok" at bounding box center [970, 28] width 57 height 33
click at [1036, 40] on button "Submit" at bounding box center [1054, 28] width 84 height 33
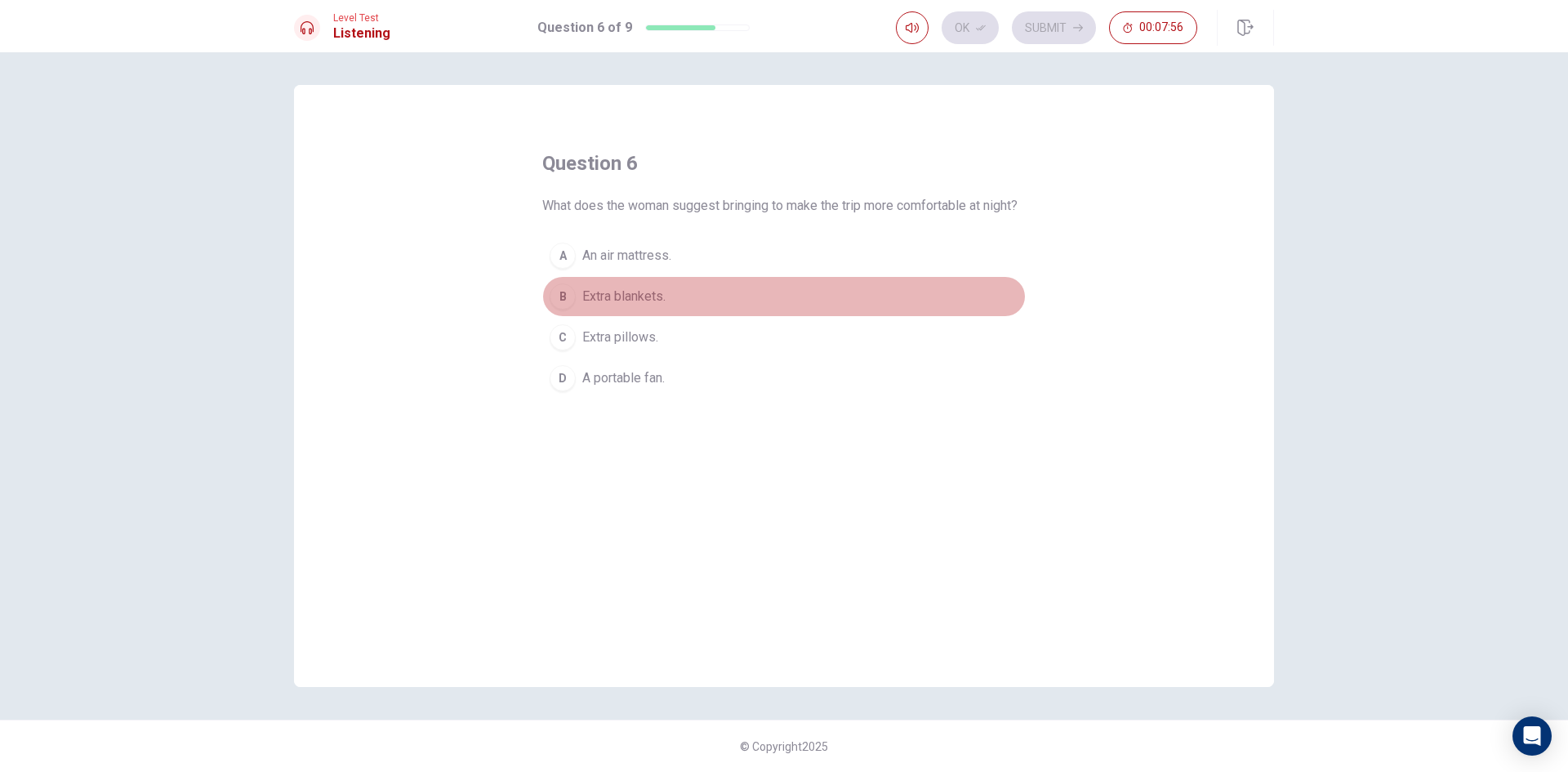
click at [657, 307] on span "Extra blankets." at bounding box center [624, 297] width 83 height 20
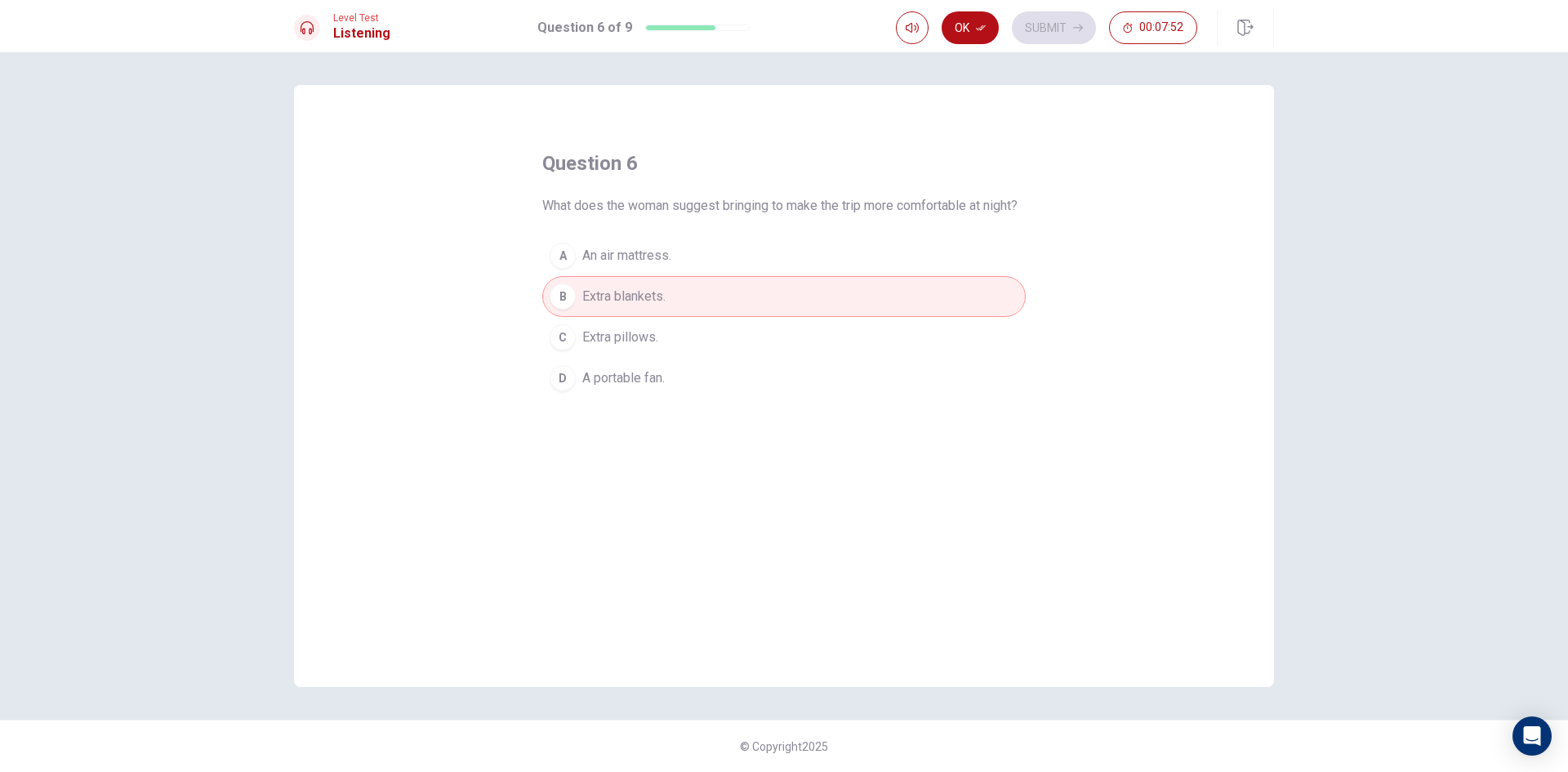
click at [650, 276] on button "A An air mattress." at bounding box center [783, 255] width 483 height 41
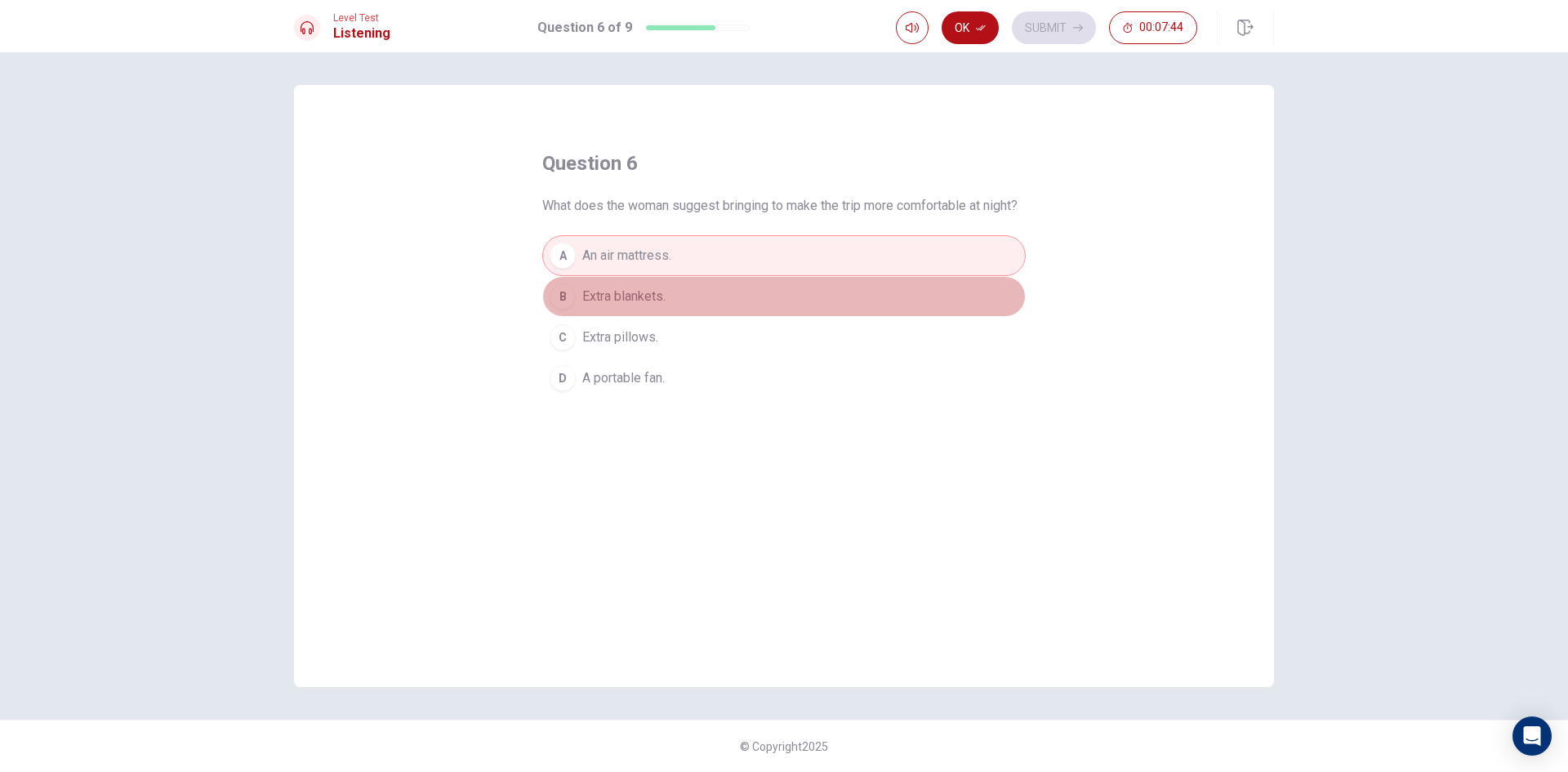
click at [634, 307] on span "Extra blankets." at bounding box center [624, 297] width 83 height 20
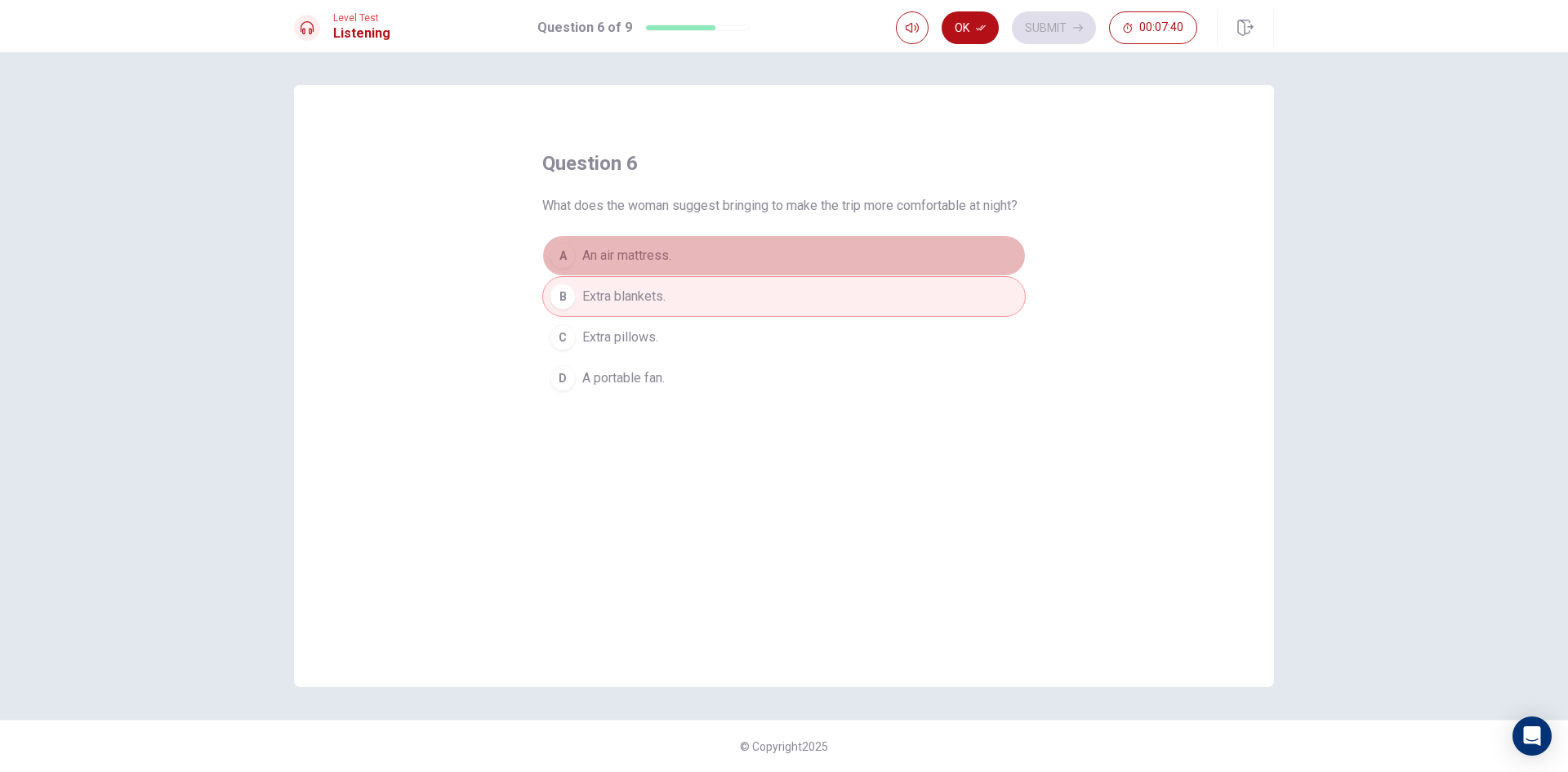
click at [720, 276] on button "A An air mattress." at bounding box center [783, 255] width 483 height 41
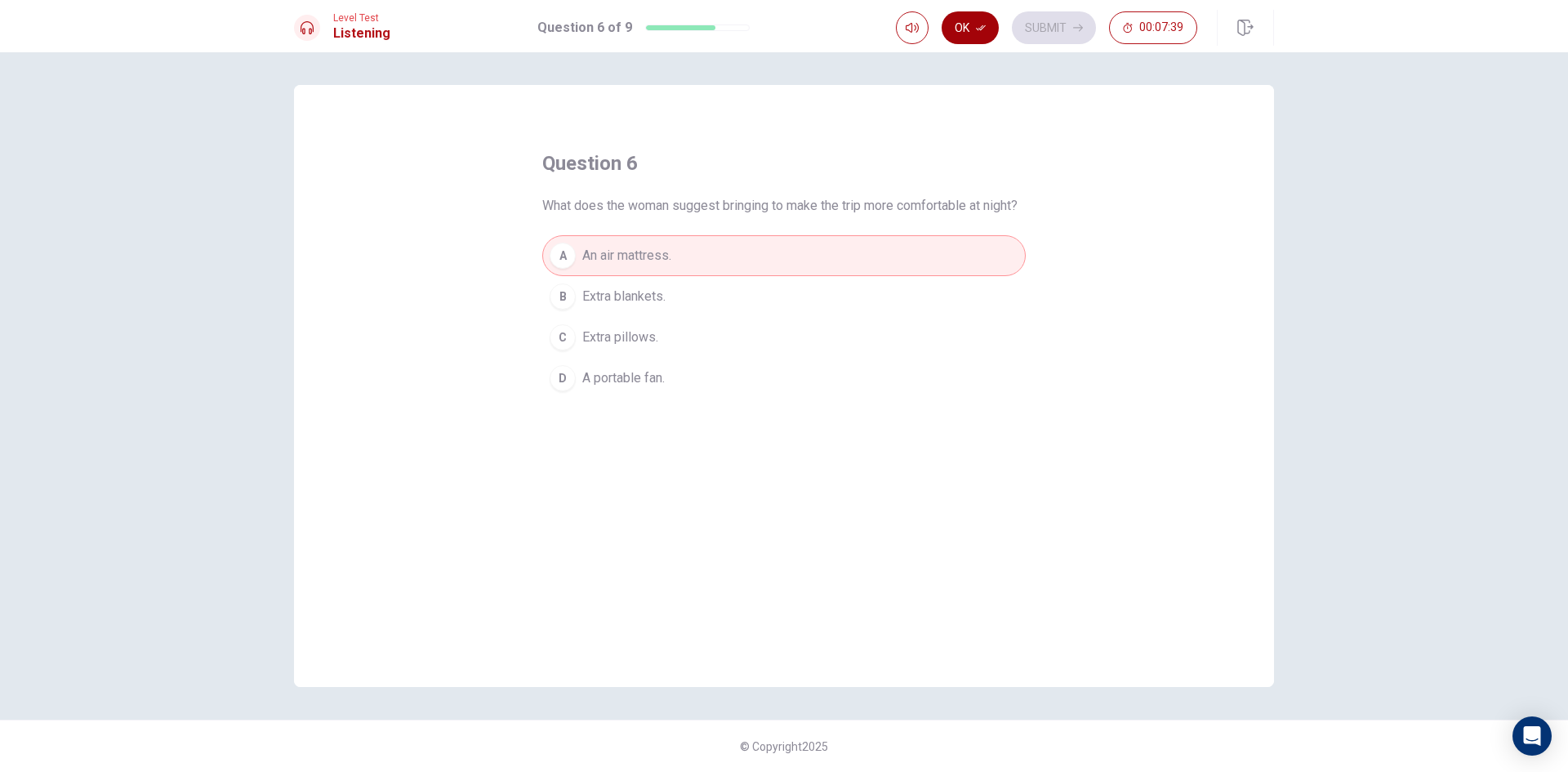
click at [965, 35] on button "Ok" at bounding box center [970, 28] width 57 height 33
click at [1036, 34] on button "Submit" at bounding box center [1054, 28] width 84 height 33
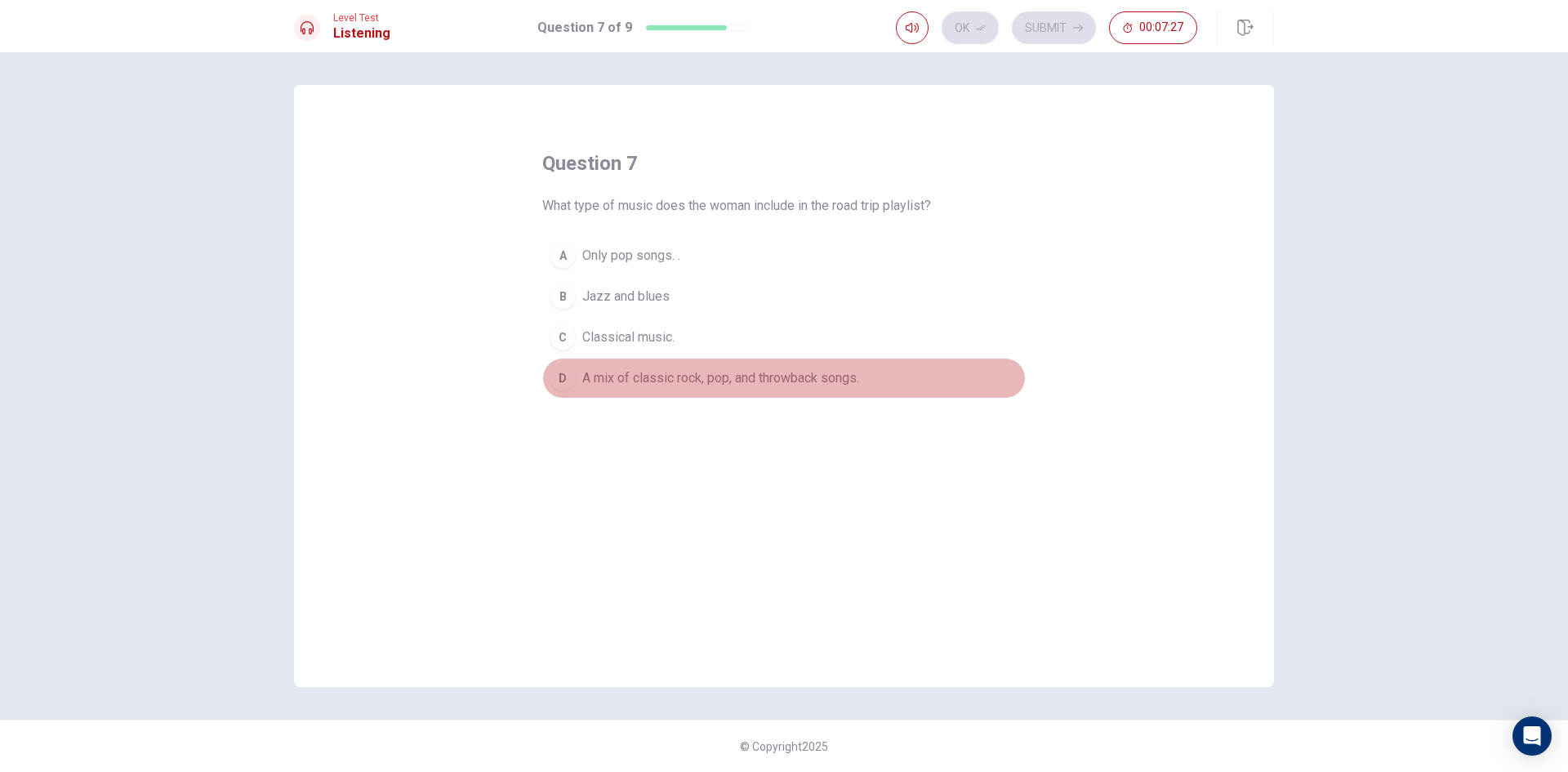
click at [704, 380] on span "A mix of classic rock, pop, and throwback songs." at bounding box center [720, 379] width 277 height 20
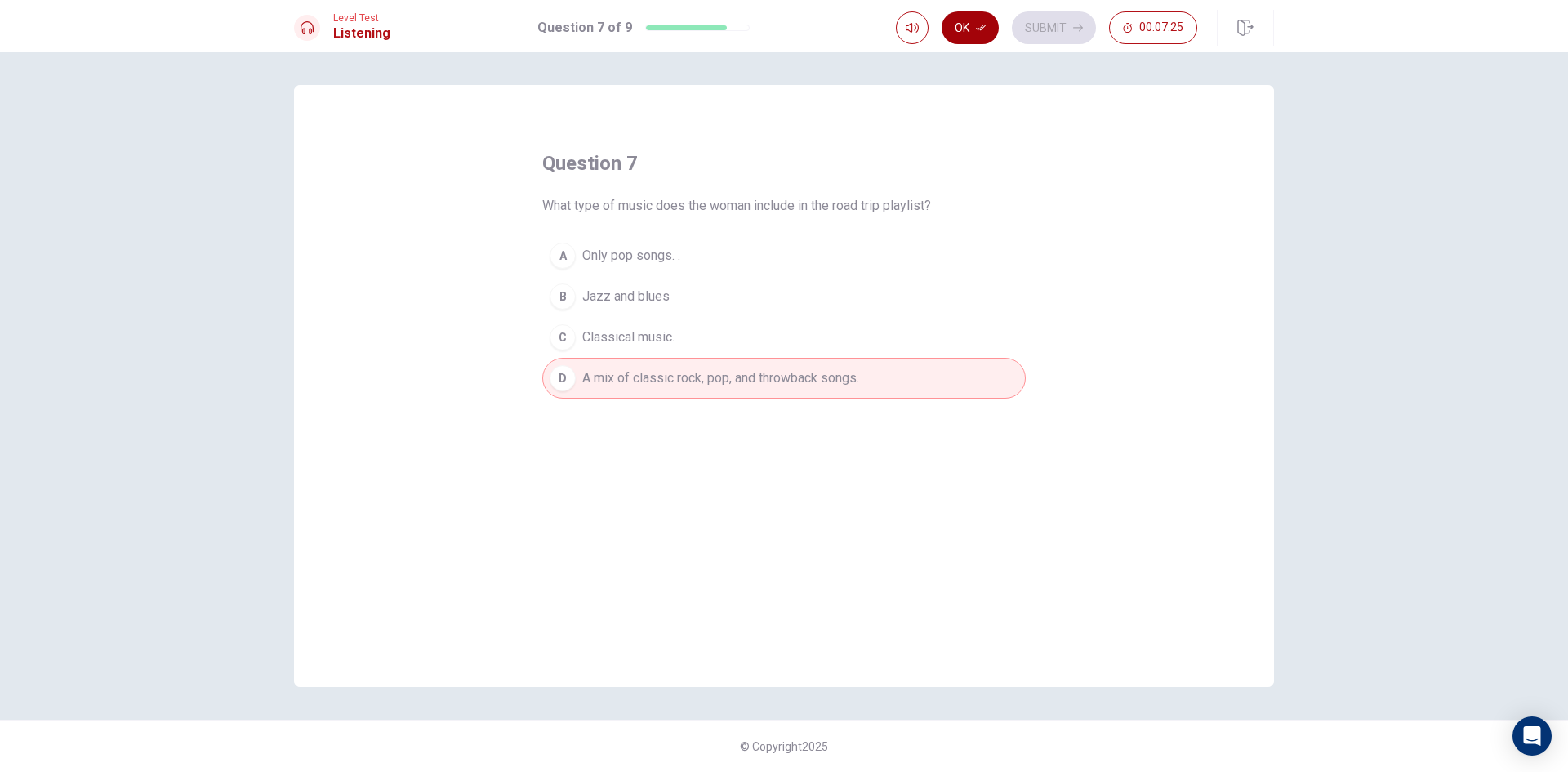
click at [982, 30] on icon "button" at bounding box center [981, 28] width 10 height 6
click at [1024, 36] on button "Submit" at bounding box center [1054, 28] width 84 height 33
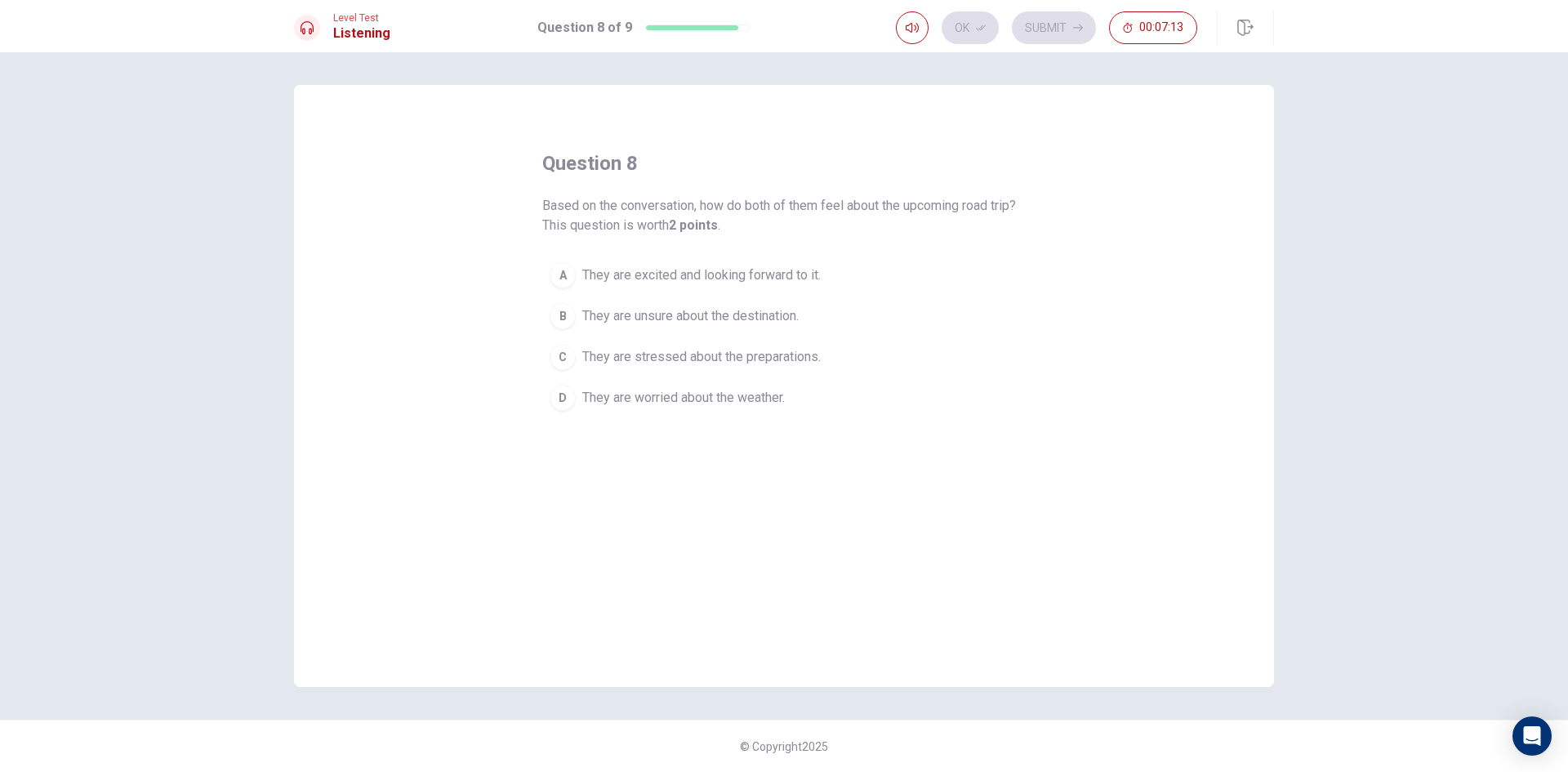
click at [735, 276] on span "They are excited and looking forward to it." at bounding box center [701, 275] width 239 height 20
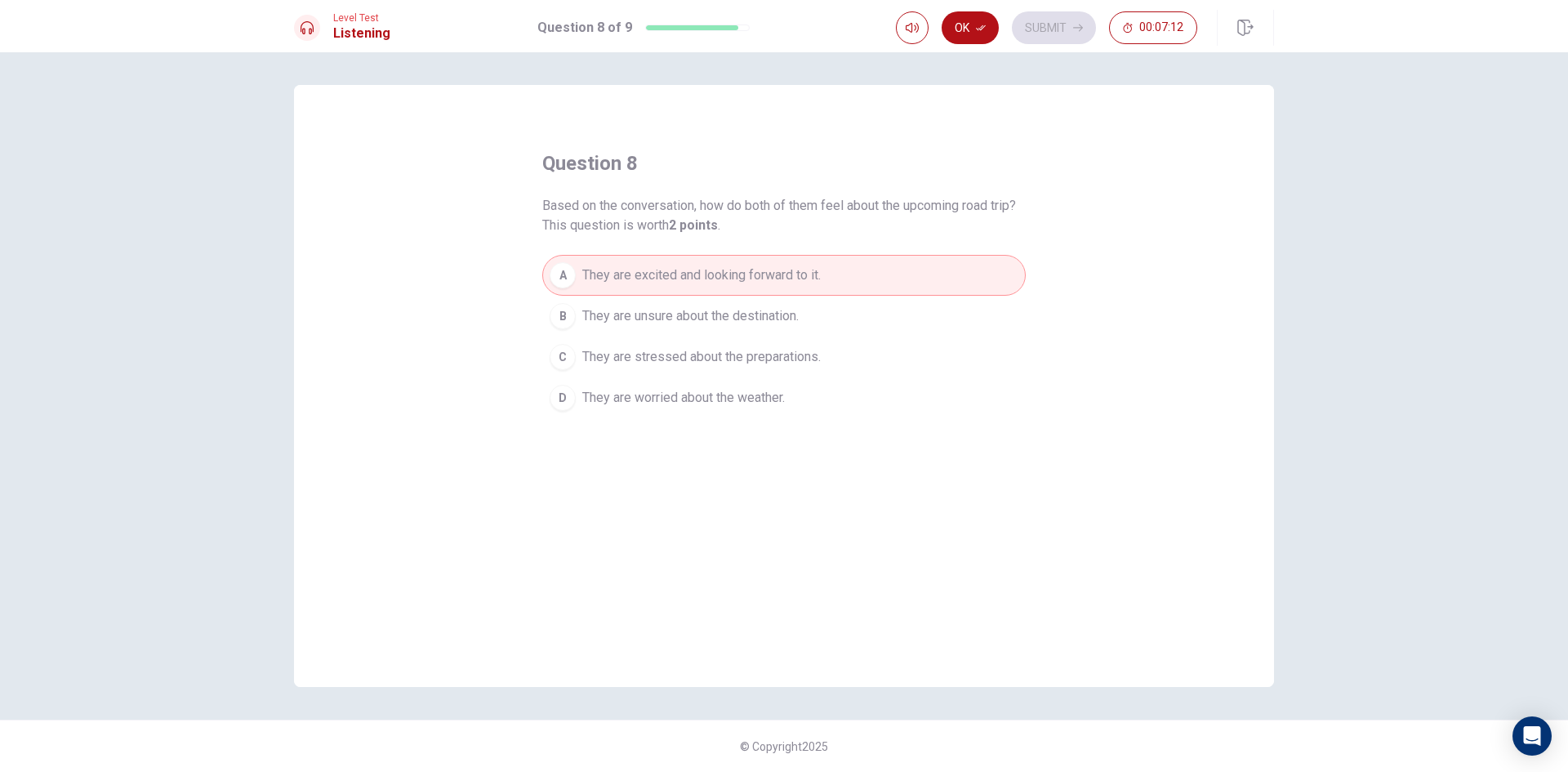
click at [976, 38] on button "Ok" at bounding box center [970, 28] width 57 height 33
click at [1042, 31] on button "Submit" at bounding box center [1054, 28] width 84 height 33
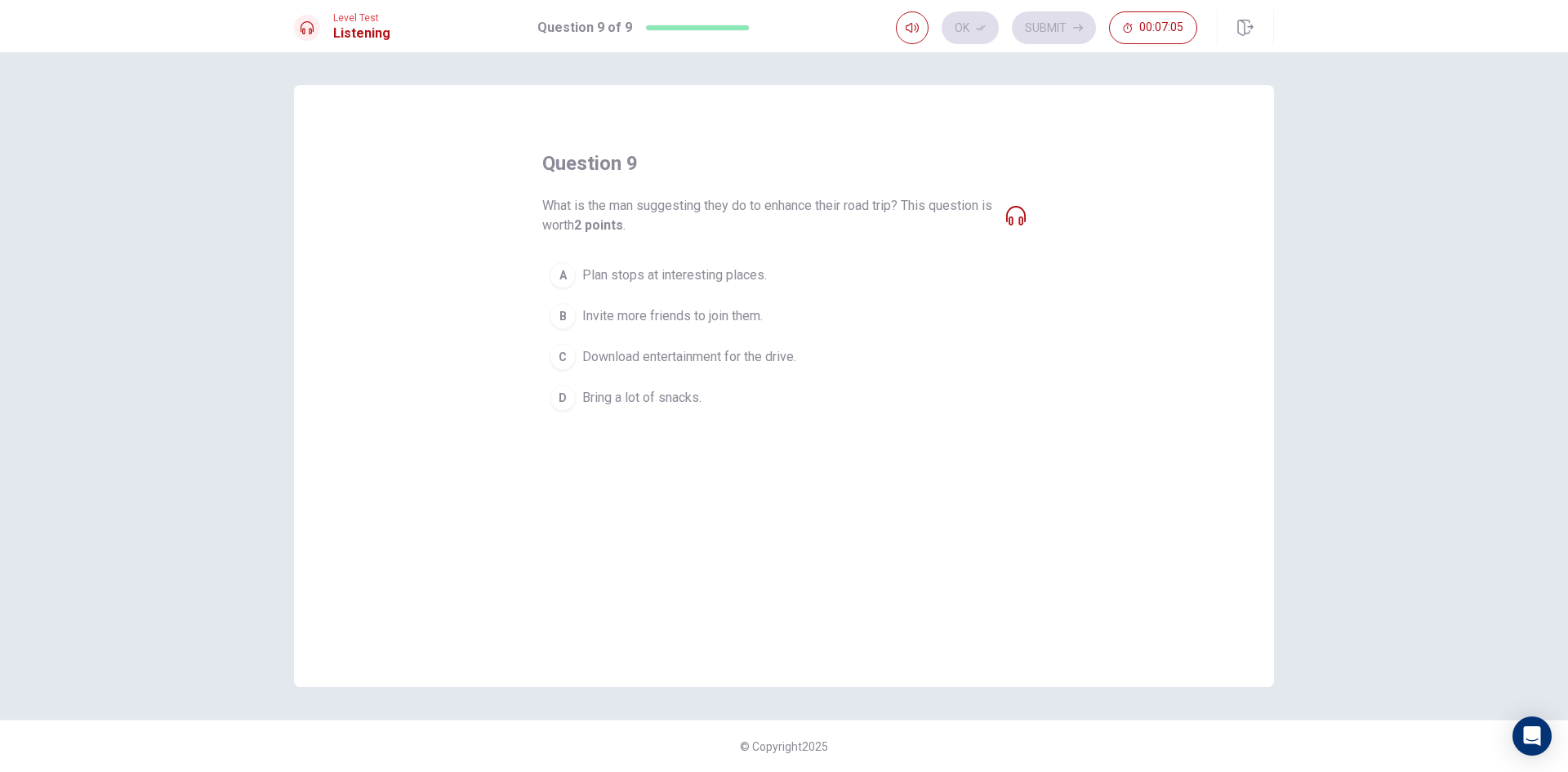
click at [692, 348] on span "Download entertainment for the drive." at bounding box center [689, 357] width 214 height 20
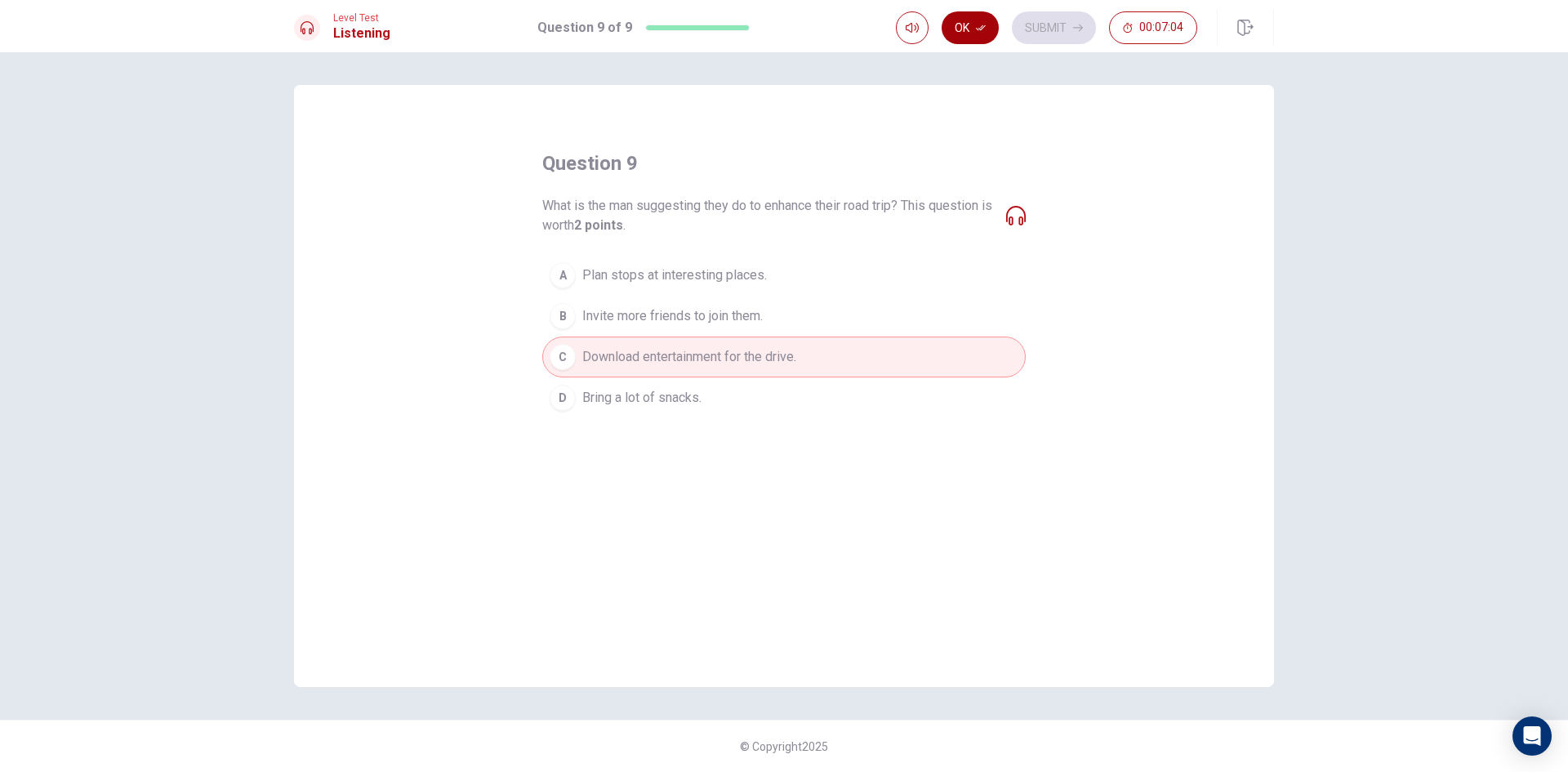
click at [970, 34] on button "Ok" at bounding box center [970, 28] width 57 height 33
click at [1059, 33] on button "Submit" at bounding box center [1054, 28] width 84 height 33
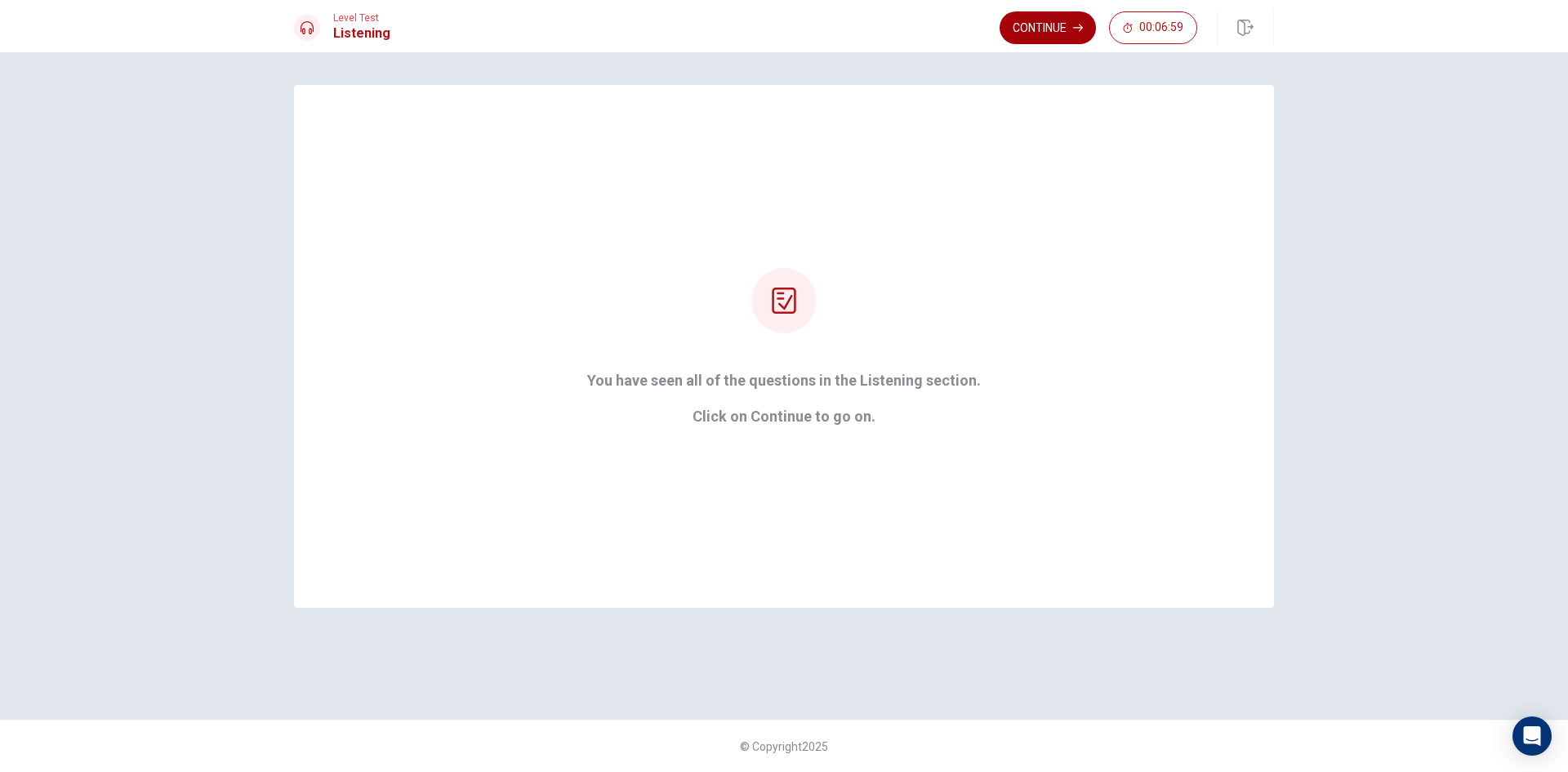
click at [1024, 31] on button "Continue" at bounding box center [1048, 28] width 97 height 33
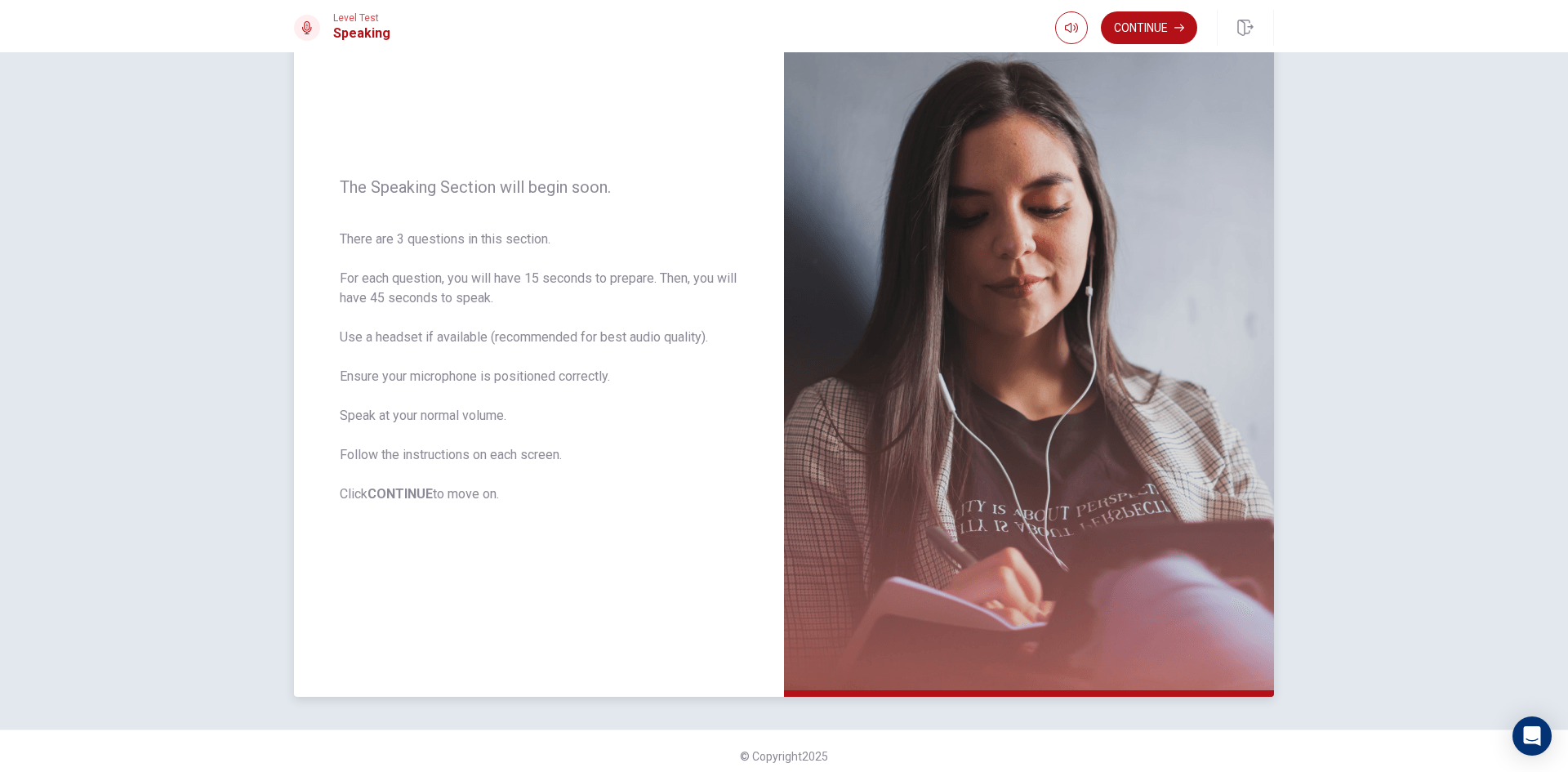
scroll to position [110, 0]
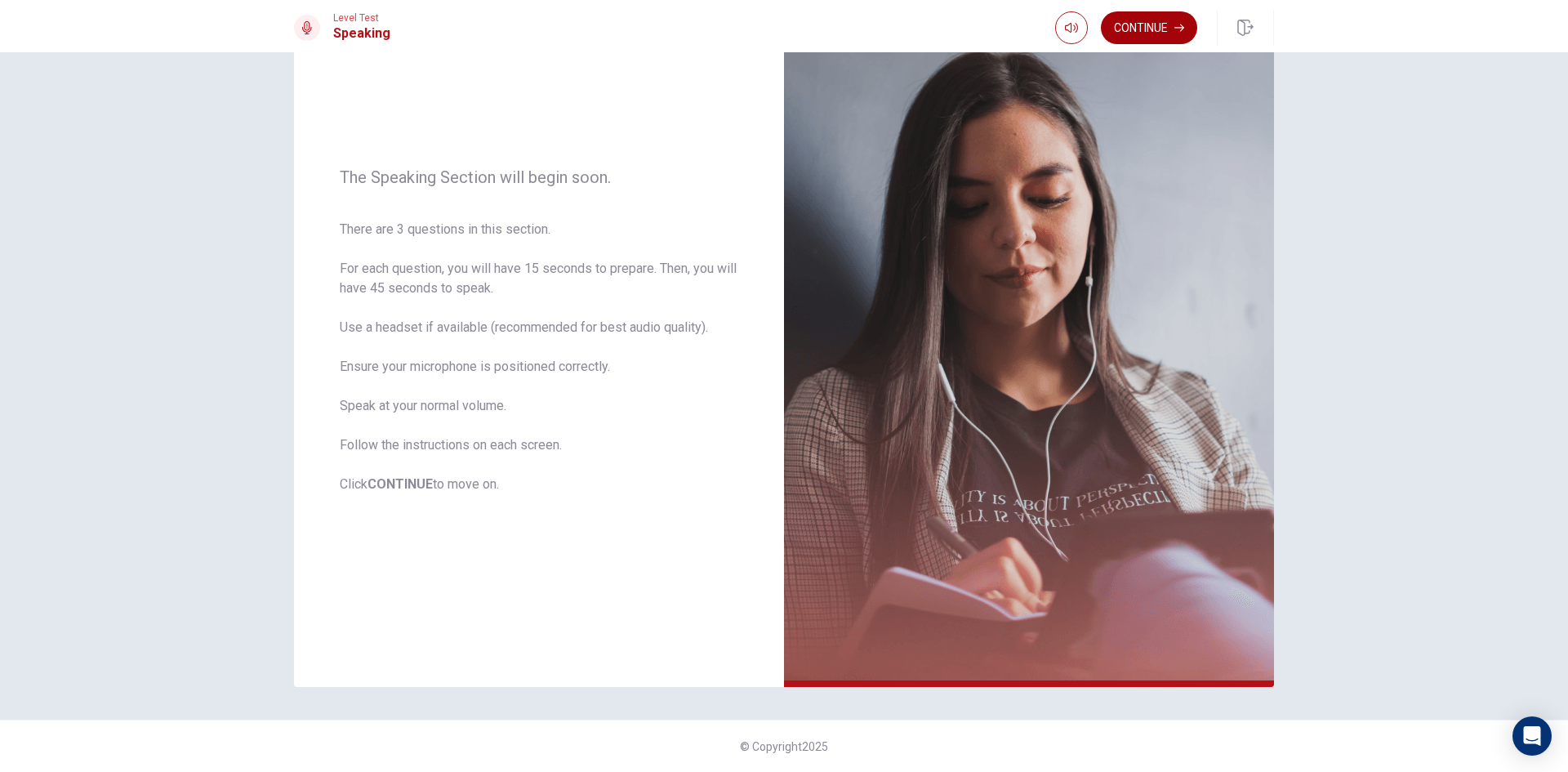
click at [1133, 34] on button "Continue" at bounding box center [1149, 28] width 97 height 33
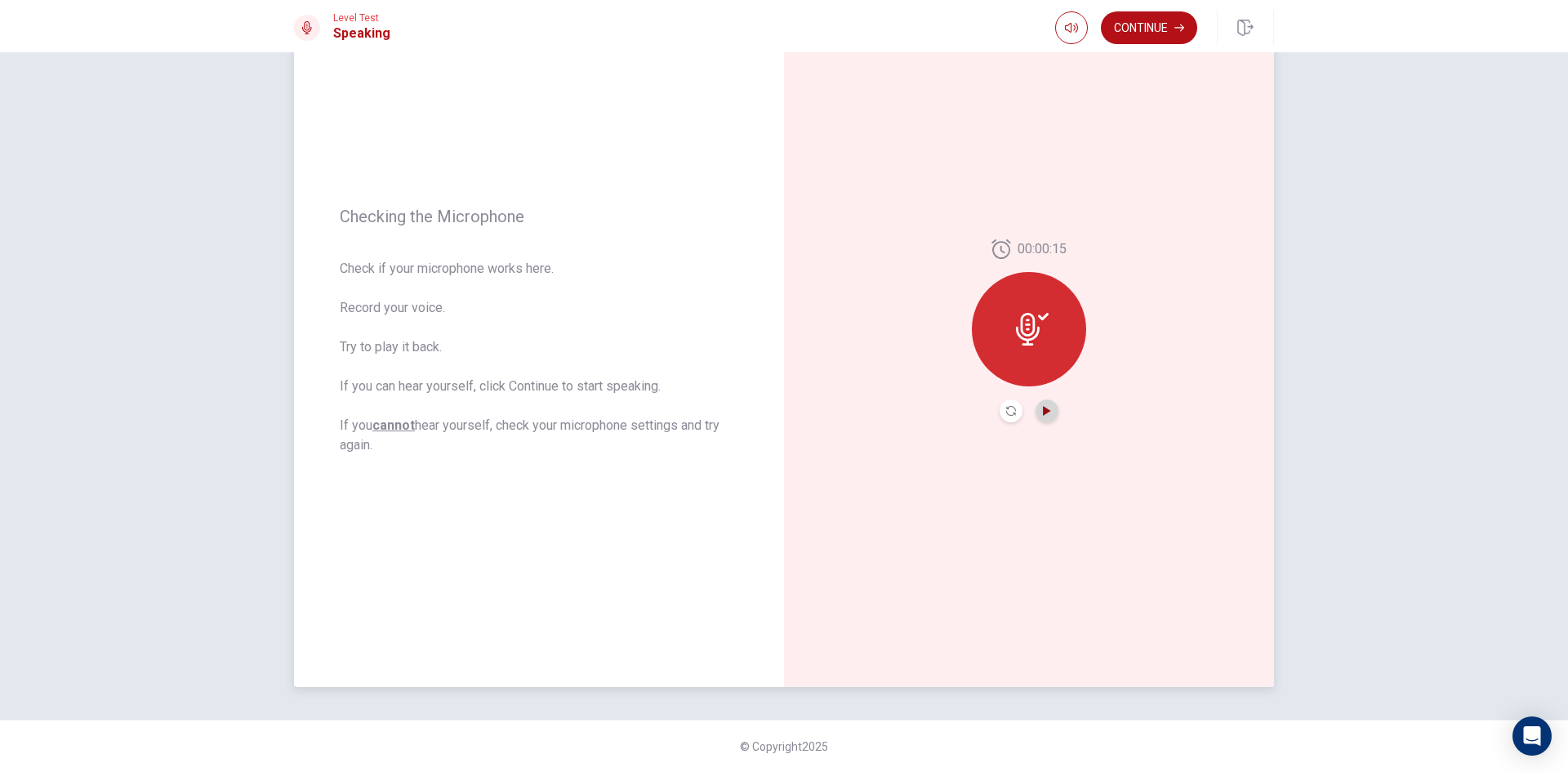
click at [1042, 411] on icon "Play Audio" at bounding box center [1047, 411] width 10 height 10
click at [1005, 417] on button "Record Again" at bounding box center [1011, 411] width 23 height 23
click at [1019, 365] on span "Stop Recording" at bounding box center [1029, 360] width 61 height 26
click at [1020, 364] on div at bounding box center [1029, 329] width 114 height 114
click at [1014, 411] on button "Record Again" at bounding box center [1011, 411] width 23 height 23
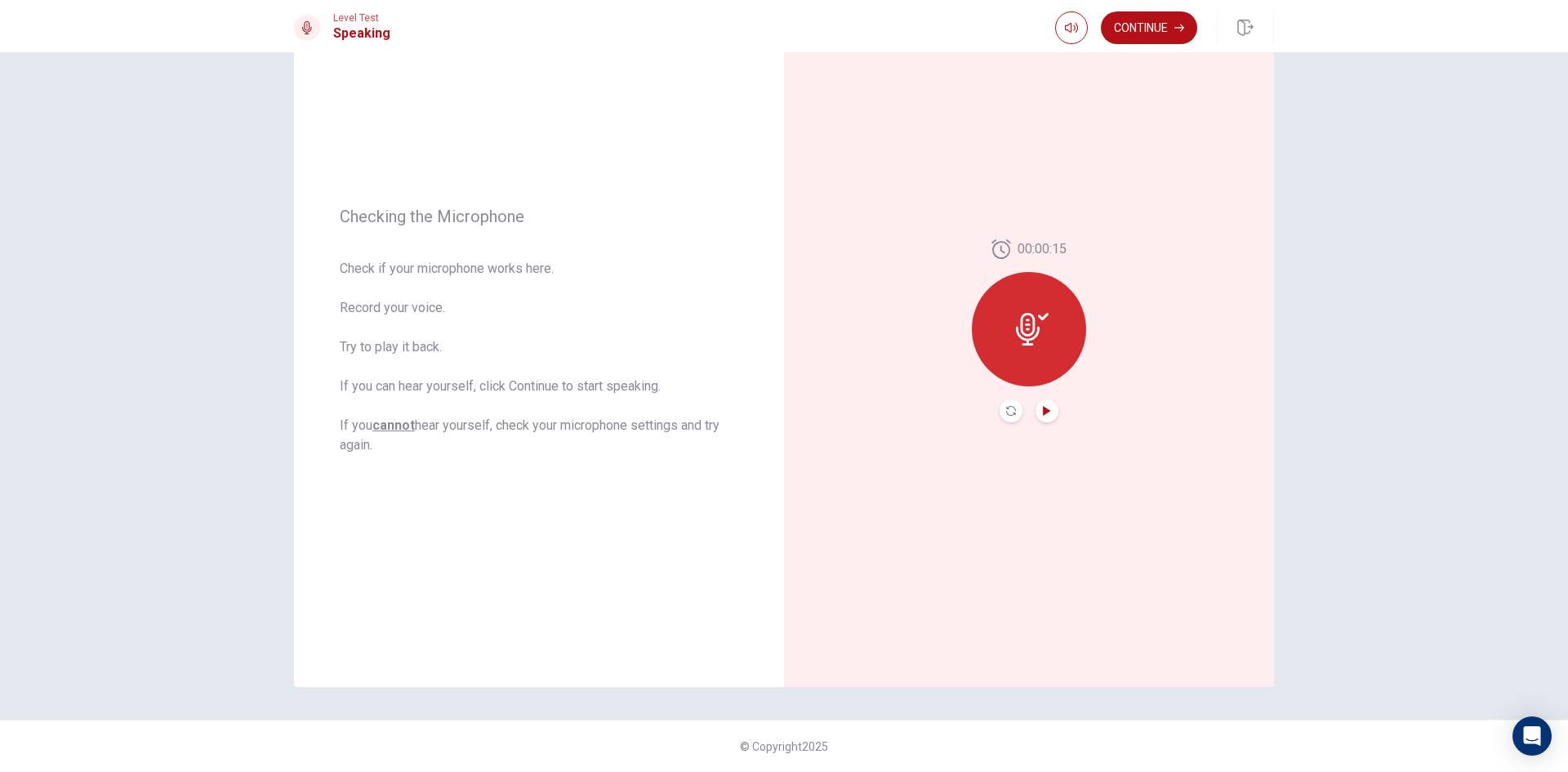
click at [1043, 412] on icon "Play Audio" at bounding box center [1046, 411] width 7 height 10
click at [1156, 38] on button "Continue" at bounding box center [1149, 28] width 97 height 33
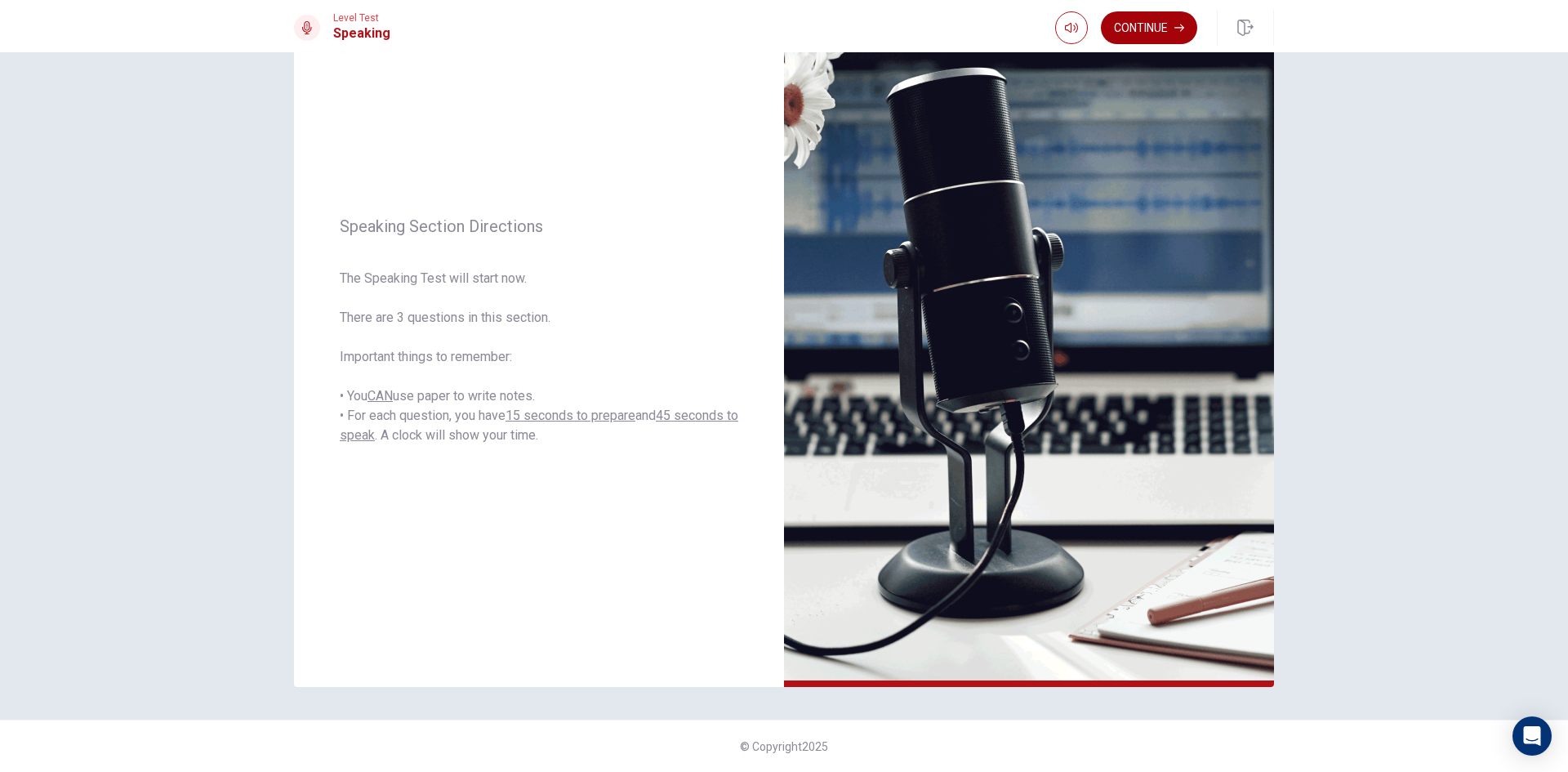
click at [1179, 22] on button "Continue" at bounding box center [1149, 28] width 97 height 33
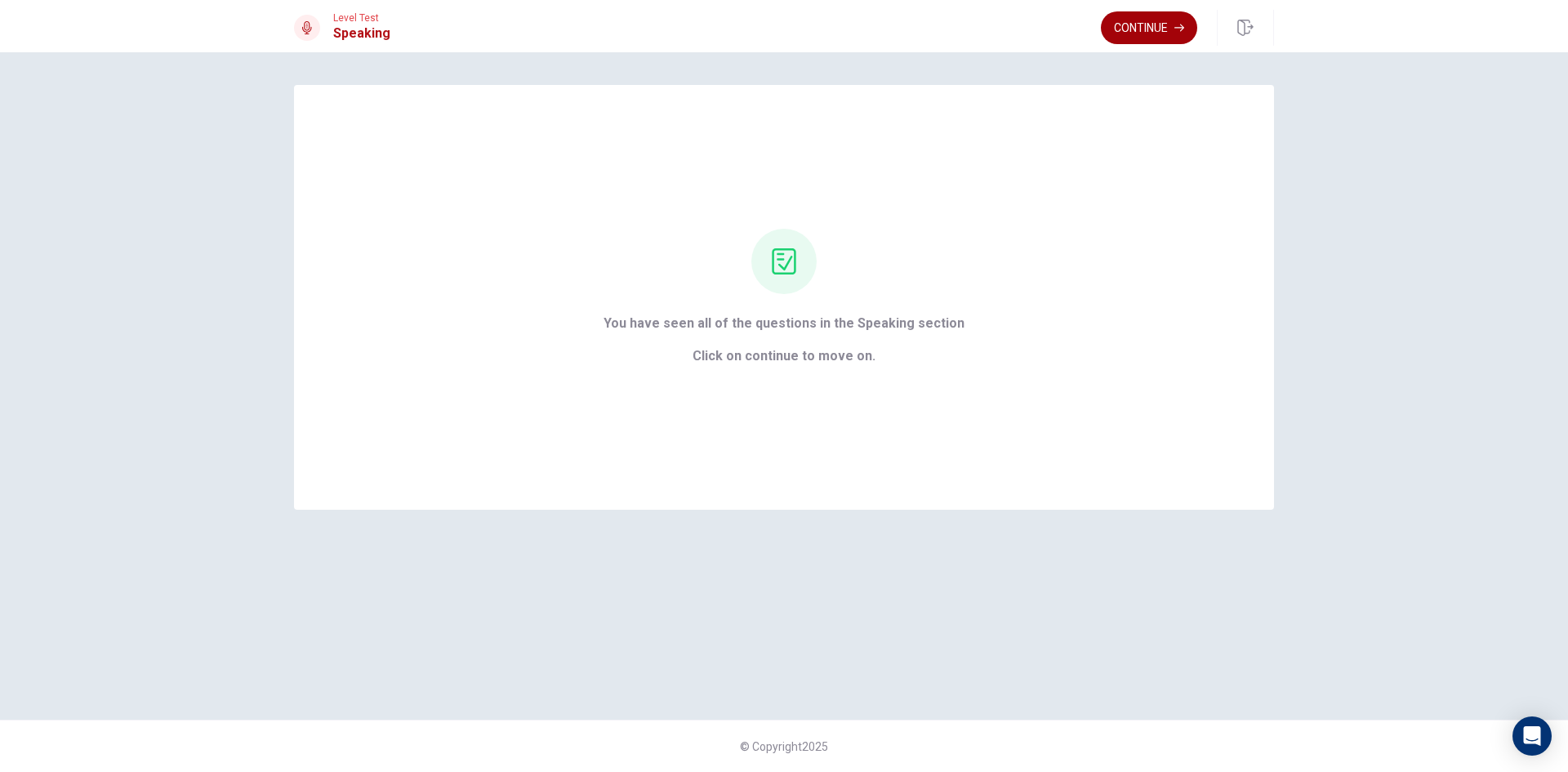
click at [1146, 33] on button "Continue" at bounding box center [1149, 28] width 97 height 33
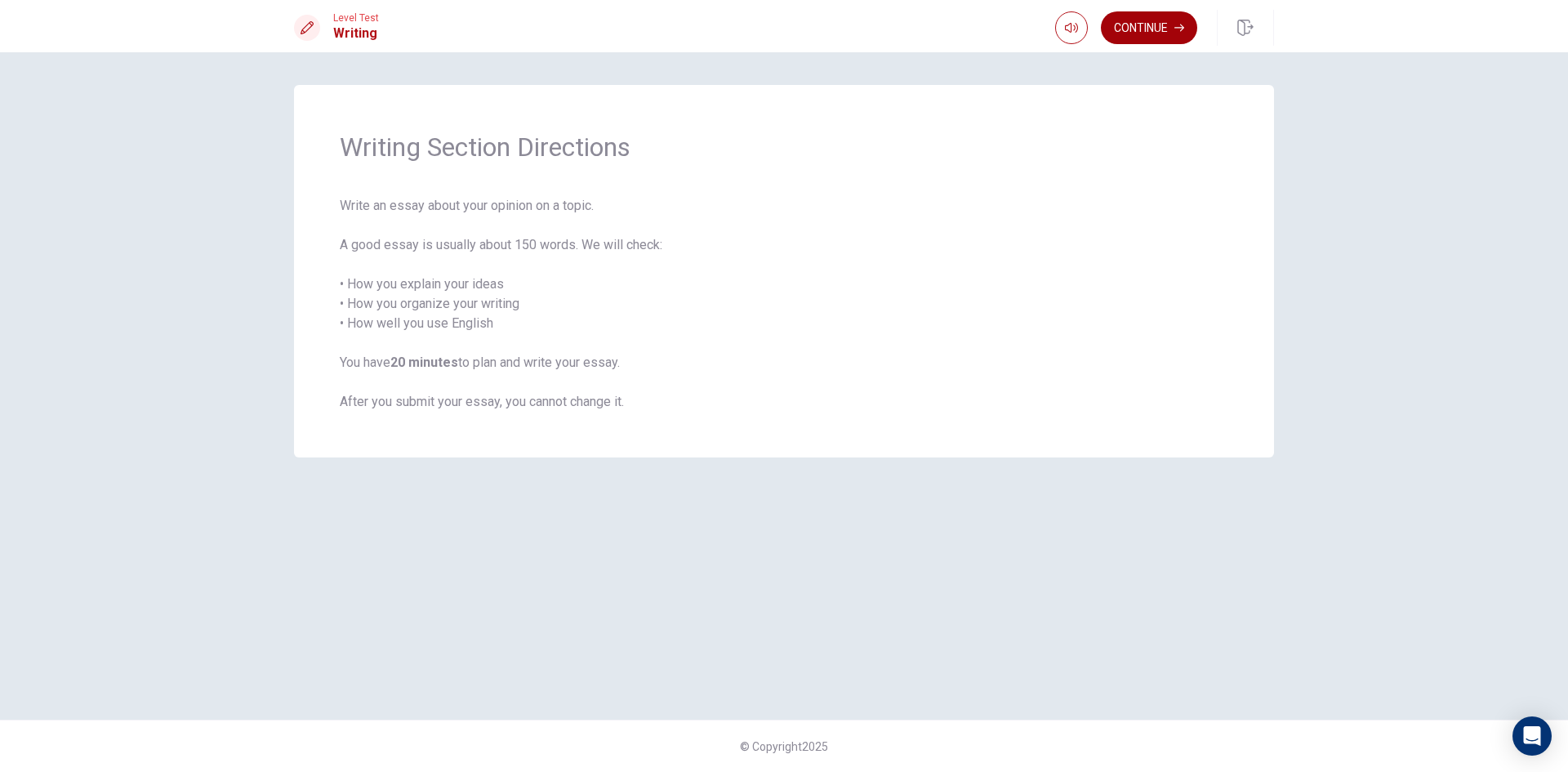
click at [1147, 38] on button "Continue" at bounding box center [1149, 28] width 97 height 33
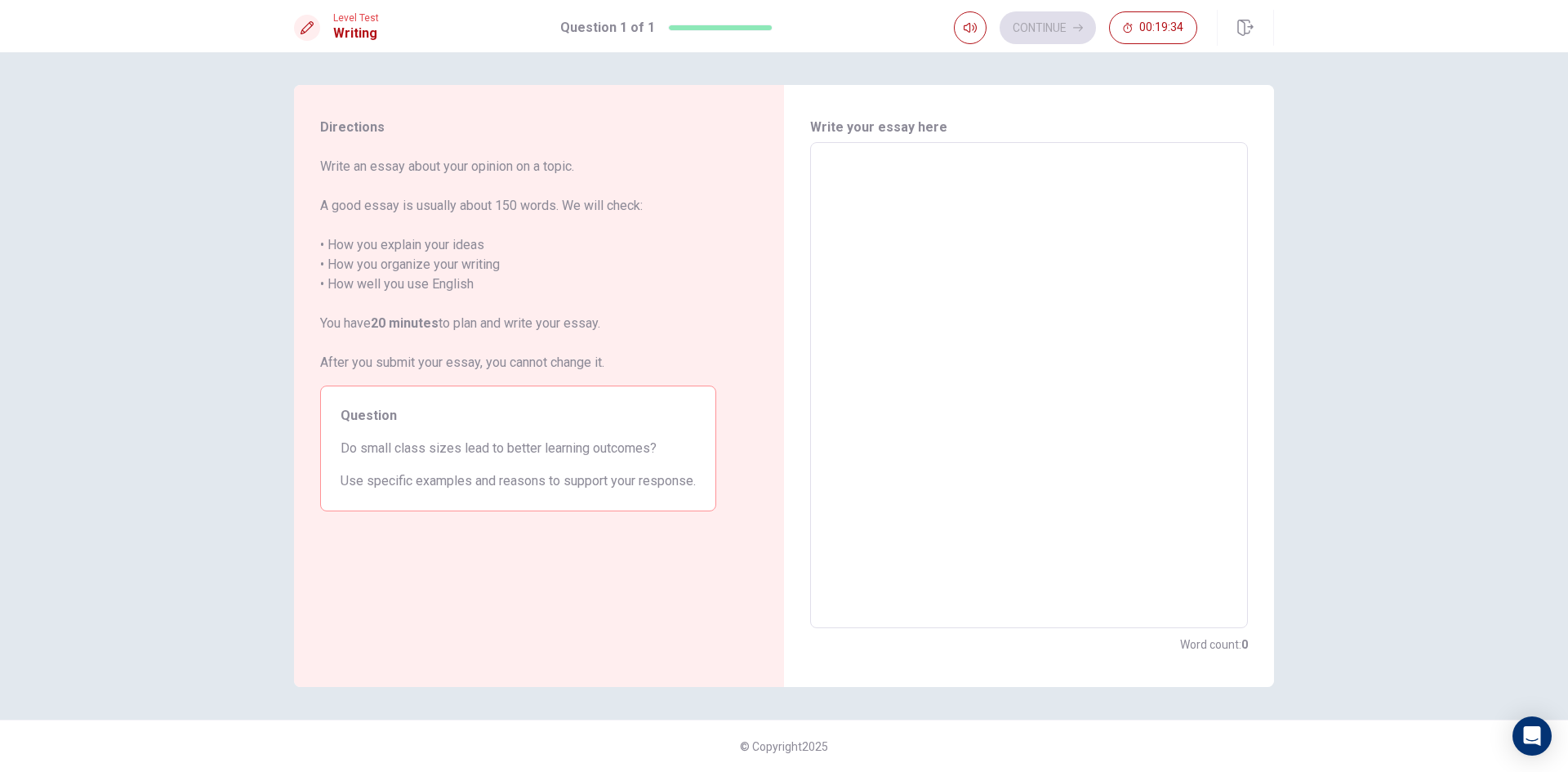
click at [912, 217] on textarea at bounding box center [1029, 386] width 415 height 460
type textarea "i"
type textarea "x"
type textarea "i"
type textarea "x"
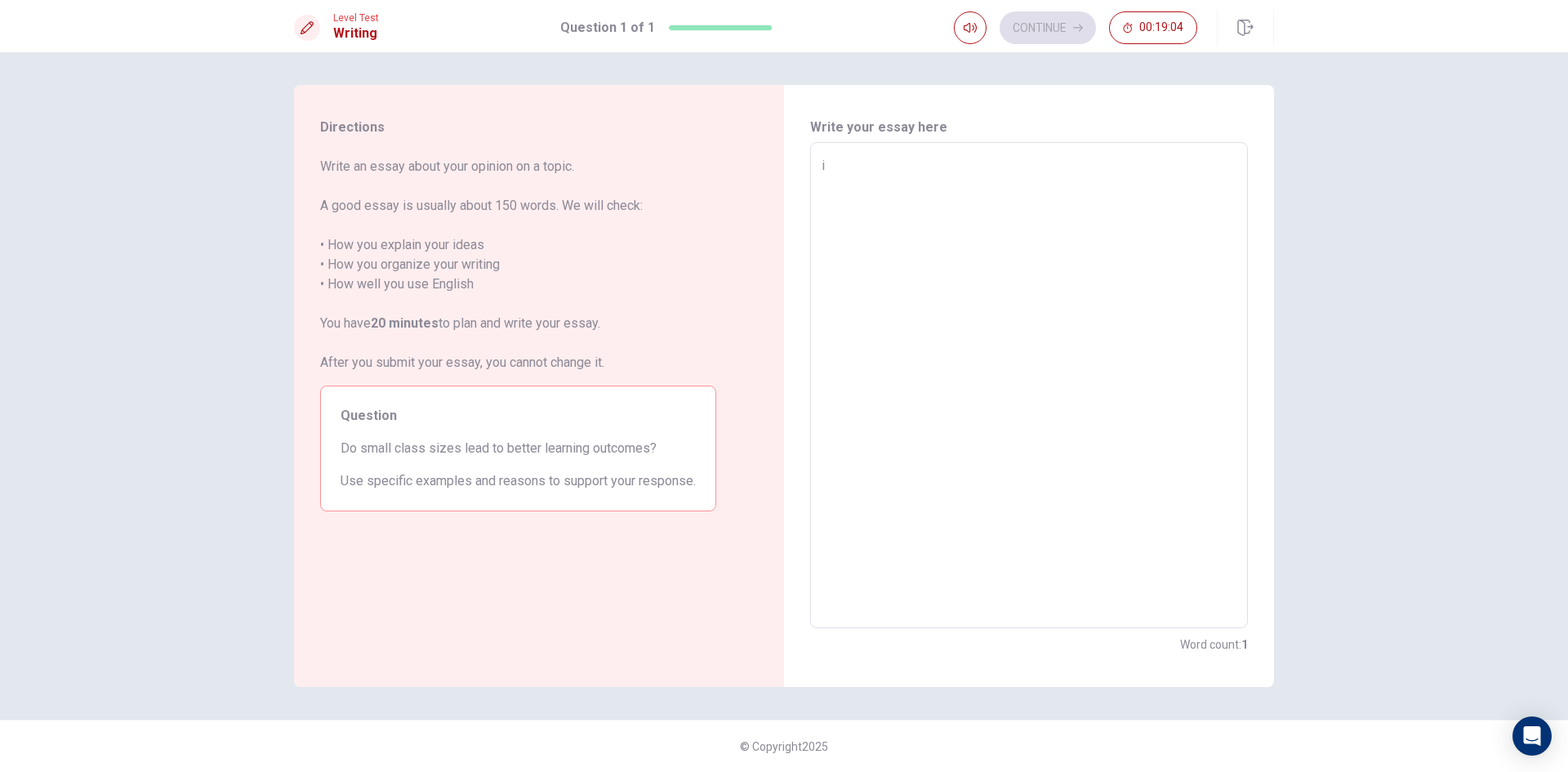
type textarea "i"
type textarea "x"
type textarea "I"
type textarea "x"
type textarea "I"
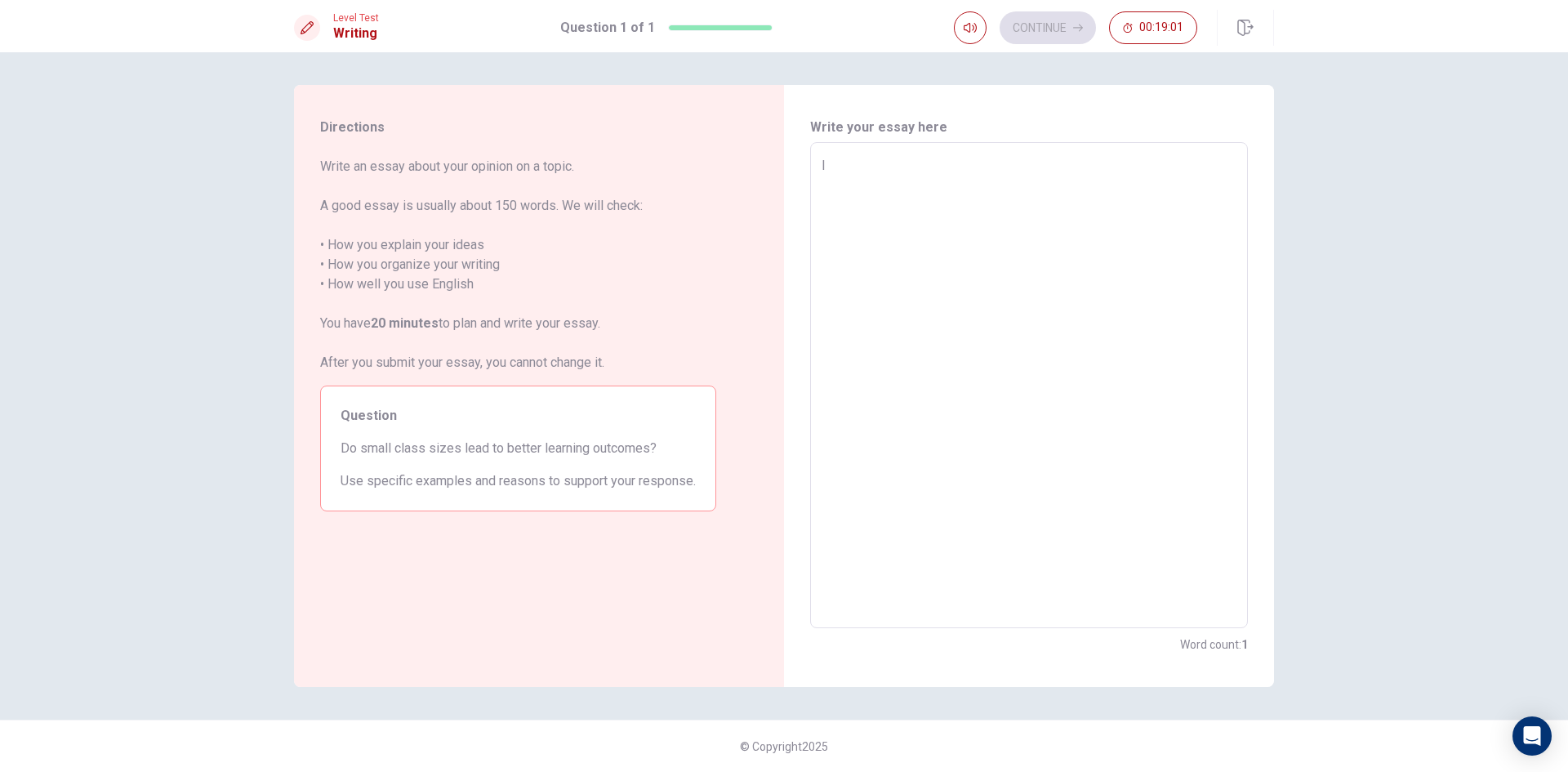
type textarea "x"
type textarea "I"
type textarea "x"
type textarea "C"
type textarea "x"
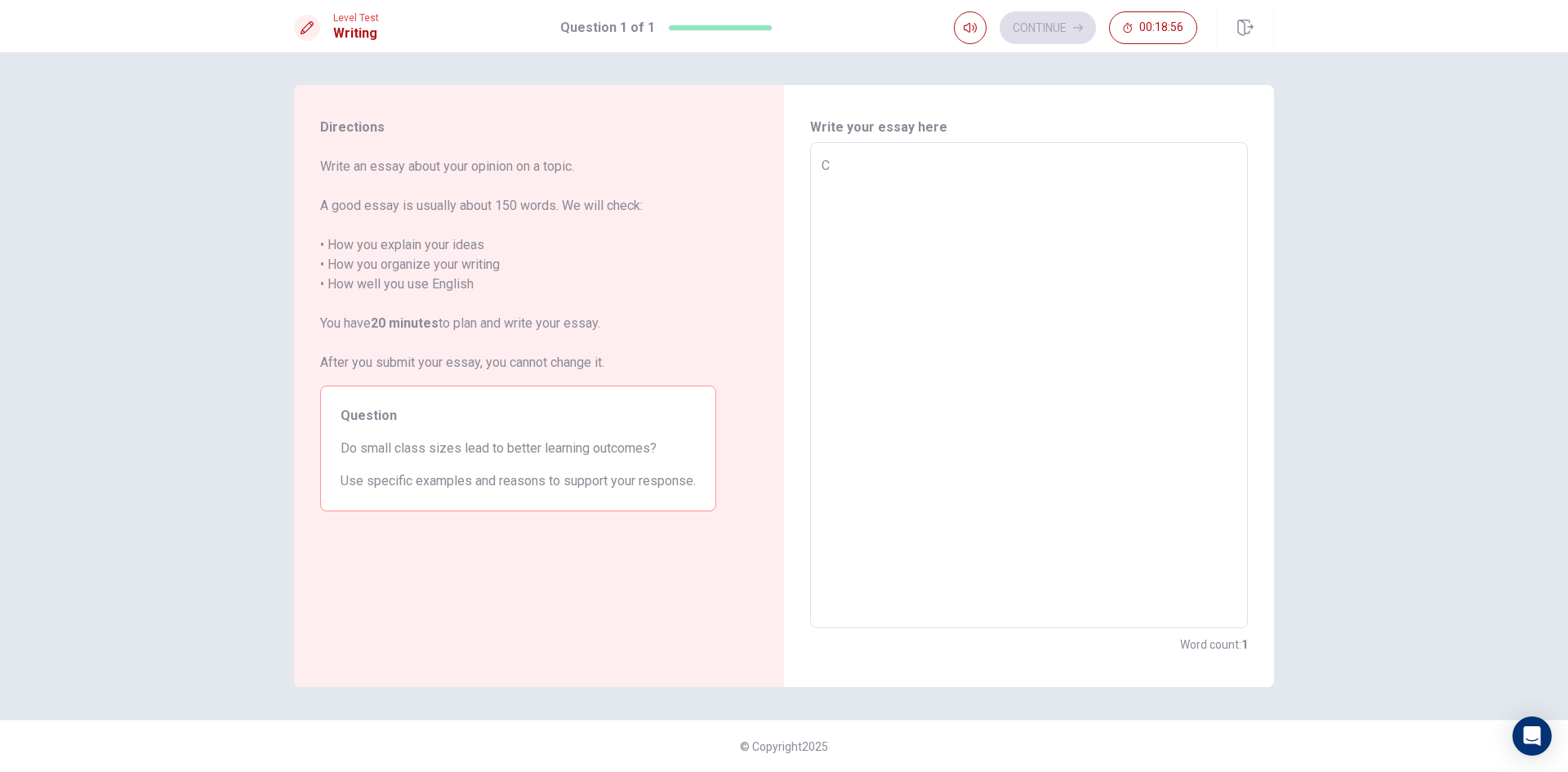
type textarea "Cl"
type textarea "x"
type textarea "Cla"
type textarea "x"
type textarea "Clas"
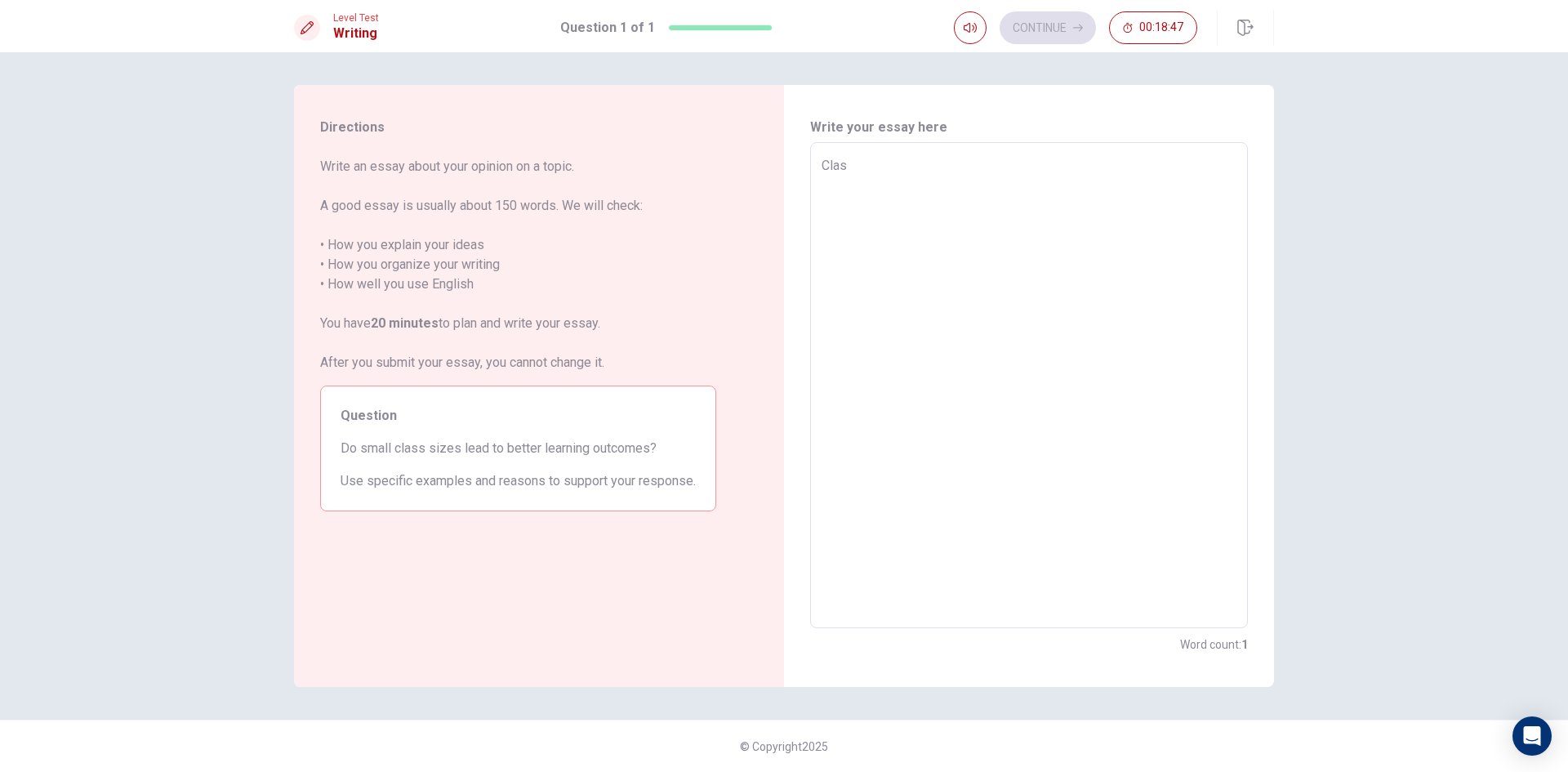
type textarea "x"
type textarea "Class"
type textarea "x"
type textarea "Class"
type textarea "x"
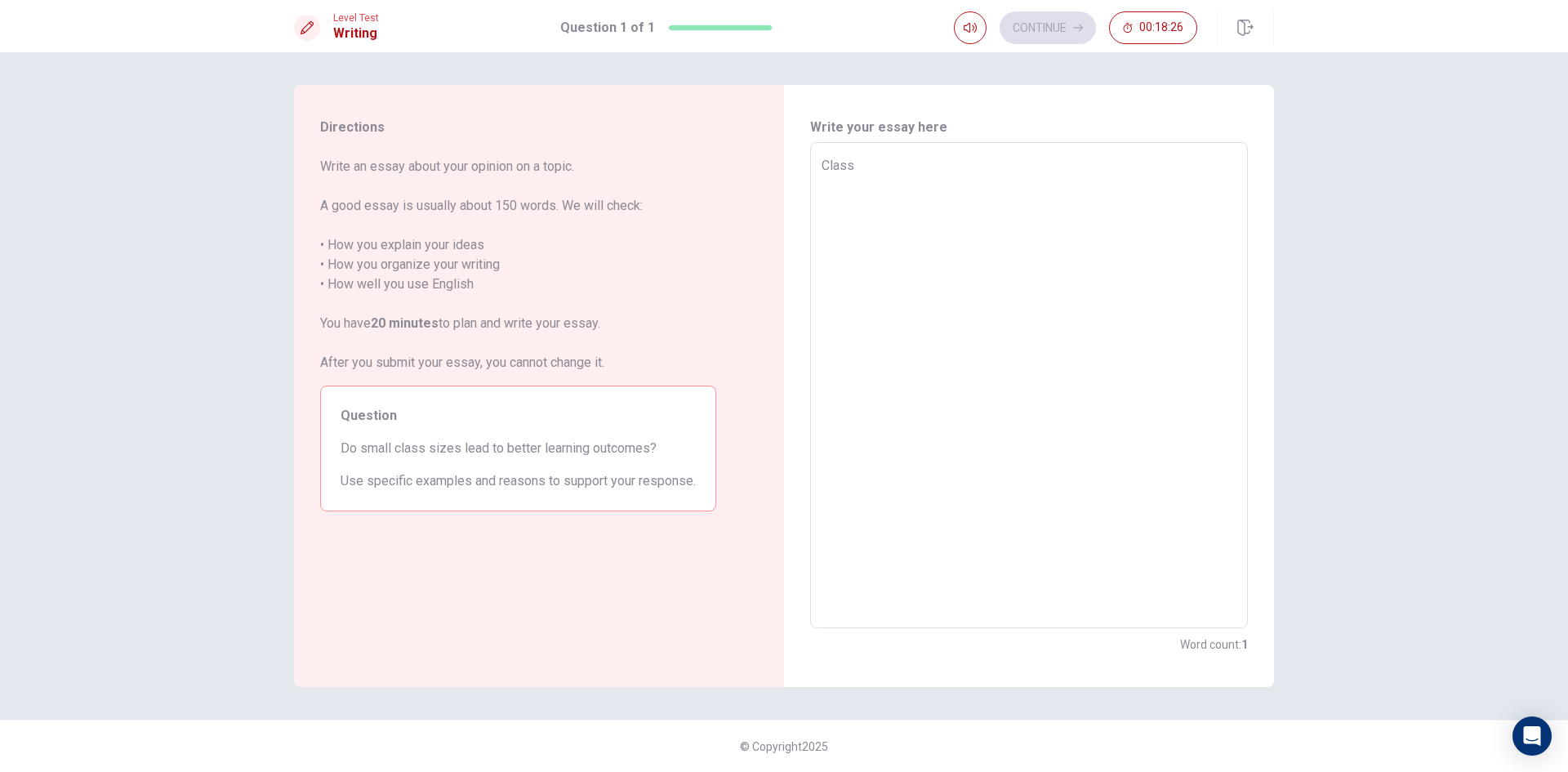
type textarea "Class s"
type textarea "x"
type textarea "Class si"
type textarea "x"
type textarea "Class s"
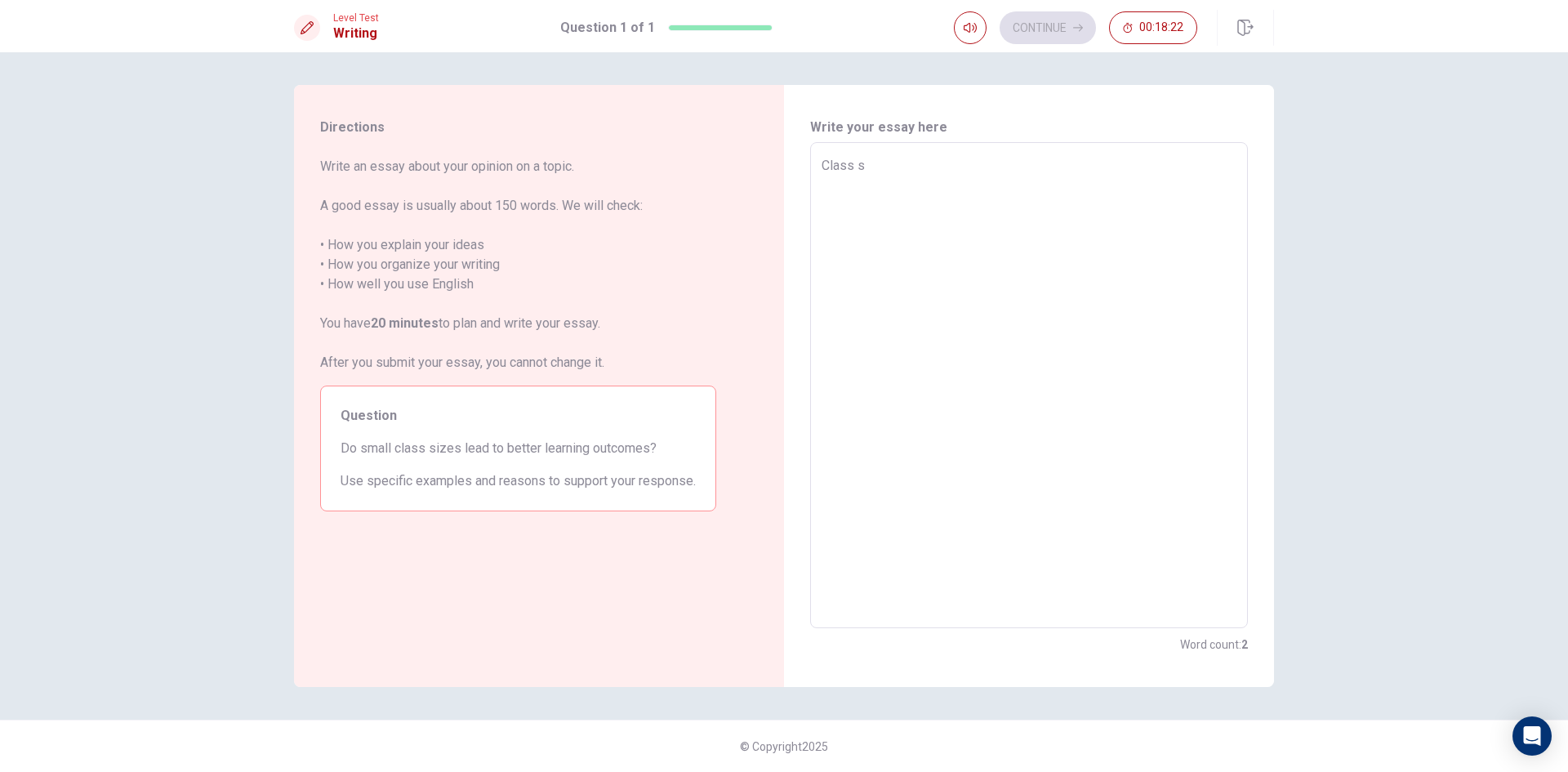
type textarea "x"
type textarea "Class"
type textarea "x"
type textarea "Class"
type textarea "x"
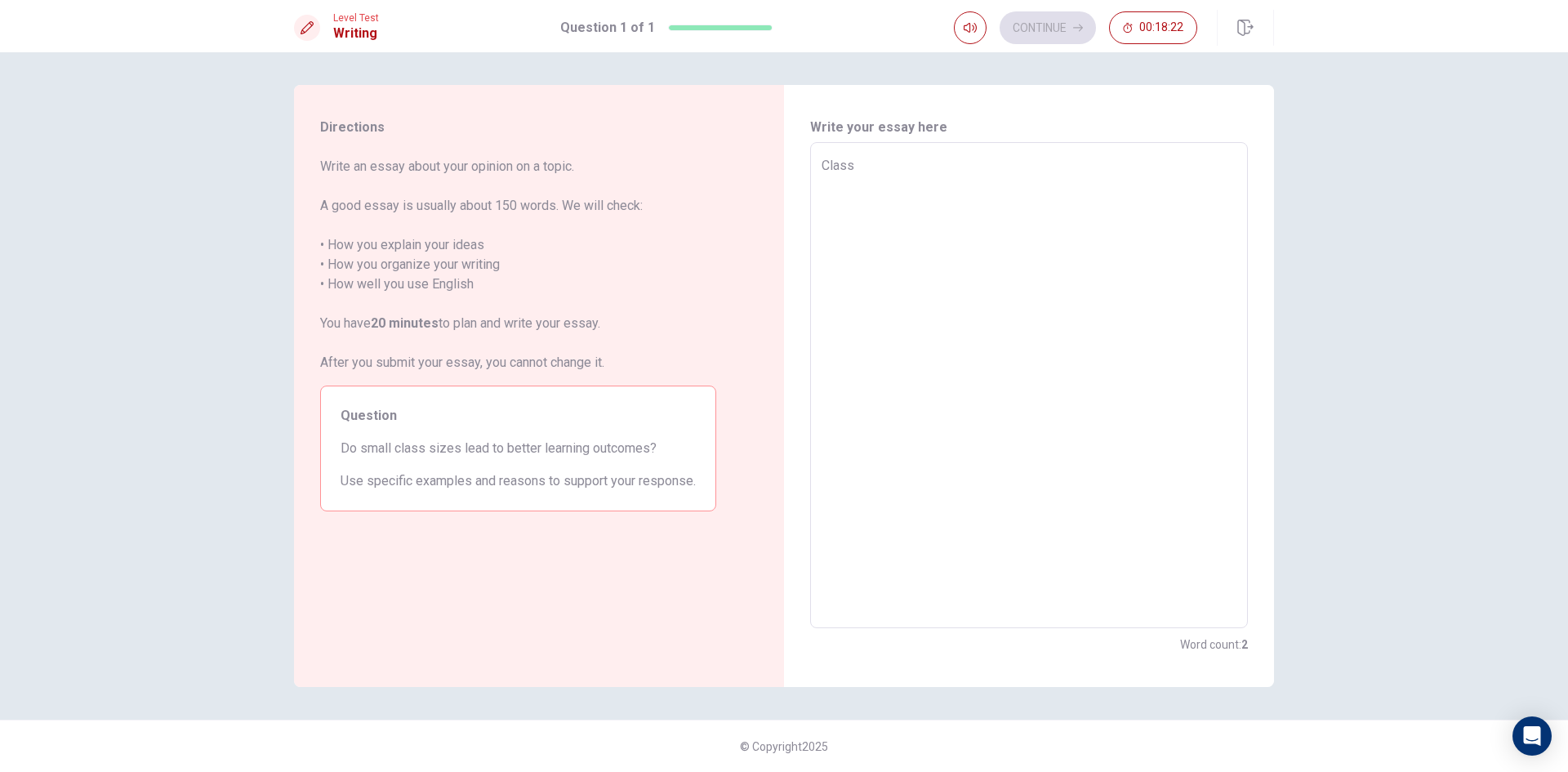
type textarea "Clas"
type textarea "x"
type textarea "Cla"
type textarea "x"
type textarea "Cl"
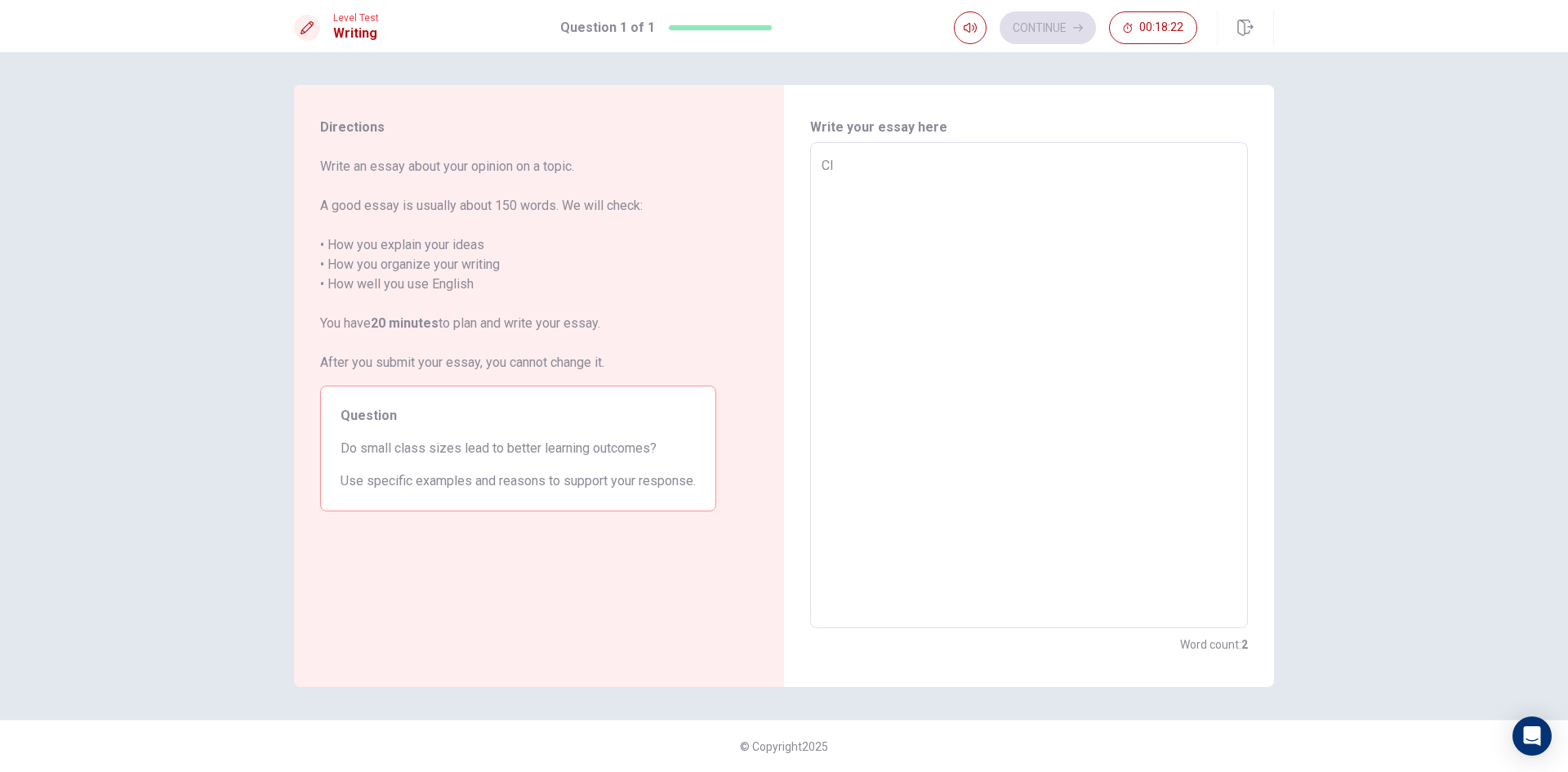
type textarea "x"
type textarea "C"
type textarea "x"
type textarea "S"
type textarea "x"
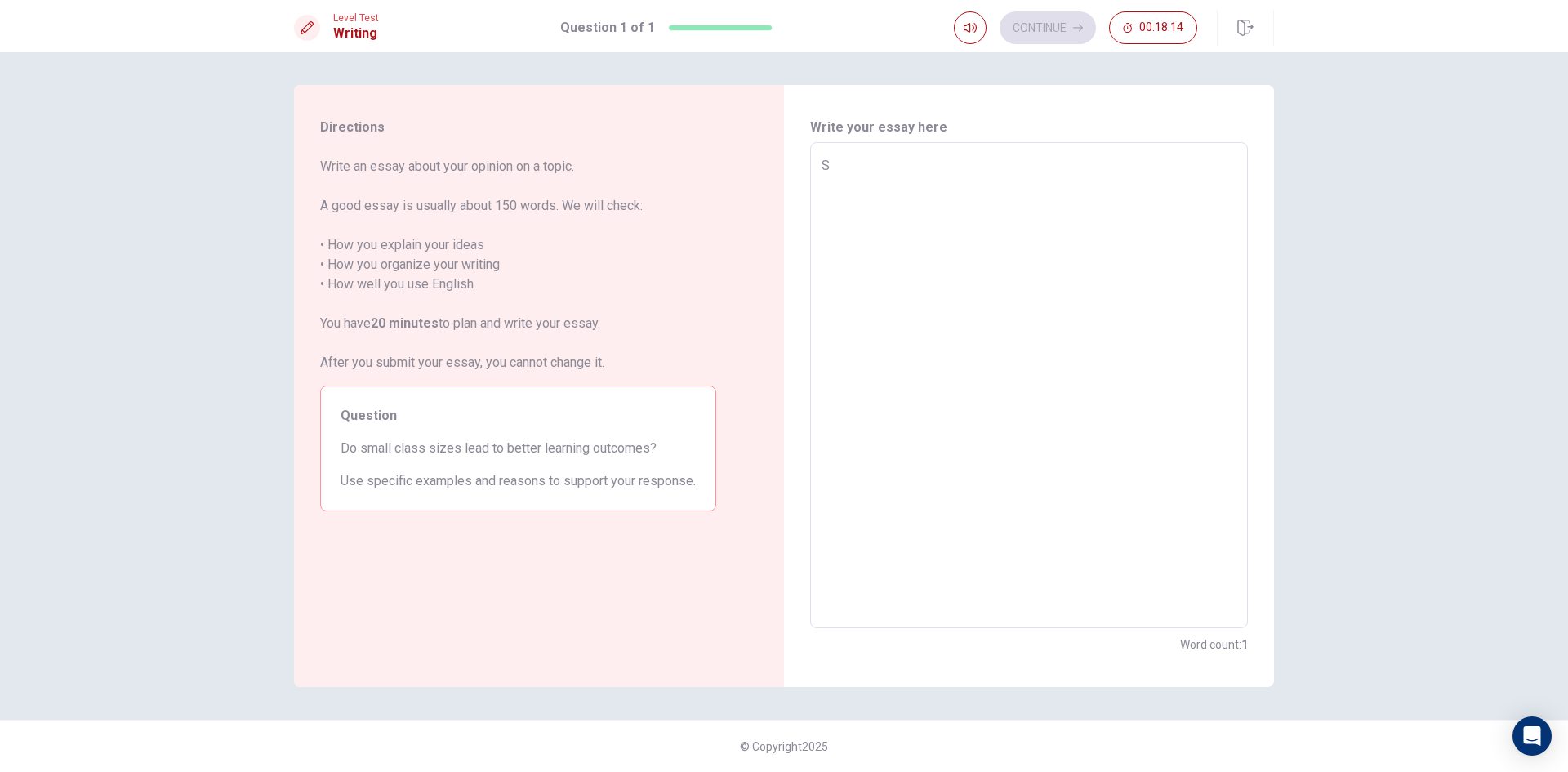
type textarea "Sm"
type textarea "x"
type textarea "Sma"
type textarea "x"
type textarea "Smal"
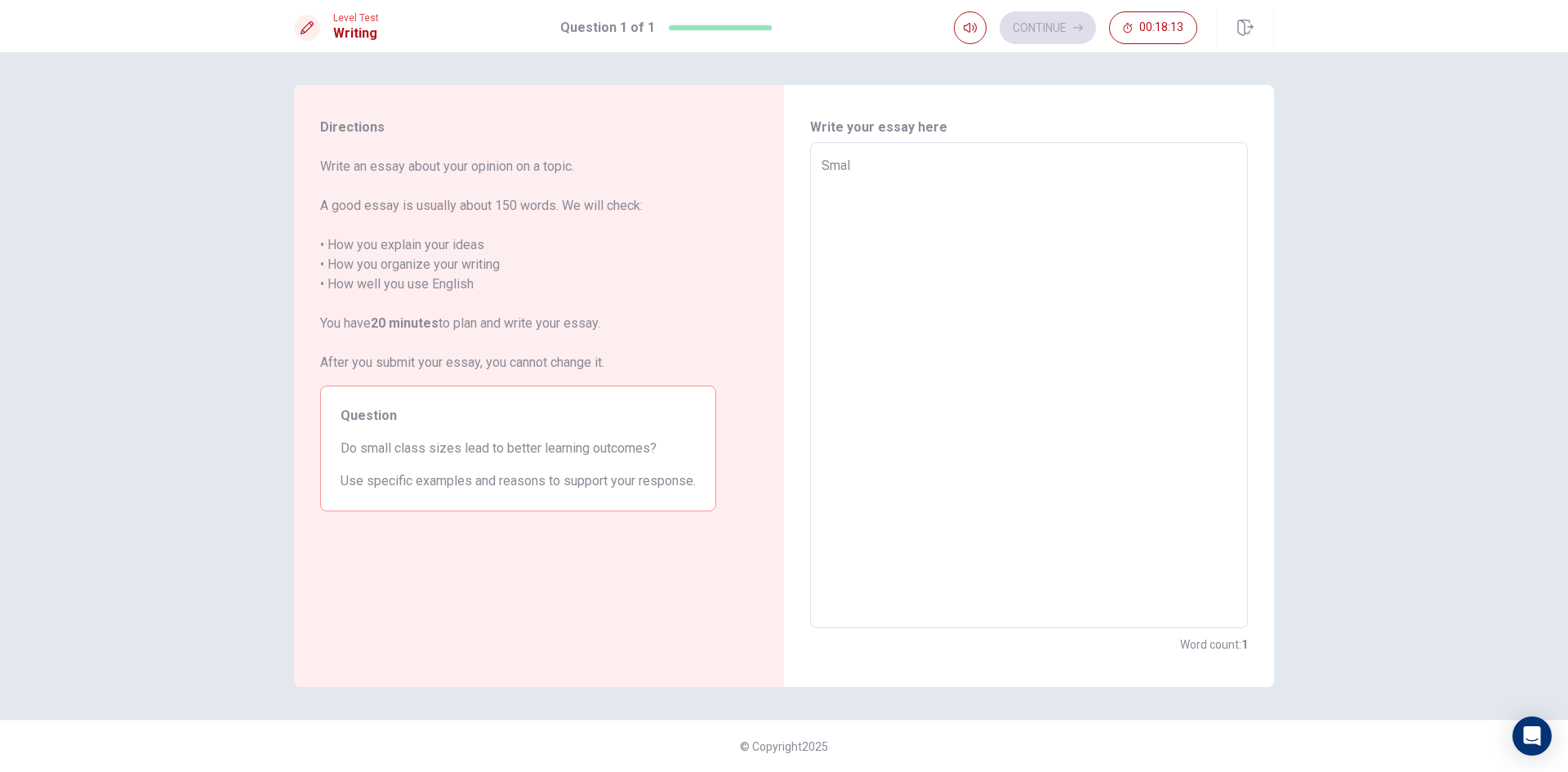
type textarea "x"
type textarea "Small"
type textarea "x"
type textarea "Small"
type textarea "x"
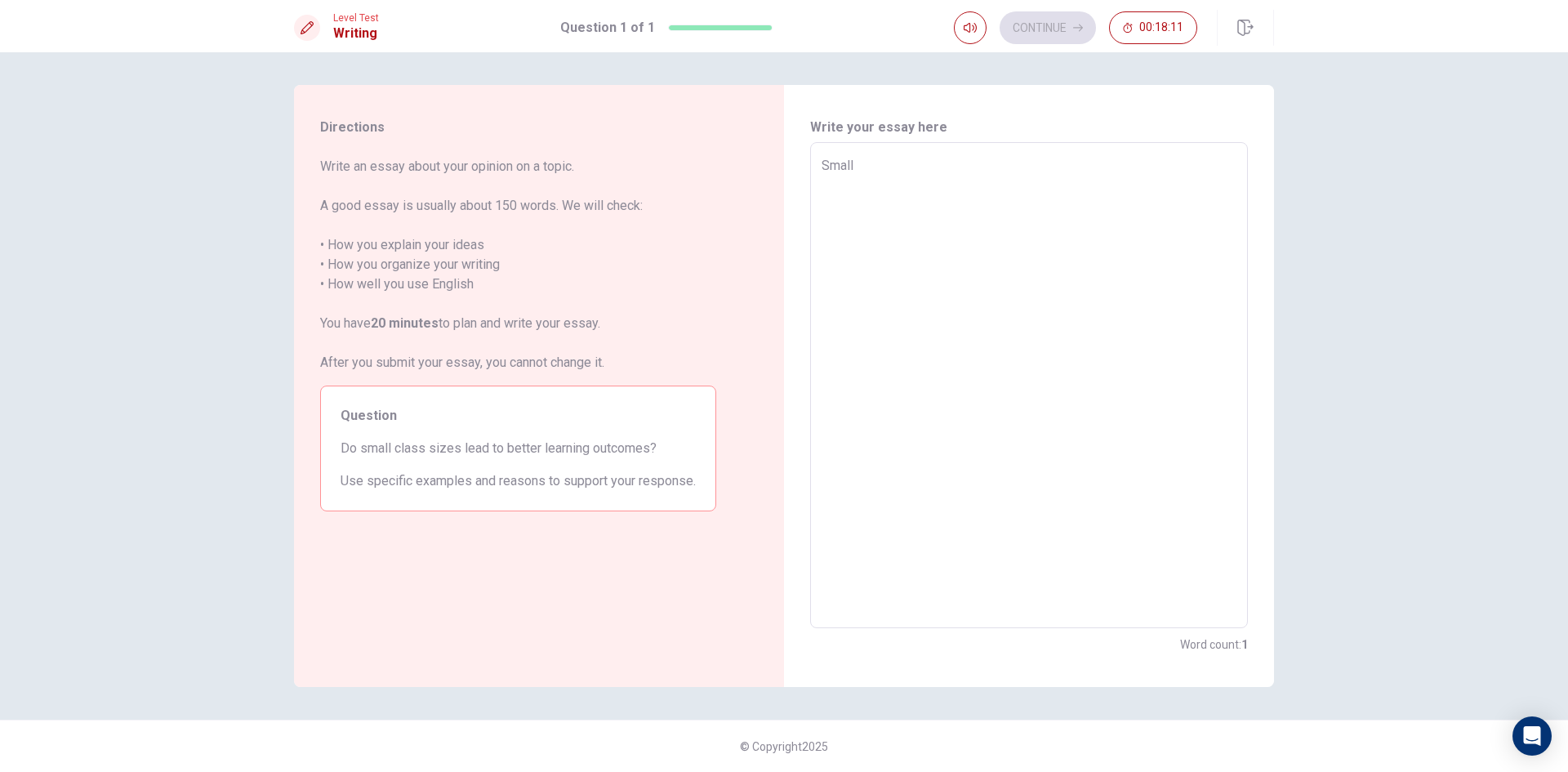
type textarea "Small c"
type textarea "x"
type textarea "Small cl"
type textarea "x"
type textarea "Small cla"
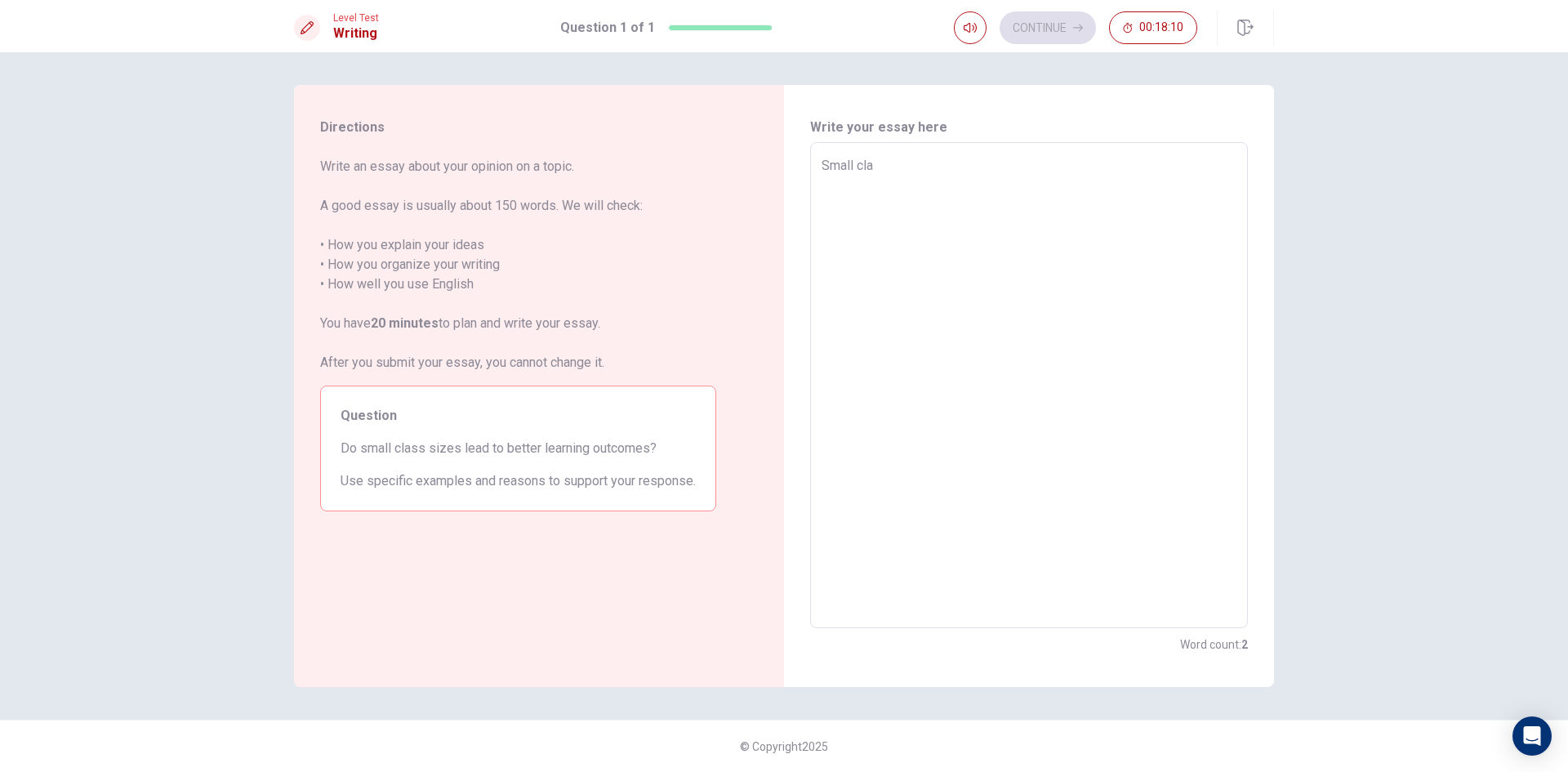
type textarea "x"
type textarea "Small clas"
type textarea "x"
type textarea "Small class"
type textarea "x"
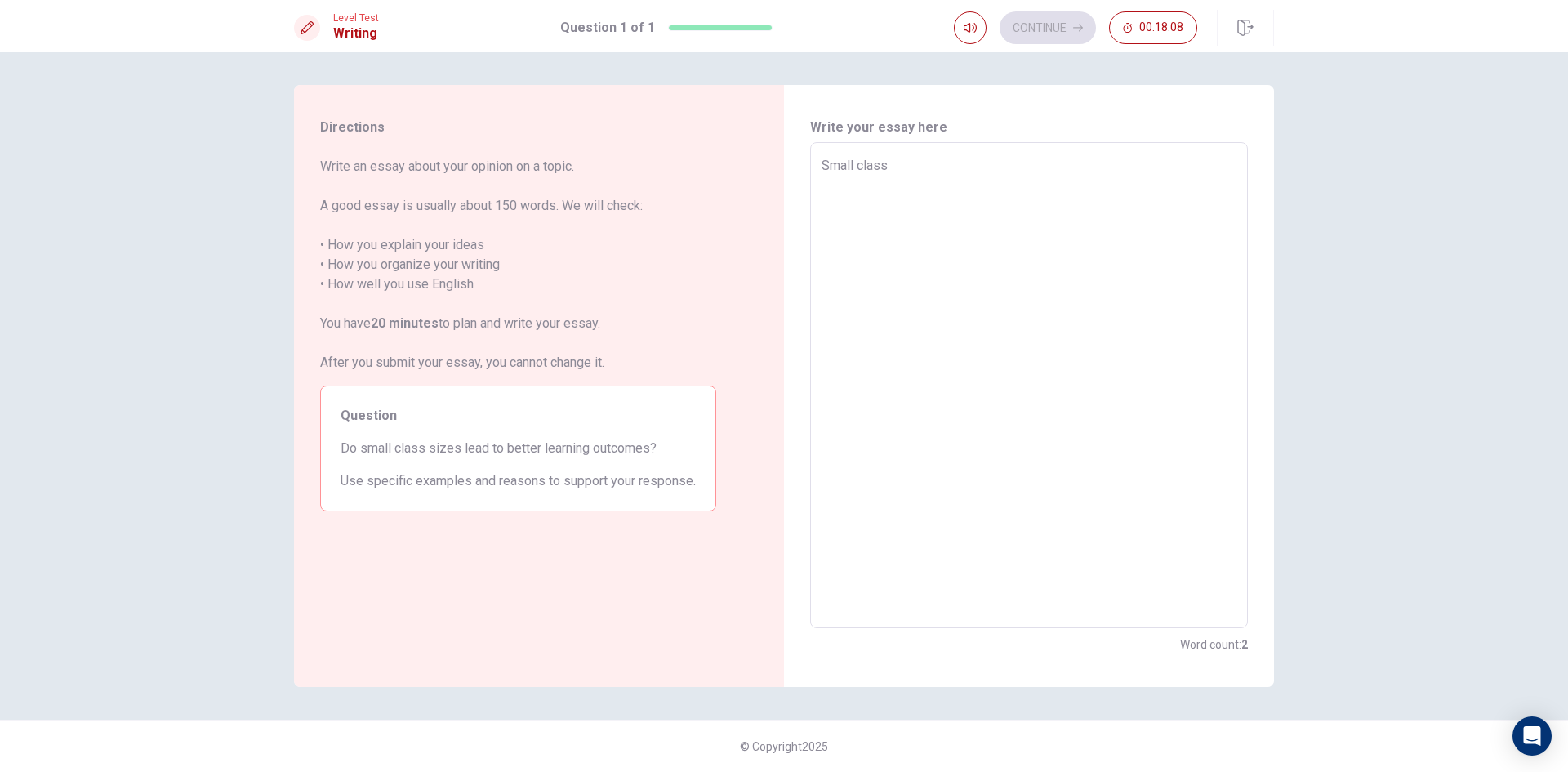
type textarea "Small class"
type textarea "x"
type textarea "Small class s"
type textarea "x"
type textarea "Small class si"
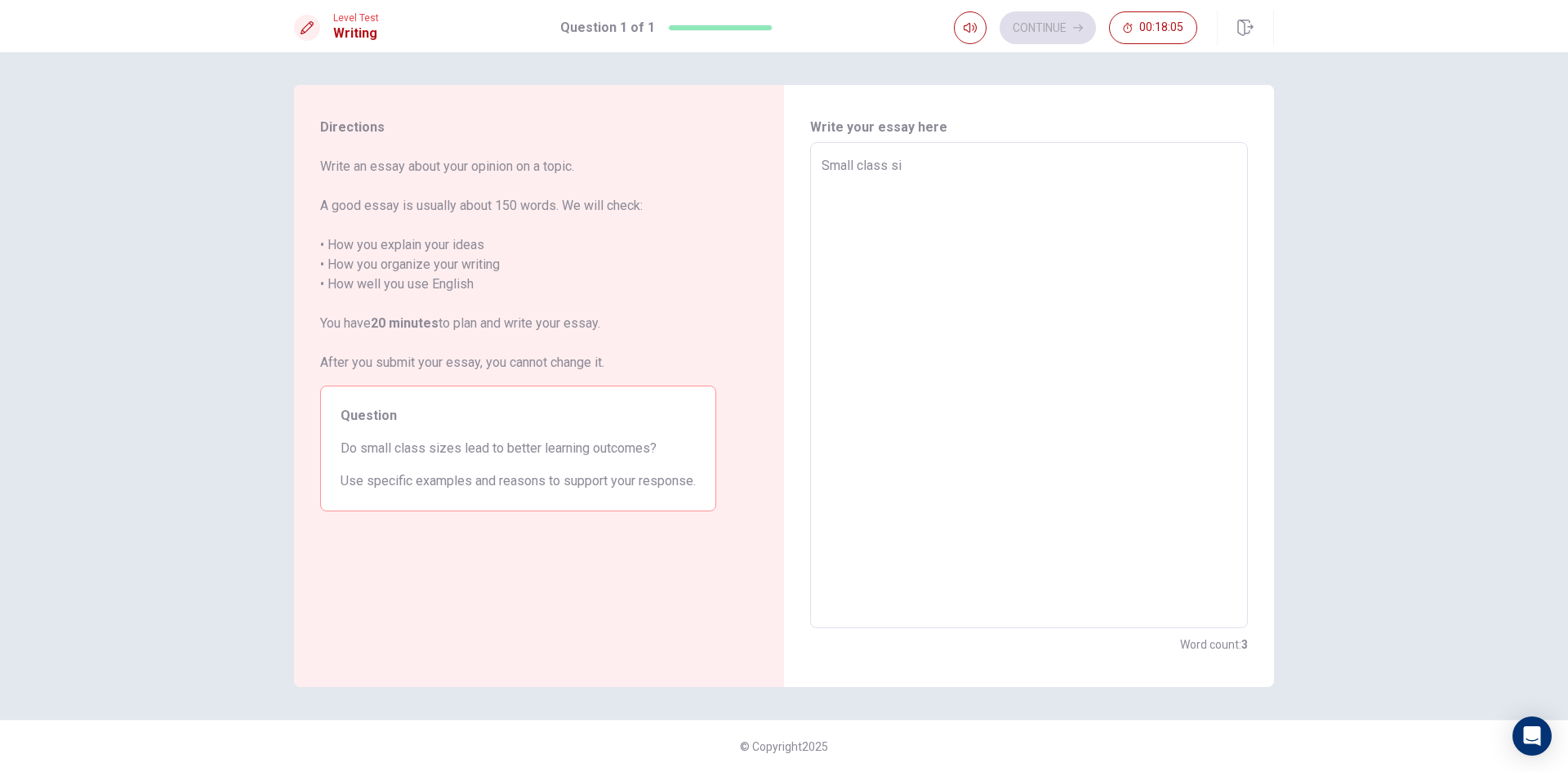
type textarea "x"
type textarea "Small class six"
type textarea "x"
type textarea "Small class sixe"
type textarea "x"
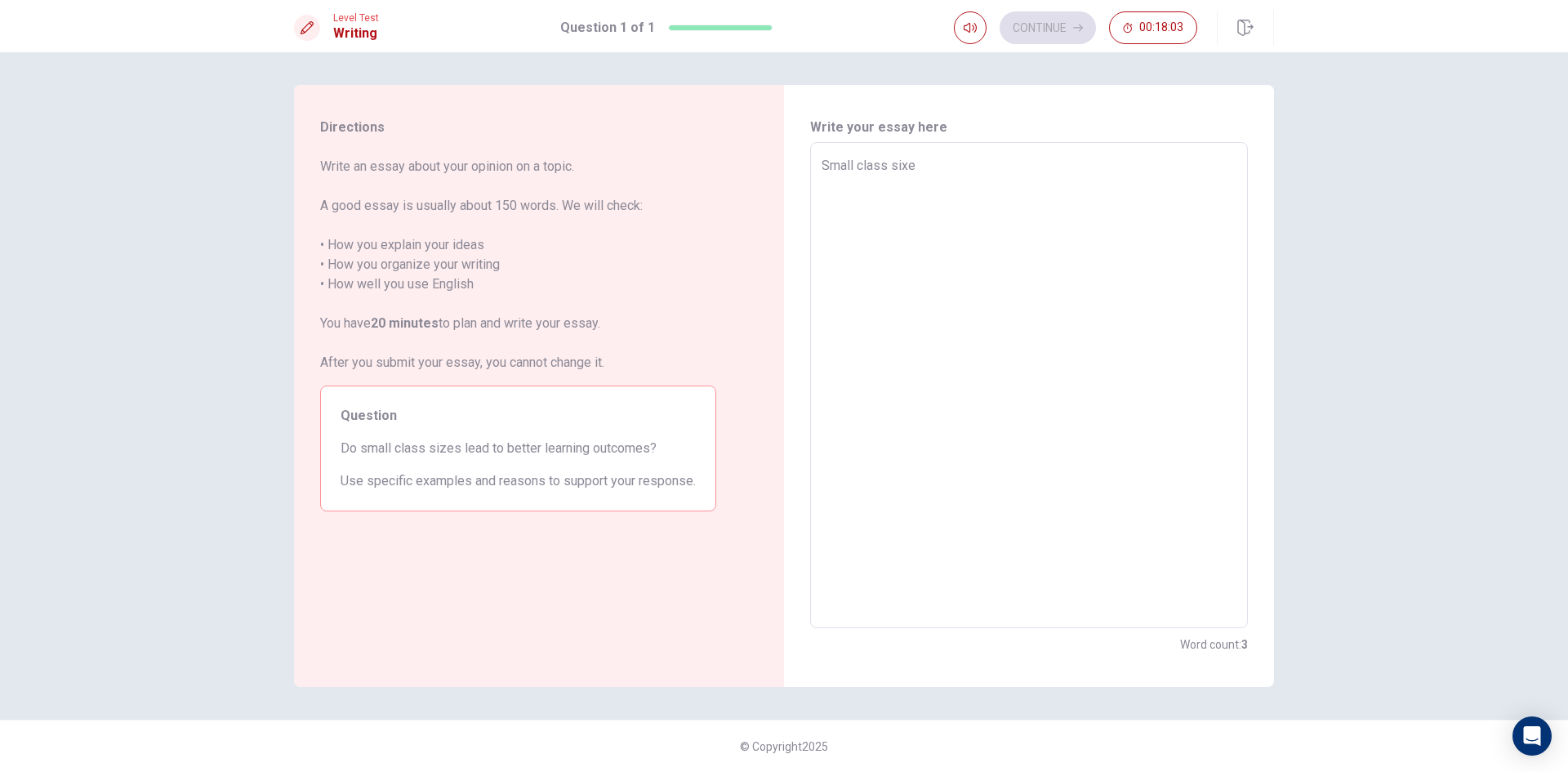
type textarea "Small class six"
type textarea "x"
type textarea "Small class si"
type textarea "x"
type textarea "Small class siz"
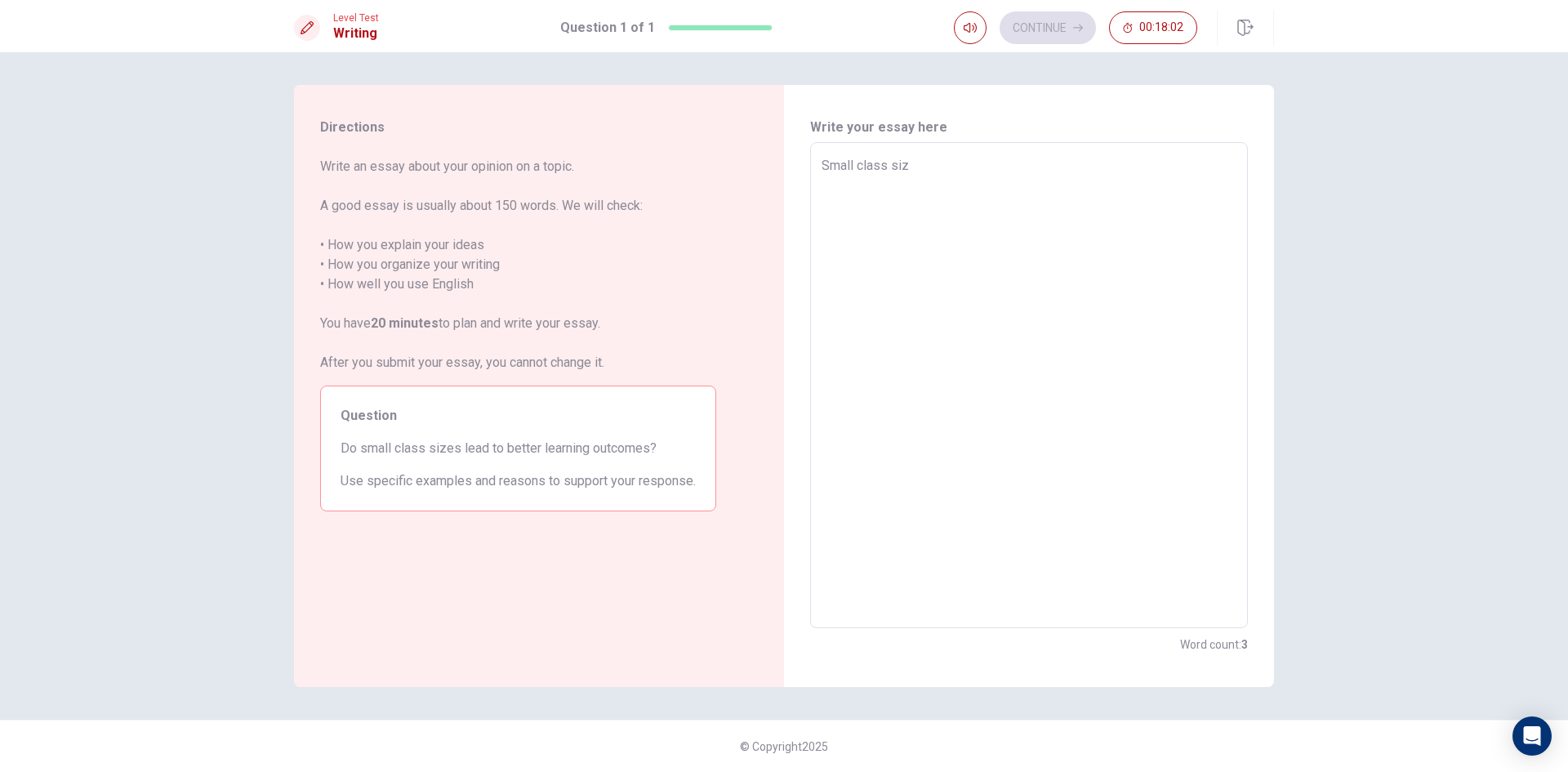
type textarea "x"
type textarea "Small class size"
type textarea "x"
type textarea "Small class sizes"
type textarea "x"
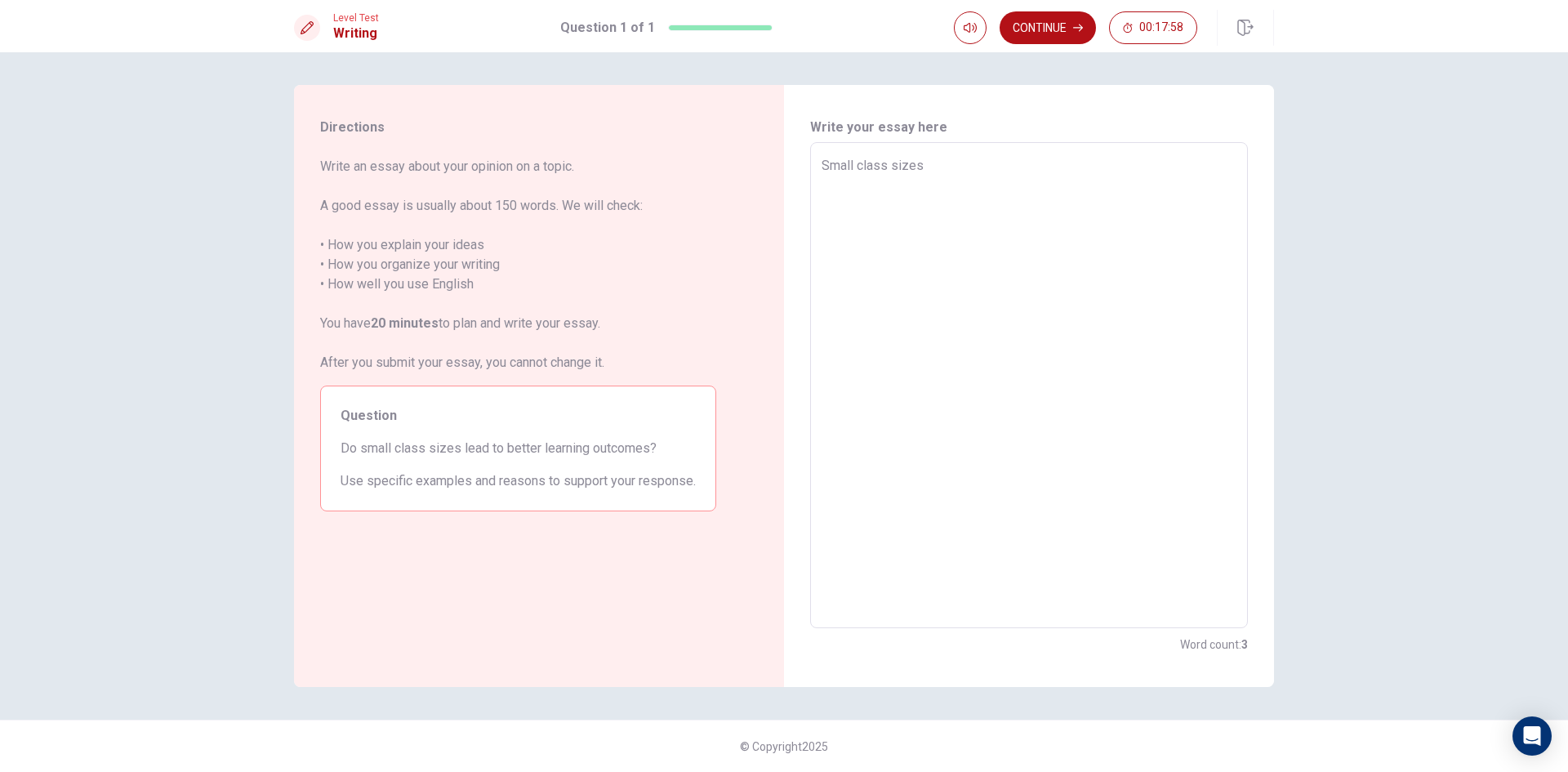
type textarea "Small class sizes"
type textarea "x"
type textarea "Small class sizes i"
type textarea "x"
type textarea "Small class sizes is"
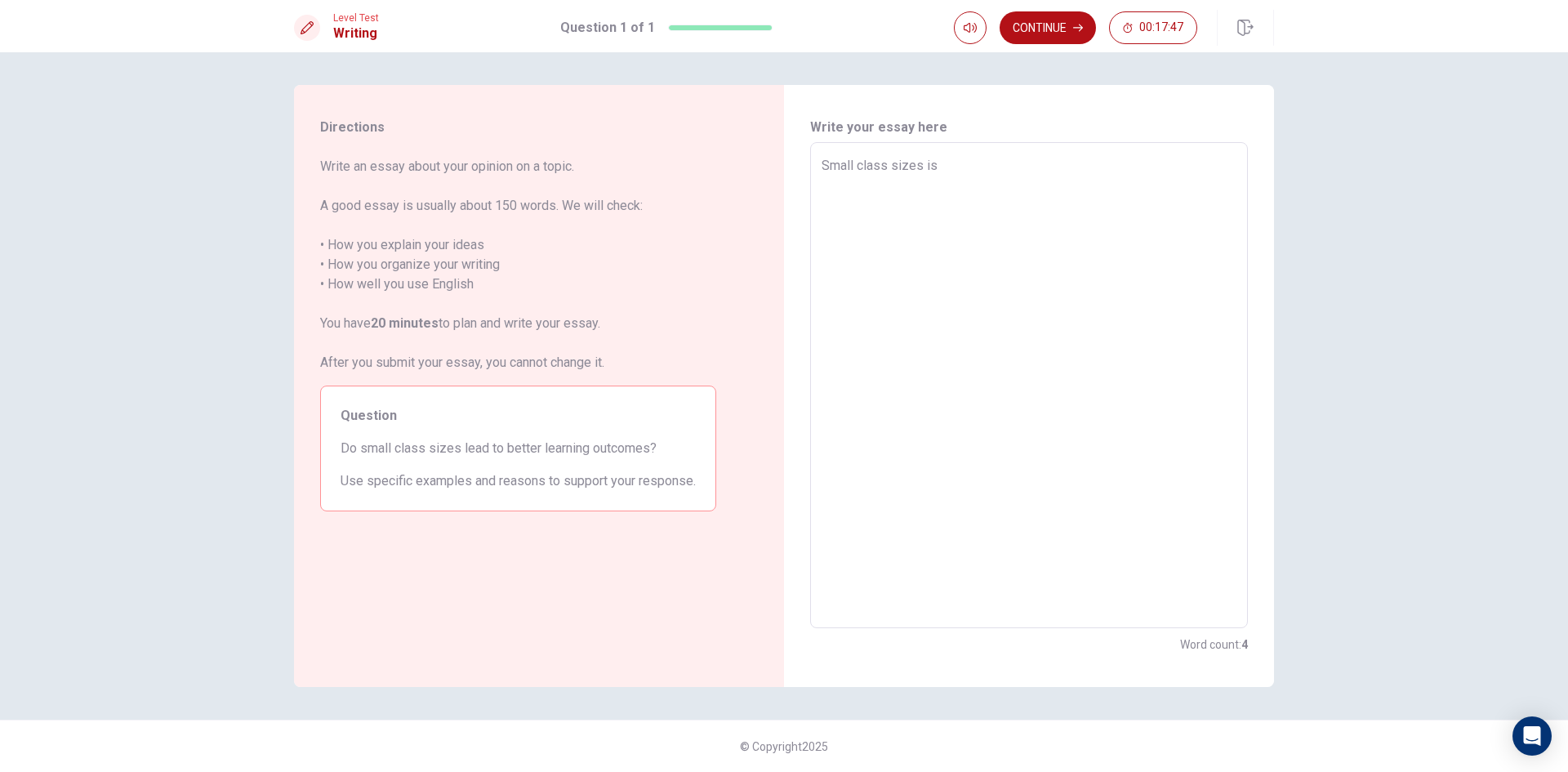
type textarea "x"
type textarea "Small class sizes is"
type textarea "x"
type textarea "Small class sizes is"
type textarea "x"
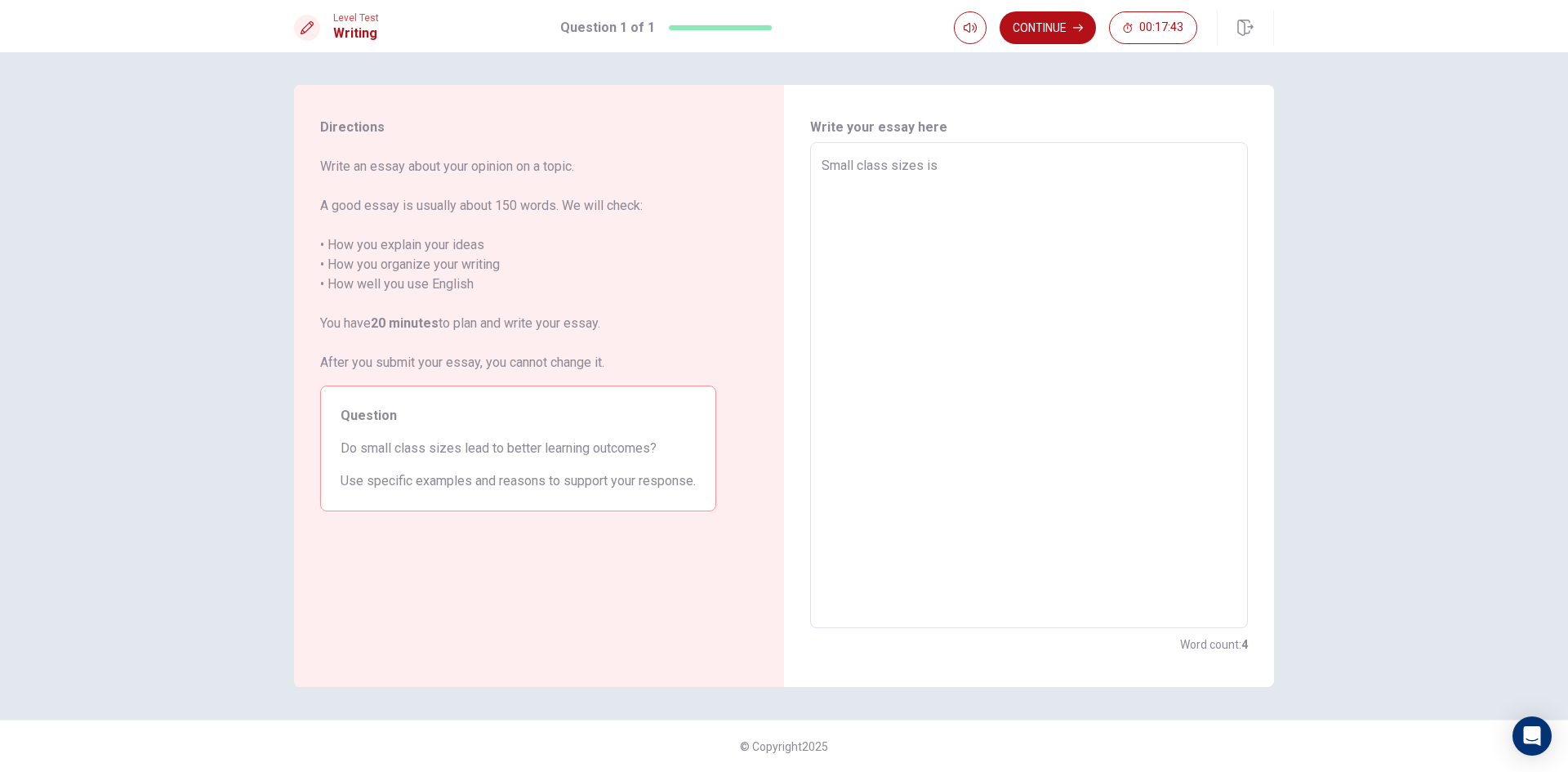
type textarea "Small class sizes i"
type textarea "x"
type textarea "Small class sizes"
type textarea "x"
type textarea "Small class sizes"
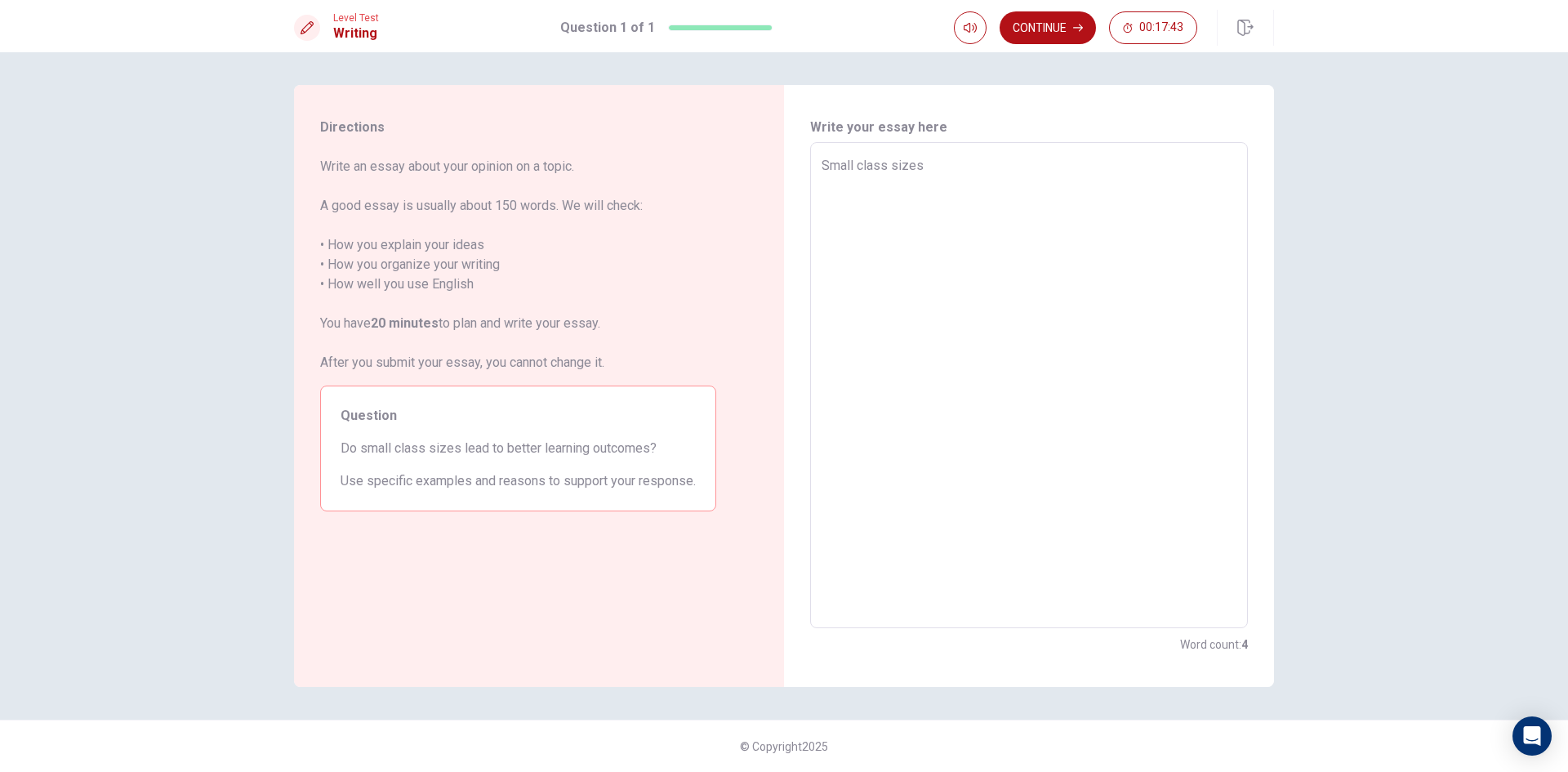
type textarea "x"
type textarea "Small class size"
type textarea "x"
type textarea "Small class siz"
type textarea "x"
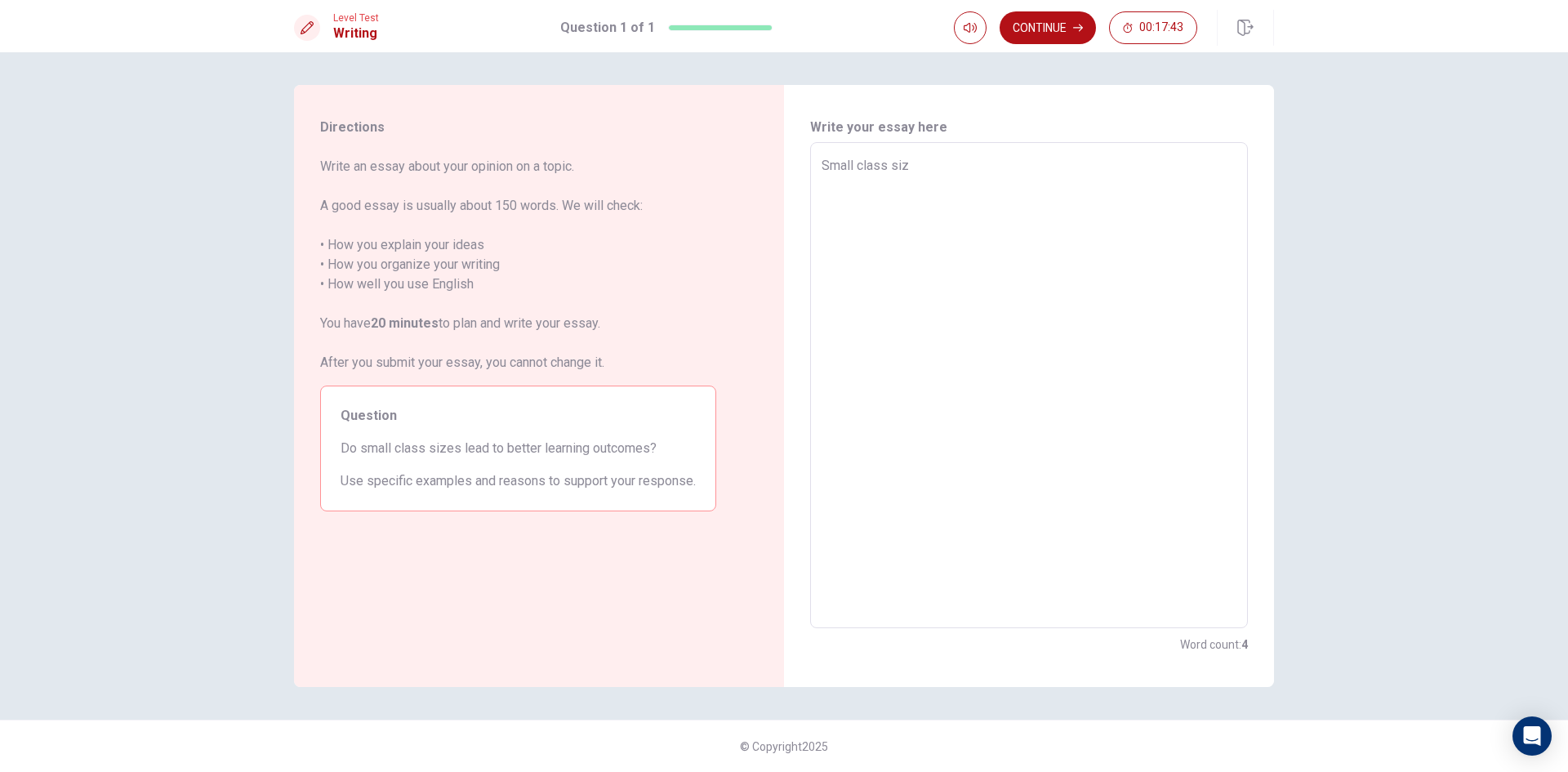
type textarea "Small class si"
type textarea "x"
type textarea "Small class s"
type textarea "x"
type textarea "Small class"
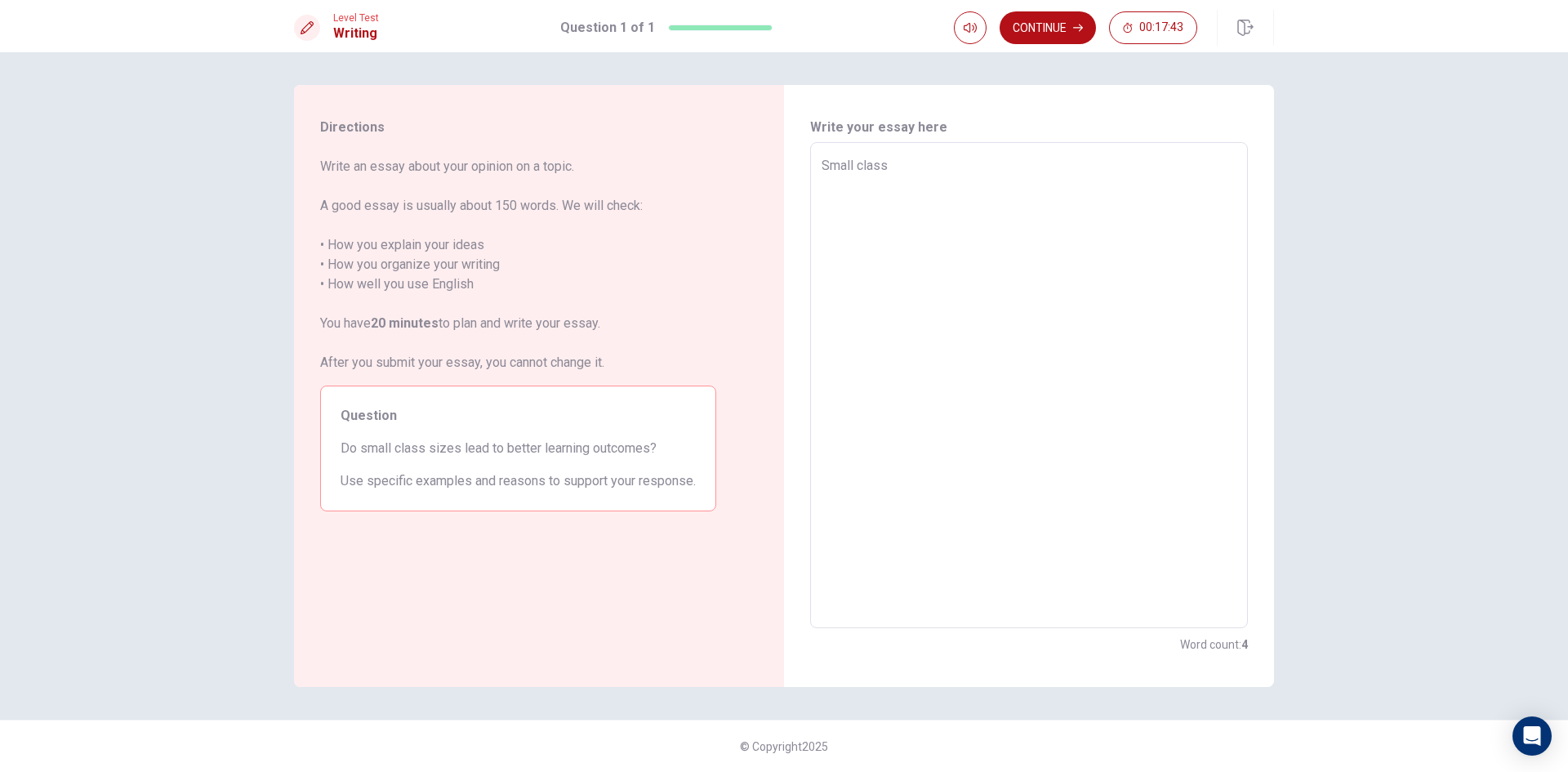
type textarea "x"
type textarea "Small class"
type textarea "x"
type textarea "Small clas"
type textarea "x"
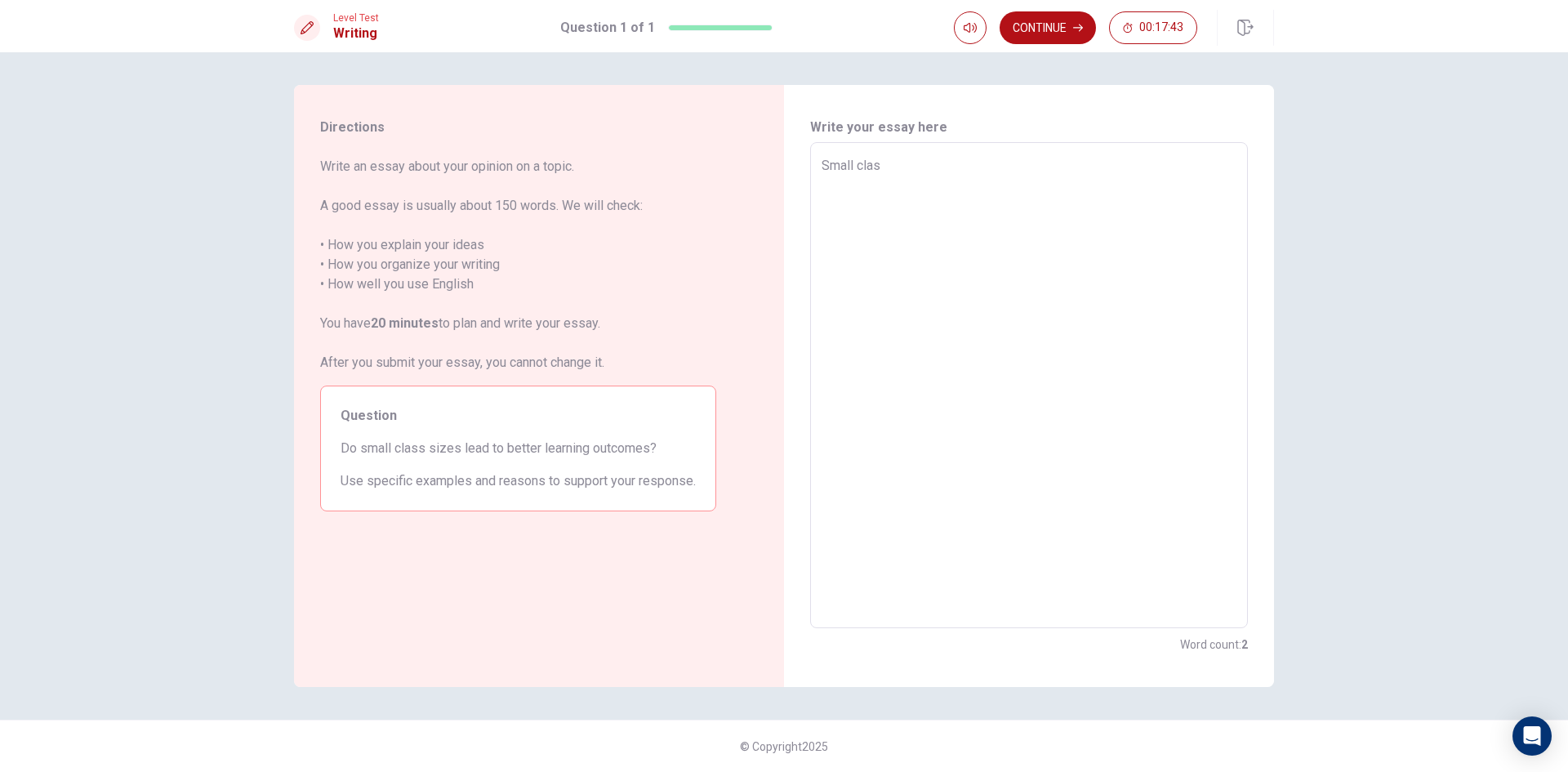
type textarea "Small cla"
type textarea "x"
type textarea "Small cl"
type textarea "x"
type textarea "Small"
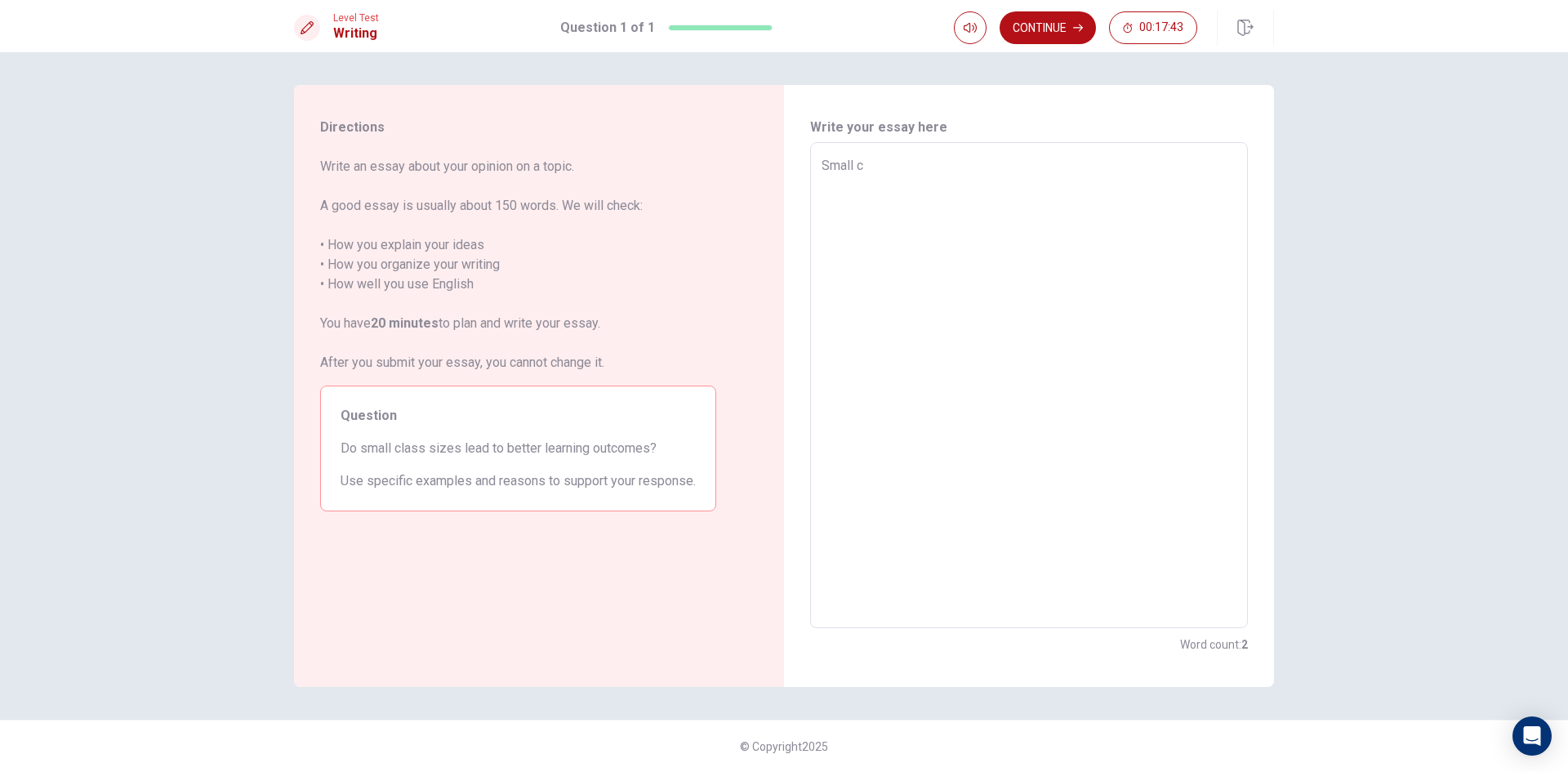
type textarea "x"
type textarea "Small"
type textarea "x"
type textarea "Smal"
type textarea "x"
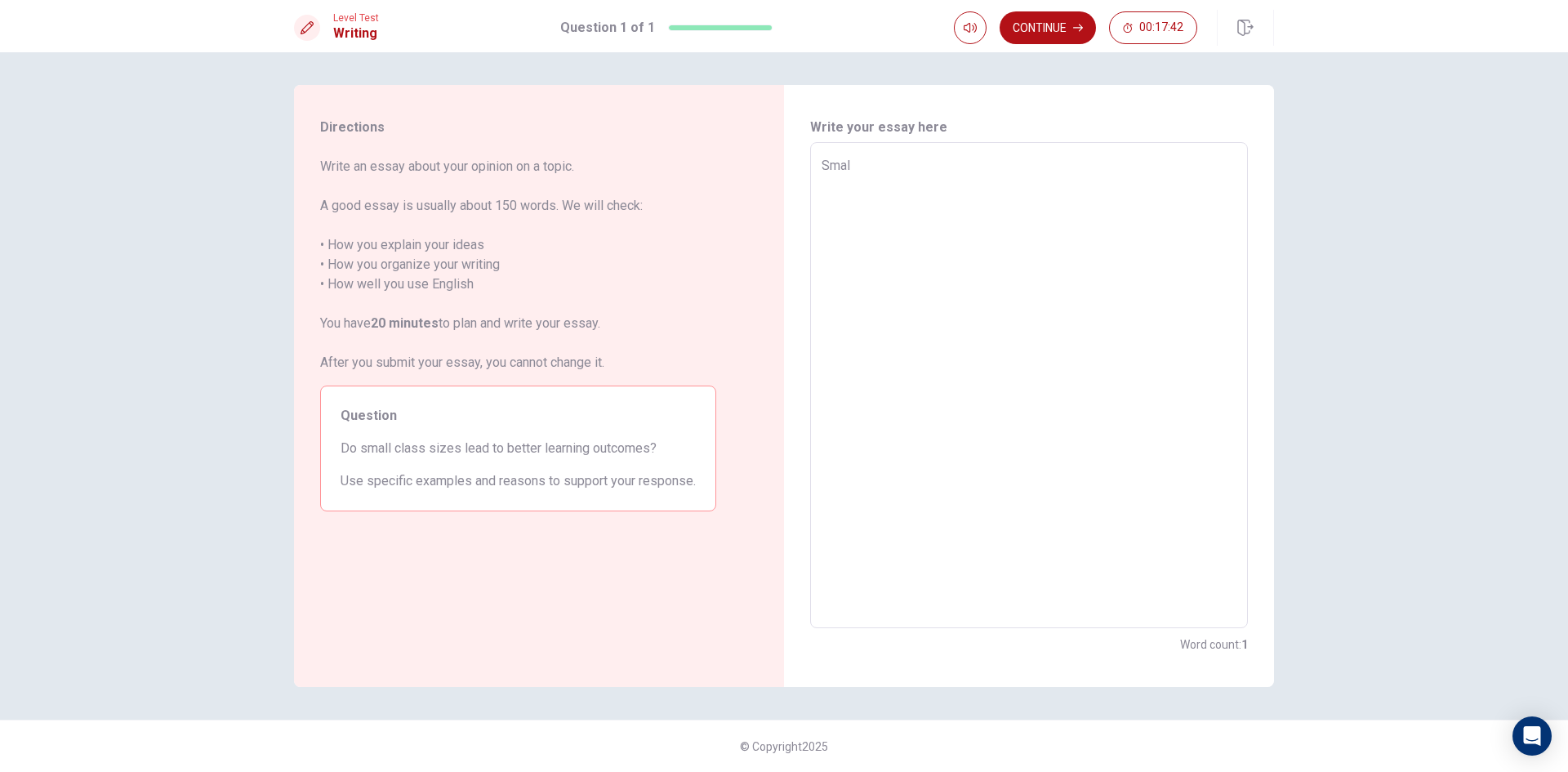
type textarea "Sma"
type textarea "x"
type textarea "Sm"
type textarea "x"
type textarea "S"
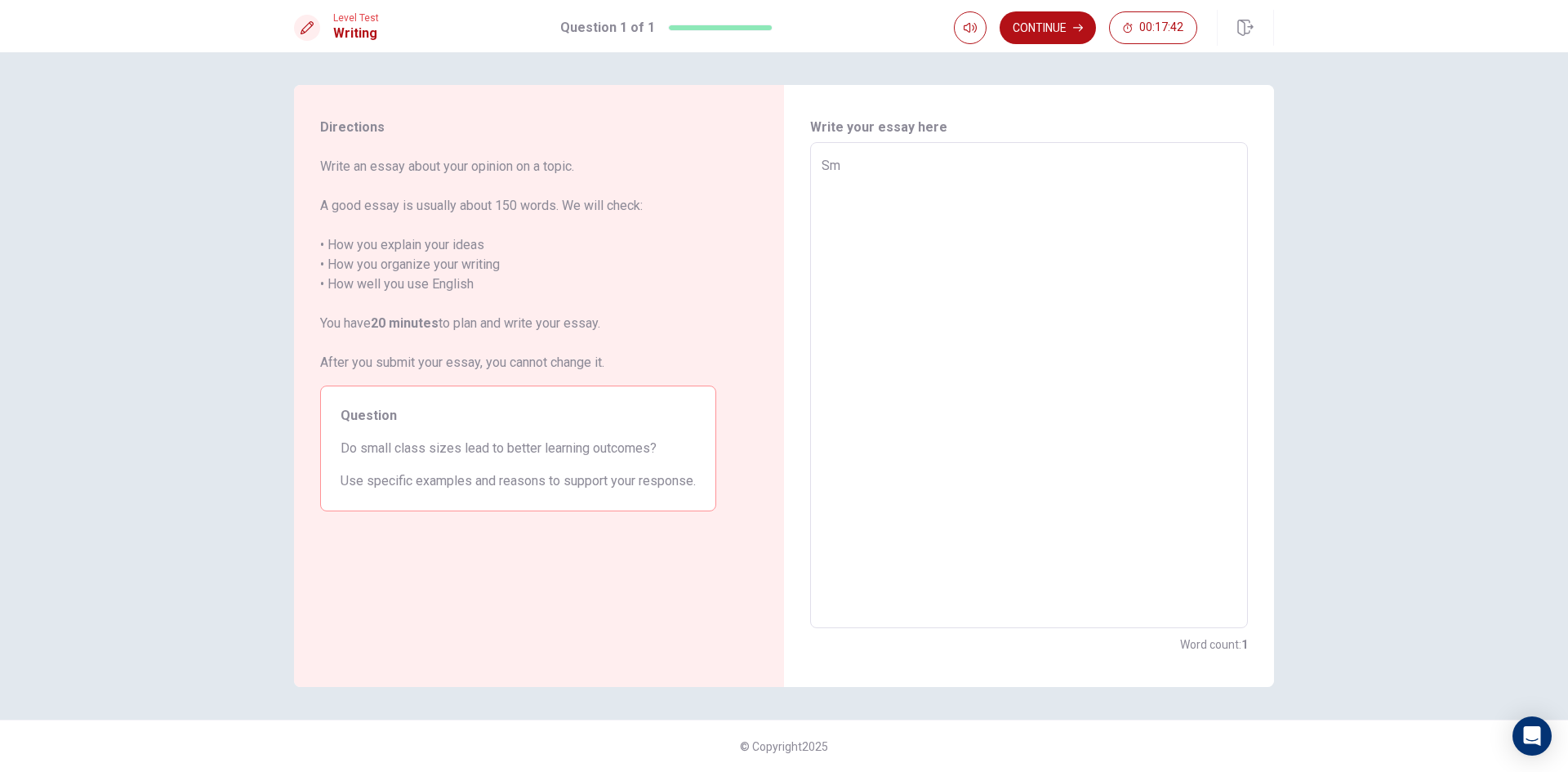
type textarea "x"
type textarea "i"
type textarea "x"
type textarea "I"
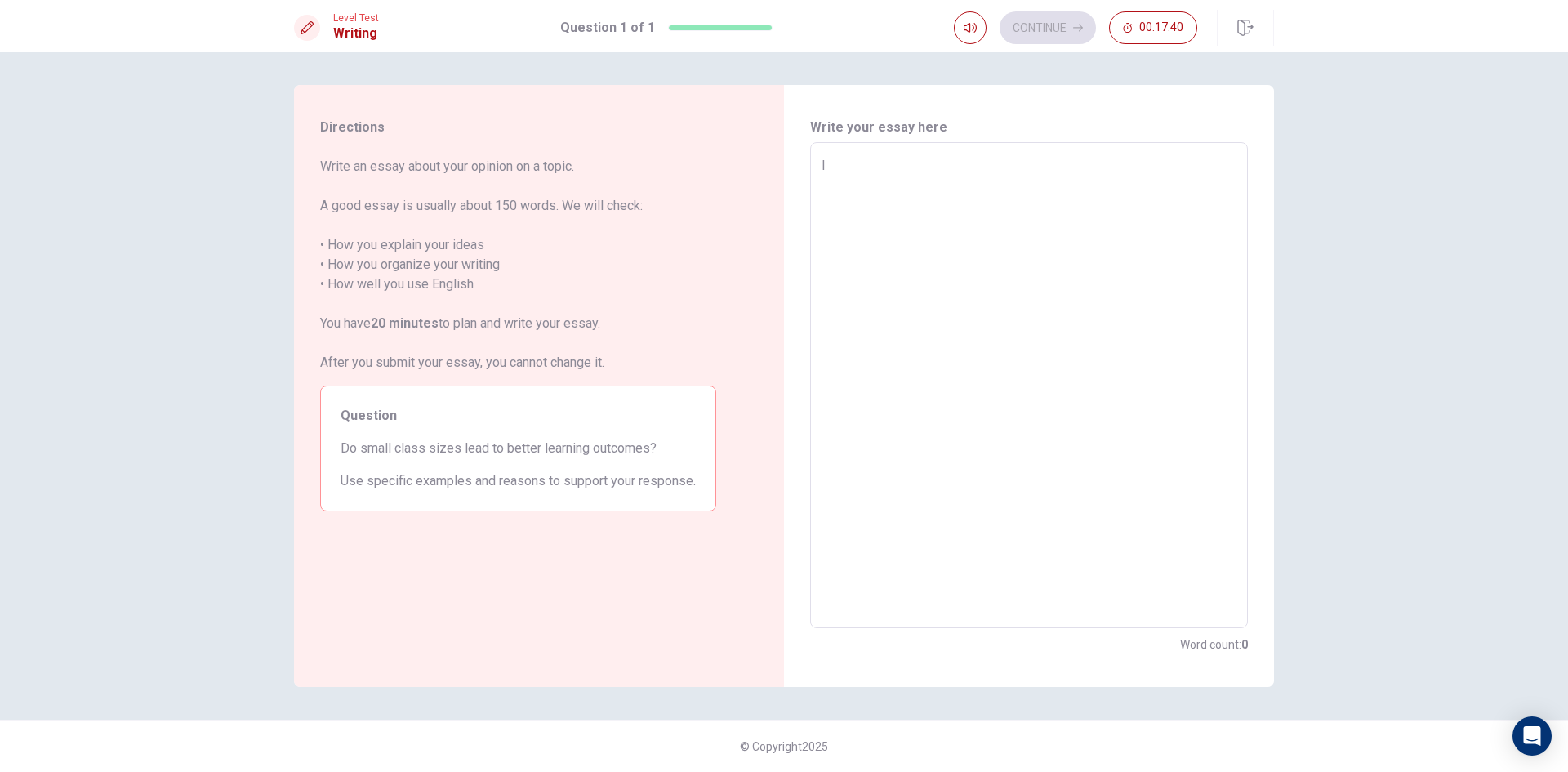
type textarea "x"
type textarea "I"
type textarea "x"
type textarea "I t"
type textarea "x"
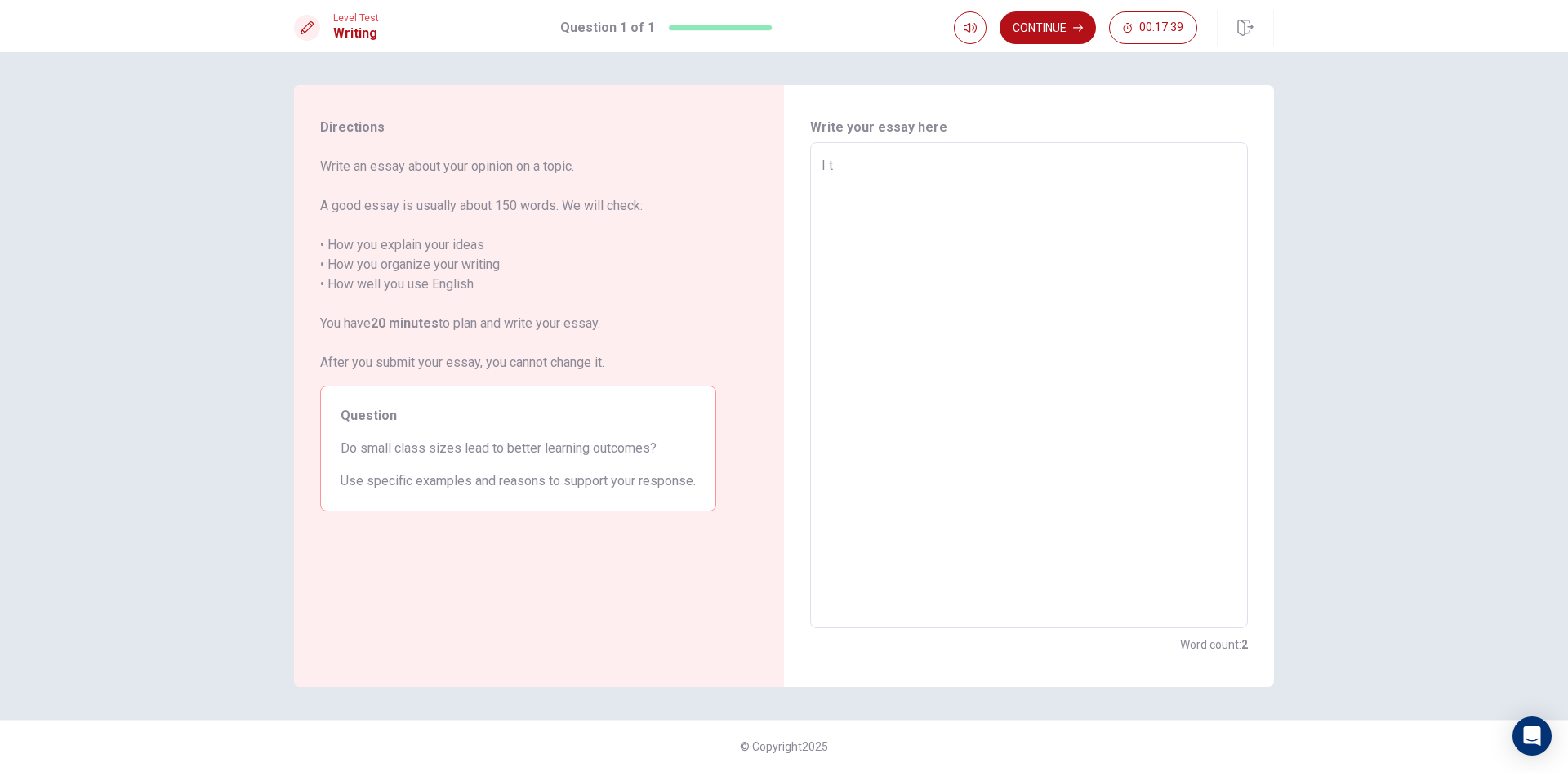
type textarea "I th"
type textarea "x"
type textarea "I thi"
type textarea "x"
type textarea "I thin"
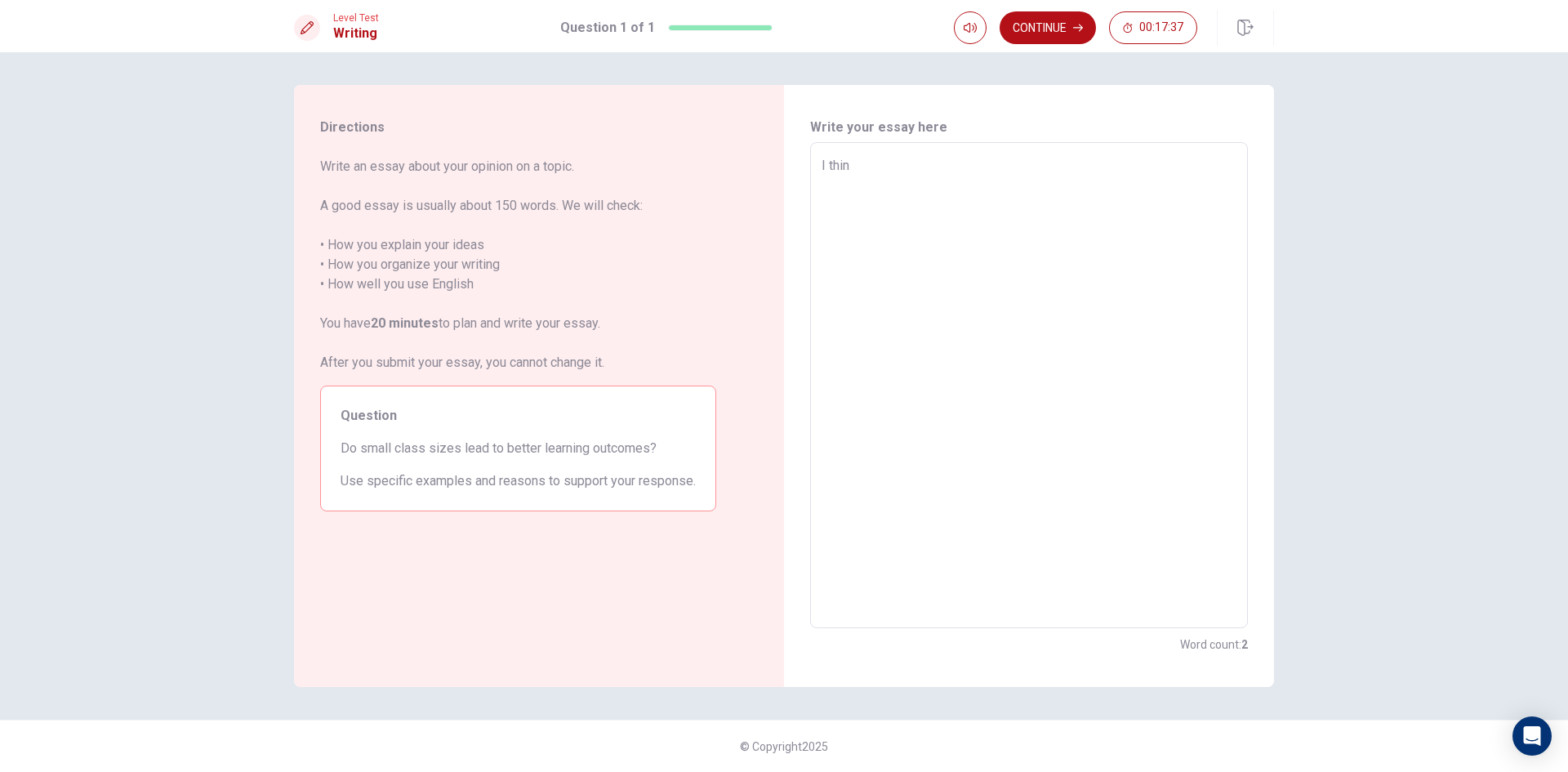
type textarea "x"
type textarea "I think"
type textarea "x"
type textarea "I think"
type textarea "x"
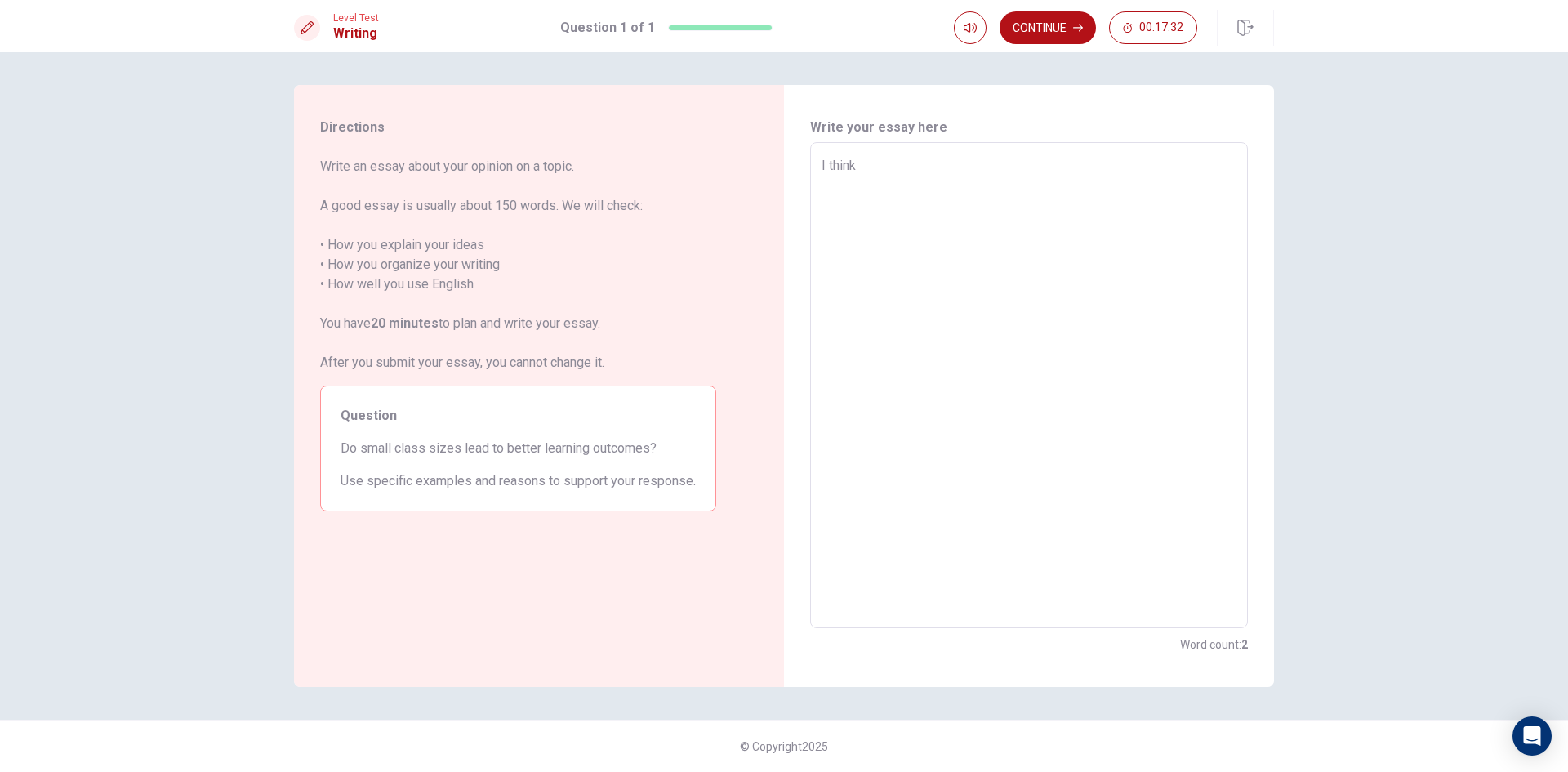
type textarea "I think c"
type textarea "x"
type textarea "I think"
type textarea "x"
type textarea "I think s"
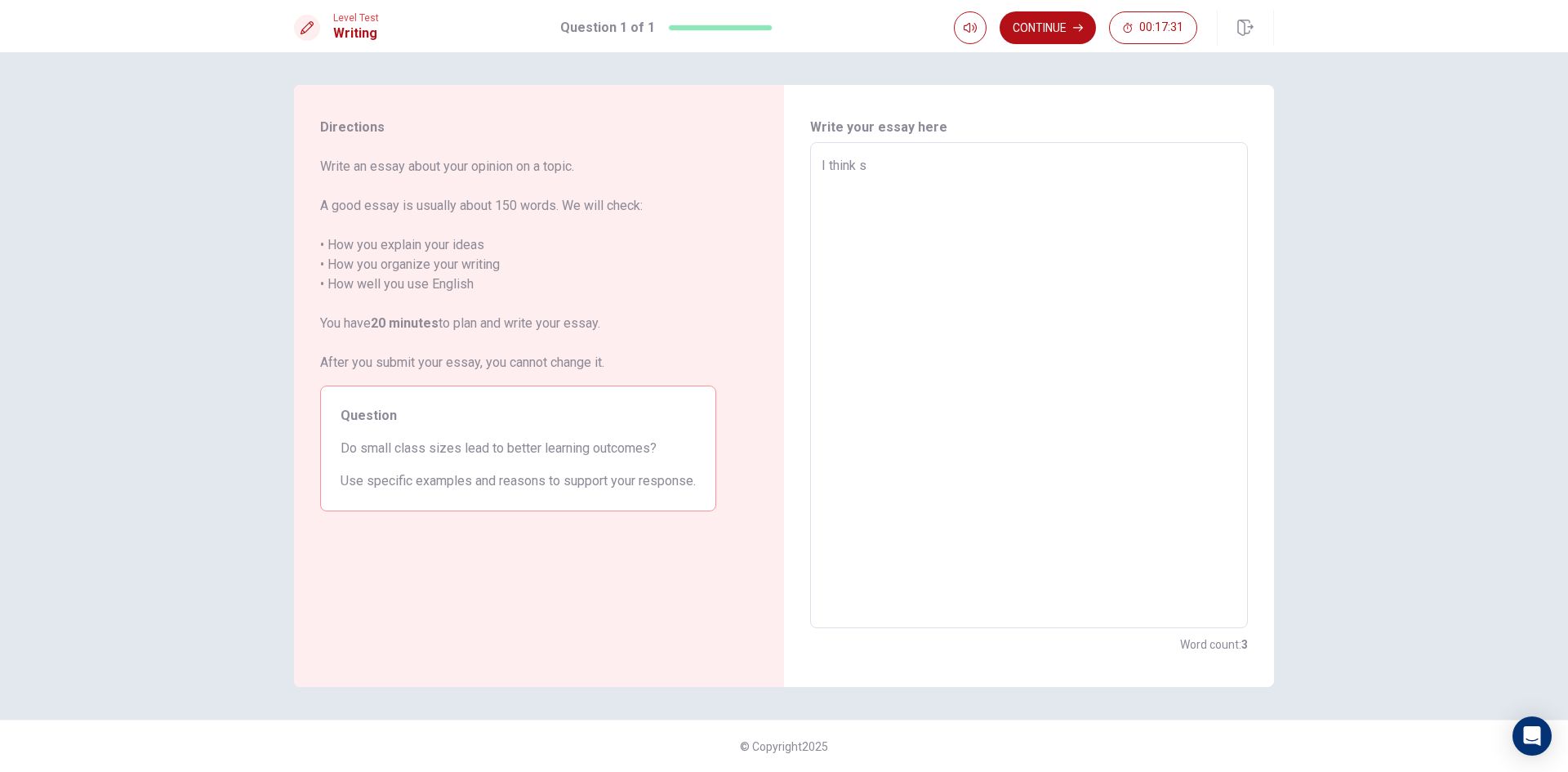
type textarea "x"
type textarea "I think sm"
type textarea "x"
type textarea "I think smo"
type textarea "x"
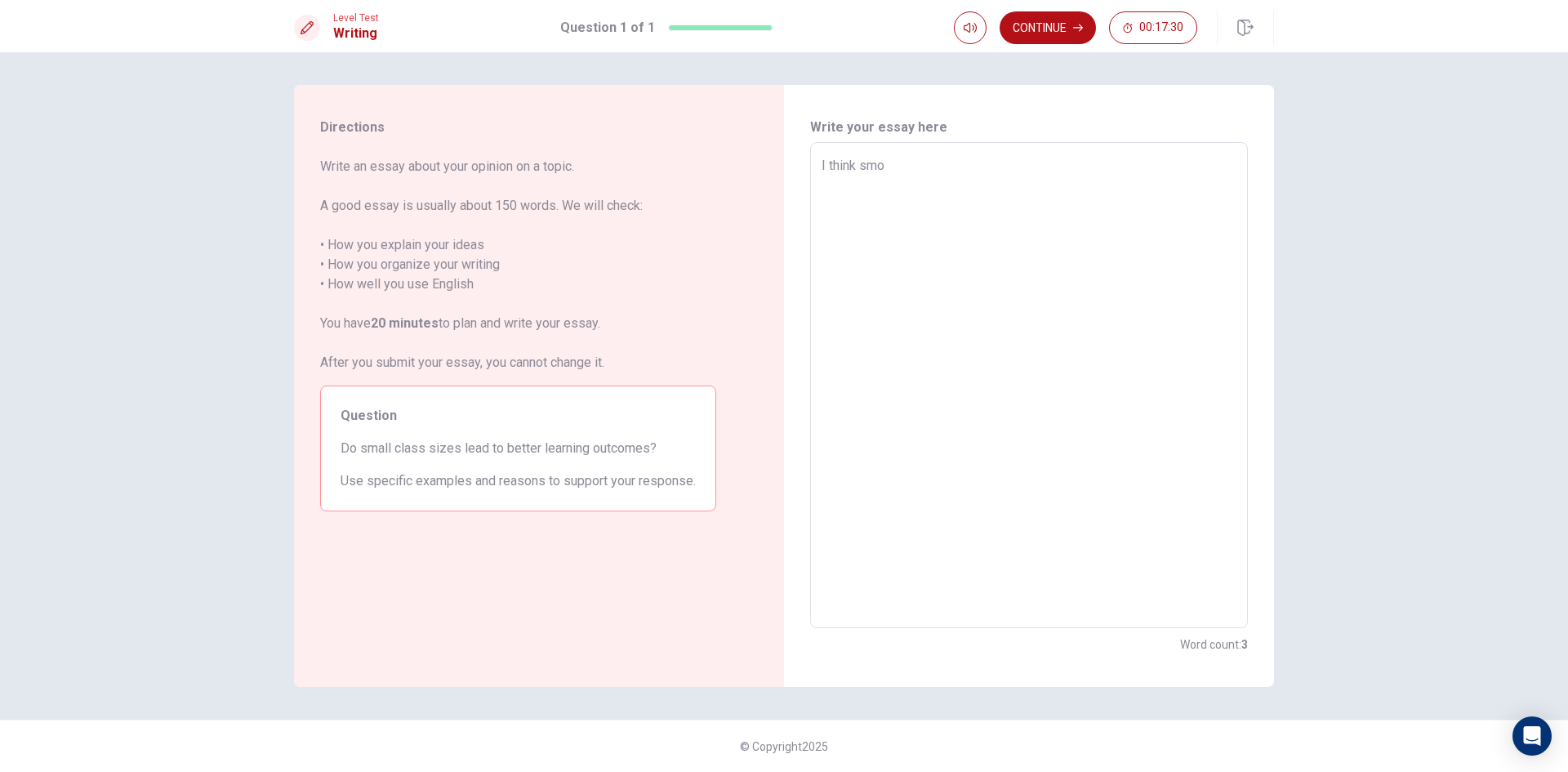
type textarea "I think smoo"
type textarea "x"
type textarea "I think smo"
type textarea "x"
type textarea "I think sm"
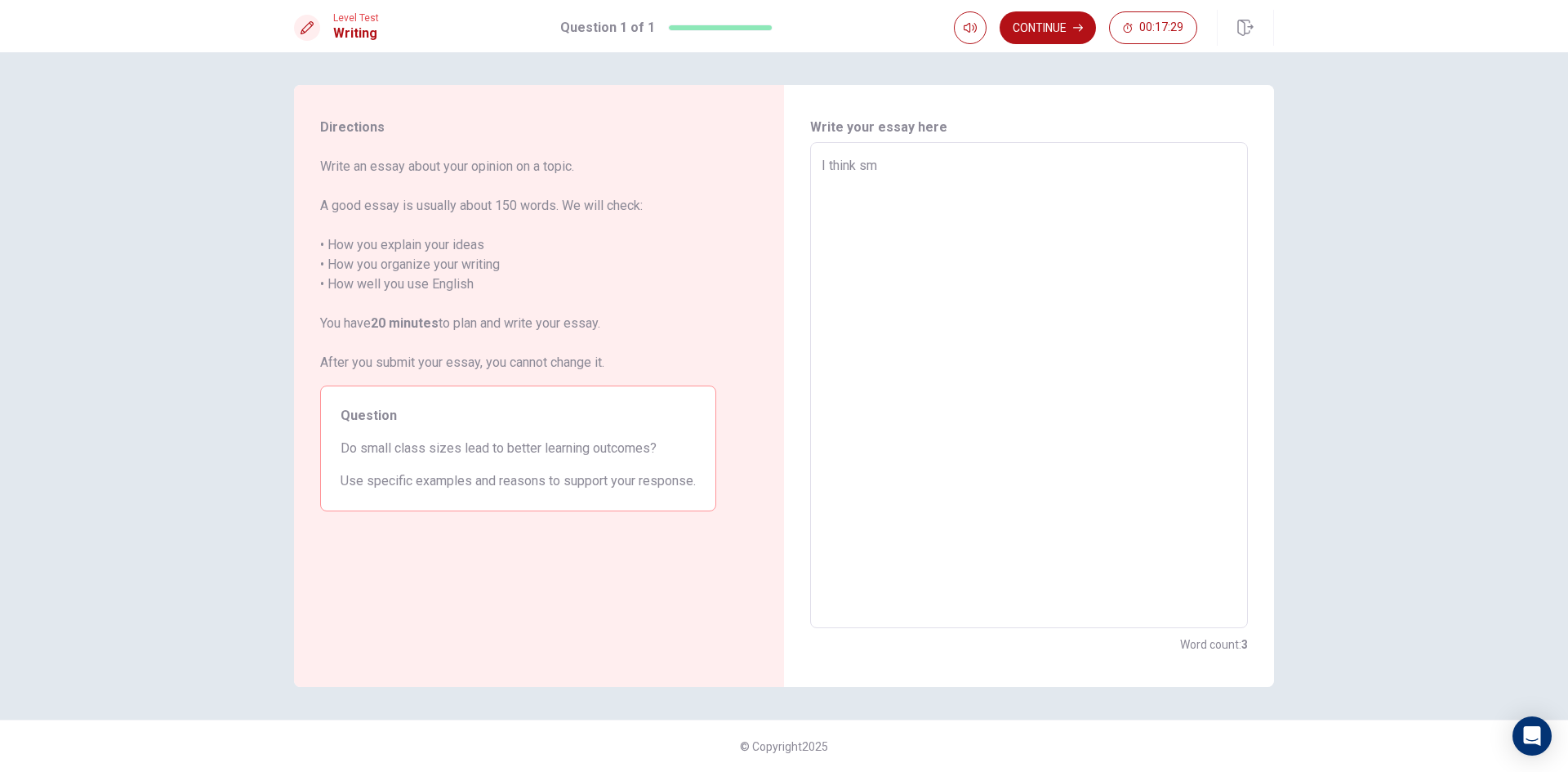
type textarea "x"
type textarea "I think sma"
type textarea "x"
type textarea "I think smal"
type textarea "x"
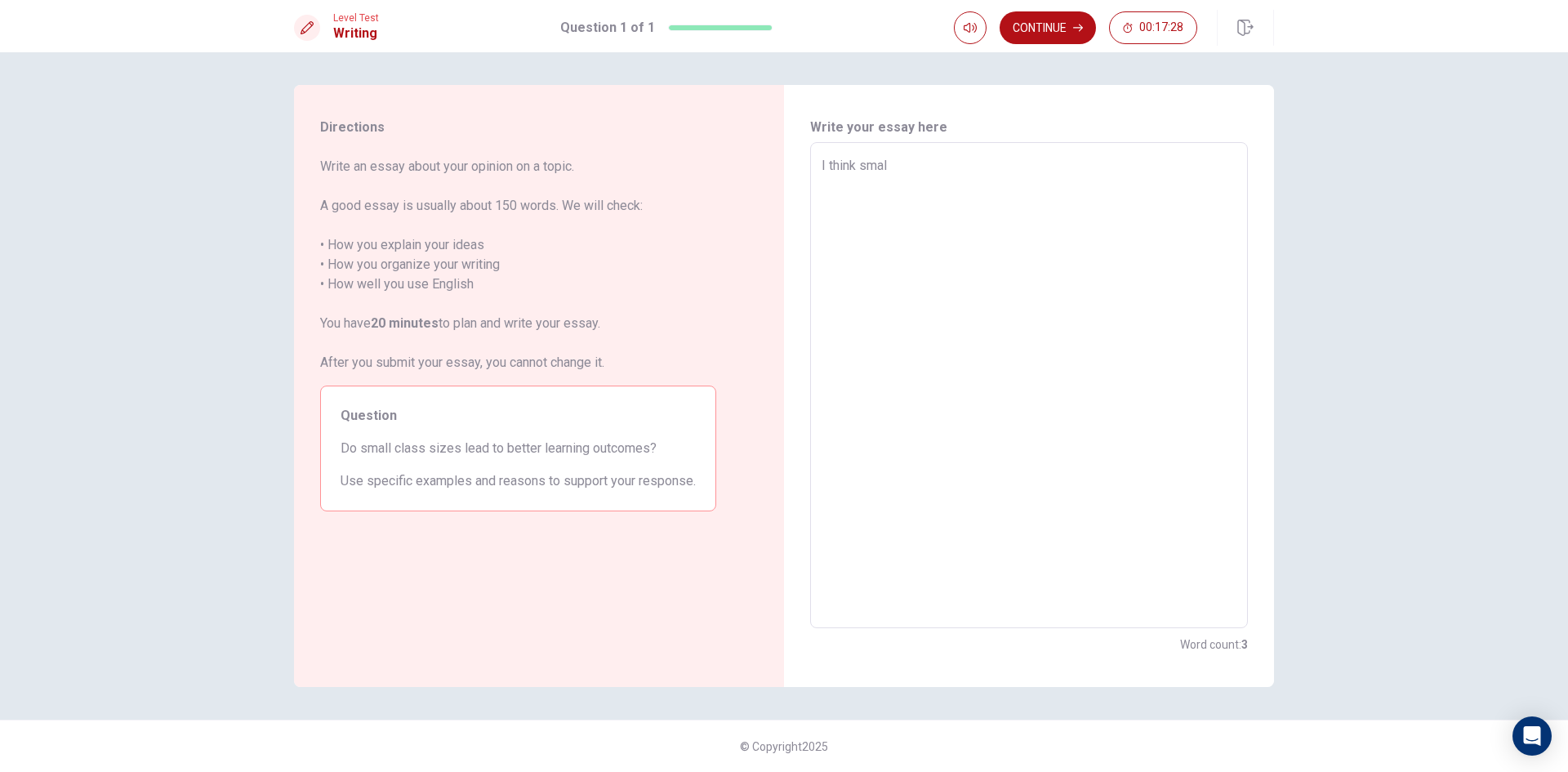
type textarea "I think small"
type textarea "x"
type textarea "I think small"
type textarea "x"
type textarea "I think small c"
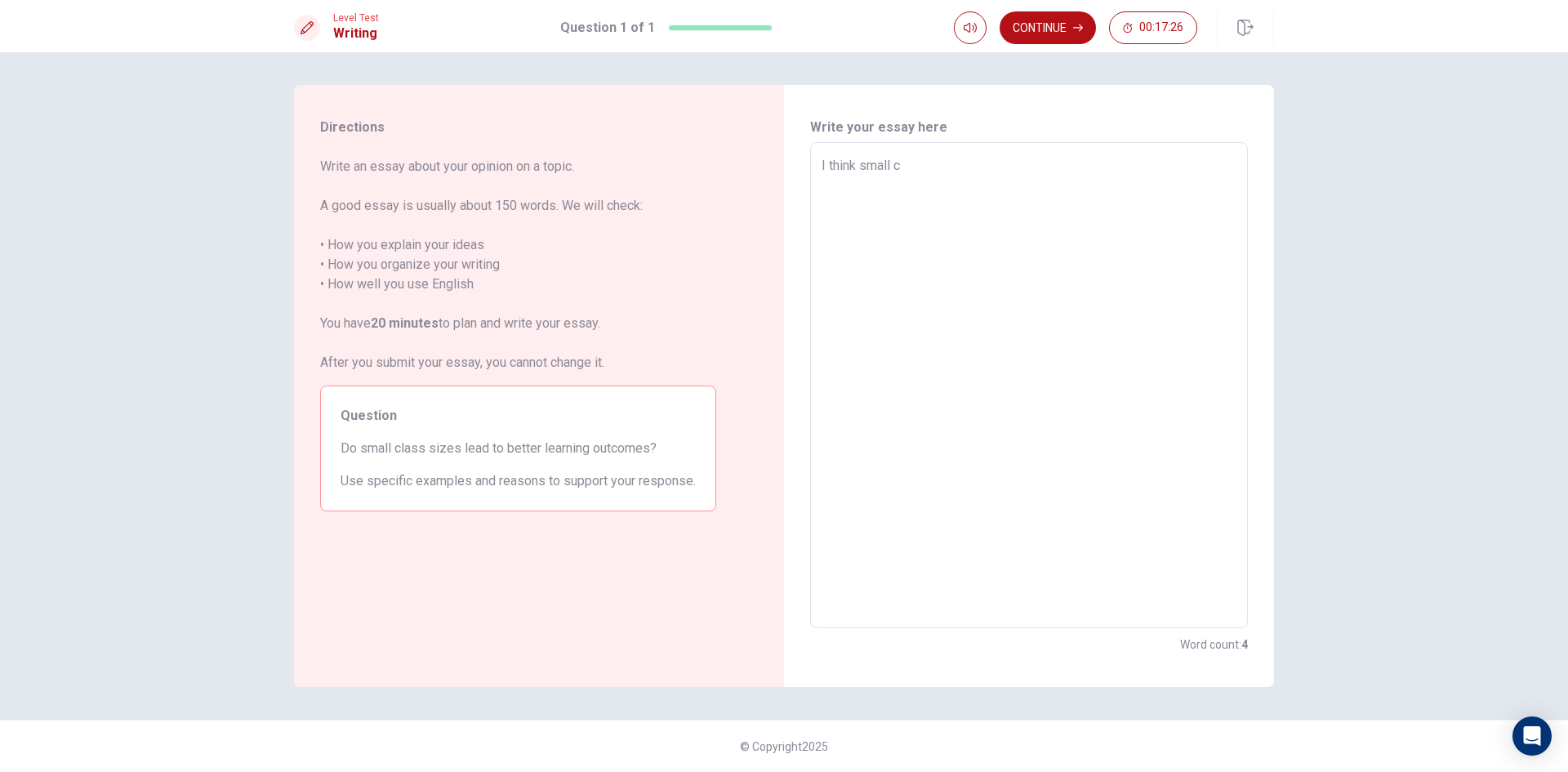
type textarea "x"
type textarea "I think small cl"
type textarea "x"
type textarea "I think small cla"
type textarea "x"
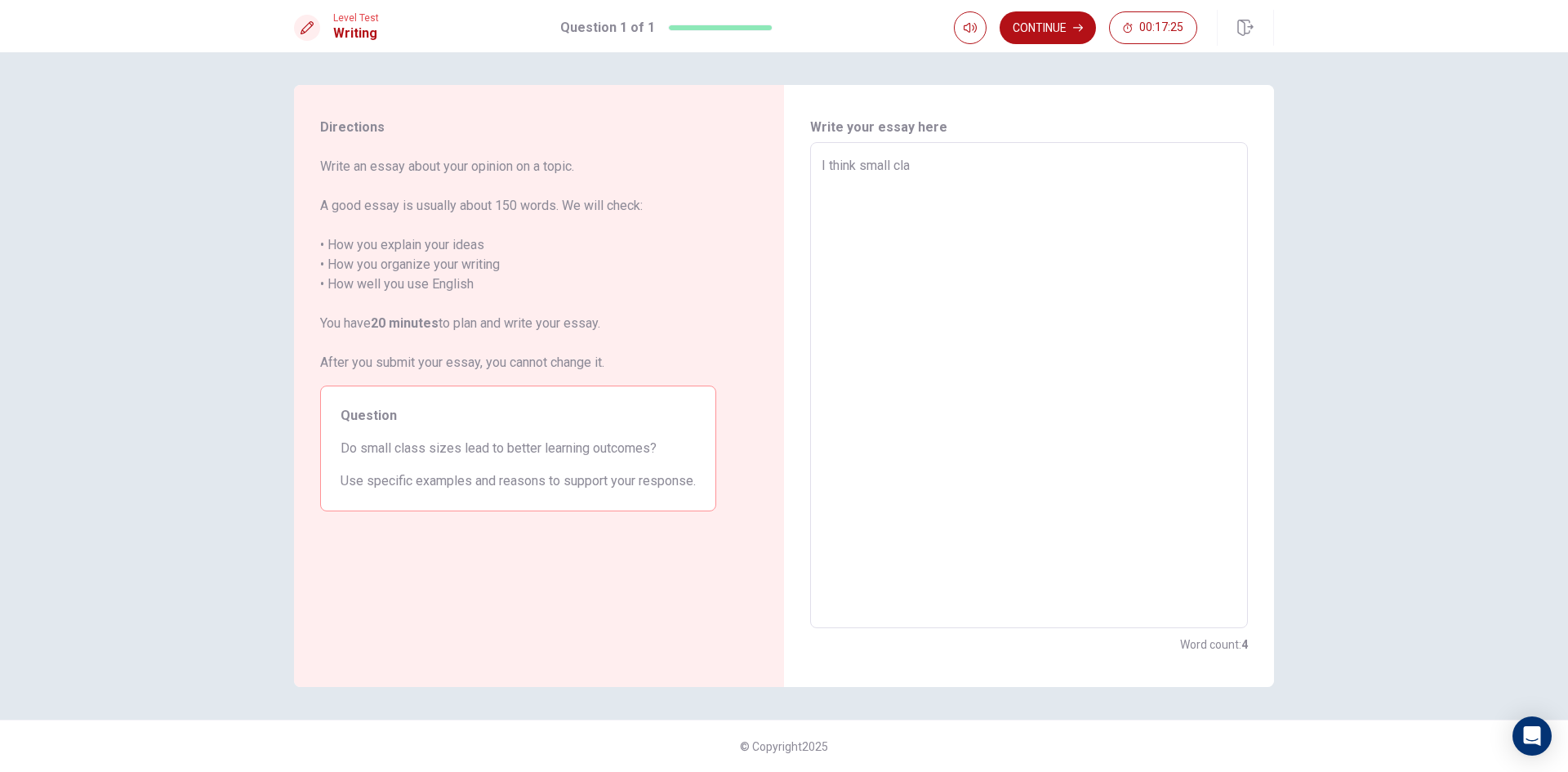
type textarea "I think small clas"
type textarea "x"
type textarea "I think small class"
type textarea "x"
type textarea "I think small class"
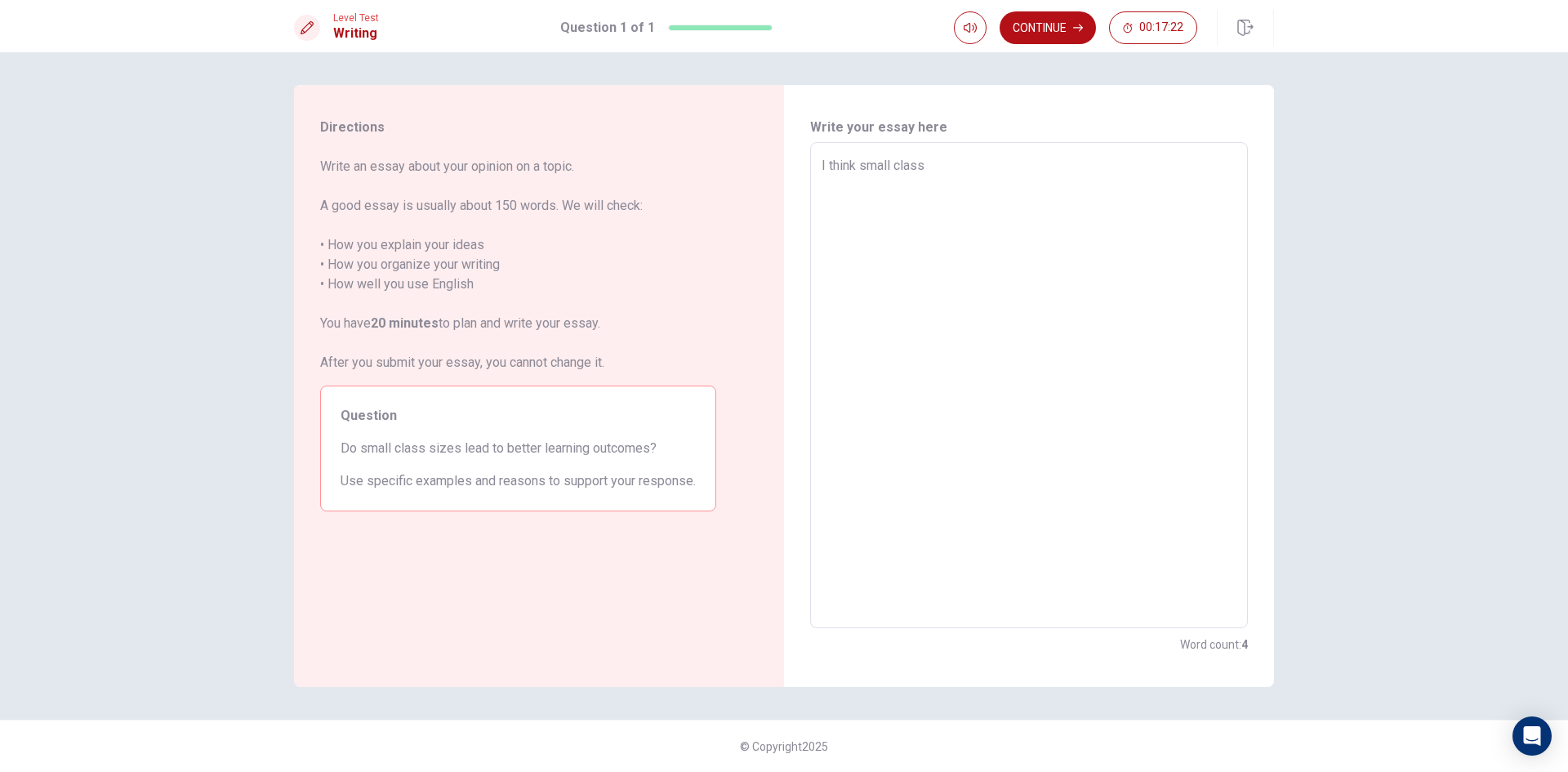
type textarea "x"
type textarea "I think small class s"
type textarea "x"
type textarea "I think small class si"
type textarea "x"
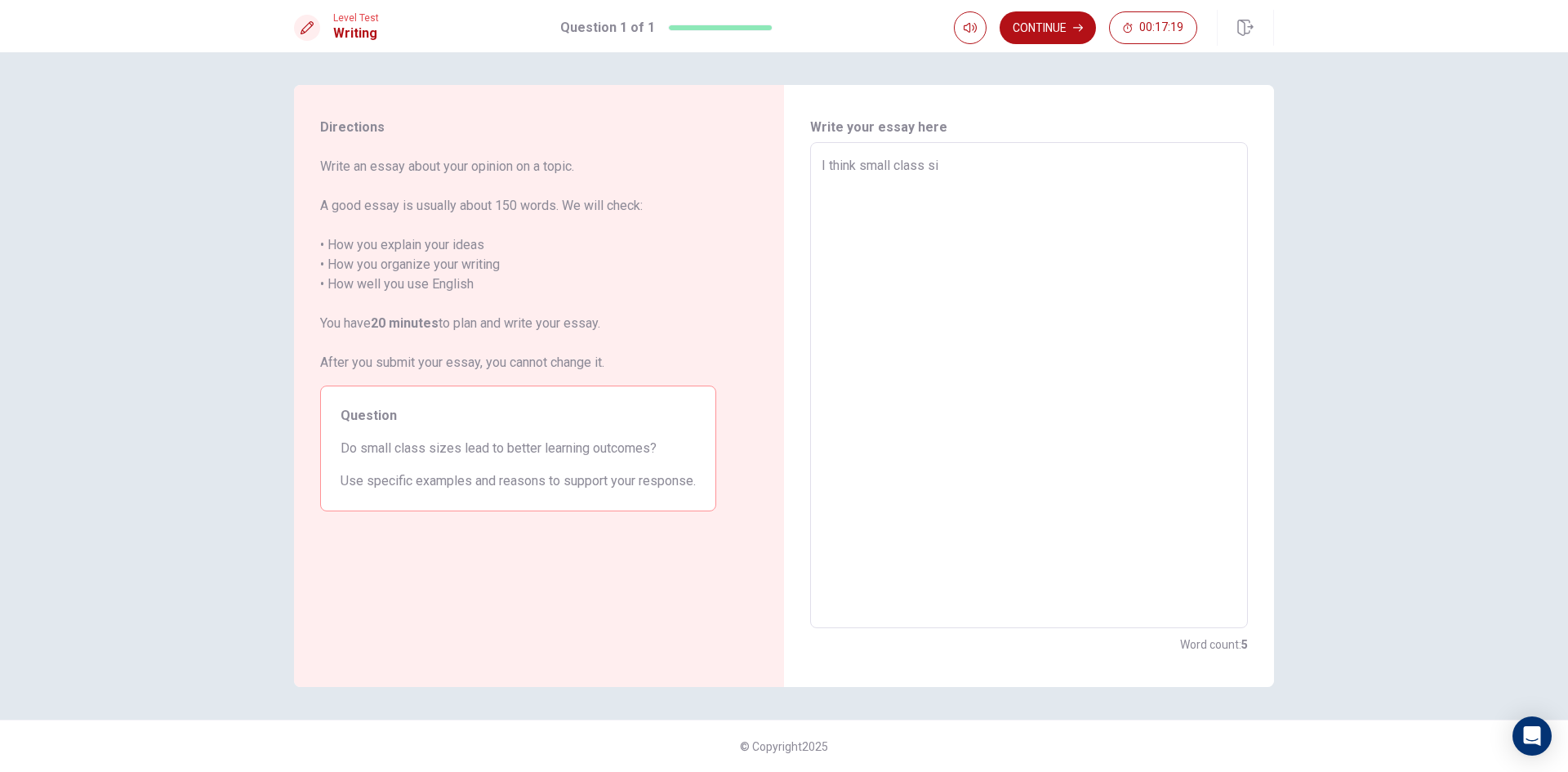
type textarea "I think small class siz"
type textarea "x"
type textarea "I think small class size"
type textarea "x"
type textarea "I think small class sizes"
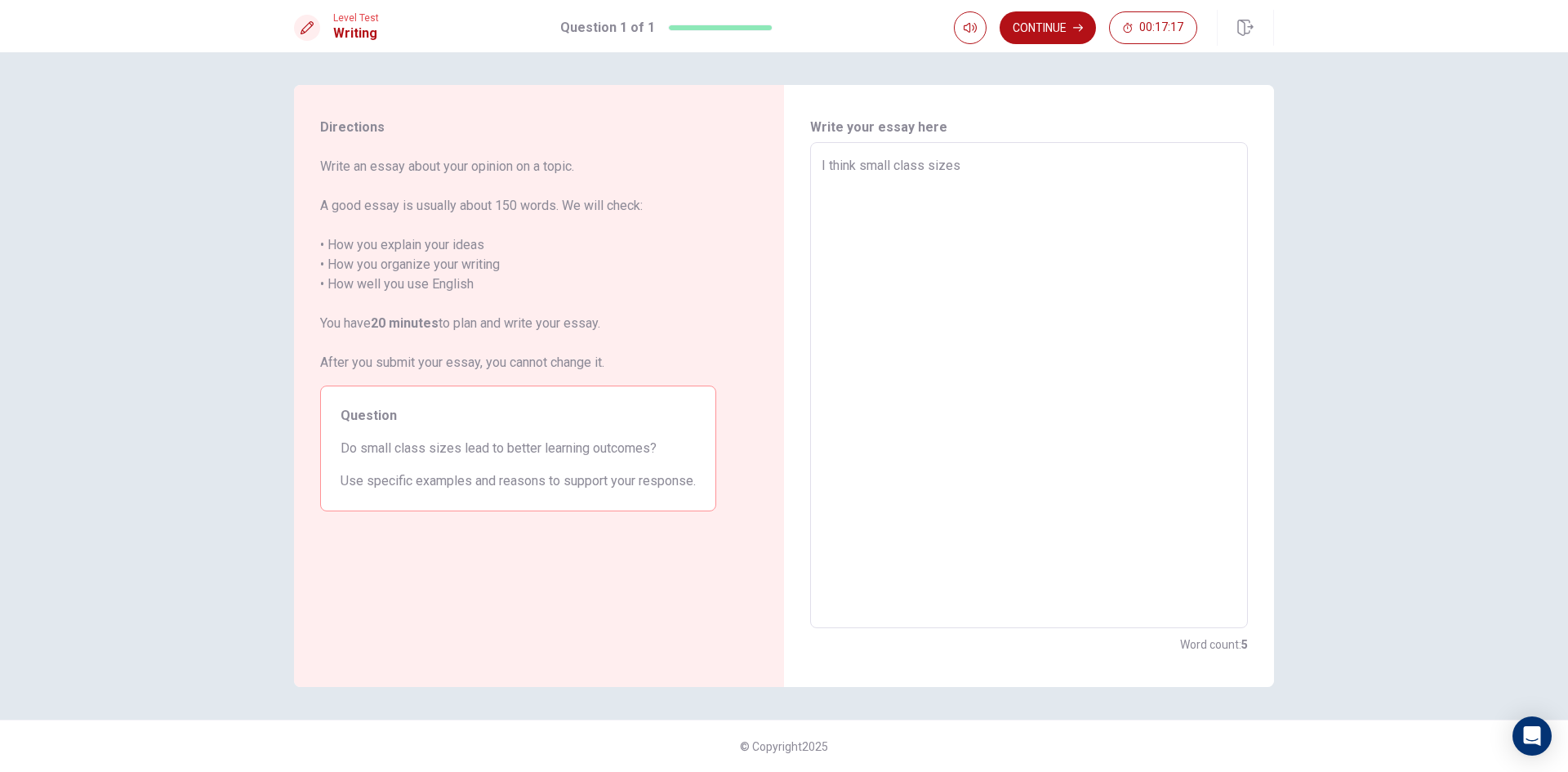
type textarea "x"
type textarea "I think small class sizes"
type textarea "x"
type textarea "I think small class sizes"
type textarea "x"
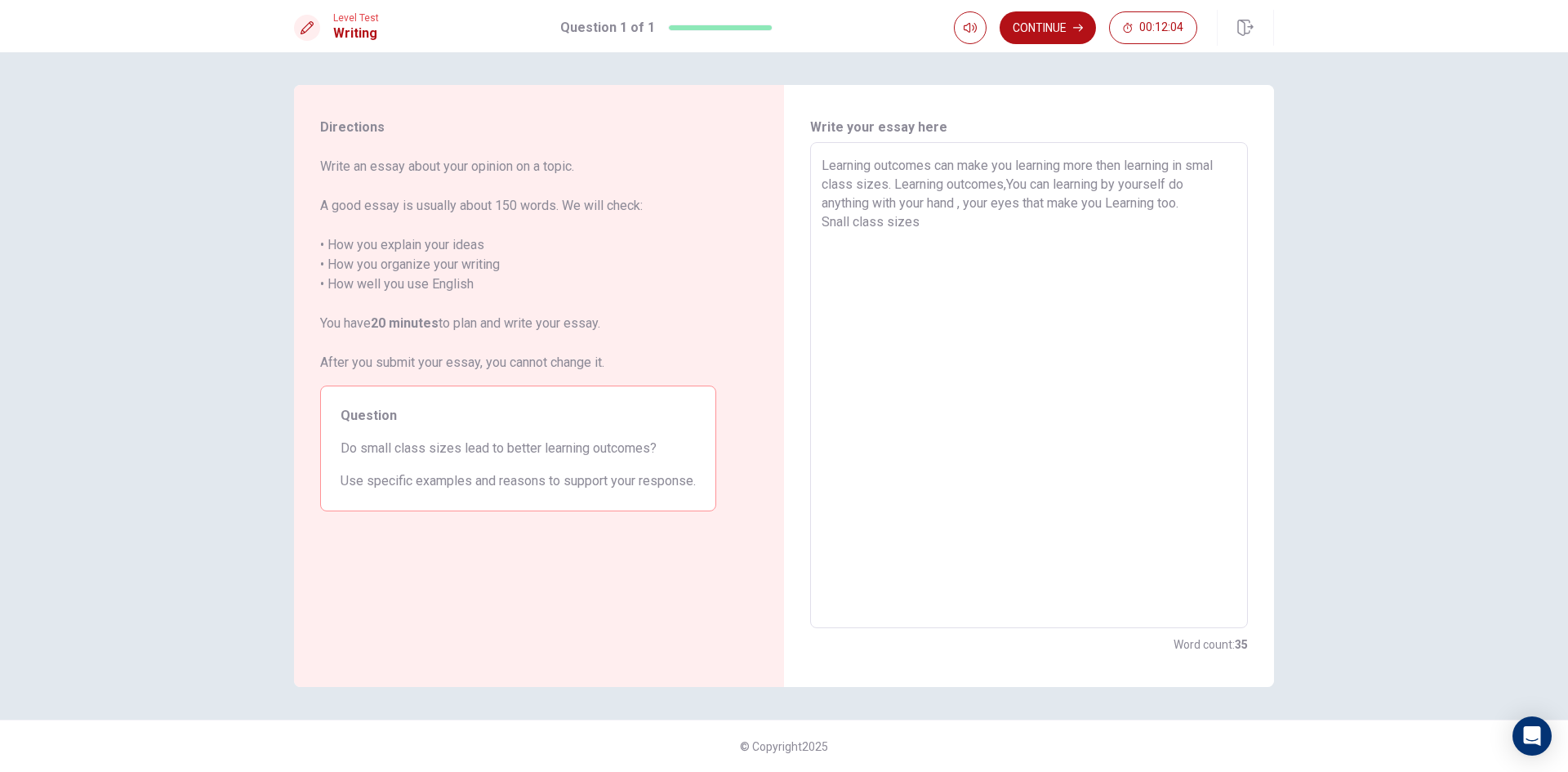
click at [824, 228] on textarea "Learning outcomes can make you learning more then learning in smal class sizes.…" at bounding box center [1029, 386] width 415 height 460
click at [1128, 226] on textarea "Learning outcomes can make you learning more then learning in smal class sizes.…" at bounding box center [1029, 386] width 415 height 460
click at [1121, 227] on textarea "Learning outcomes can make you learning more then learning in smal class sizes.…" at bounding box center [1029, 386] width 415 height 460
click at [1214, 227] on textarea "Learning outcomes can make you learning more then learning in smal class sizes.…" at bounding box center [1029, 386] width 415 height 460
click at [1111, 269] on textarea "Learning outcomes can make you learning more then learning in smal class sizes.…" at bounding box center [1029, 386] width 415 height 460
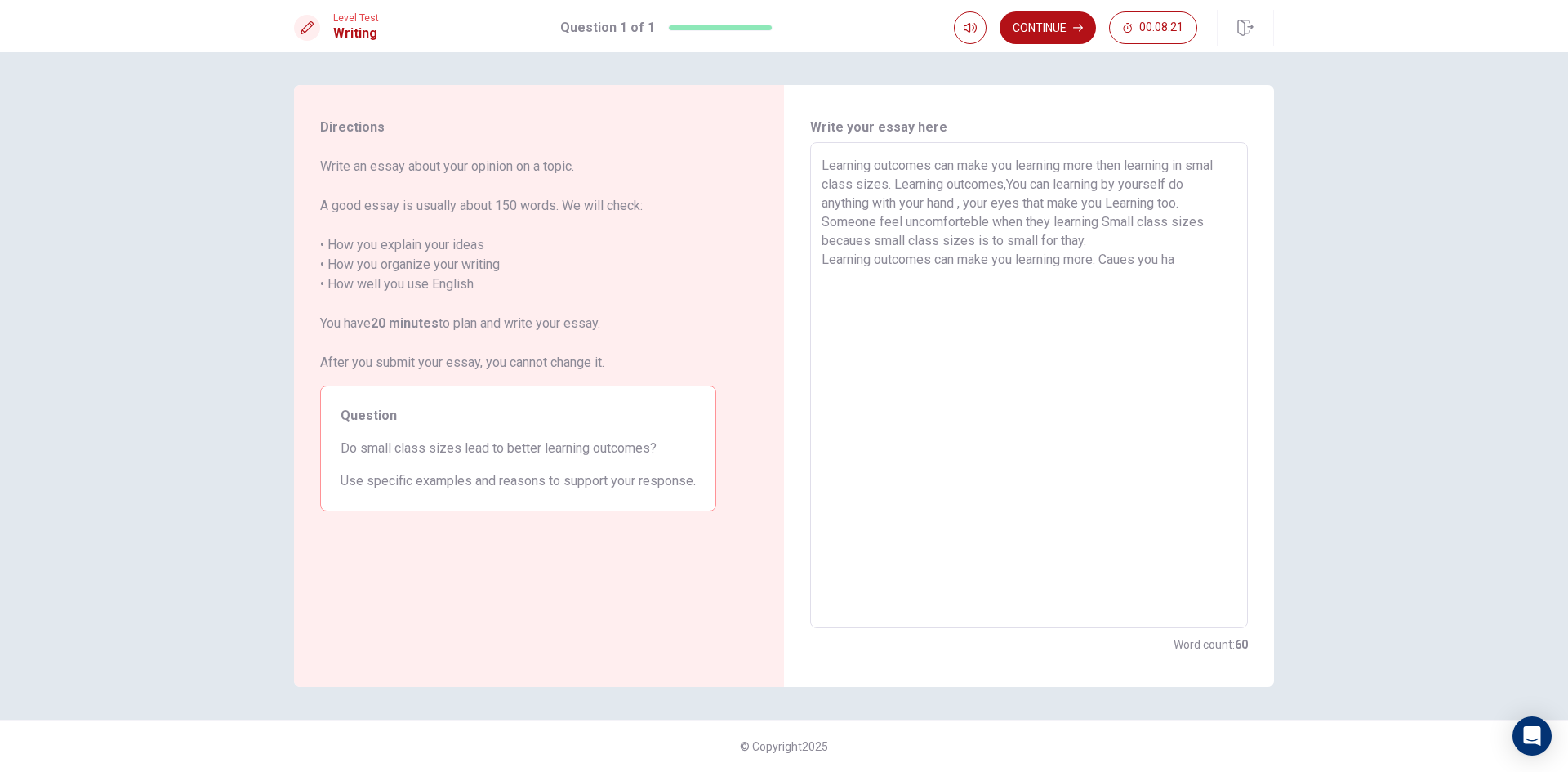
click at [1209, 251] on textarea "Learning outcomes can make you learning more then learning in smal class sizes.…" at bounding box center [1029, 386] width 415 height 460
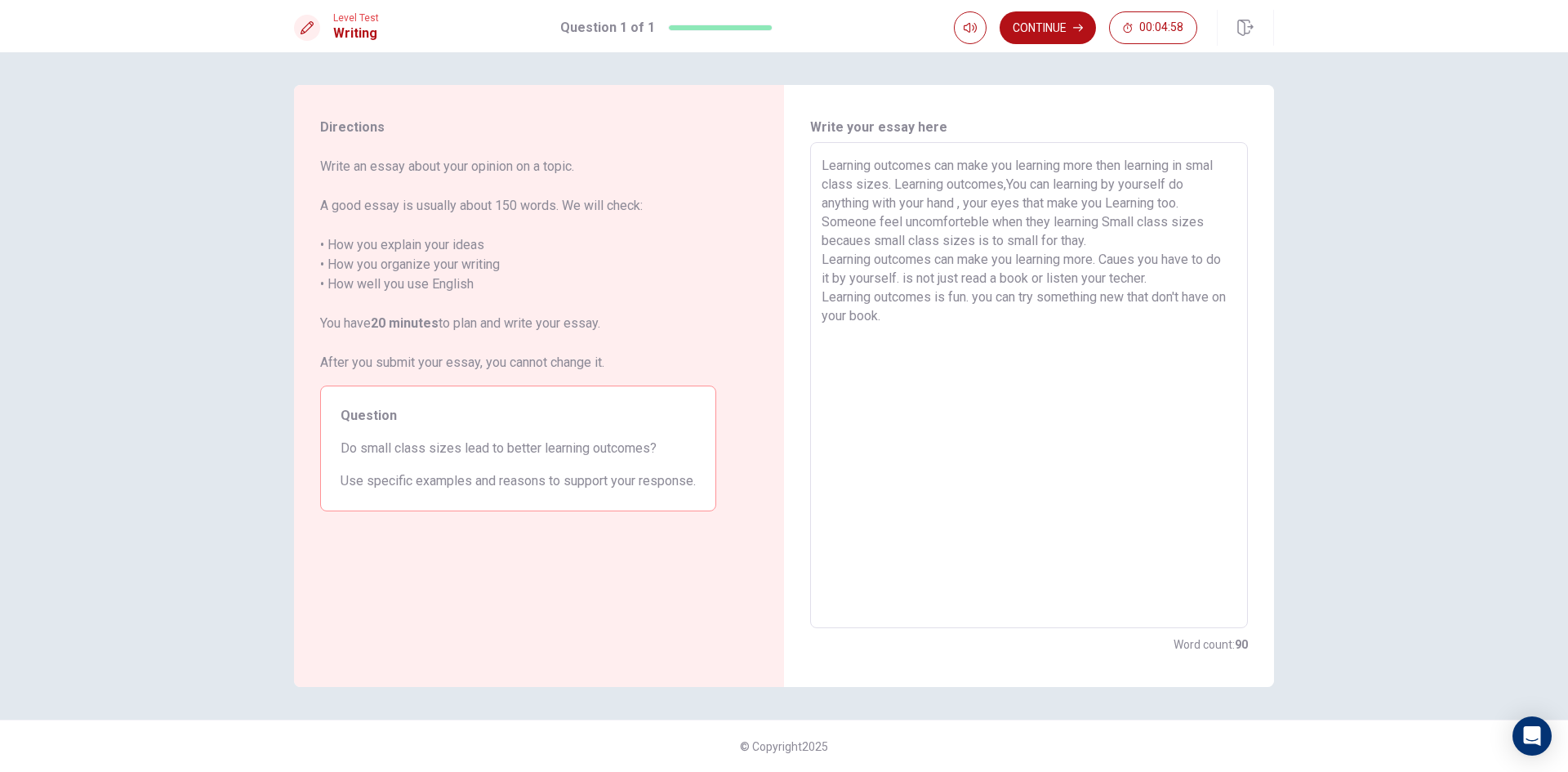
click at [972, 307] on textarea "Learning outcomes can make you learning more then learning in smal class sizes.…" at bounding box center [1029, 386] width 415 height 460
click at [976, 303] on textarea "Learning outcomes can make you learning more then learning in smal class sizes.…" at bounding box center [1029, 386] width 415 height 460
click at [968, 306] on textarea "Learning outcomes can make you learning more then learning in smal class sizes.…" at bounding box center [1029, 386] width 415 height 460
click at [972, 307] on textarea "Learning outcomes can make you learning more then learning in smal class sizes.…" at bounding box center [1029, 386] width 415 height 460
click at [974, 301] on textarea "Learning outcomes can make you learning more then learning in smal class sizes.…" at bounding box center [1029, 386] width 415 height 460
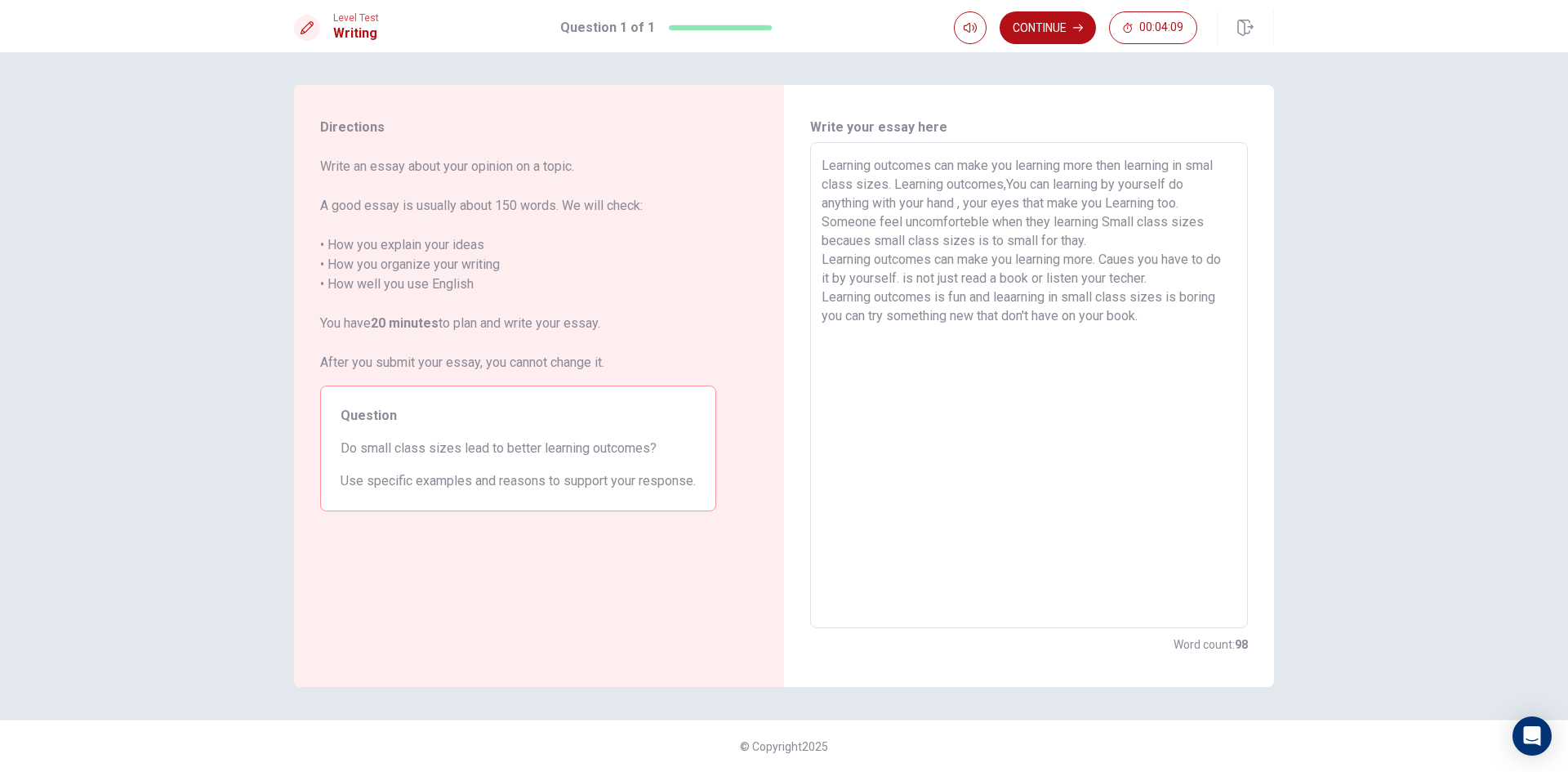
click at [821, 322] on div "Learning outcomes can make you learning more then learning in smal class sizes.…" at bounding box center [1029, 385] width 438 height 486
click at [1222, 303] on textarea "Learning outcomes can make you learning more then learning in smal class sizes.…" at bounding box center [1029, 386] width 415 height 460
click at [1221, 305] on textarea "Learning outcomes can make you learning more then learning in smal class sizes.…" at bounding box center [1029, 386] width 415 height 460
click at [1118, 322] on textarea "Learning outcomes can make you learning more then learning in smal class sizes.…" at bounding box center [1029, 386] width 415 height 460
click at [1147, 322] on textarea "Learning outcomes can make you learning more then learning in smal class sizes.…" at bounding box center [1029, 386] width 415 height 460
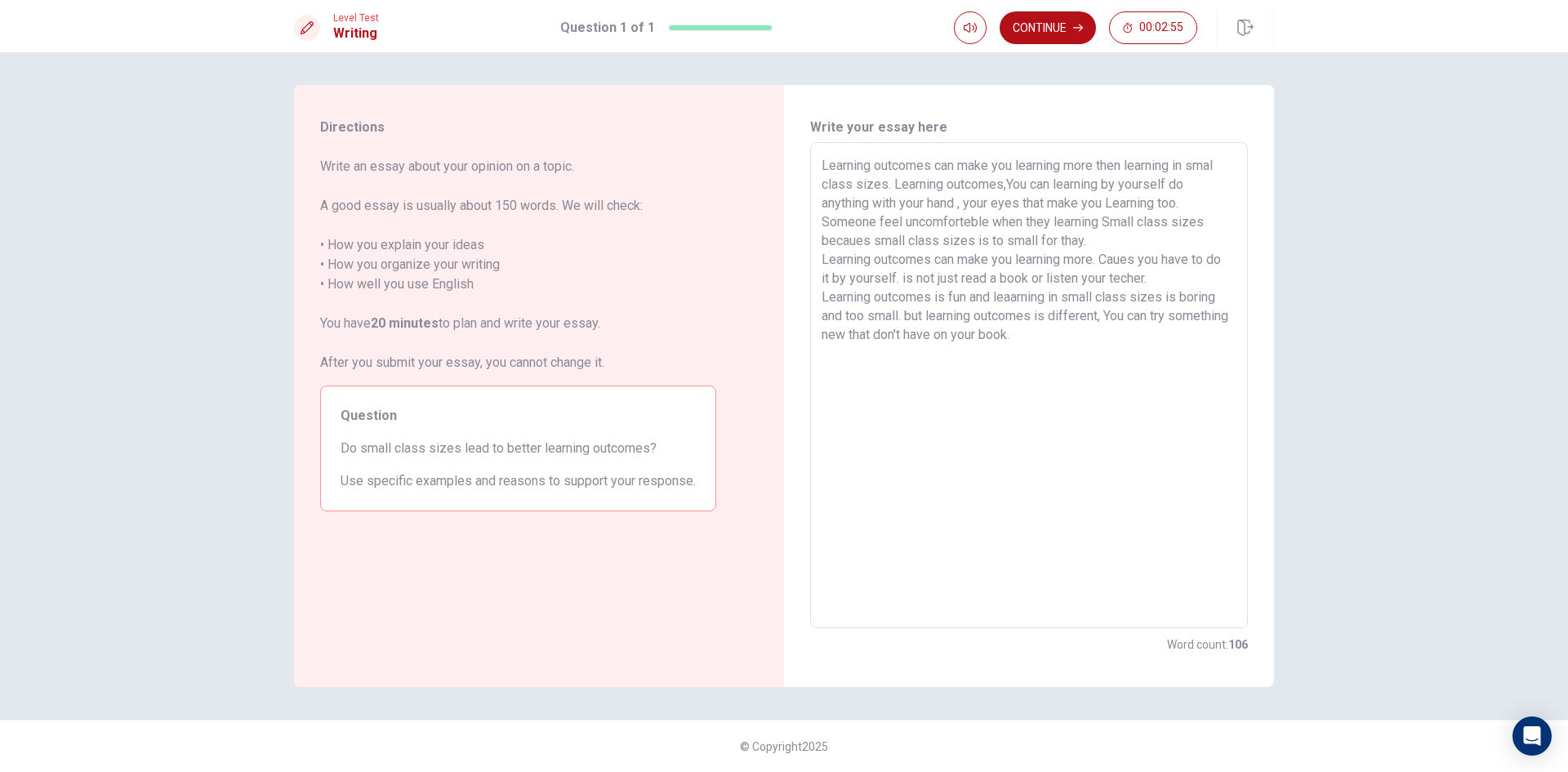
click at [1139, 336] on textarea "Learning outcomes can make you learning more then learning in smal class sizes.…" at bounding box center [1029, 386] width 415 height 460
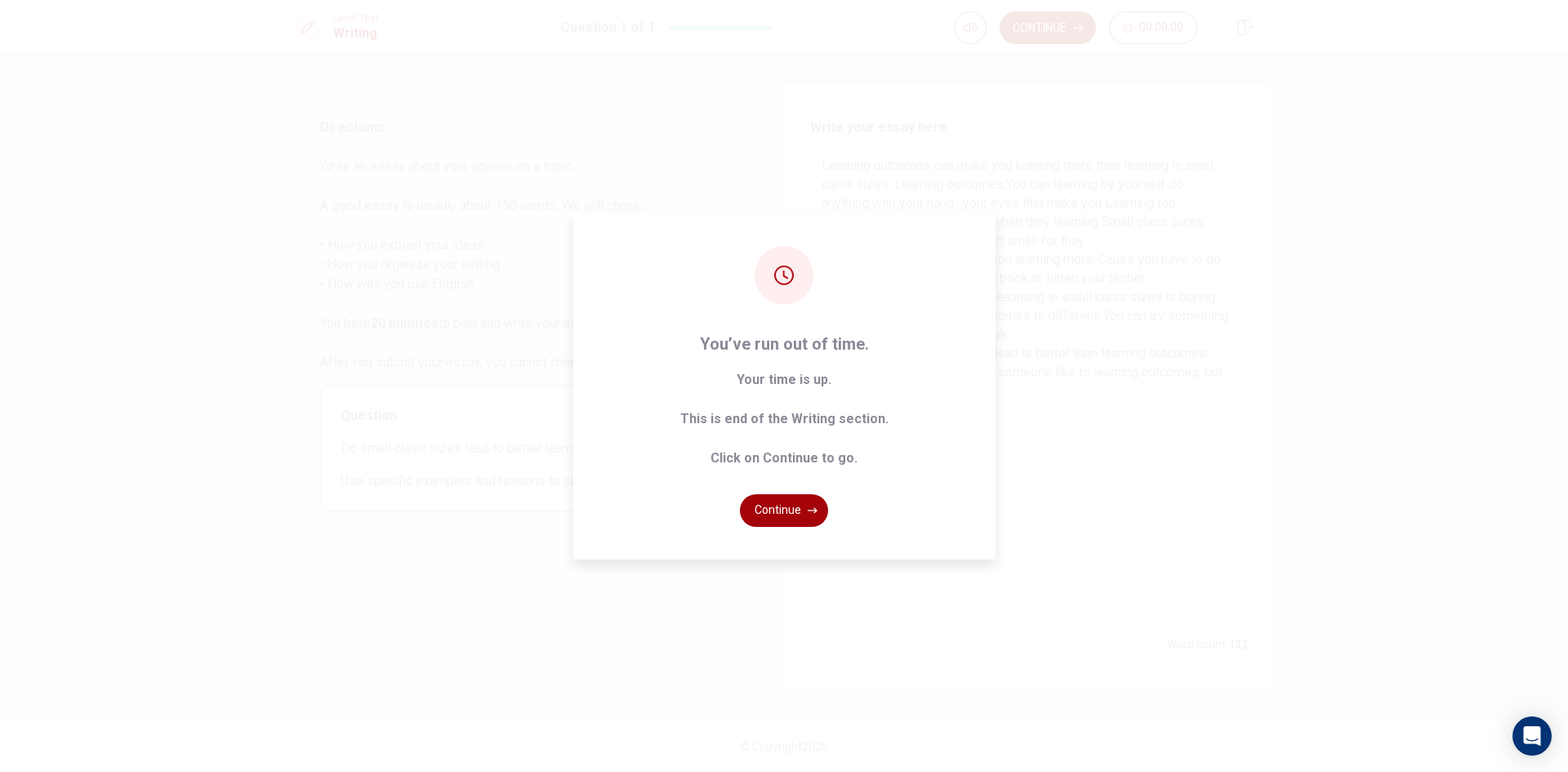
click at [805, 520] on button "Continue" at bounding box center [784, 511] width 88 height 33
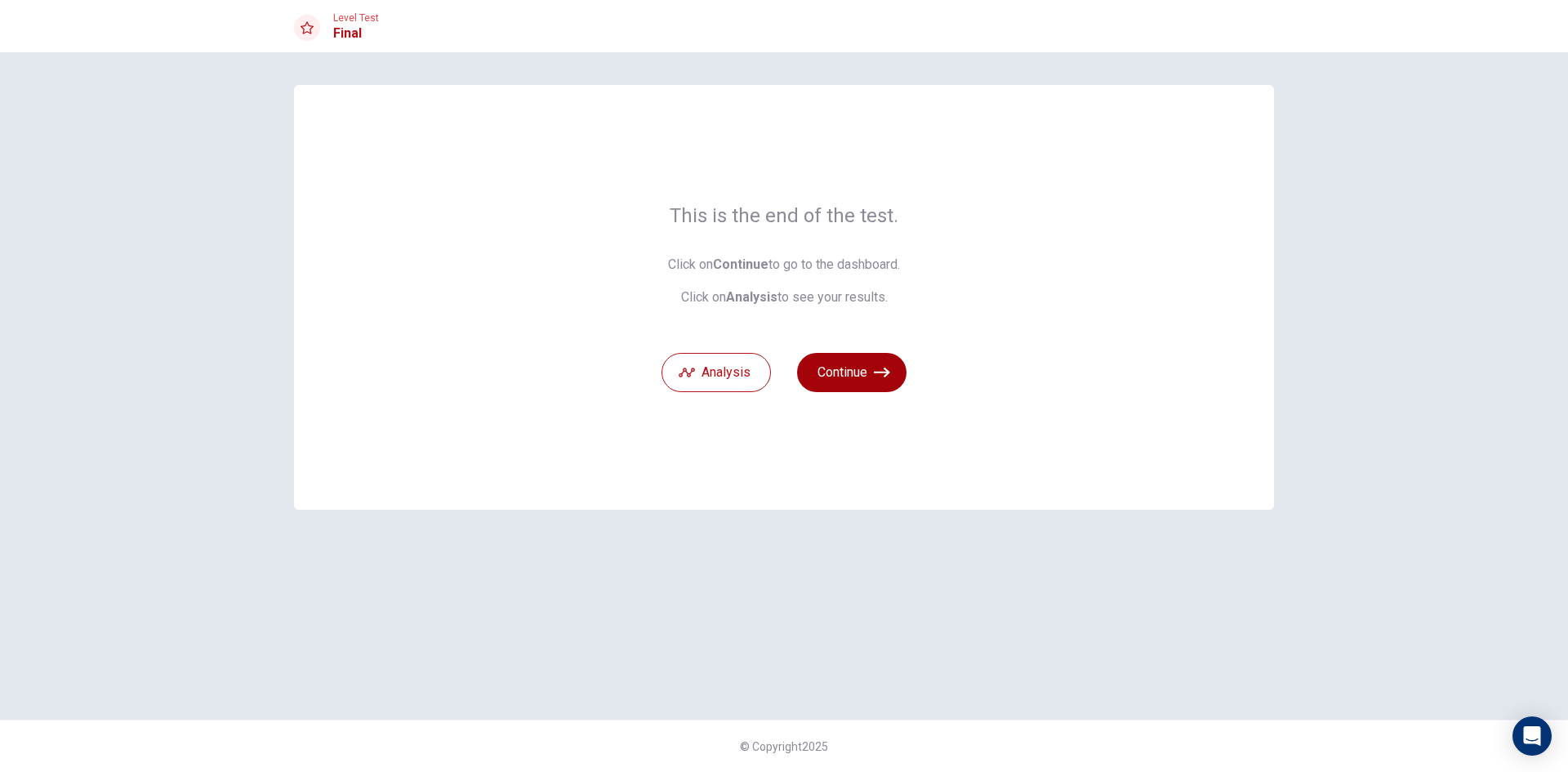
click at [862, 382] on button "Continue" at bounding box center [852, 372] width 109 height 39
